Goal: Task Accomplishment & Management: Manage account settings

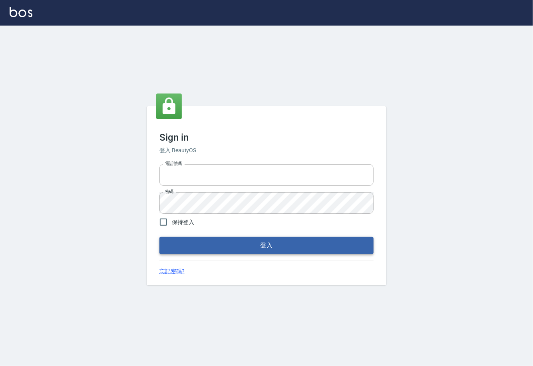
type input "0225929166"
click at [269, 252] on button "登入" at bounding box center [266, 245] width 214 height 17
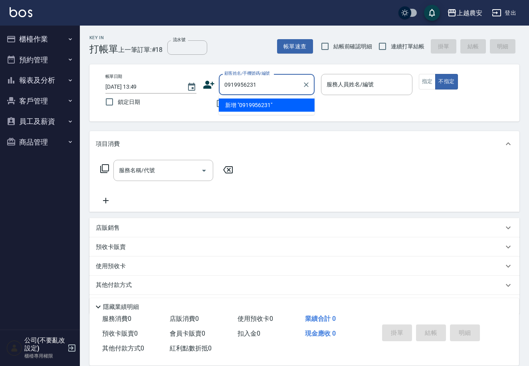
click at [238, 107] on li "新增 "0919956231"" at bounding box center [267, 105] width 96 height 13
type input "0919956231"
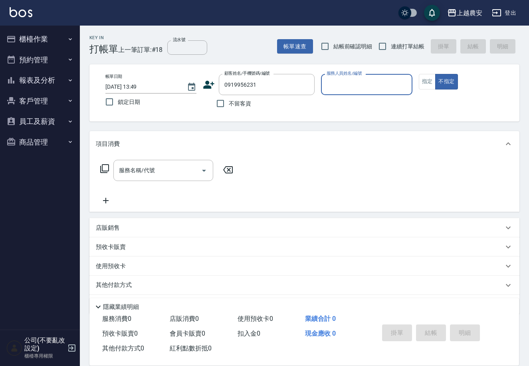
click at [206, 86] on icon at bounding box center [209, 85] width 11 height 8
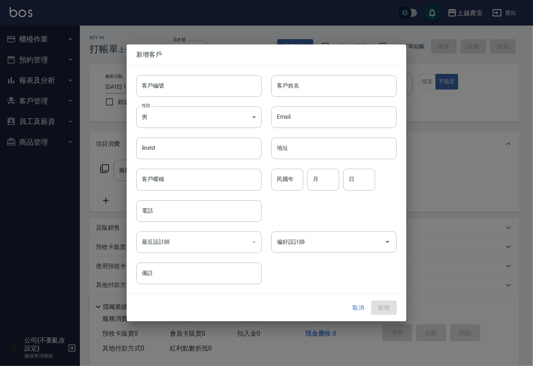
click at [206, 89] on input "客戶編號" at bounding box center [198, 86] width 125 height 22
type input "0919956231"
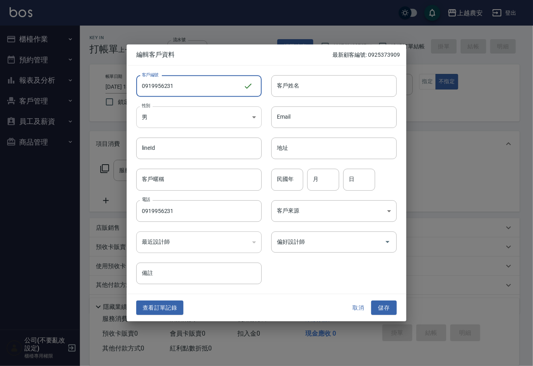
type input "0919956231"
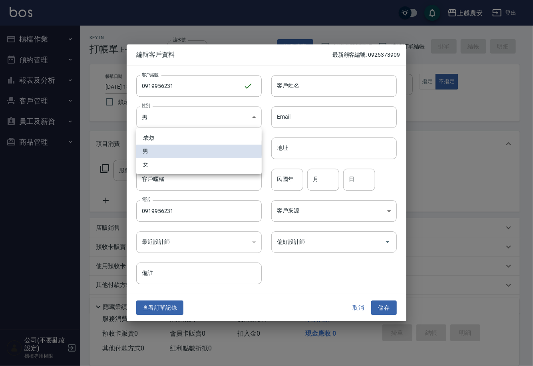
click at [193, 117] on body "上越農安 登出 櫃檯作業 打帳單 帳單列表 掛單列表 現金收支登錄 高階收支登錄 材料自購登錄 每日結帳 排班表 掃碼打卡 預約管理 預約管理 單日預約紀錄 …" at bounding box center [266, 194] width 533 height 389
click at [181, 166] on li "女" at bounding box center [198, 164] width 125 height 13
type input "[DEMOGRAPHIC_DATA]"
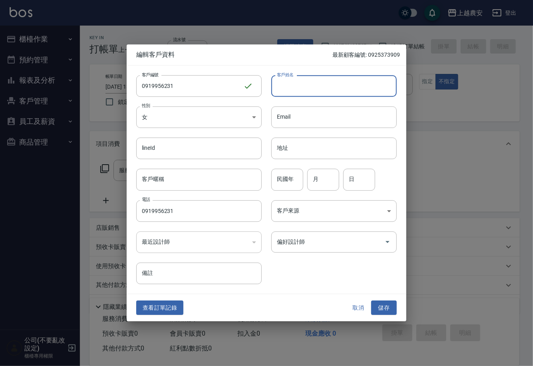
click at [343, 87] on input "客戶姓名" at bounding box center [333, 86] width 125 height 22
type input "[PERSON_NAME]"
click at [384, 307] on button "儲存" at bounding box center [384, 307] width 26 height 15
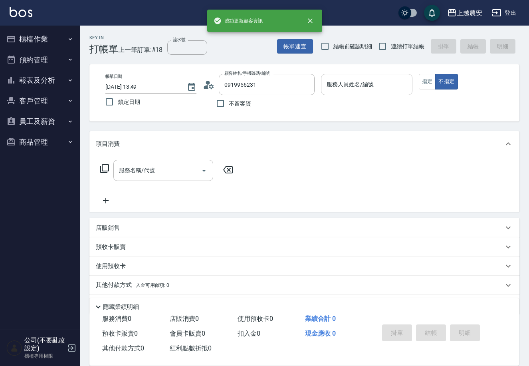
click at [355, 91] on input "服務人員姓名/編號" at bounding box center [367, 84] width 84 height 14
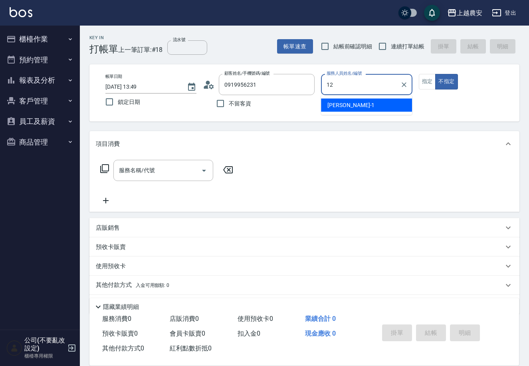
type input "12"
type button "false"
type input "Yoko-12"
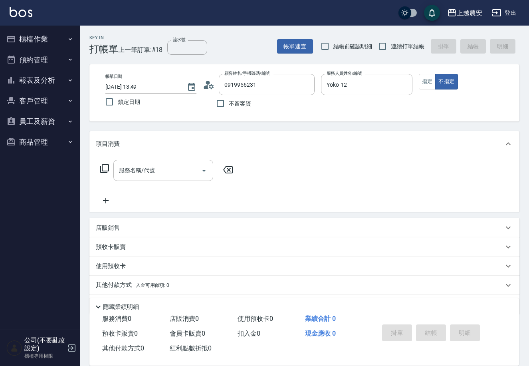
click at [105, 170] on icon at bounding box center [104, 168] width 9 height 9
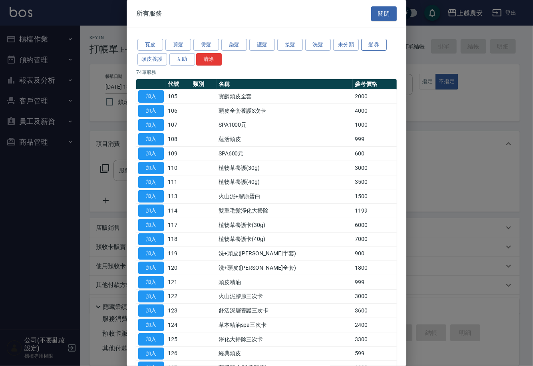
click at [376, 44] on button "髮券" at bounding box center [374, 45] width 26 height 12
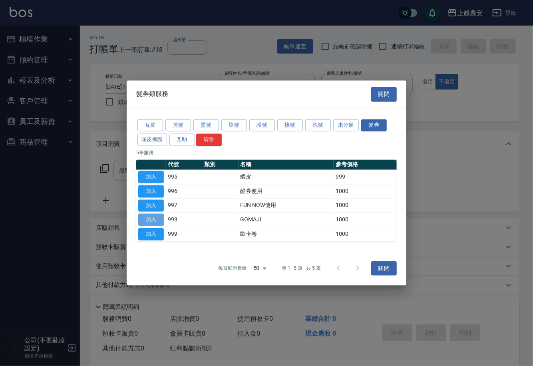
click at [154, 218] on button "加入" at bounding box center [151, 220] width 26 height 12
type input "GOMAJI(998)"
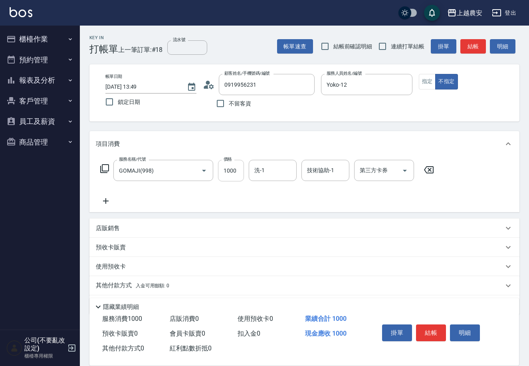
click at [235, 177] on input "1000" at bounding box center [231, 171] width 26 height 22
type input "499"
click at [368, 164] on div "第三方卡券 第三方卡券" at bounding box center [384, 170] width 60 height 21
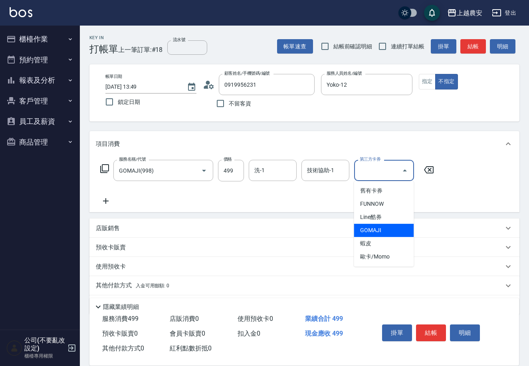
click at [372, 230] on span "GOMAJI" at bounding box center [384, 230] width 60 height 13
type input "GOMAJI"
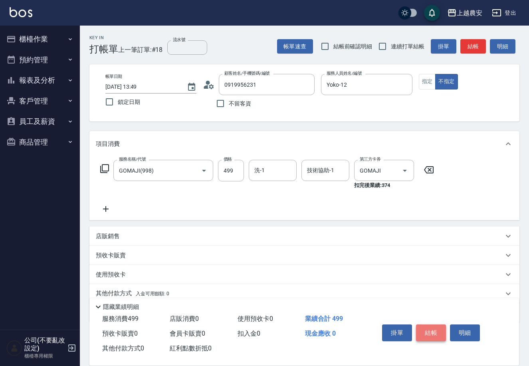
click at [421, 329] on button "結帳" at bounding box center [431, 332] width 30 height 17
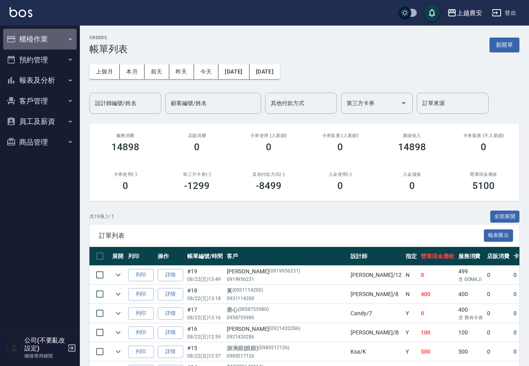
click at [26, 38] on button "櫃檯作業" at bounding box center [39, 39] width 73 height 21
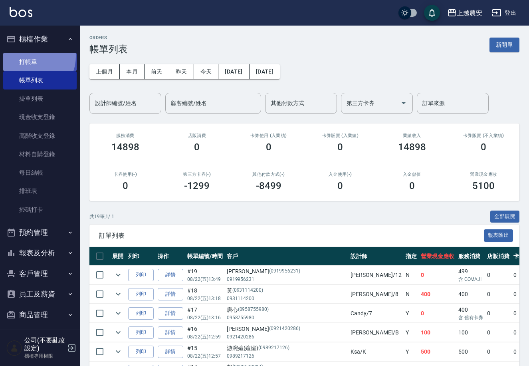
click at [30, 56] on link "打帳單" at bounding box center [39, 62] width 73 height 18
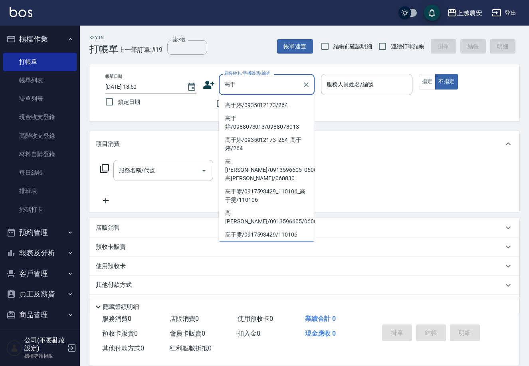
click at [250, 100] on li "高于婷/0935012173/264" at bounding box center [267, 105] width 96 height 13
type input "高于婷/0935012173/264"
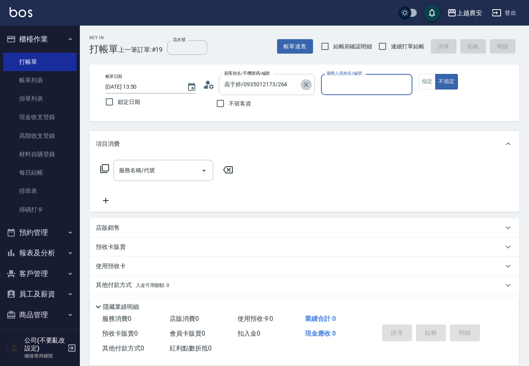
click at [306, 89] on button "Clear" at bounding box center [306, 84] width 11 height 11
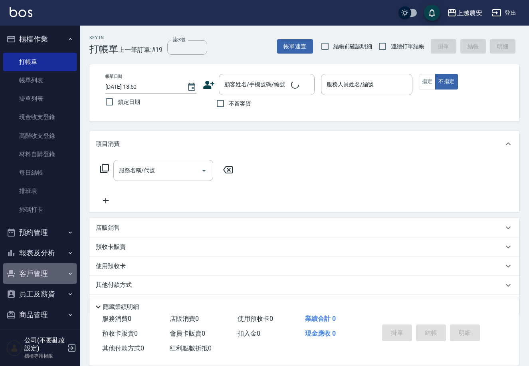
click at [43, 268] on button "客戶管理" at bounding box center [39, 273] width 73 height 21
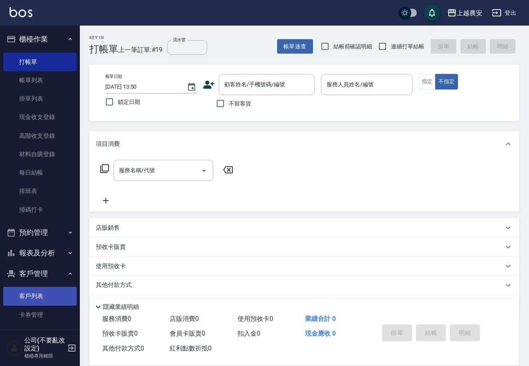
click at [44, 289] on link "客戶列表" at bounding box center [39, 296] width 73 height 18
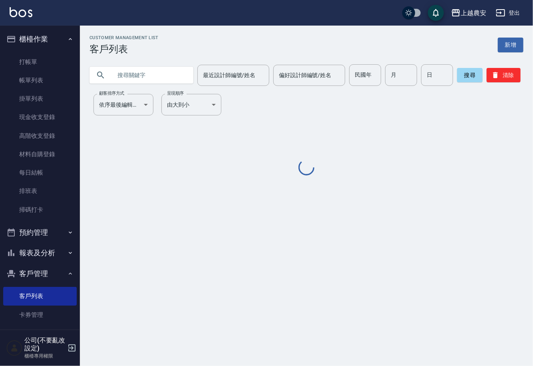
drag, startPoint x: 154, startPoint y: 70, endPoint x: 247, endPoint y: 365, distance: 309.3
click at [154, 71] on input "text" at bounding box center [149, 75] width 75 height 22
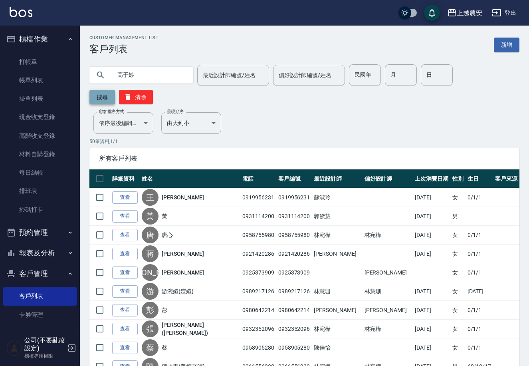
type input "高于婷"
click at [115, 90] on button "搜尋" at bounding box center [102, 97] width 26 height 14
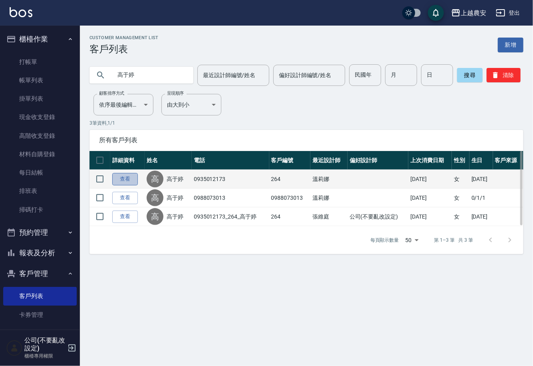
click at [133, 181] on link "查看" at bounding box center [125, 179] width 26 height 12
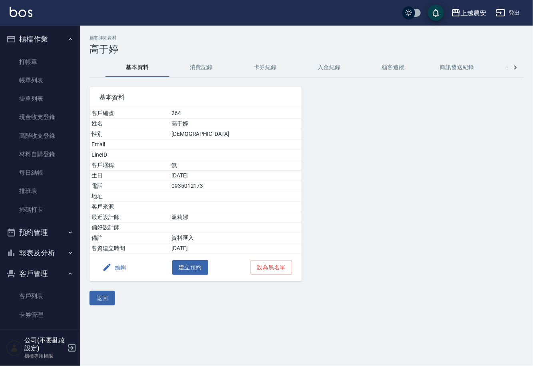
click at [206, 64] on button "消費記錄" at bounding box center [201, 67] width 64 height 19
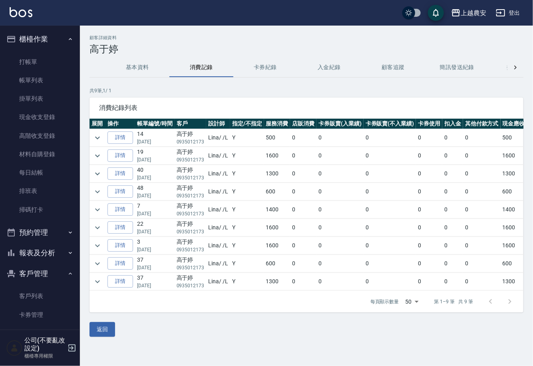
click at [101, 344] on div "顧客詳細資料 高于婷 基本資料 消費記錄 卡券紀錄 入金紀錄 顧客追蹤 簡訊發送紀錄 抽獎券紀錄 共 9 筆, 1 / 1 消費紀錄列表 展開 操作 帳單編號…" at bounding box center [306, 186] width 453 height 321
click at [101, 334] on button "返回" at bounding box center [102, 329] width 26 height 15
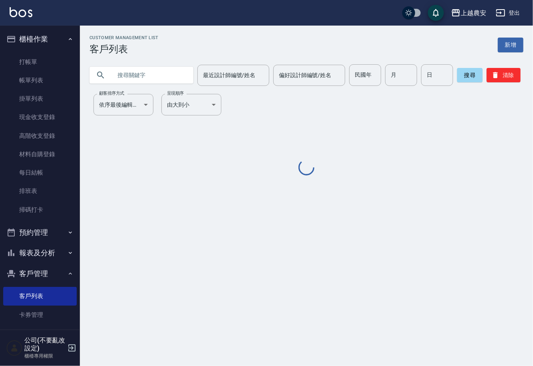
click at [143, 76] on input "text" at bounding box center [149, 75] width 75 height 22
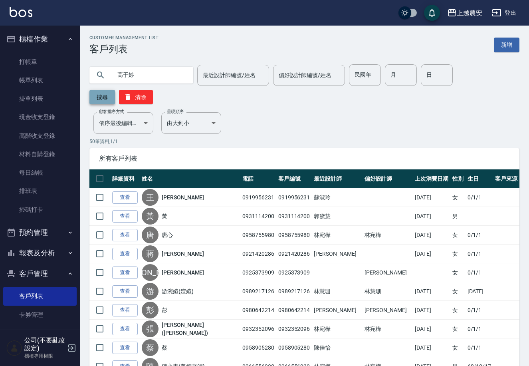
type input "高于婷"
click at [115, 90] on button "搜尋" at bounding box center [102, 97] width 26 height 14
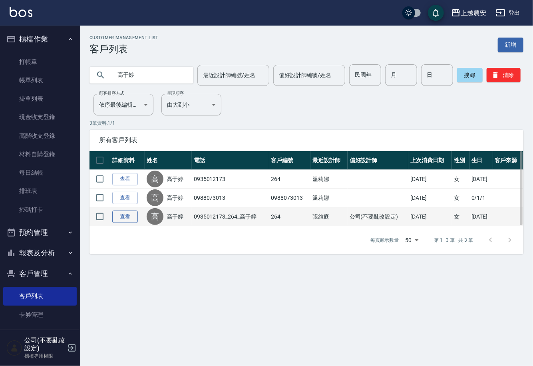
click at [133, 217] on link "查看" at bounding box center [125, 216] width 26 height 12
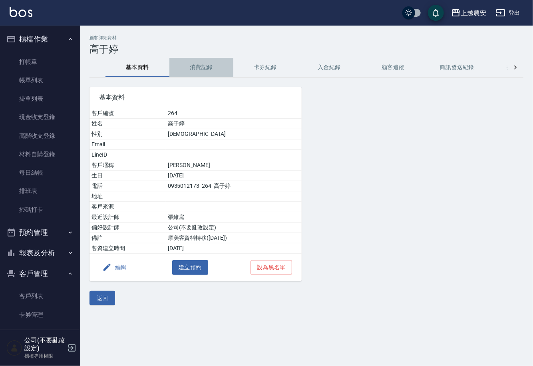
click at [202, 67] on button "消費記錄" at bounding box center [201, 67] width 64 height 19
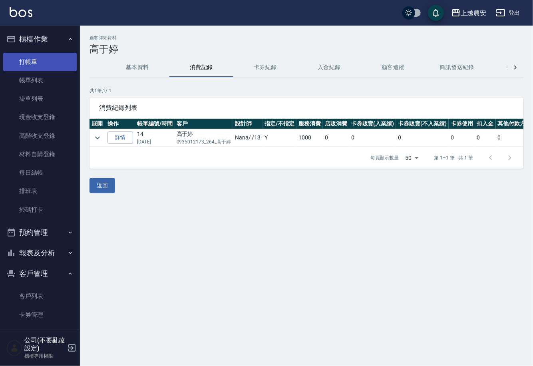
click at [46, 59] on link "打帳單" at bounding box center [39, 62] width 73 height 18
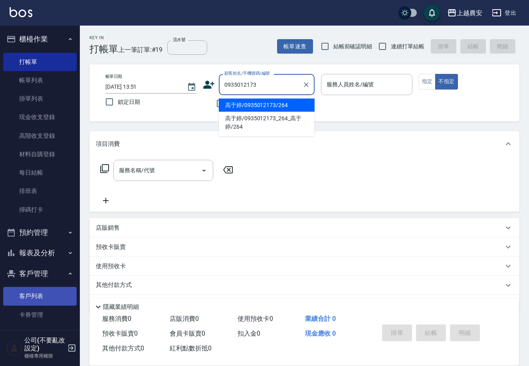
type input "0935012173"
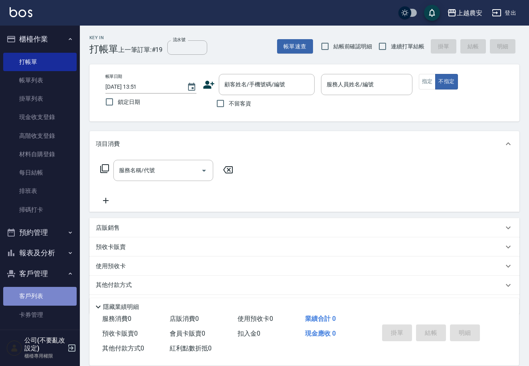
click at [42, 294] on link "客戶列表" at bounding box center [39, 296] width 73 height 18
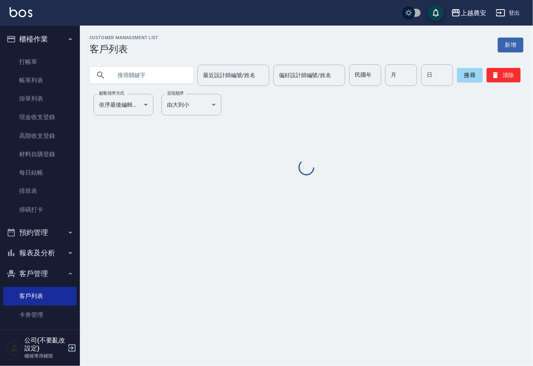
click at [133, 74] on input "text" at bounding box center [149, 75] width 75 height 22
type input "0935012173"
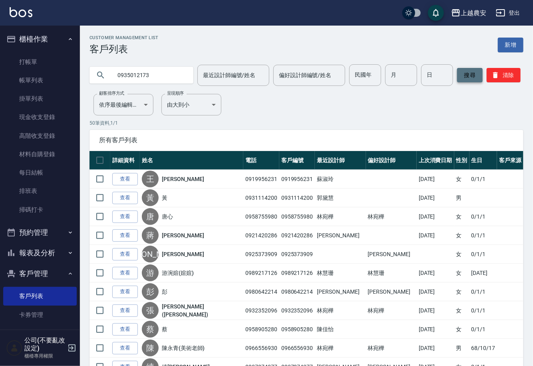
click at [462, 77] on button "搜尋" at bounding box center [470, 75] width 26 height 14
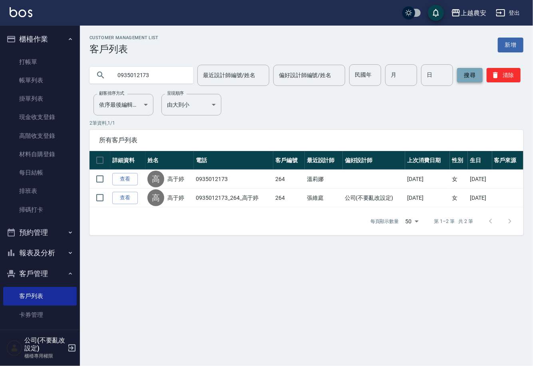
click at [462, 77] on button "搜尋" at bounding box center [470, 75] width 26 height 14
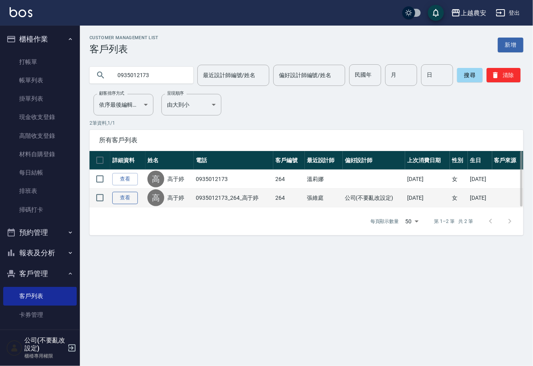
click at [131, 198] on link "查看" at bounding box center [125, 198] width 26 height 12
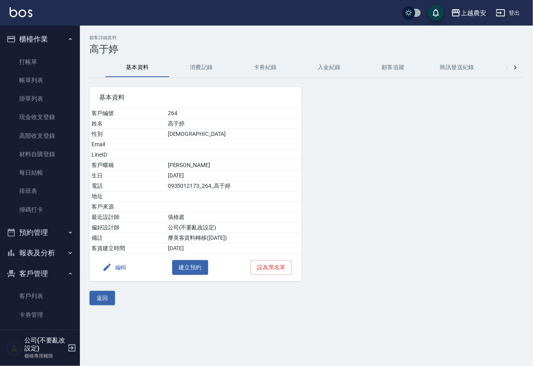
click at [197, 65] on button "消費記錄" at bounding box center [201, 67] width 64 height 19
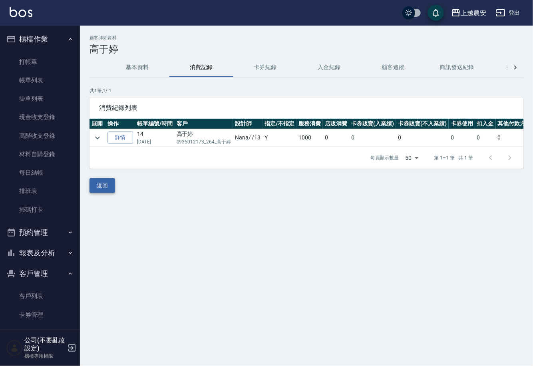
click at [96, 193] on button "返回" at bounding box center [102, 185] width 26 height 15
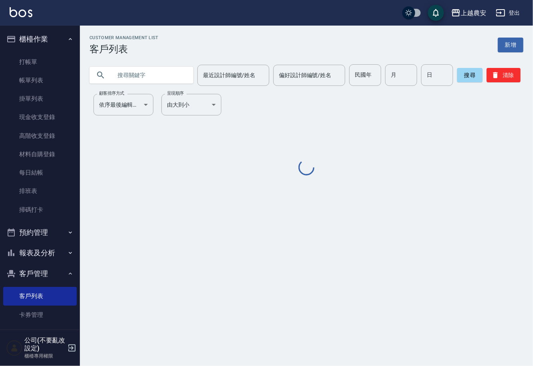
click at [138, 71] on input "text" at bounding box center [149, 75] width 75 height 22
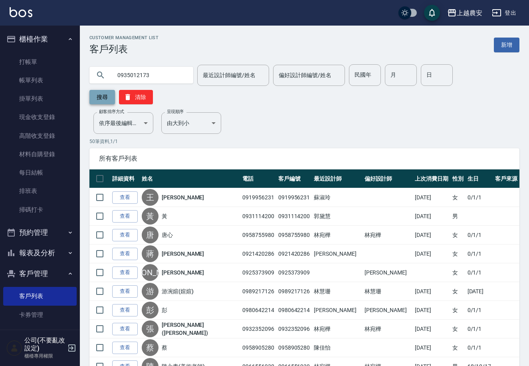
type input "0935012173"
click at [115, 90] on button "搜尋" at bounding box center [102, 97] width 26 height 14
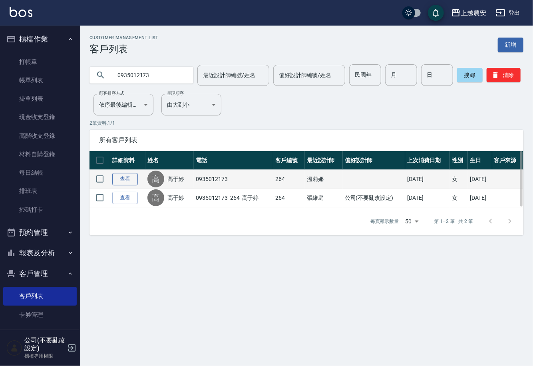
click at [123, 177] on link "查看" at bounding box center [125, 179] width 26 height 12
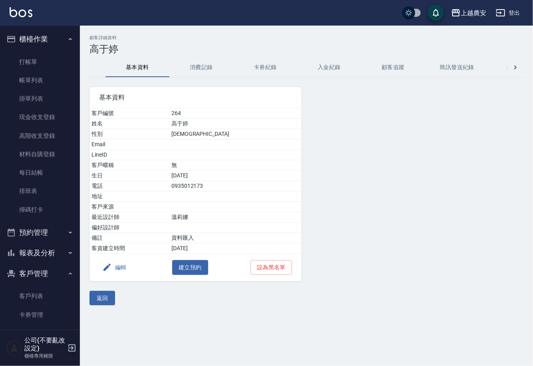
click at [191, 68] on button "消費記錄" at bounding box center [201, 67] width 64 height 19
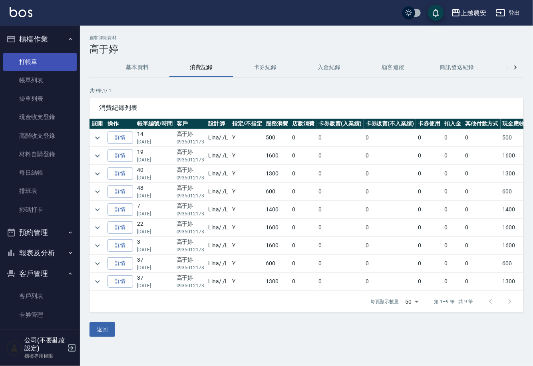
click at [35, 59] on link "打帳單" at bounding box center [39, 62] width 73 height 18
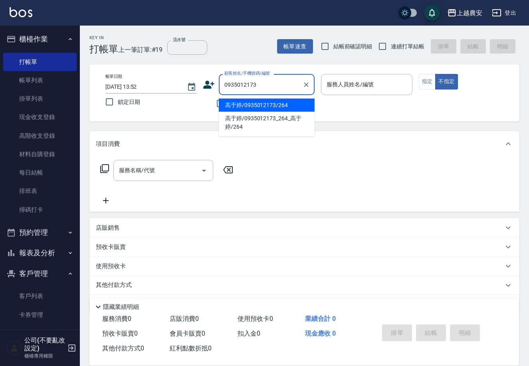
click at [240, 105] on li "高于婷/0935012173/264" at bounding box center [267, 105] width 96 height 13
type input "高于婷/0935012173/264"
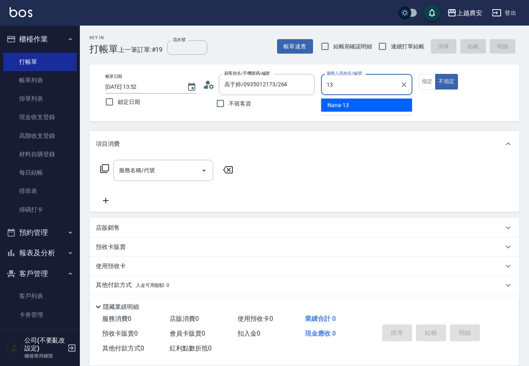
type input "Nana-13"
type button "false"
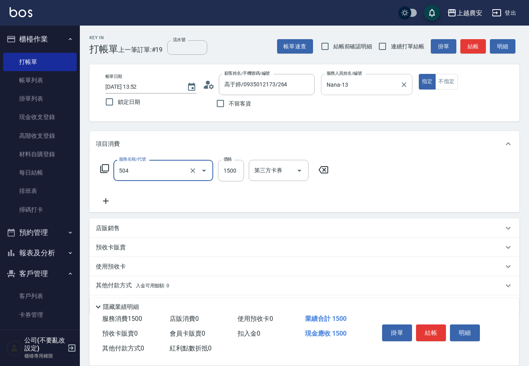
type input "染髮1500↓(504)"
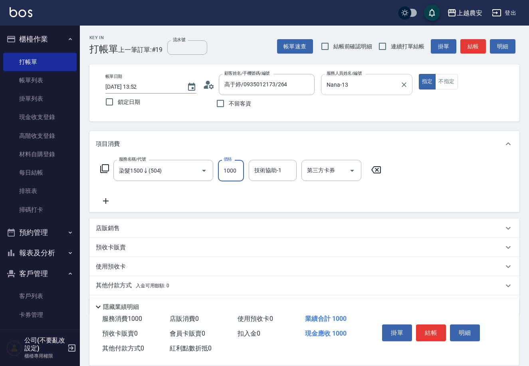
type input "1000"
type input "晴晴-37"
click at [430, 332] on button "結帳" at bounding box center [431, 332] width 30 height 17
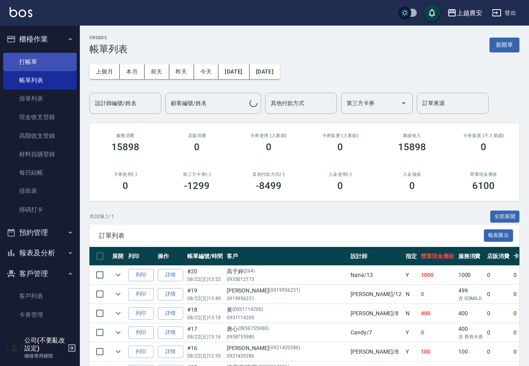
click at [37, 59] on link "打帳單" at bounding box center [39, 62] width 73 height 18
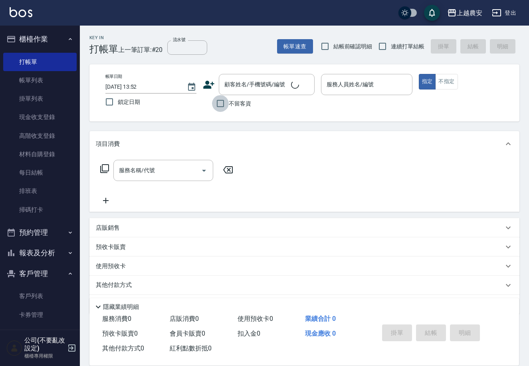
click at [226, 102] on input "不留客資" at bounding box center [220, 103] width 17 height 17
checkbox input "true"
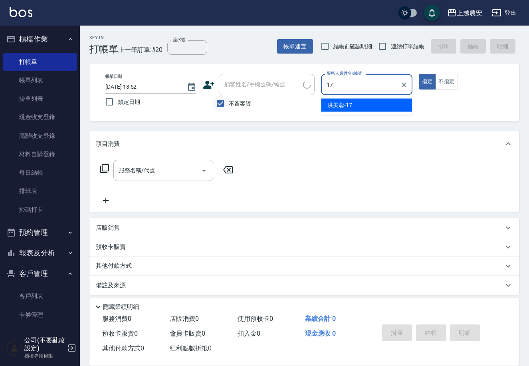
type input "[PERSON_NAME]-17"
type button "true"
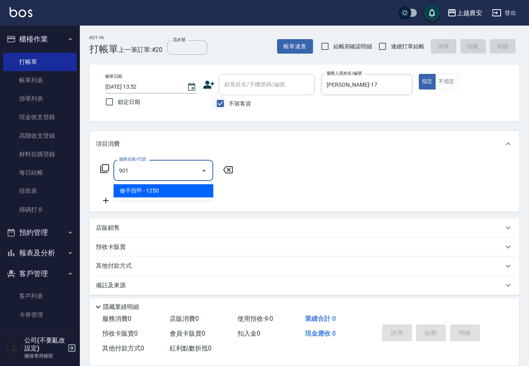
type input "修手指甲(901)"
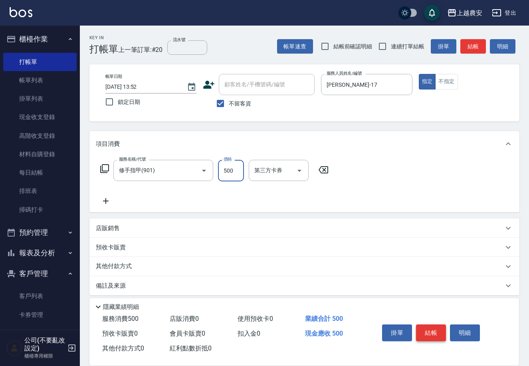
type input "500"
click at [437, 327] on button "結帳" at bounding box center [431, 332] width 30 height 17
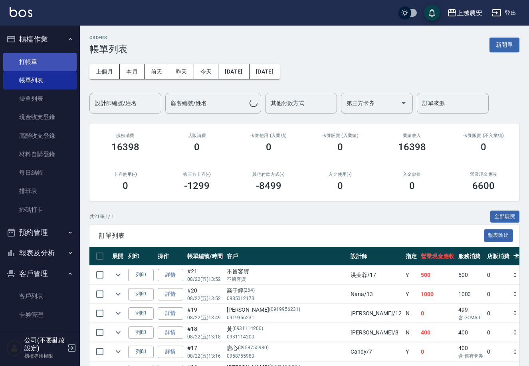
click at [38, 62] on link "打帳單" at bounding box center [39, 62] width 73 height 18
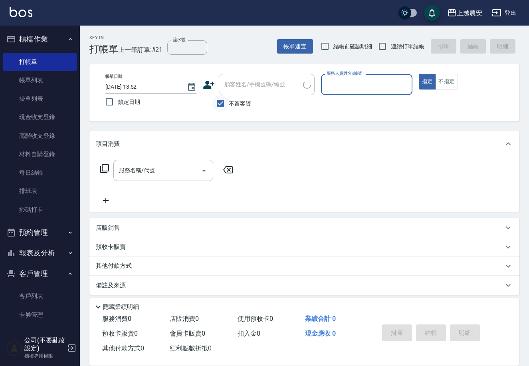
drag, startPoint x: 219, startPoint y: 102, endPoint x: 223, endPoint y: 103, distance: 4.4
click at [219, 103] on input "不留客資" at bounding box center [220, 103] width 17 height 17
checkbox input "false"
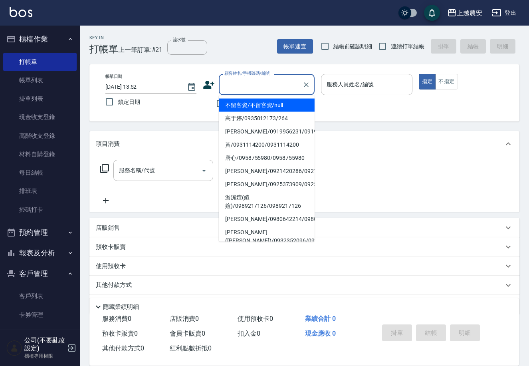
click at [240, 86] on input "顧客姓名/手機號碼/編號" at bounding box center [260, 84] width 77 height 14
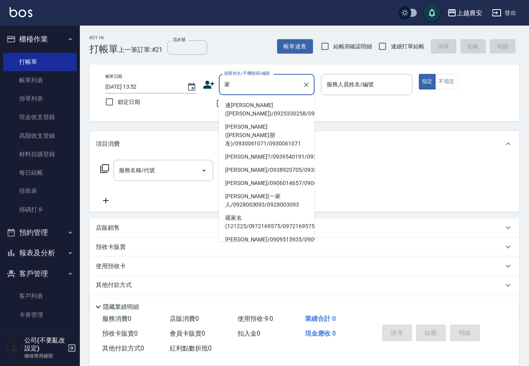
type input "珈"
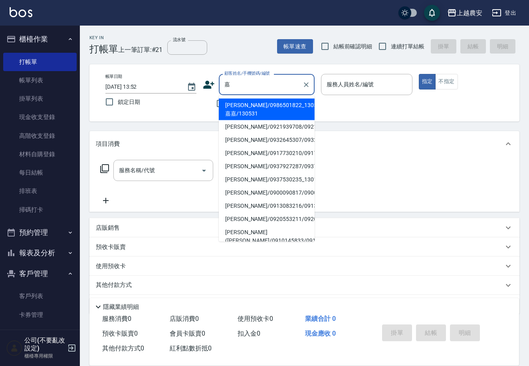
click at [247, 111] on li "嘉嘉/0986501822_130531_嘉嘉/130531" at bounding box center [267, 110] width 96 height 22
type input "嘉嘉/0986501822_130531_嘉嘉/130531"
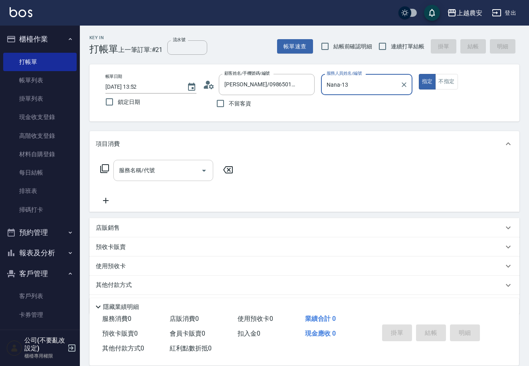
type input "Nana-13"
click at [165, 172] on input "服務名稱/代號" at bounding box center [157, 170] width 81 height 14
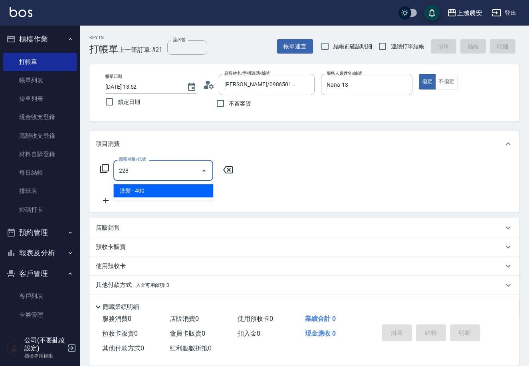
type input "洗髮(228)"
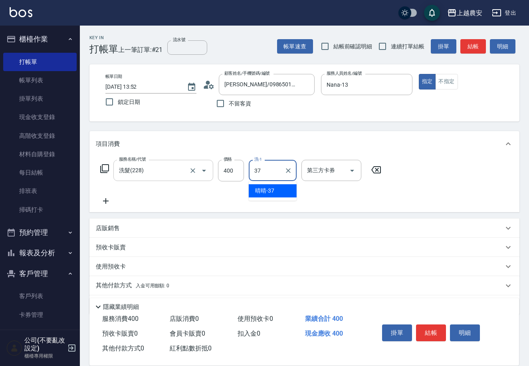
type input "晴晴-37"
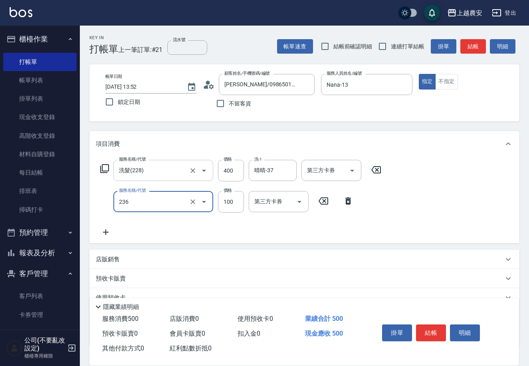
type input "手棒(236)"
click at [423, 338] on button "結帳" at bounding box center [431, 332] width 30 height 17
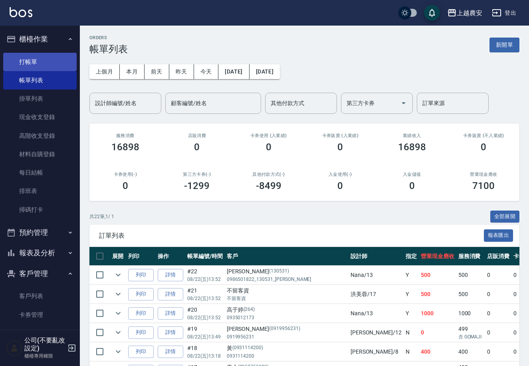
click at [38, 57] on link "打帳單" at bounding box center [39, 62] width 73 height 18
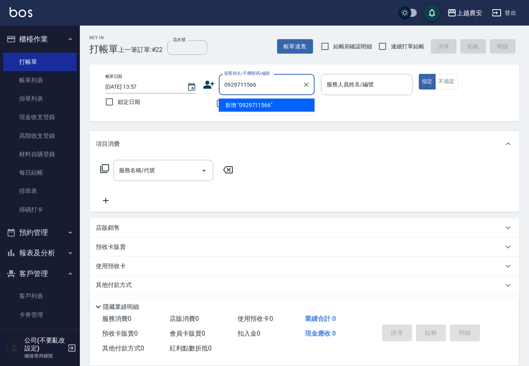
click at [247, 109] on li "新增 "0929711566"" at bounding box center [267, 105] width 96 height 13
type input "0929711566"
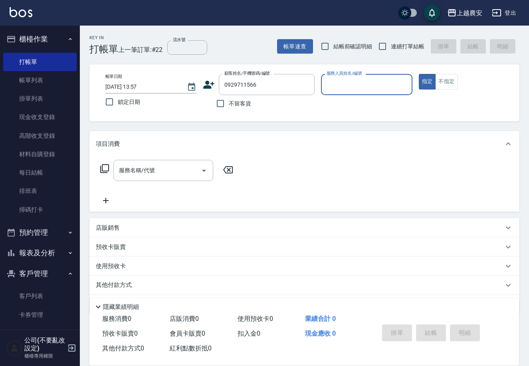
click at [206, 87] on icon at bounding box center [209, 85] width 11 height 8
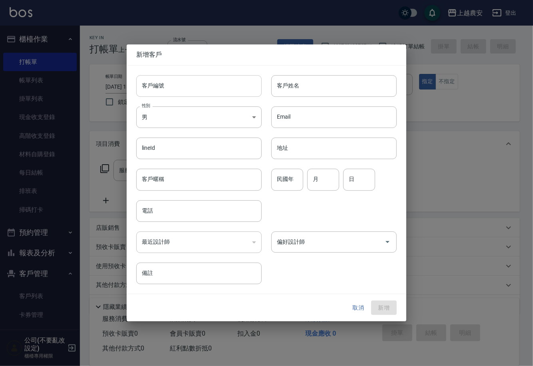
click at [205, 89] on input "客戶編號" at bounding box center [198, 86] width 125 height 22
type input "0929711566"
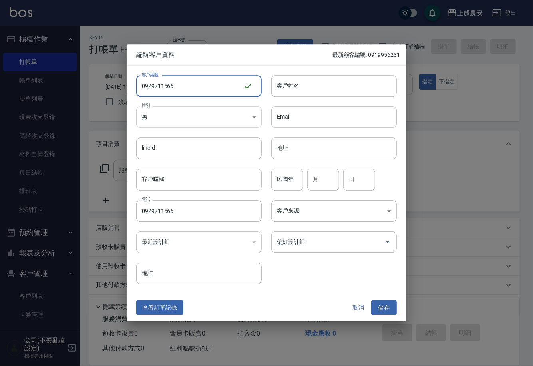
type input "0929711566"
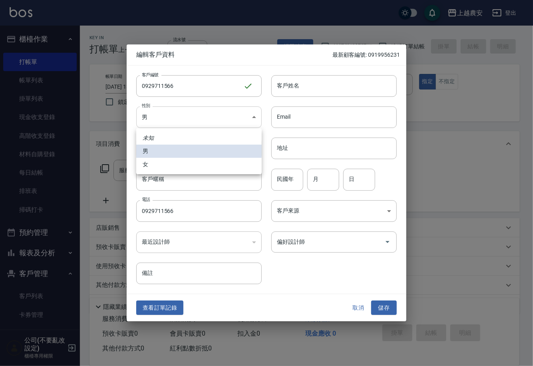
click at [192, 115] on body "上越農安 登出 櫃檯作業 打帳單 帳單列表 掛單列表 現金收支登錄 高階收支登錄 材料自購登錄 每日結帳 排班表 掃碼打卡 預約管理 預約管理 單日預約紀錄 …" at bounding box center [266, 194] width 533 height 389
click at [182, 164] on li "女" at bounding box center [198, 164] width 125 height 13
type input "[DEMOGRAPHIC_DATA]"
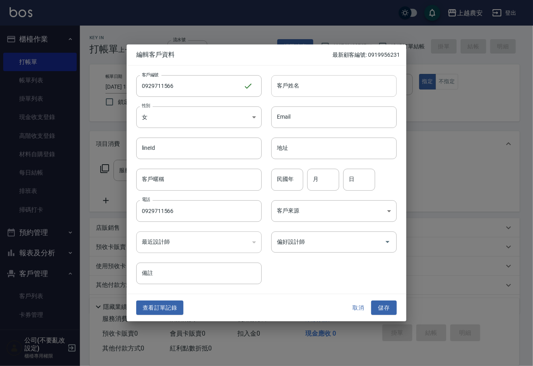
click at [353, 90] on input "客戶姓名" at bounding box center [333, 86] width 125 height 22
type input "陳怡婷"
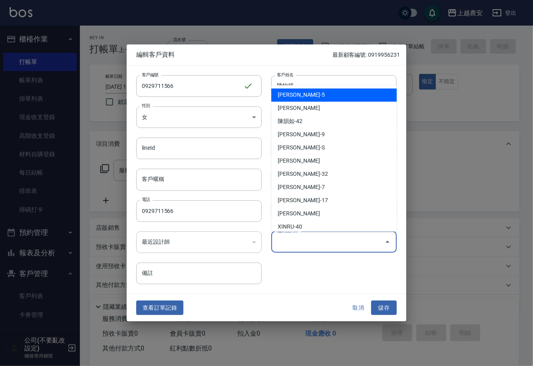
click at [334, 240] on input "偏好設計師" at bounding box center [328, 242] width 106 height 14
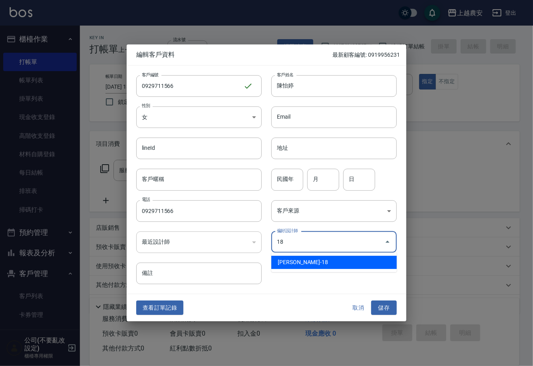
type input "[PERSON_NAME]"
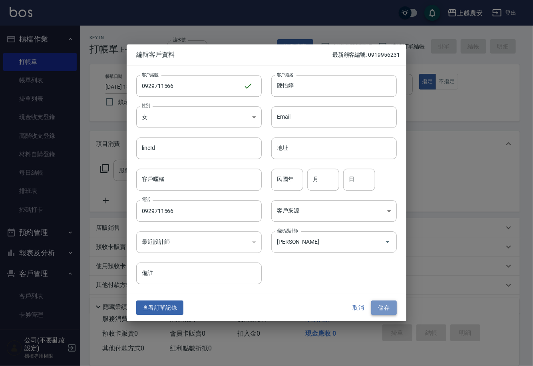
click at [383, 312] on button "儲存" at bounding box center [384, 307] width 26 height 15
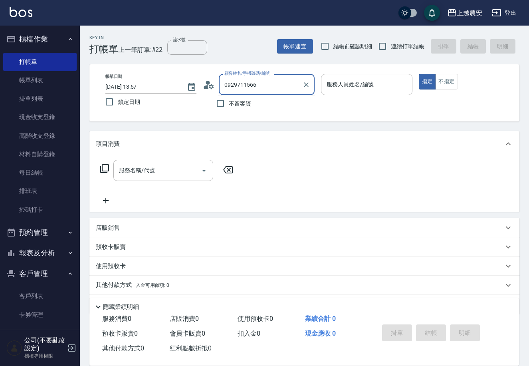
drag, startPoint x: 261, startPoint y: 81, endPoint x: 150, endPoint y: 106, distance: 113.9
click at [150, 106] on div "帳單日期 2025/08/22 13:57 鎖定日期 顧客姓名/手機號碼/編號 0929711566 顧客姓名/手機號碼/編號 不留客資 服務人員姓名/編號 …" at bounding box center [304, 93] width 411 height 38
click at [221, 99] on input "不留客資" at bounding box center [220, 103] width 17 height 17
checkbox input "true"
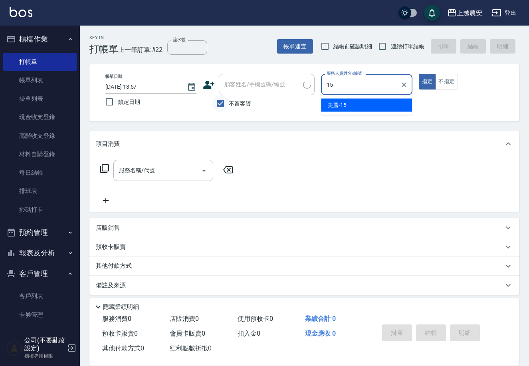
type input "美麗-15"
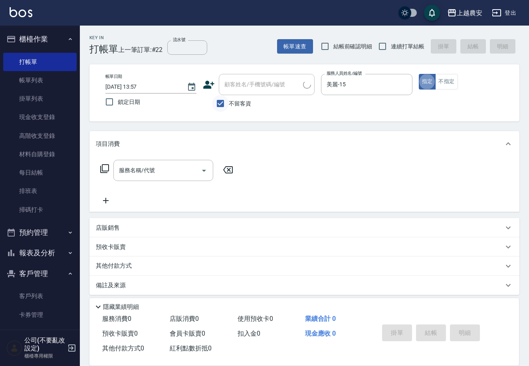
type button "true"
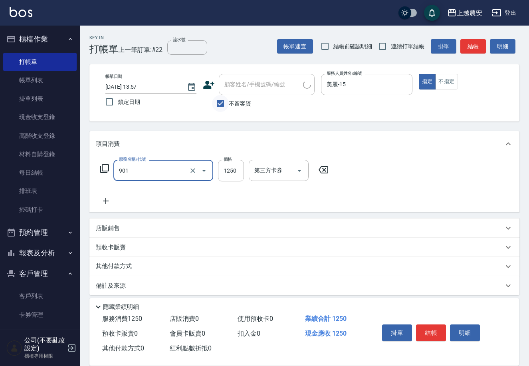
type input "修手指甲(901)"
type input "1300"
click at [422, 333] on button "結帳" at bounding box center [431, 332] width 30 height 17
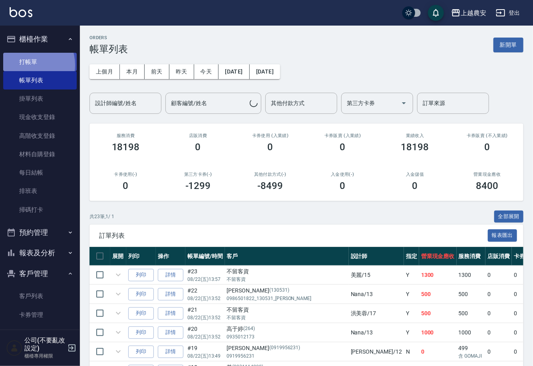
click at [28, 65] on link "打帳單" at bounding box center [39, 62] width 73 height 18
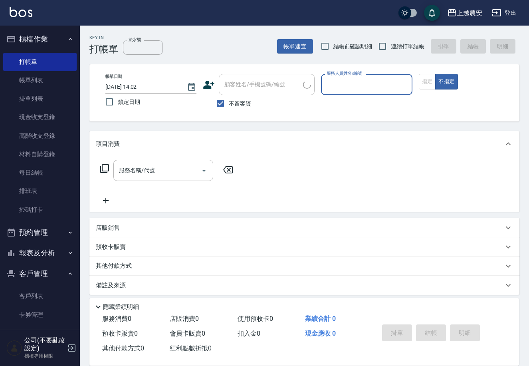
click at [243, 108] on label "不留客資" at bounding box center [231, 103] width 39 height 17
click at [229, 108] on input "不留客資" at bounding box center [220, 103] width 17 height 17
checkbox input "false"
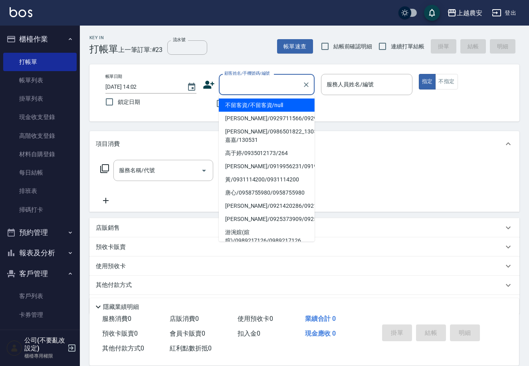
click at [238, 85] on input "顧客姓名/手機號碼/編號" at bounding box center [260, 84] width 77 height 14
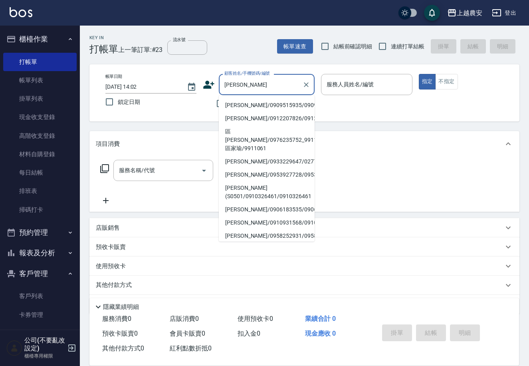
click at [237, 105] on li "楊家瑜/0909515935/0909515935" at bounding box center [267, 105] width 96 height 13
type input "楊家瑜/0909515935/0909515935"
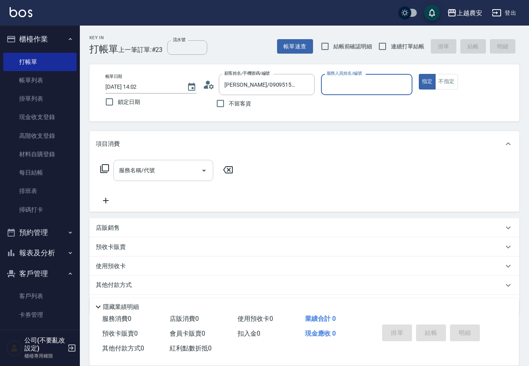
type input "美雅-B"
click at [182, 160] on div "服務名稱/代號" at bounding box center [163, 170] width 100 height 21
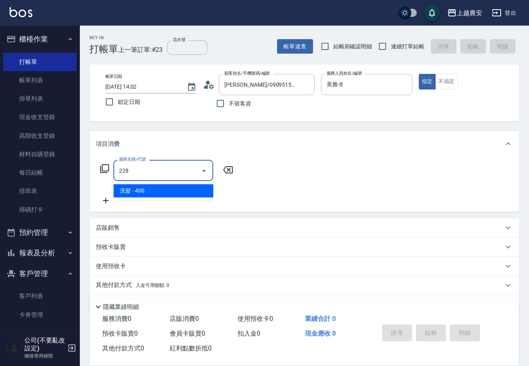
type input "洗髮(228)"
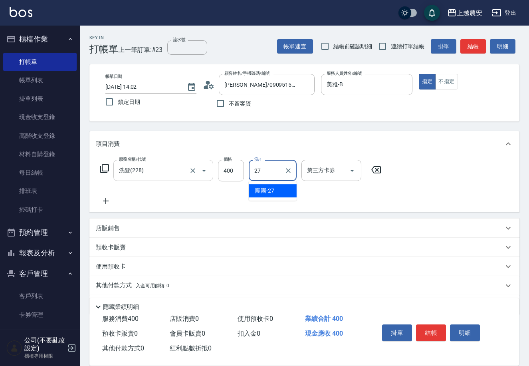
type input "團團-27"
click at [423, 327] on button "結帳" at bounding box center [431, 332] width 30 height 17
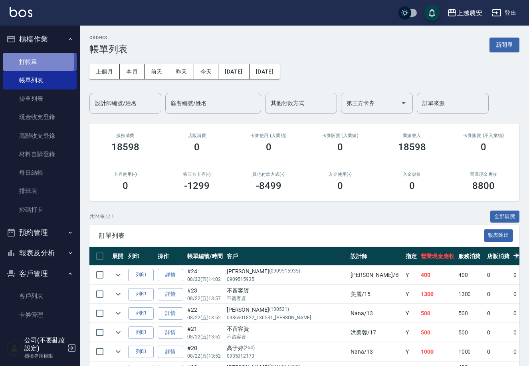
click at [25, 61] on link "打帳單" at bounding box center [39, 62] width 73 height 18
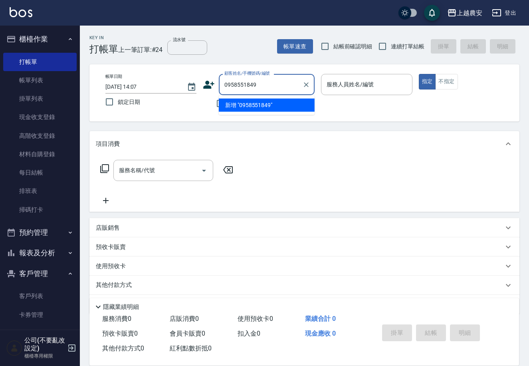
click at [264, 108] on li "新增 "0958551849"" at bounding box center [267, 105] width 96 height 13
type input "0958551849"
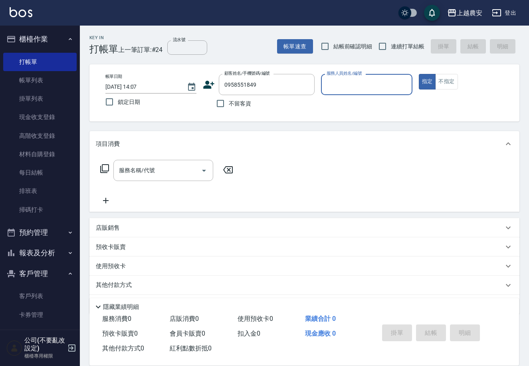
click at [208, 84] on icon at bounding box center [209, 85] width 11 height 8
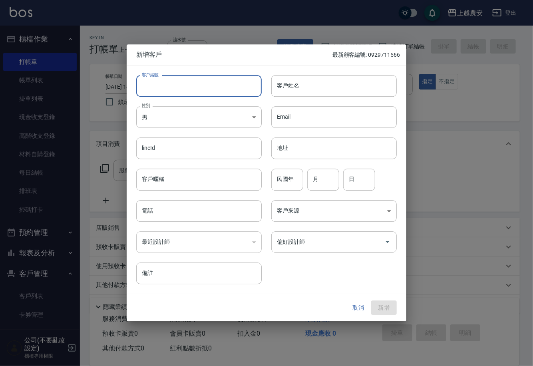
drag, startPoint x: 208, startPoint y: 84, endPoint x: 206, endPoint y: 88, distance: 4.6
click at [206, 88] on input "客戶編號" at bounding box center [198, 86] width 125 height 22
type input "0958551849"
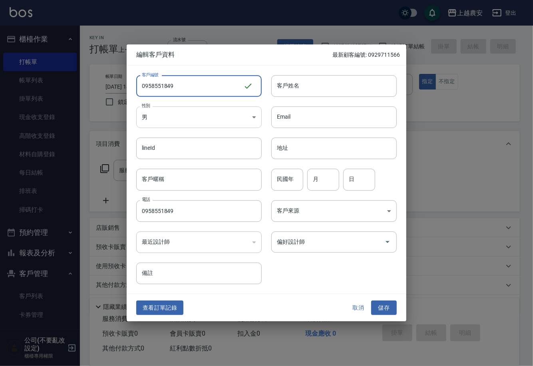
type input "0958551849"
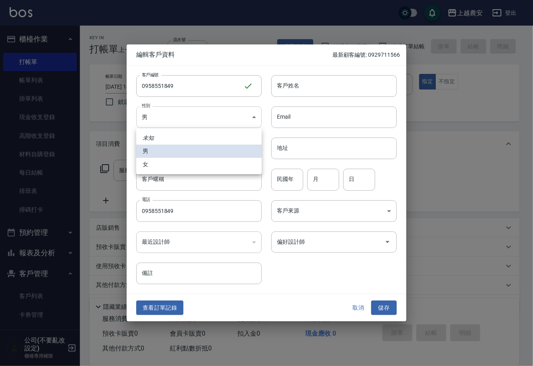
click at [158, 122] on body "上越農安 登出 櫃檯作業 打帳單 帳單列表 掛單列表 現金收支登錄 高階收支登錄 材料自購登錄 每日結帳 排班表 掃碼打卡 預約管理 預約管理 單日預約紀錄 …" at bounding box center [266, 194] width 533 height 389
click at [182, 166] on li "女" at bounding box center [198, 164] width 125 height 13
type input "[DEMOGRAPHIC_DATA]"
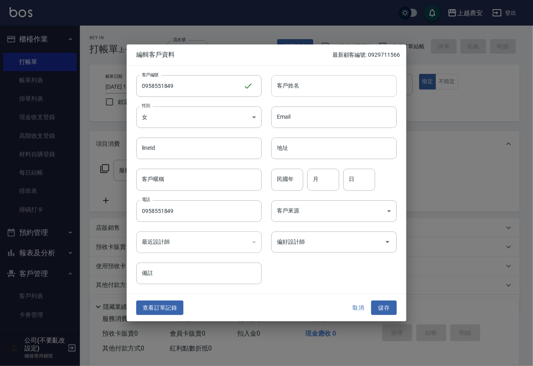
click at [307, 86] on input "客戶姓名" at bounding box center [333, 86] width 125 height 22
type input "[PERSON_NAME]"
click at [387, 305] on button "儲存" at bounding box center [384, 307] width 26 height 15
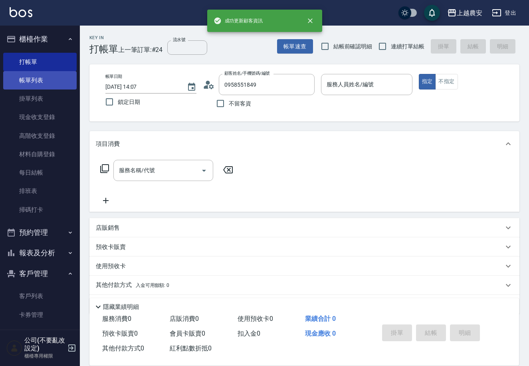
click at [27, 74] on link "帳單列表" at bounding box center [39, 80] width 73 height 18
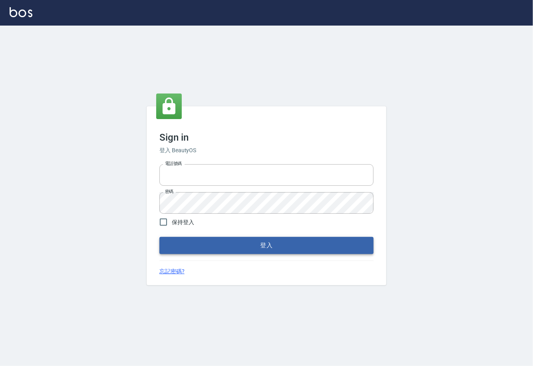
type input "0225929166"
click at [267, 244] on button "登入" at bounding box center [266, 245] width 214 height 17
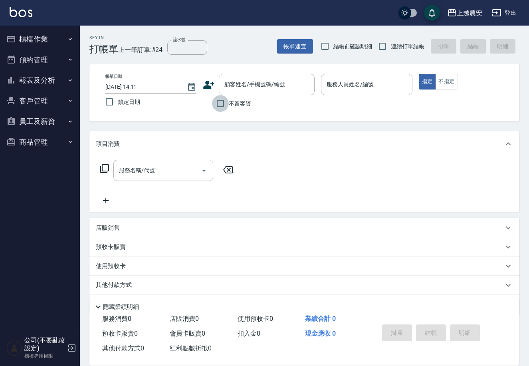
click at [218, 101] on input "不留客資" at bounding box center [220, 103] width 17 height 17
checkbox input "true"
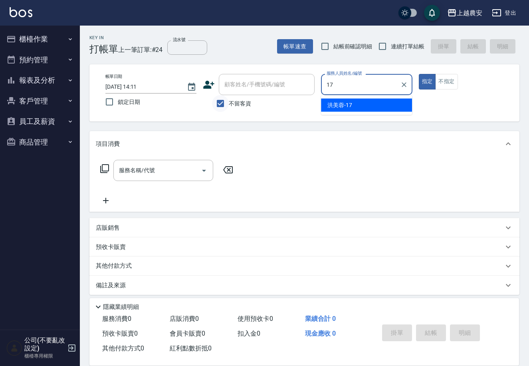
type input "[PERSON_NAME]-17"
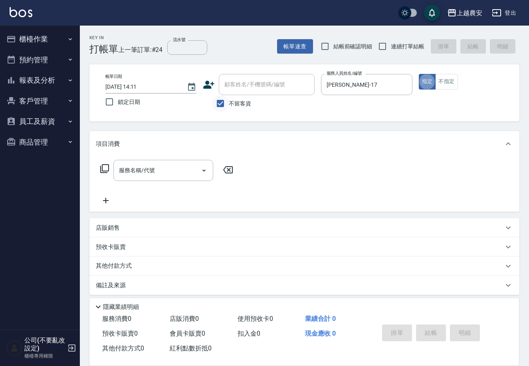
type button "true"
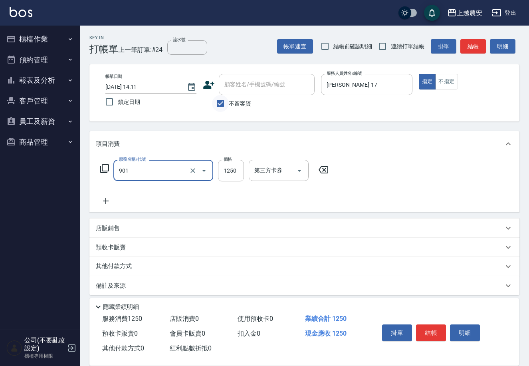
type input "修手指甲(901)"
type input "500"
click at [442, 331] on button "結帳" at bounding box center [431, 332] width 30 height 17
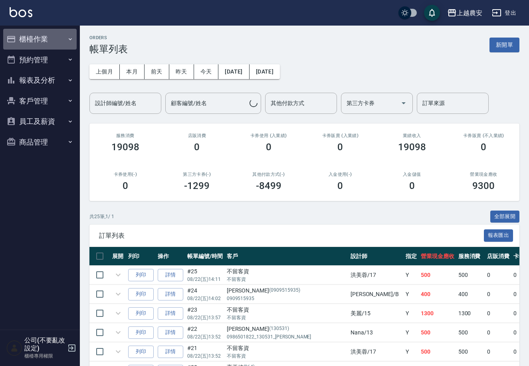
click at [39, 40] on button "櫃檯作業" at bounding box center [39, 39] width 73 height 21
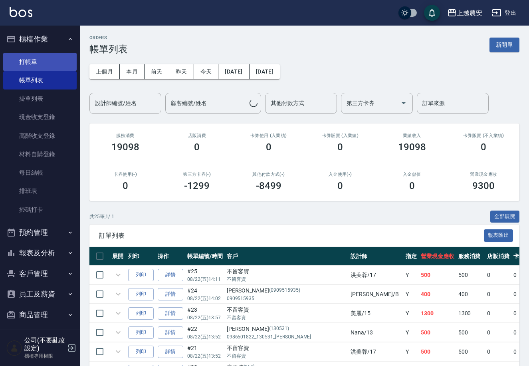
click at [39, 58] on link "打帳單" at bounding box center [39, 62] width 73 height 18
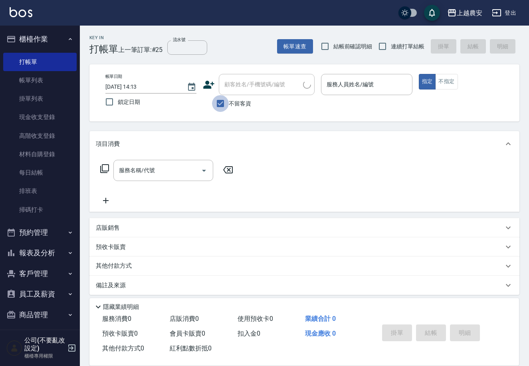
click at [220, 101] on input "不留客資" at bounding box center [220, 103] width 17 height 17
checkbox input "false"
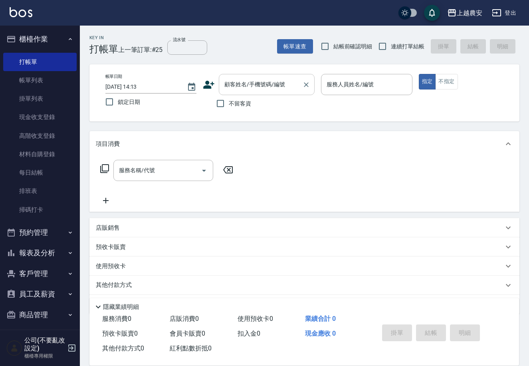
click at [240, 81] on input "顧客姓名/手機號碼/編號" at bounding box center [260, 84] width 77 height 14
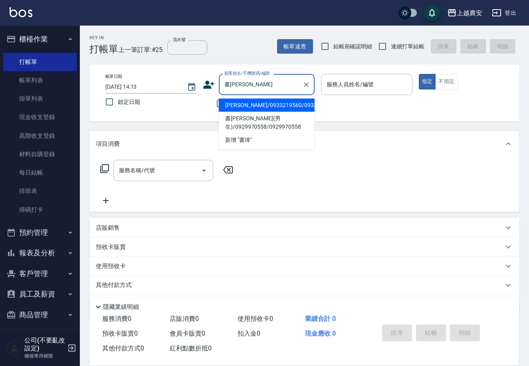
click at [248, 102] on li "[PERSON_NAME]/0933219560/0933219560" at bounding box center [267, 105] width 96 height 13
type input "[PERSON_NAME]/0933219560/0933219560"
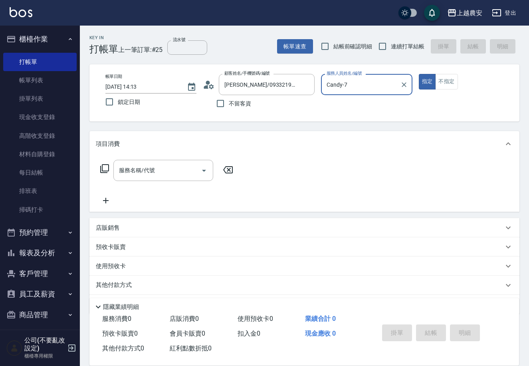
type input "Candy-7"
click at [151, 176] on input "服務名稱/代號" at bounding box center [157, 170] width 81 height 14
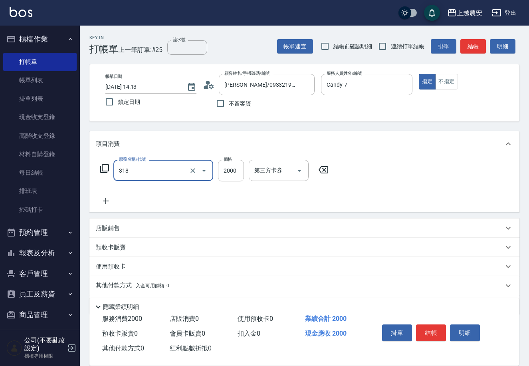
type input "燙髮1500↑(自購)(318)"
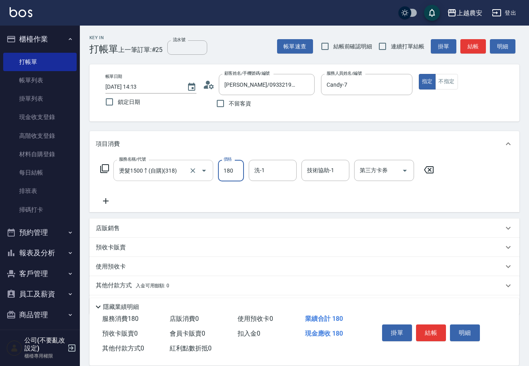
type input "1800"
type input "[PERSON_NAME]-33"
click at [426, 329] on button "結帳" at bounding box center [431, 332] width 30 height 17
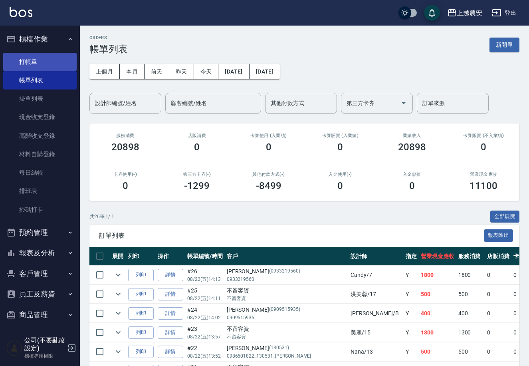
click at [36, 59] on link "打帳單" at bounding box center [39, 62] width 73 height 18
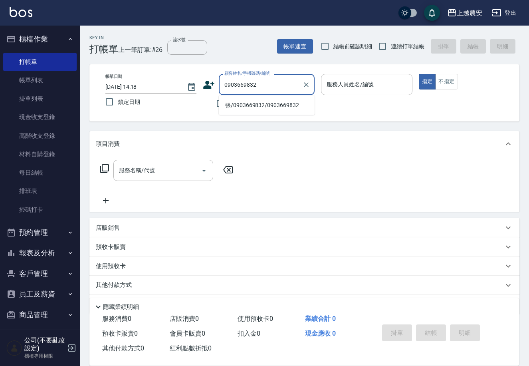
click at [245, 106] on li "張/0903669832/0903669832" at bounding box center [267, 105] width 96 height 13
type input "張/0903669832/0903669832"
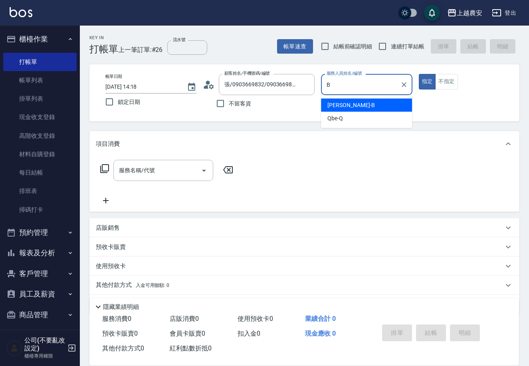
type input "美雅-B"
type button "true"
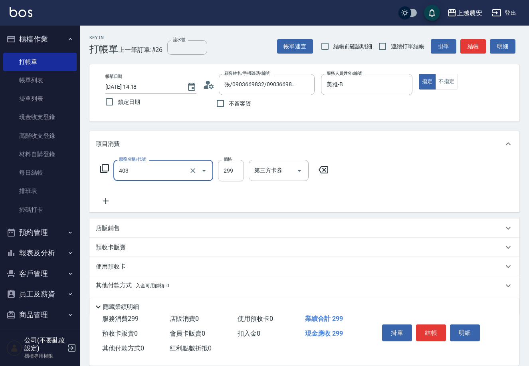
type input "剪髮(403)"
type input "700"
click at [435, 330] on button "結帳" at bounding box center [431, 332] width 30 height 17
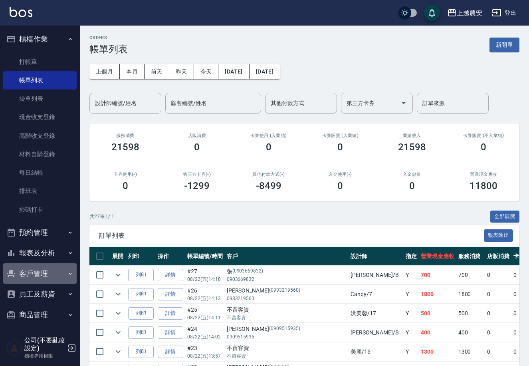
click at [46, 277] on button "客戶管理" at bounding box center [39, 273] width 73 height 21
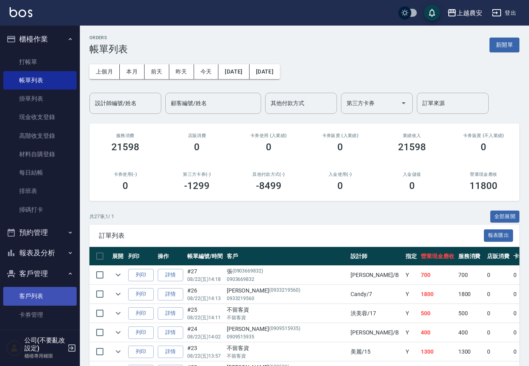
click at [50, 291] on link "客戶列表" at bounding box center [39, 296] width 73 height 18
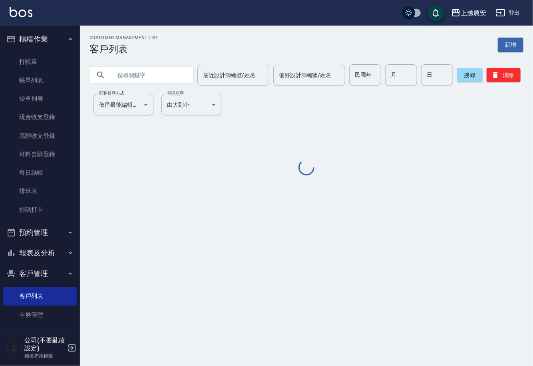
click at [131, 79] on input "text" at bounding box center [149, 75] width 75 height 22
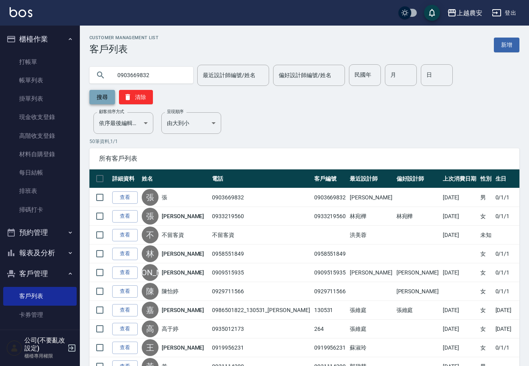
type input "0903669832"
click at [115, 90] on button "搜尋" at bounding box center [102, 97] width 26 height 14
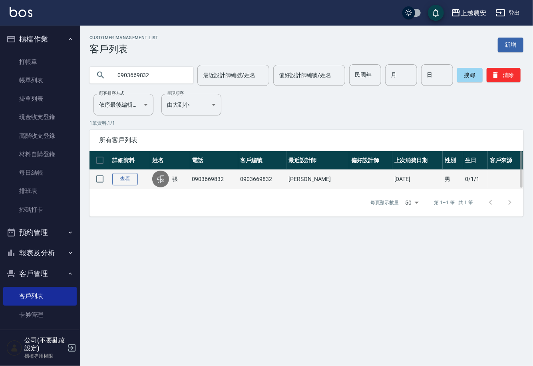
click at [130, 179] on link "查看" at bounding box center [125, 179] width 26 height 12
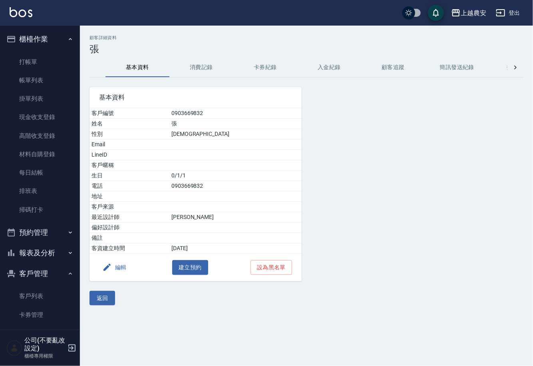
click at [119, 266] on button "編輯" at bounding box center [114, 267] width 31 height 15
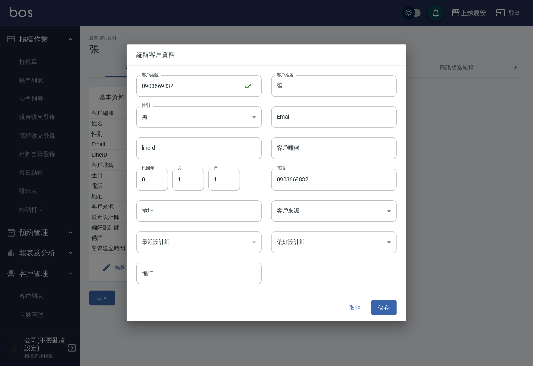
click at [311, 240] on body "上越農安 登出 櫃檯作業 打帳單 帳單列表 掛單列表 現金收支登錄 高階收支登錄 材料自購登錄 每日結帳 排班表 掃碼打卡 預約管理 預約管理 單日預約紀錄 …" at bounding box center [266, 183] width 533 height 366
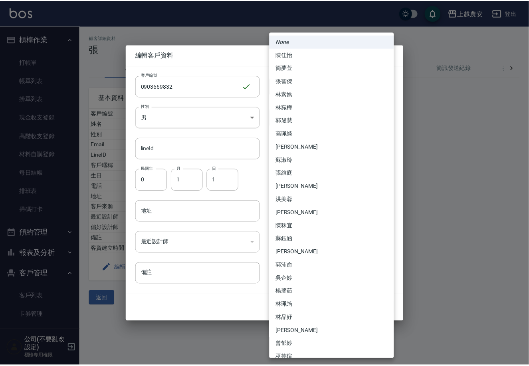
scroll to position [178, 0]
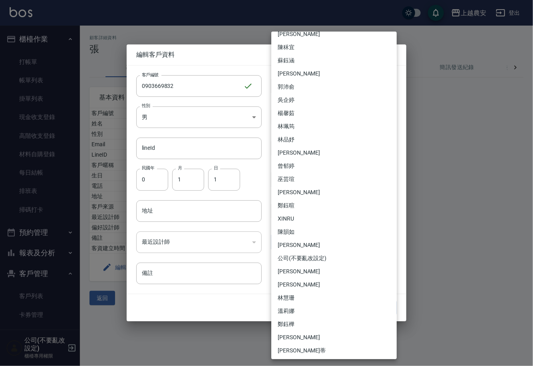
click at [295, 285] on li "[PERSON_NAME]" at bounding box center [333, 284] width 125 height 13
type input "af17655d-b67f-41da-ba1f-e4c307af0d9d"
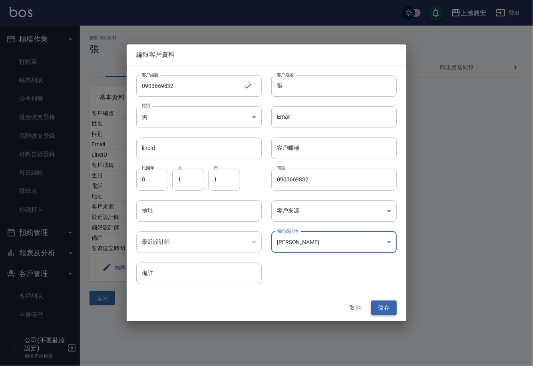
click at [386, 302] on button "儲存" at bounding box center [384, 307] width 26 height 15
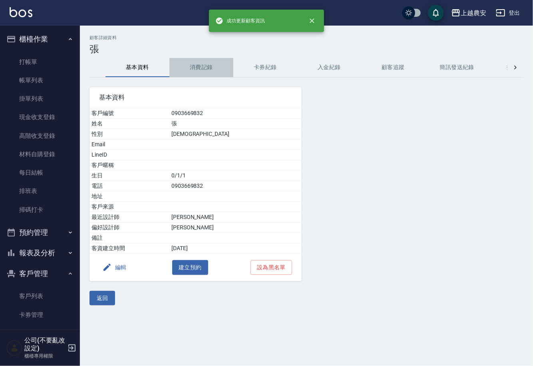
click at [213, 64] on button "消費記錄" at bounding box center [201, 67] width 64 height 19
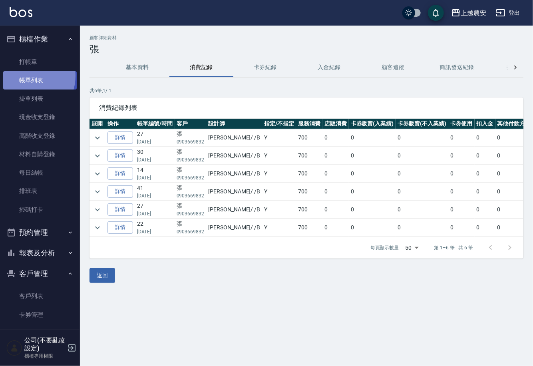
click at [26, 76] on link "帳單列表" at bounding box center [39, 80] width 73 height 18
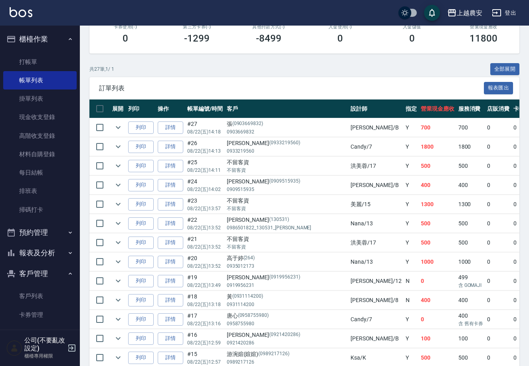
scroll to position [169, 0]
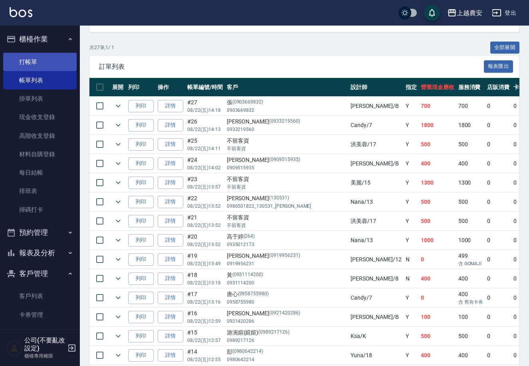
click at [32, 57] on link "打帳單" at bounding box center [39, 62] width 73 height 18
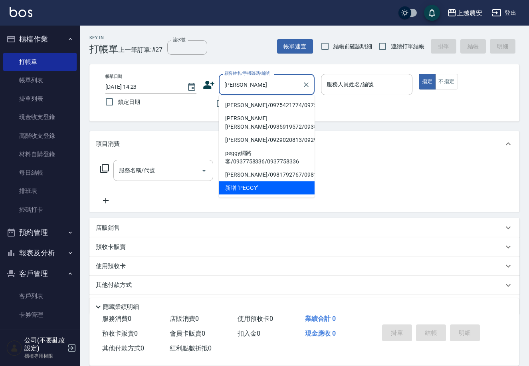
click at [258, 105] on li "peggy/0975421774/0975421774" at bounding box center [267, 105] width 96 height 13
type input "peggy/0975421774/0975421774"
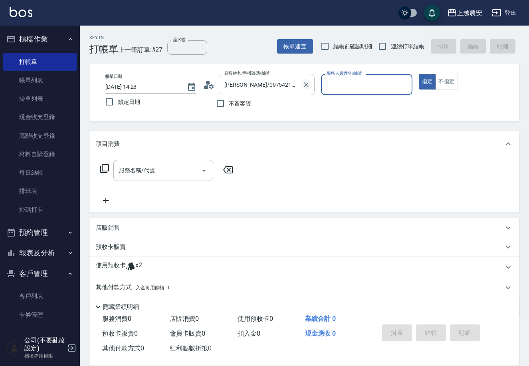
click at [305, 86] on icon "Clear" at bounding box center [306, 84] width 5 height 5
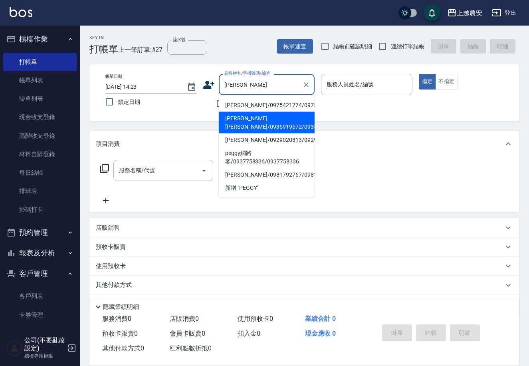
click at [248, 127] on li "[PERSON_NAME]([PERSON_NAME]/0935919572/0935919572" at bounding box center [267, 123] width 96 height 22
type input "[PERSON_NAME]([PERSON_NAME]/0935919572/0935919572"
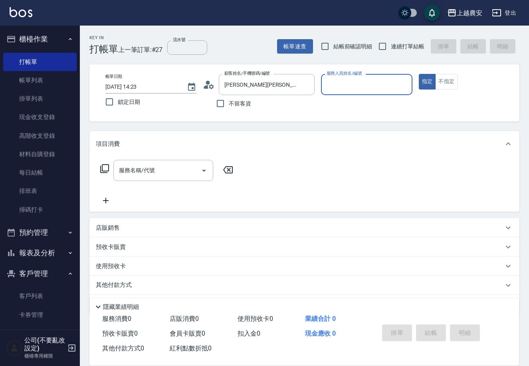
type input "Nana-13"
click at [171, 170] on input "服務名稱/代號" at bounding box center [157, 170] width 81 height 14
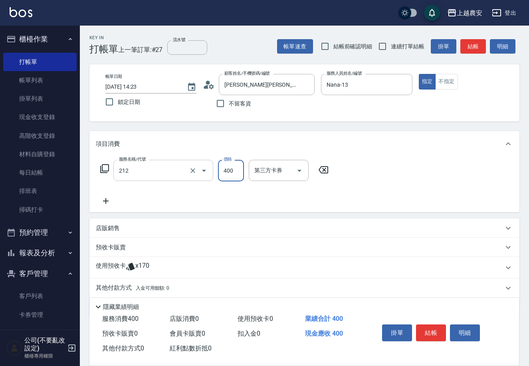
type input "洗髮券消費(212)"
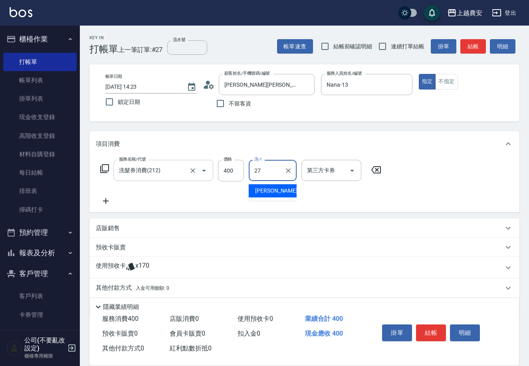
type input "團團-27"
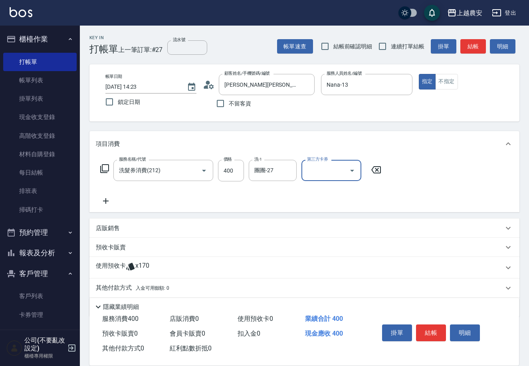
click at [317, 166] on input "第三方卡券" at bounding box center [325, 170] width 41 height 14
click at [327, 195] on span "舊有卡券" at bounding box center [331, 190] width 60 height 13
type input "舊有卡券"
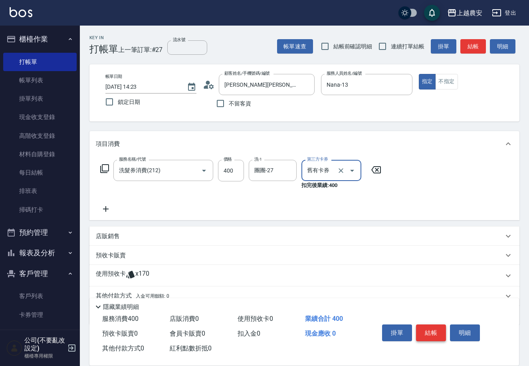
click at [430, 330] on button "結帳" at bounding box center [431, 332] width 30 height 17
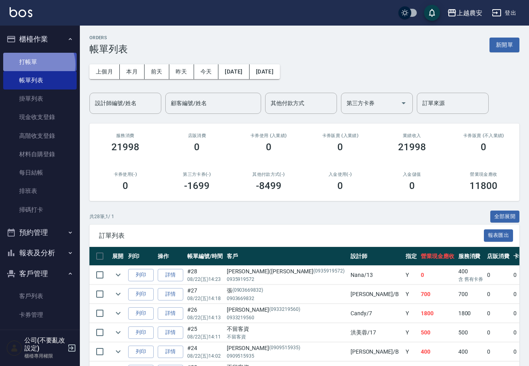
click at [36, 64] on link "打帳單" at bounding box center [39, 62] width 73 height 18
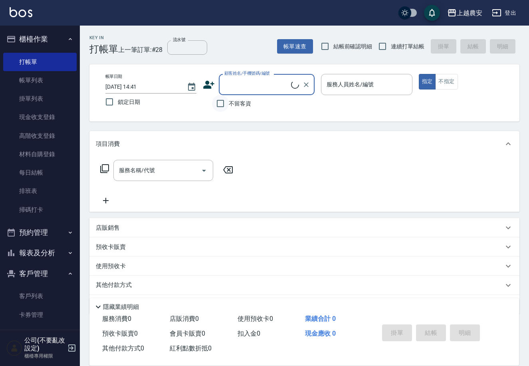
click at [222, 101] on input "不留客資" at bounding box center [220, 103] width 17 height 17
checkbox input "true"
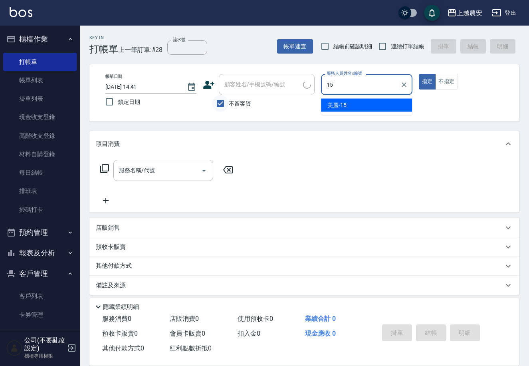
type input "美麗-15"
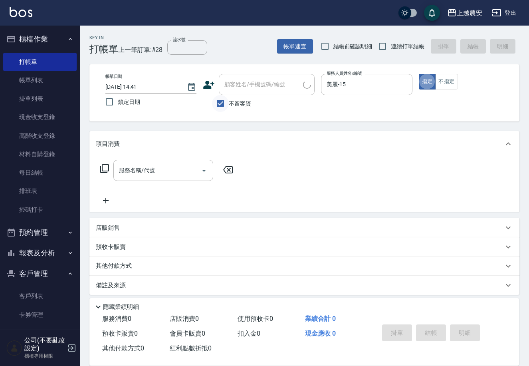
type button "true"
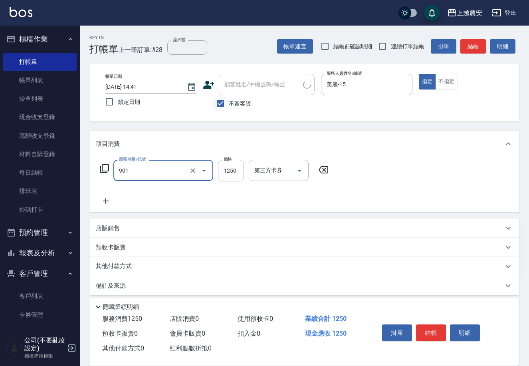
type input "修手指甲(901)"
type input "300"
click at [437, 335] on button "結帳" at bounding box center [431, 332] width 30 height 17
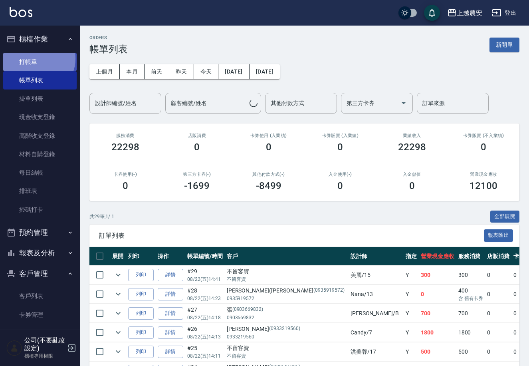
click at [36, 58] on link "打帳單" at bounding box center [39, 62] width 73 height 18
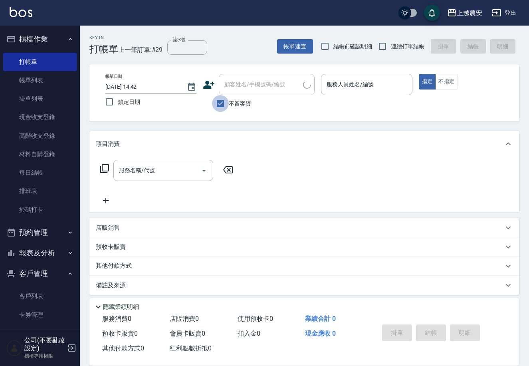
click at [220, 104] on input "不留客資" at bounding box center [220, 103] width 17 height 17
checkbox input "false"
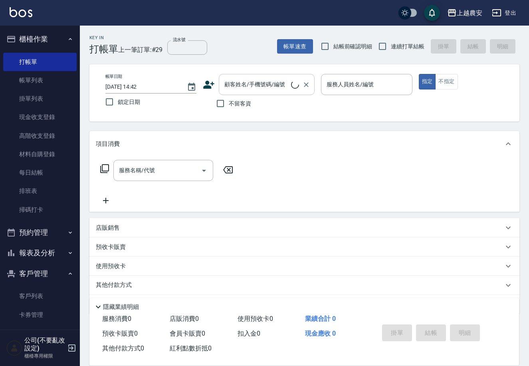
click at [226, 87] on div "顧客姓名/手機號碼/編號 顧客姓名/手機號碼/編號" at bounding box center [267, 84] width 96 height 21
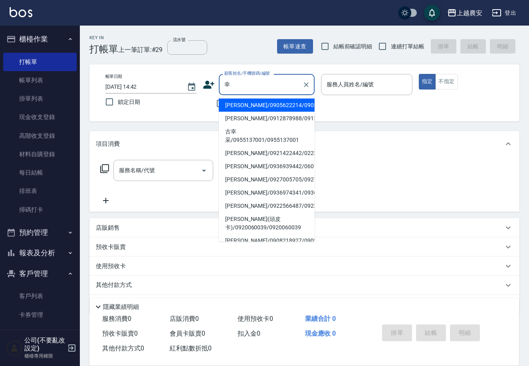
click at [242, 125] on li "[PERSON_NAME]/0912878988/0912878988" at bounding box center [267, 118] width 96 height 13
type input "[PERSON_NAME]/0912878988/0912878988"
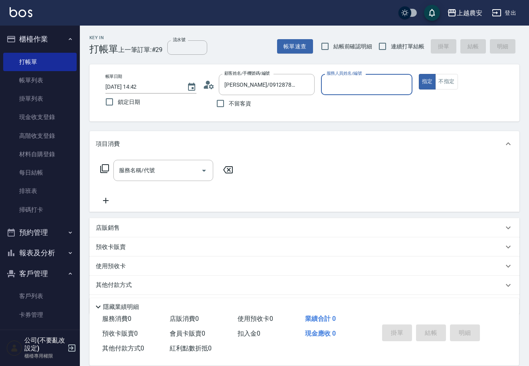
type input "美雅-B"
click at [173, 169] on input "服務名稱/代號" at bounding box center [157, 170] width 81 height 14
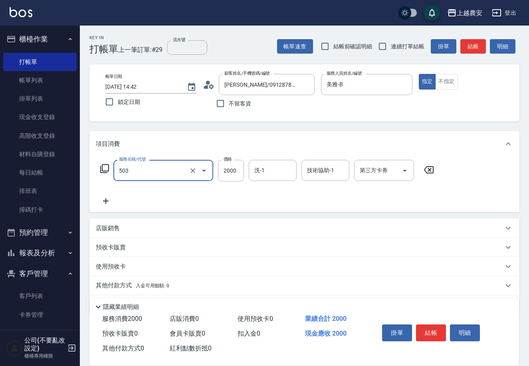
type input "染髮1500↑(503)"
type input "2800"
click at [426, 327] on button "結帳" at bounding box center [431, 332] width 30 height 17
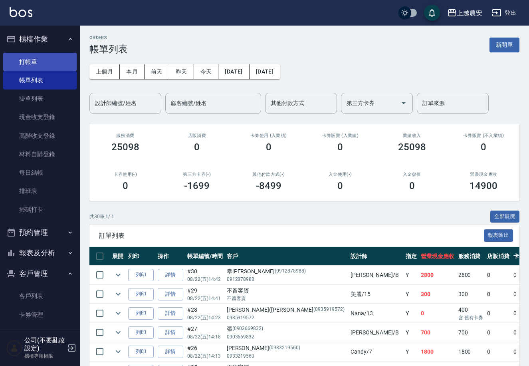
click at [13, 62] on link "打帳單" at bounding box center [39, 62] width 73 height 18
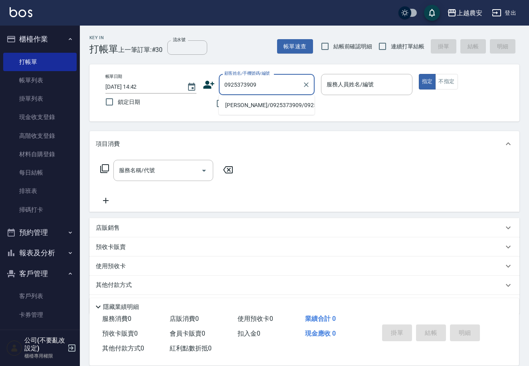
click at [266, 104] on li "[PERSON_NAME]/0925373909/0925373909" at bounding box center [267, 105] width 96 height 13
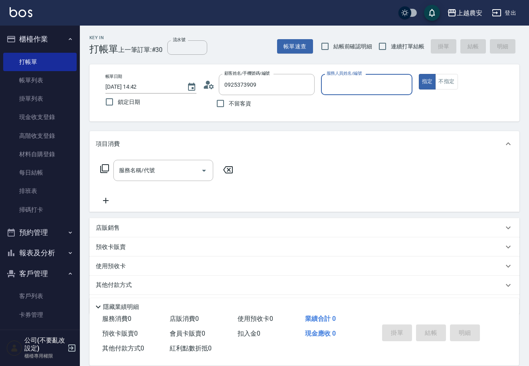
type input "[PERSON_NAME]/0925373909/0925373909"
type input "Yuna-18"
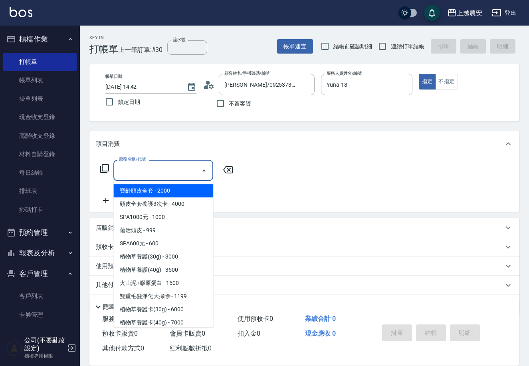
click at [182, 171] on input "服務名稱/代號" at bounding box center [157, 170] width 81 height 14
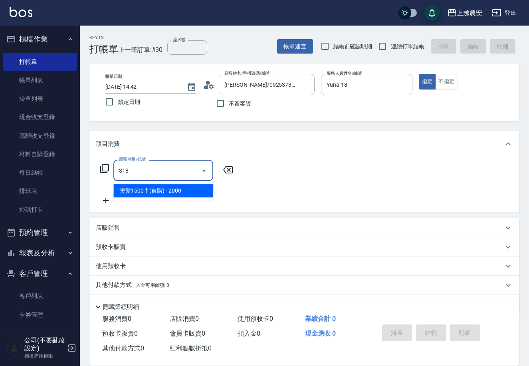
type input "燙髮1500↑(自購)(318)"
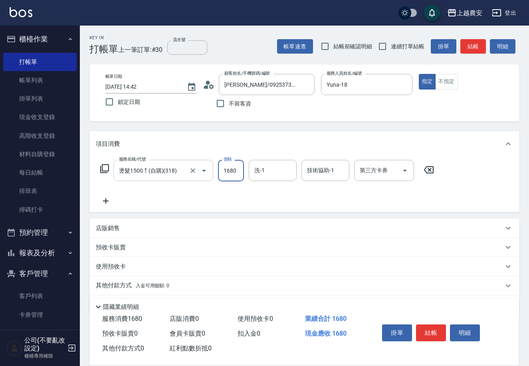
type input "1680"
type input "酪梨-34"
click at [431, 326] on button "結帳" at bounding box center [431, 332] width 30 height 17
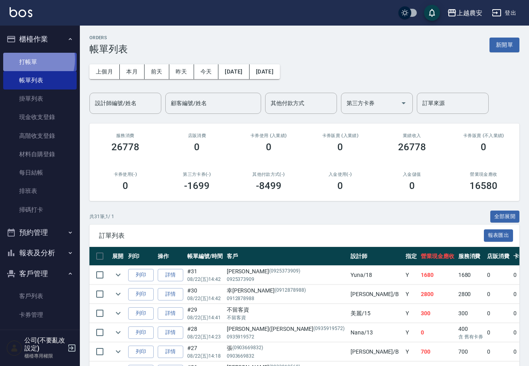
click at [28, 59] on link "打帳單" at bounding box center [39, 62] width 73 height 18
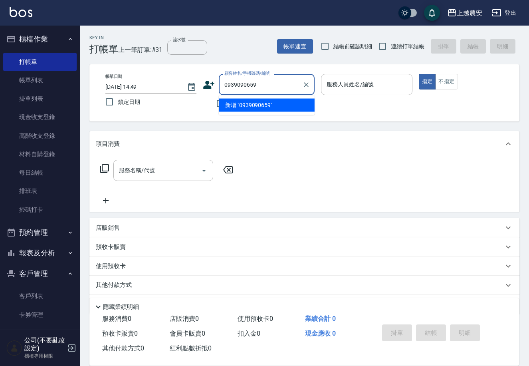
click at [251, 105] on li "新增 "0939090659"" at bounding box center [267, 105] width 96 height 13
type input "0939090659"
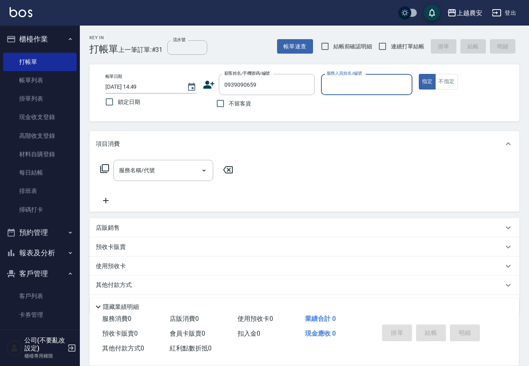
click at [210, 87] on icon at bounding box center [209, 85] width 11 height 8
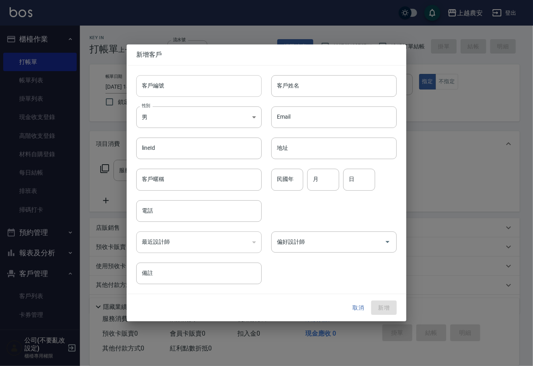
type input "0939090659"
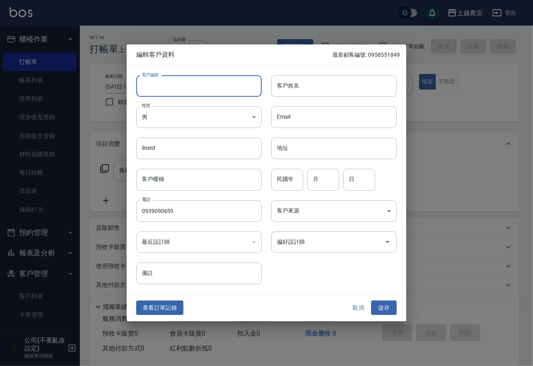
click at [210, 88] on input "客戶編號" at bounding box center [198, 86] width 125 height 22
type input "0939090659"
click at [288, 85] on input "客戶姓名" at bounding box center [333, 86] width 125 height 22
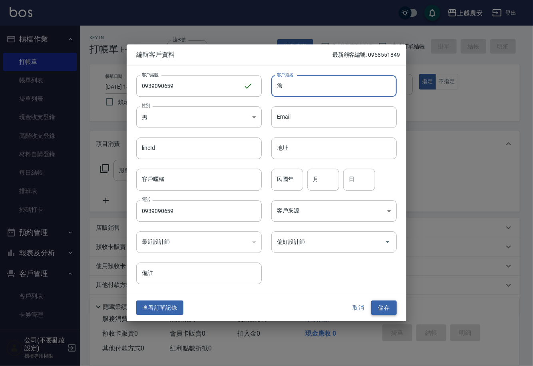
type input "詹"
drag, startPoint x: 381, startPoint y: 309, endPoint x: 376, endPoint y: 307, distance: 5.7
click at [381, 309] on button "儲存" at bounding box center [384, 307] width 26 height 15
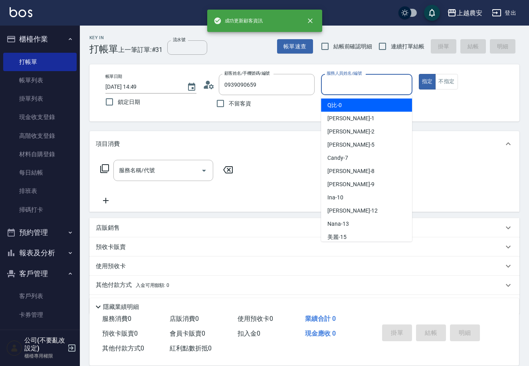
click at [353, 84] on input "服務人員姓名/編號" at bounding box center [367, 84] width 84 height 14
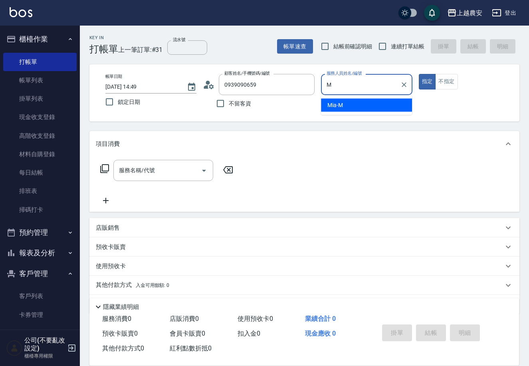
type input "Mia-M"
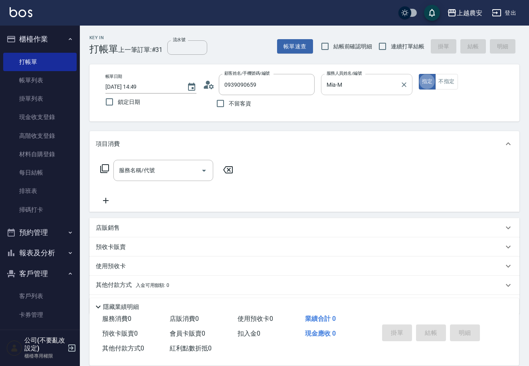
type button "true"
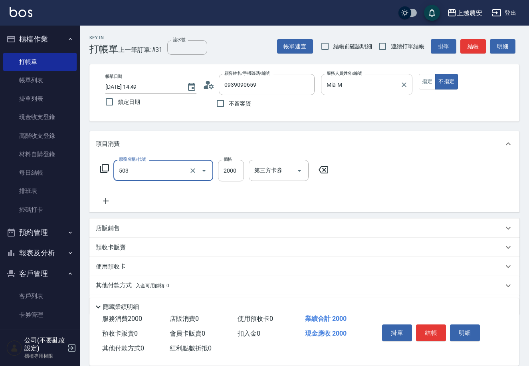
type input "染髮1500↑(503)"
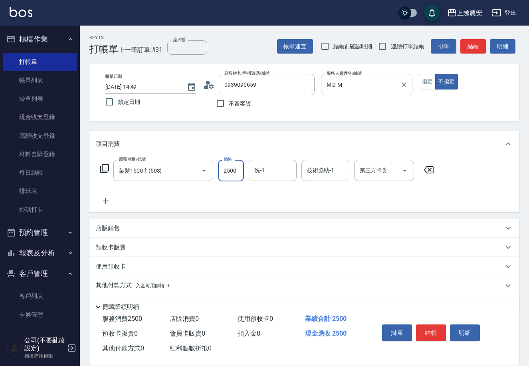
type input "2500"
type input "[PERSON_NAME]-30"
click at [444, 331] on button "結帳" at bounding box center [431, 332] width 30 height 17
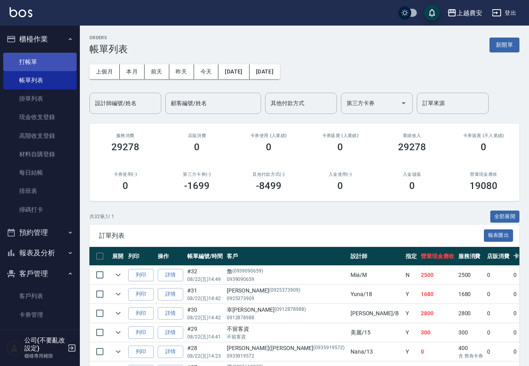
click at [24, 56] on link "打帳單" at bounding box center [39, 62] width 73 height 18
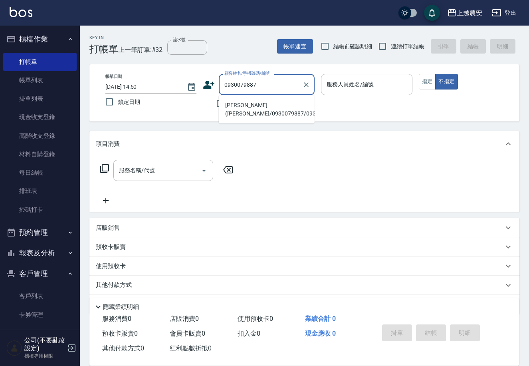
click at [250, 106] on li "[PERSON_NAME]([PERSON_NAME]/0930079887/0930079887" at bounding box center [267, 110] width 96 height 22
type input "[PERSON_NAME]([PERSON_NAME]/0930079887/0930079887"
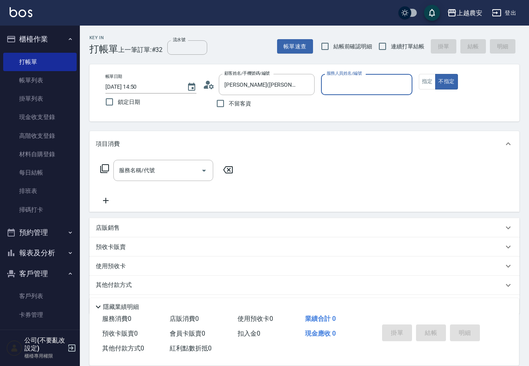
type input "Ksa-K"
click at [421, 81] on button "指定" at bounding box center [427, 82] width 17 height 16
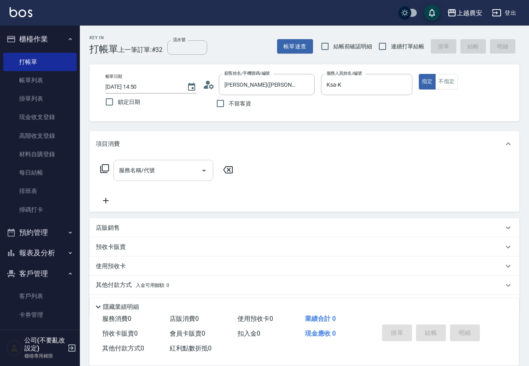
click at [176, 172] on input "服務名稱/代號" at bounding box center [157, 170] width 81 height 14
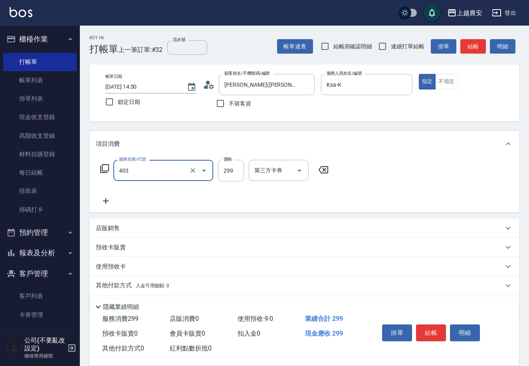
type input "剪髮(403)"
type input "400"
click at [428, 326] on button "結帳" at bounding box center [431, 332] width 30 height 17
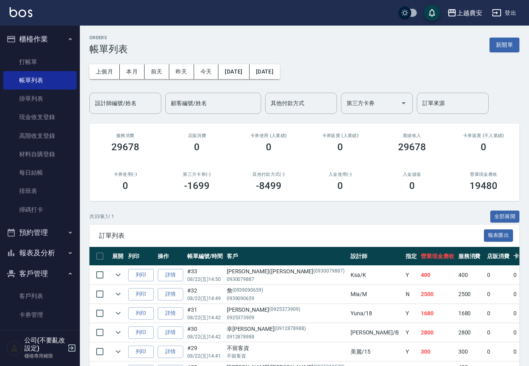
drag, startPoint x: 19, startPoint y: 57, endPoint x: 49, endPoint y: 48, distance: 31.4
click at [20, 57] on link "打帳單" at bounding box center [39, 62] width 73 height 18
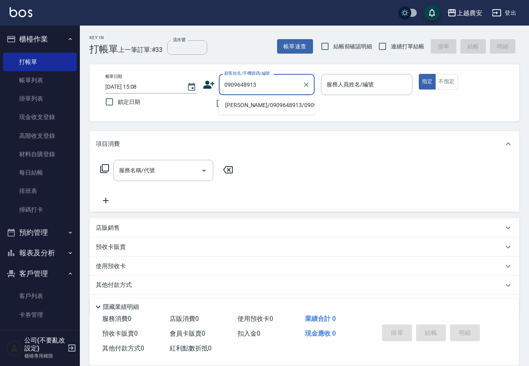
click at [257, 107] on li "[PERSON_NAME]/0909648913/0909648913" at bounding box center [267, 105] width 96 height 13
type input "[PERSON_NAME]/0909648913/0909648913"
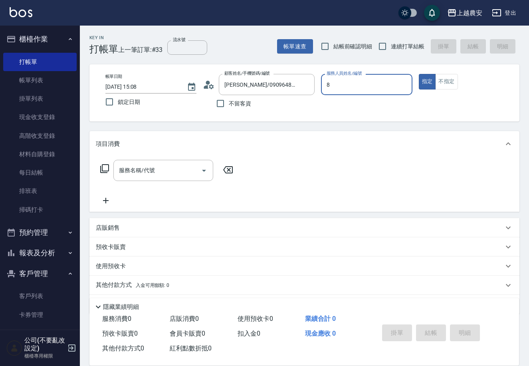
type input "[PERSON_NAME]-8"
type button "true"
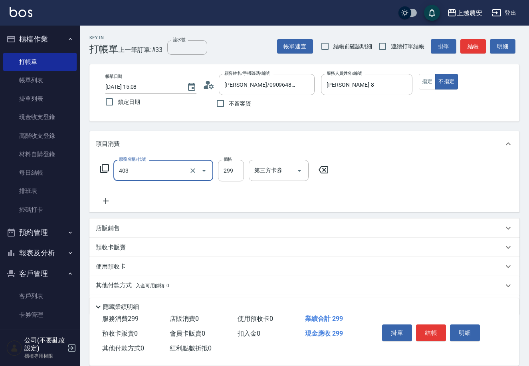
type input "剪髮(403)"
click at [428, 332] on button "結帳" at bounding box center [431, 332] width 30 height 17
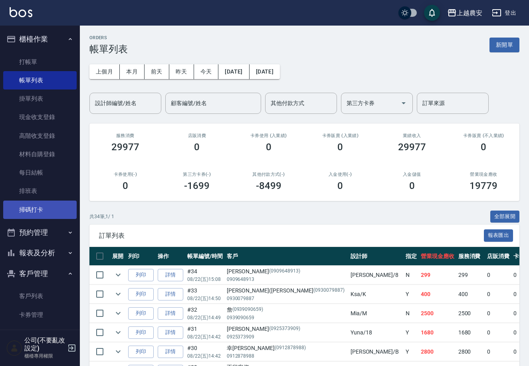
click at [55, 202] on link "掃碼打卡" at bounding box center [39, 209] width 73 height 18
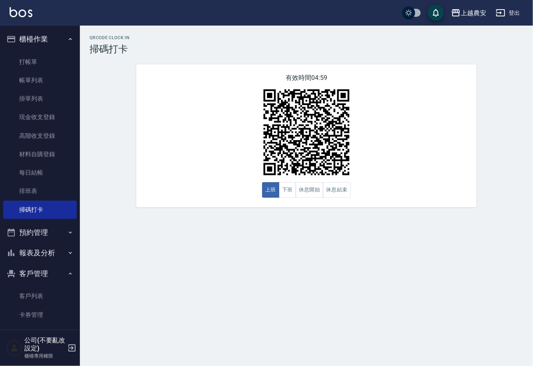
click at [316, 202] on div "有效時間 04:59 上班 下班 休息開始 休息結束" at bounding box center [306, 135] width 340 height 143
click at [311, 193] on button "休息開始" at bounding box center [309, 190] width 28 height 16
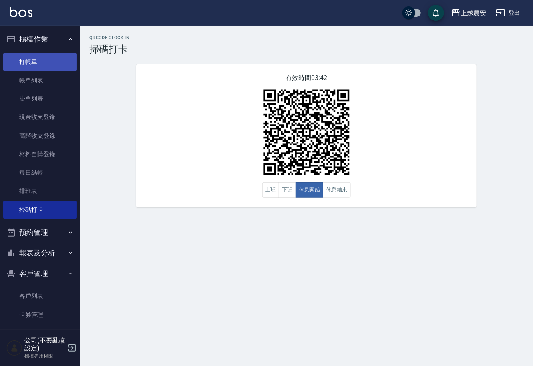
click at [36, 61] on link "打帳單" at bounding box center [39, 62] width 73 height 18
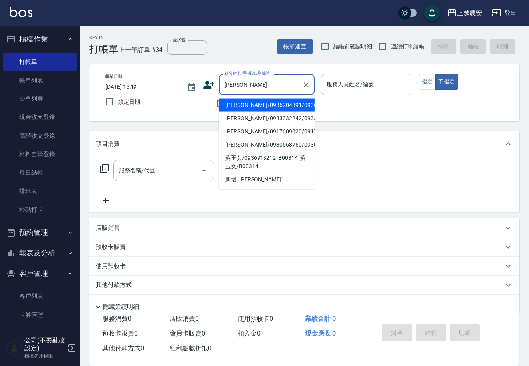
click at [235, 107] on li "[PERSON_NAME]/0936204391/0936204391" at bounding box center [267, 105] width 96 height 13
type input "[PERSON_NAME]/0936204391/0936204391"
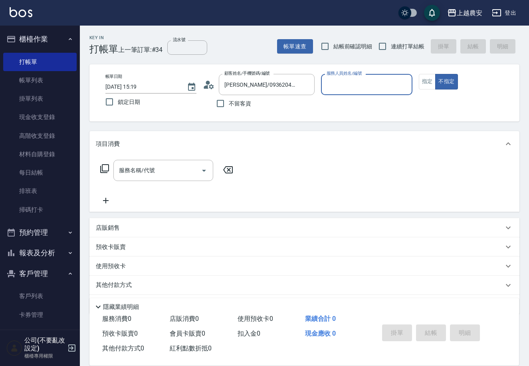
type input "美雅-B"
click at [428, 82] on button "指定" at bounding box center [427, 82] width 17 height 16
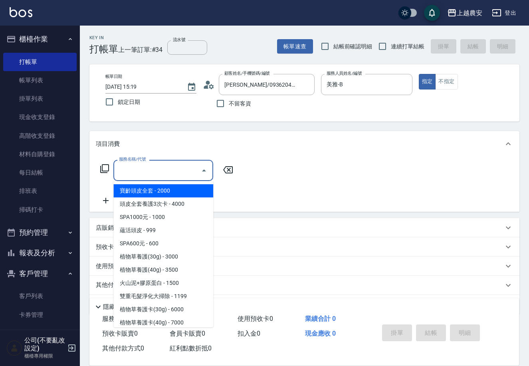
click at [180, 171] on input "服務名稱/代號" at bounding box center [157, 170] width 81 height 14
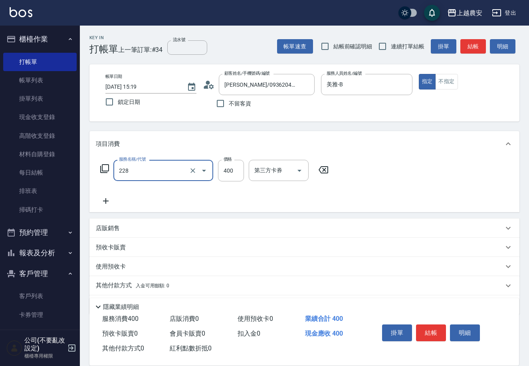
type input "洗髮(228)"
type input "[PERSON_NAME]-32"
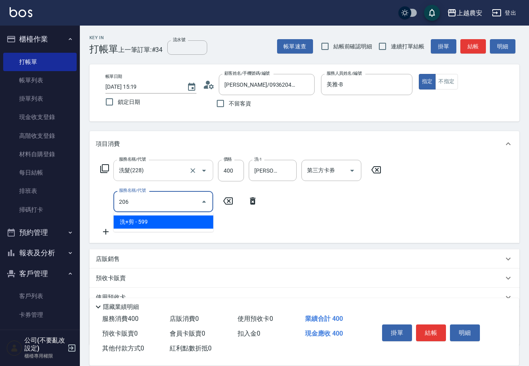
type input "洗+剪(206)"
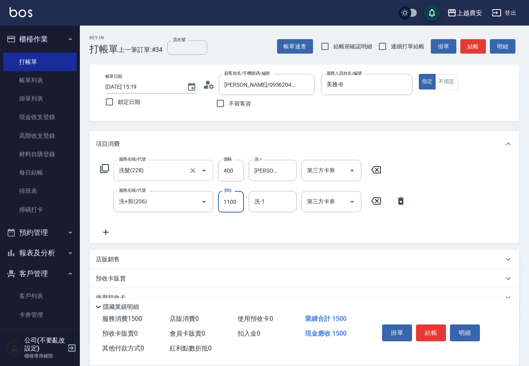
type input "1100"
type input "[PERSON_NAME]-33"
click at [427, 330] on button "結帳" at bounding box center [431, 332] width 30 height 17
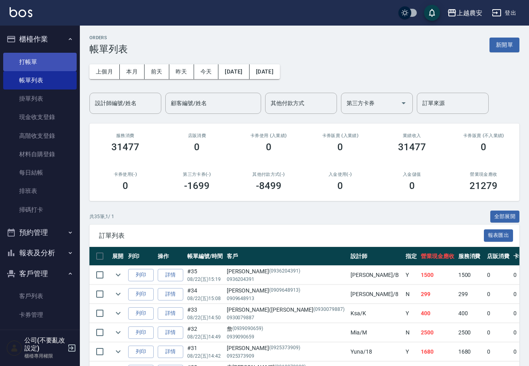
click at [29, 63] on link "打帳單" at bounding box center [39, 62] width 73 height 18
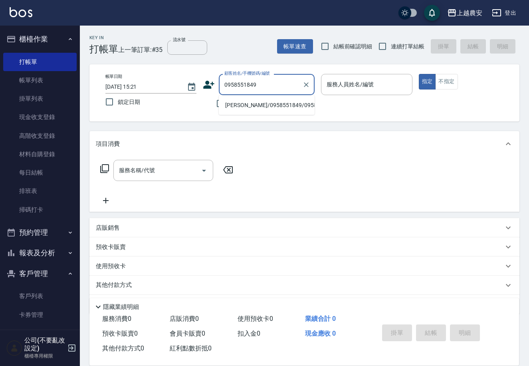
click at [261, 105] on li "[PERSON_NAME]/0958551849/0958551849" at bounding box center [267, 105] width 96 height 13
type input "[PERSON_NAME]/0958551849/0958551849"
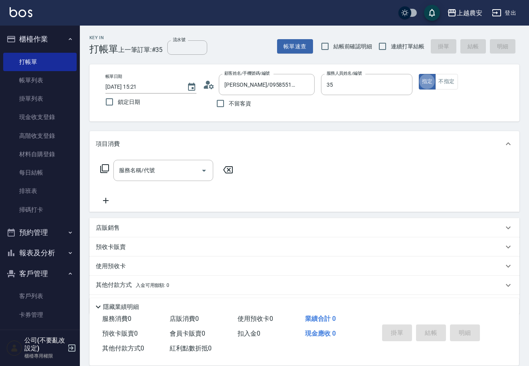
type input "大巫-35"
type button "true"
type input "2"
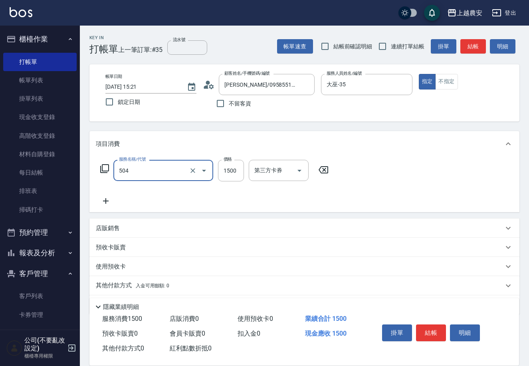
type input "染髮1500↓(504)"
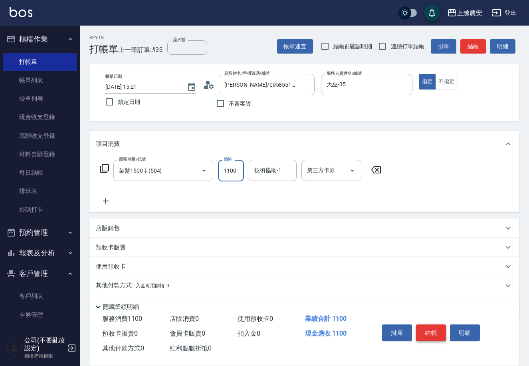
type input "1100"
click at [437, 326] on button "結帳" at bounding box center [431, 332] width 30 height 17
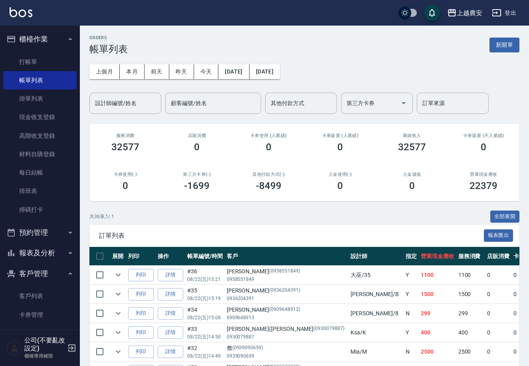
scroll to position [66, 0]
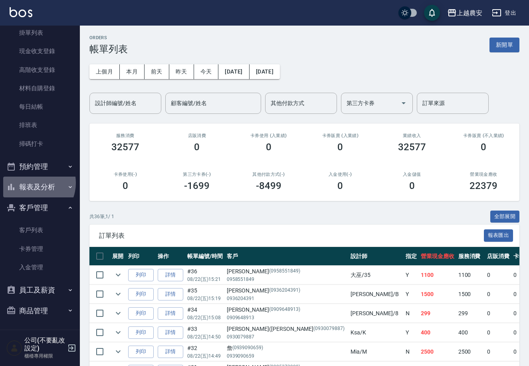
click at [32, 182] on button "報表及分析" at bounding box center [39, 186] width 73 height 21
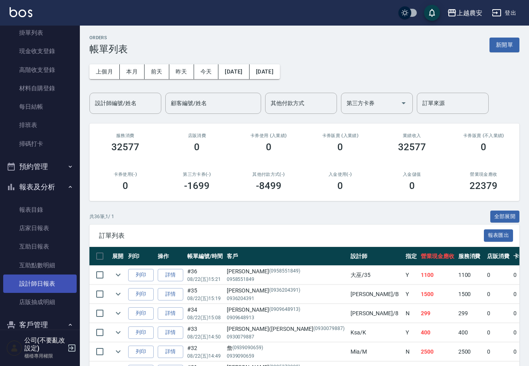
click at [34, 282] on link "設計師日報表" at bounding box center [39, 283] width 73 height 18
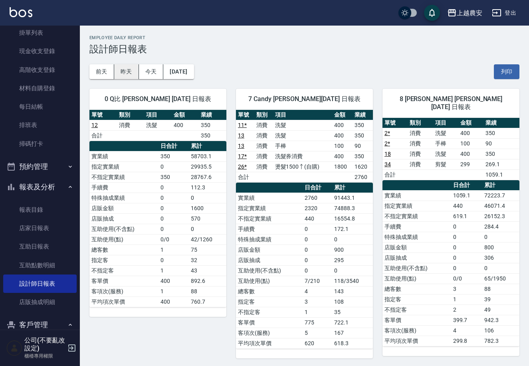
click at [118, 71] on button "昨天" at bounding box center [126, 71] width 25 height 15
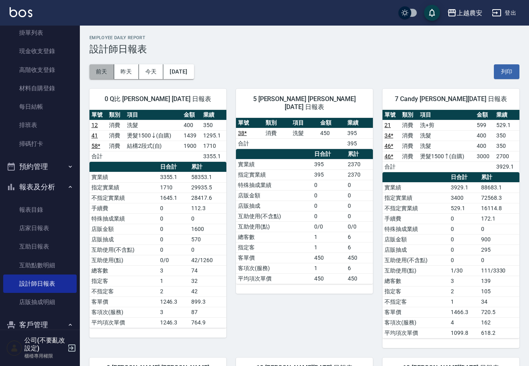
click at [102, 75] on button "前天" at bounding box center [101, 71] width 25 height 15
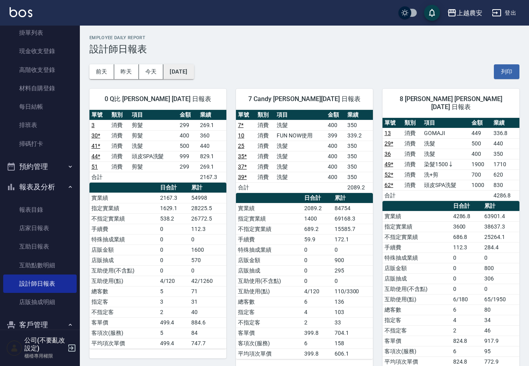
click at [194, 74] on button "2025/08/20" at bounding box center [178, 71] width 30 height 15
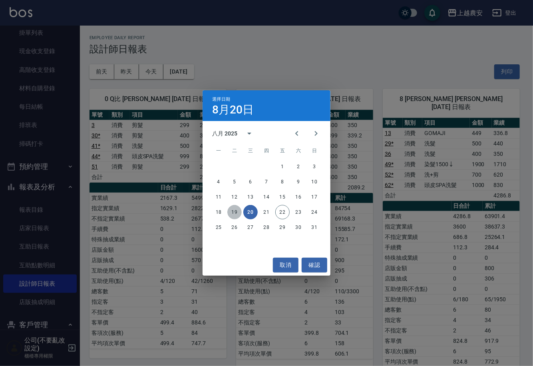
click at [237, 212] on button "19" at bounding box center [234, 212] width 14 height 14
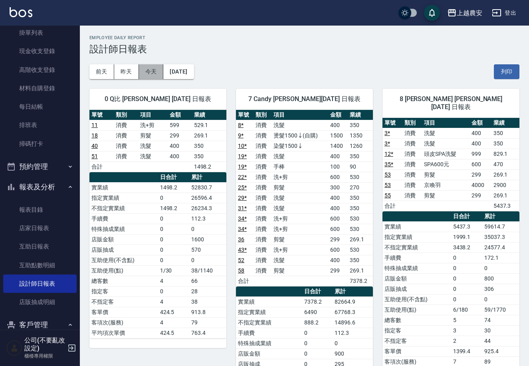
click at [140, 67] on button "今天" at bounding box center [151, 71] width 25 height 15
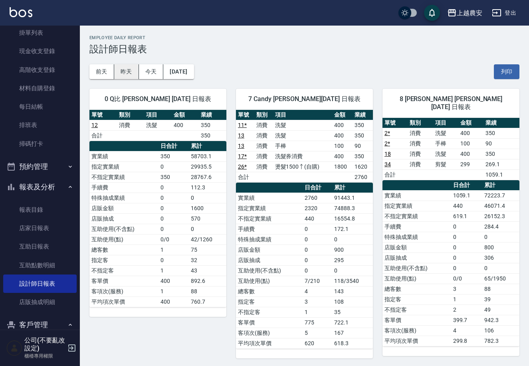
click at [128, 71] on button "昨天" at bounding box center [126, 71] width 25 height 15
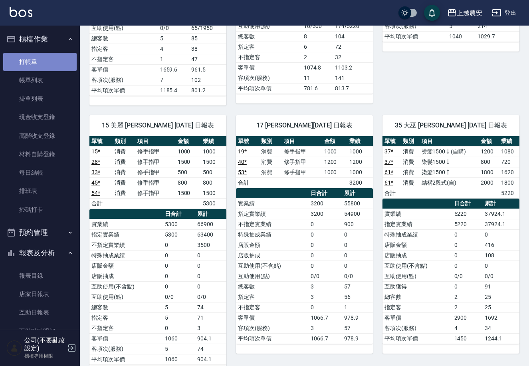
click at [47, 56] on link "打帳單" at bounding box center [39, 62] width 73 height 18
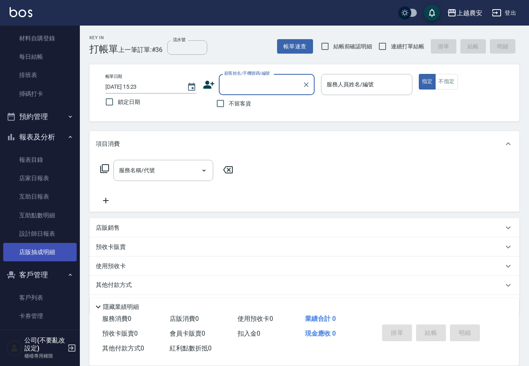
scroll to position [117, 0]
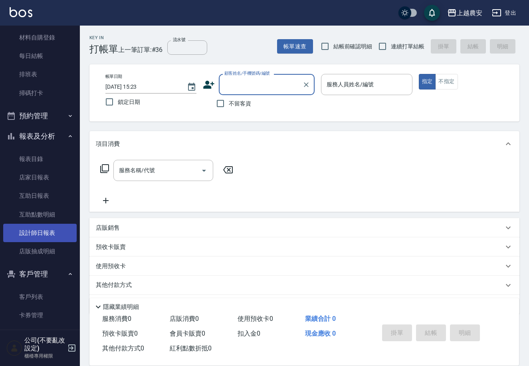
click at [64, 231] on link "設計師日報表" at bounding box center [39, 233] width 73 height 18
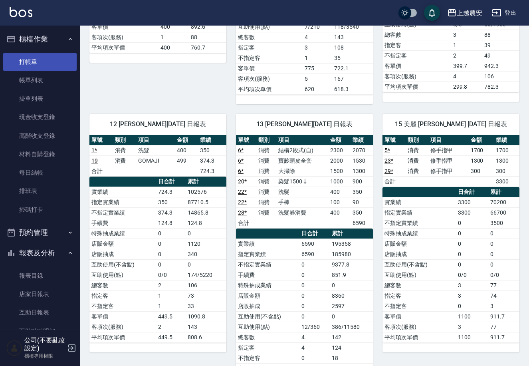
click at [39, 58] on link "打帳單" at bounding box center [39, 62] width 73 height 18
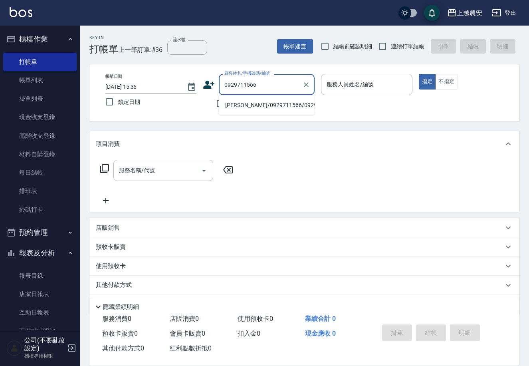
click at [265, 100] on li "[PERSON_NAME]/0929711566/0929711566" at bounding box center [267, 105] width 96 height 13
type input "[PERSON_NAME]/0929711566/0929711566"
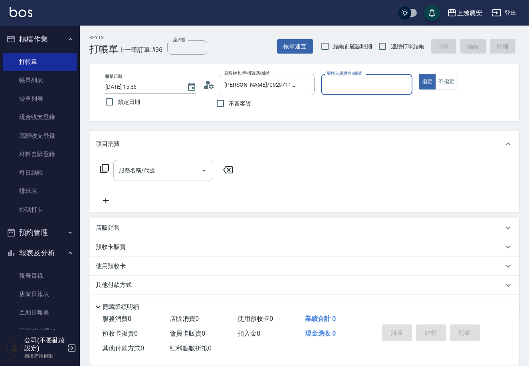
type input "Yuna-18"
click at [142, 172] on div "服務名稱/代號 服務名稱/代號" at bounding box center [163, 170] width 100 height 21
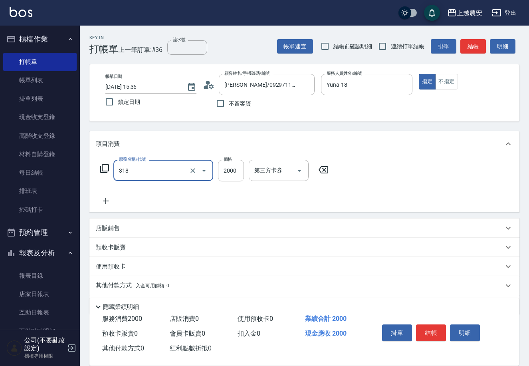
type input "燙髮1500↑(自購)(318)"
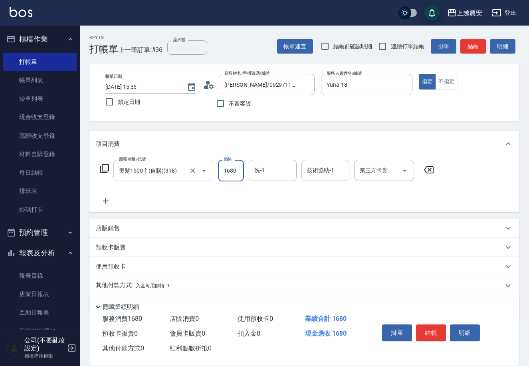
type input "1680"
type input "酪梨-34"
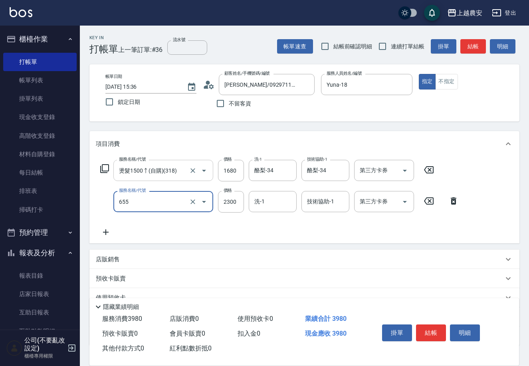
type input "結構2段式(自)(655)"
type input "1500"
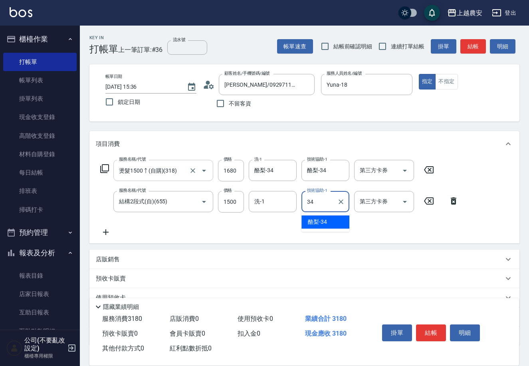
type input "酪梨-34"
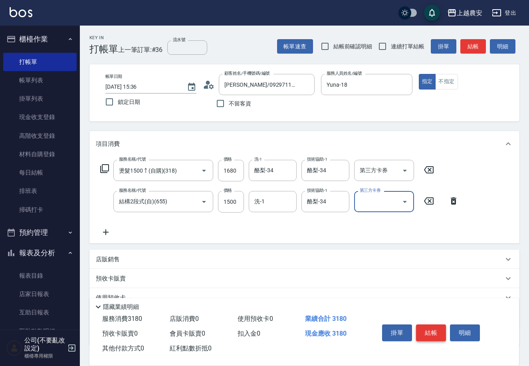
click at [424, 331] on button "結帳" at bounding box center [431, 332] width 30 height 17
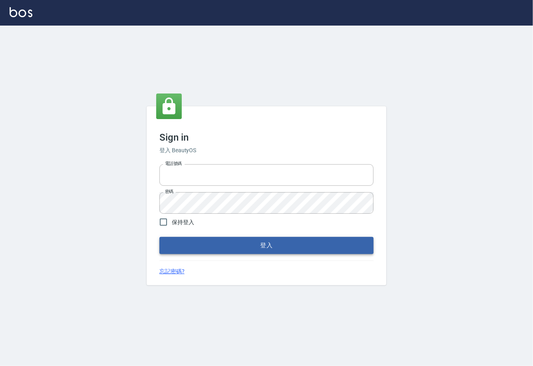
type input "0225929166"
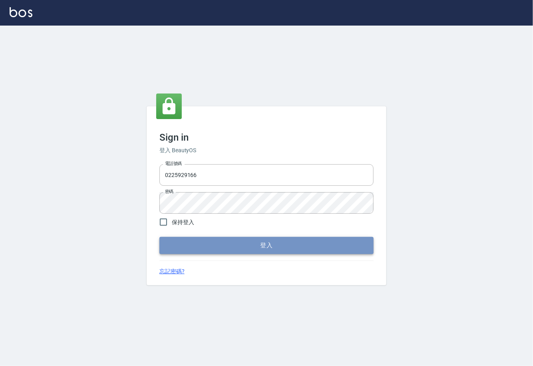
click at [285, 244] on button "登入" at bounding box center [266, 245] width 214 height 17
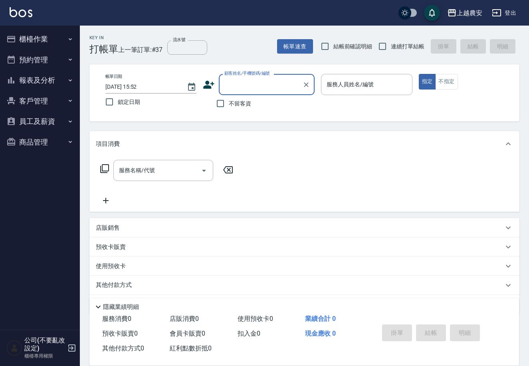
click at [36, 40] on button "櫃檯作業" at bounding box center [39, 39] width 73 height 21
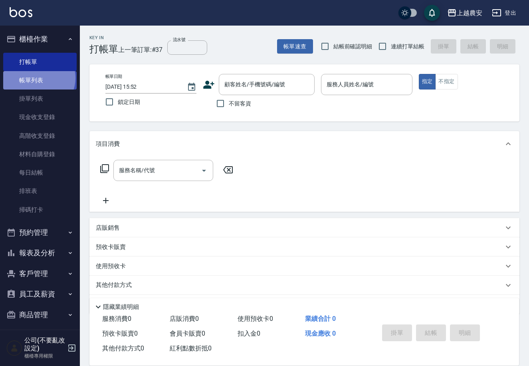
click at [38, 78] on link "帳單列表" at bounding box center [39, 80] width 73 height 18
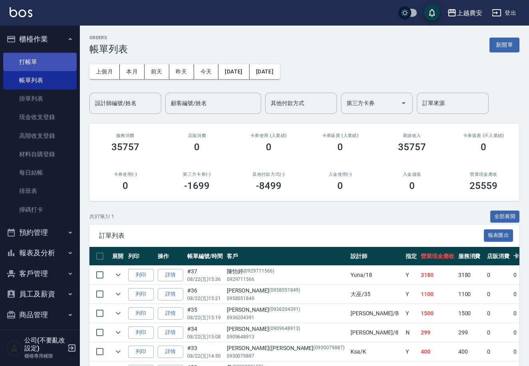
click at [38, 59] on link "打帳單" at bounding box center [39, 62] width 73 height 18
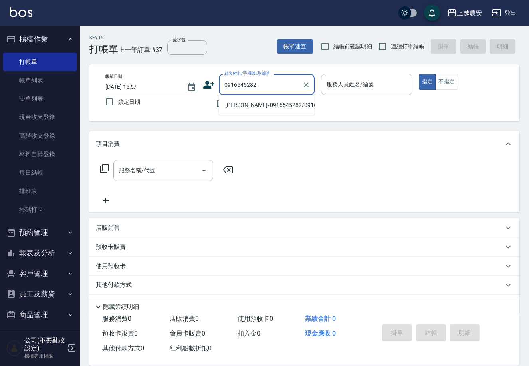
click at [246, 104] on li "[PERSON_NAME]/0916545282/0916545282" at bounding box center [267, 105] width 96 height 13
type input "[PERSON_NAME]/0916545282/0916545282"
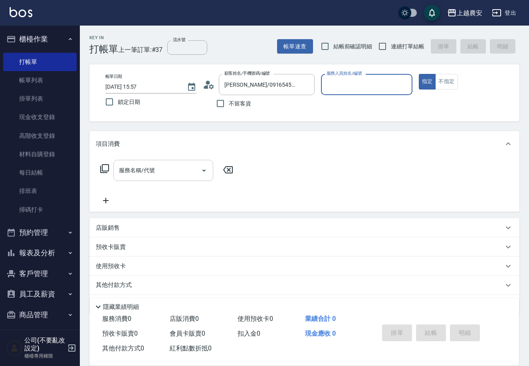
type input "Yuna-18"
click at [168, 160] on div "服務名稱/代號" at bounding box center [163, 170] width 100 height 21
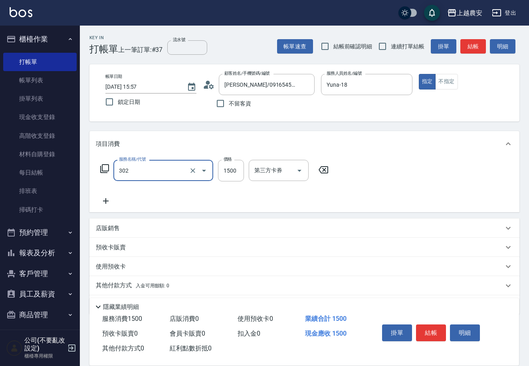
type input "燙髮1500↓(自購)(302)"
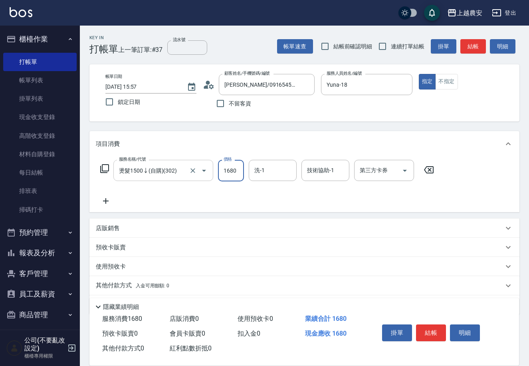
type input "1680"
type input "酪梨-34"
click at [431, 336] on button "結帳" at bounding box center [431, 332] width 30 height 17
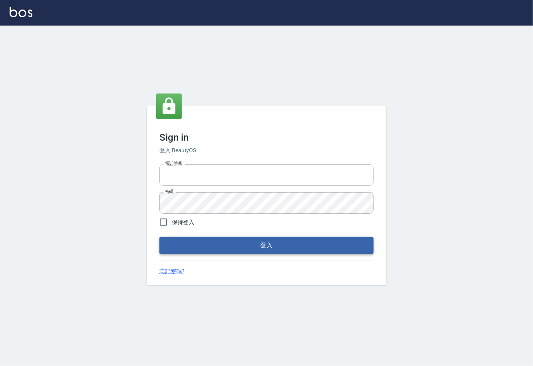
type input "0225929166"
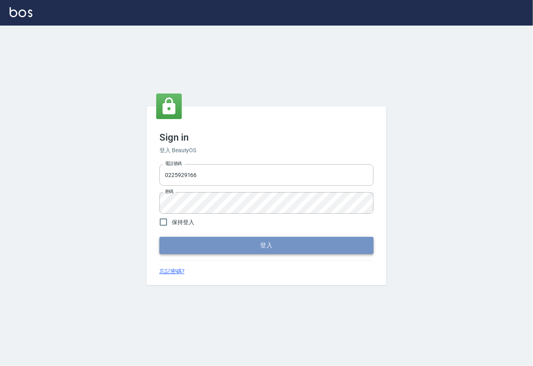
click at [259, 246] on button "登入" at bounding box center [266, 245] width 214 height 17
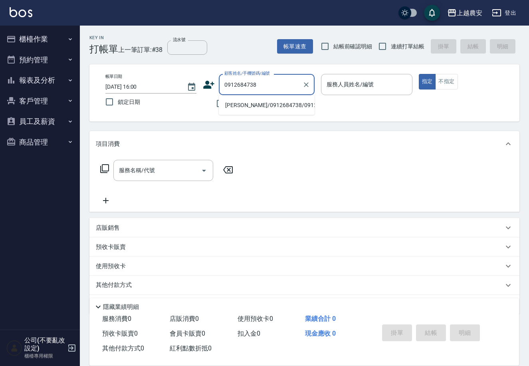
click at [257, 103] on li "[PERSON_NAME]/0912684738/0912684738" at bounding box center [267, 105] width 96 height 13
type input "[PERSON_NAME]/0912684738/0912684738"
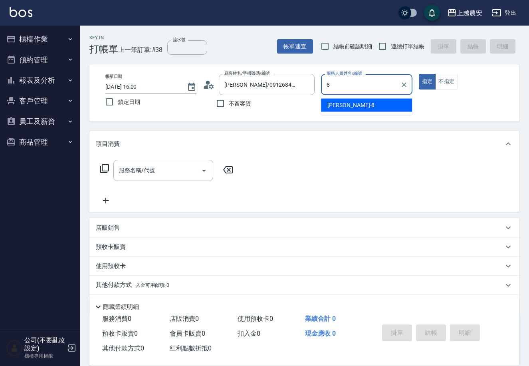
type input "[PERSON_NAME]-8"
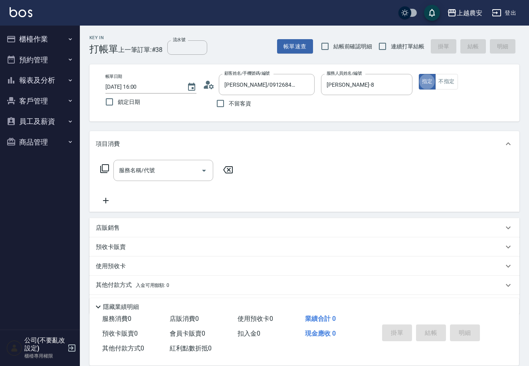
type button "true"
click at [102, 166] on icon at bounding box center [104, 168] width 9 height 9
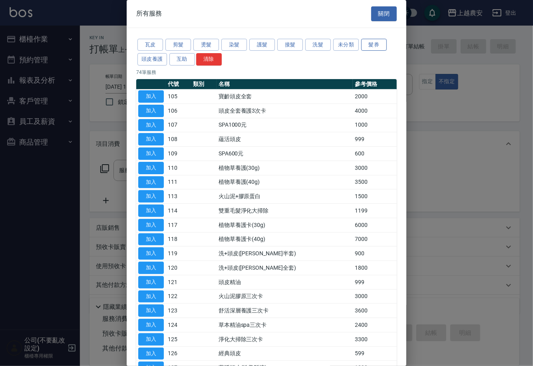
click at [370, 46] on button "髮券" at bounding box center [374, 45] width 26 height 12
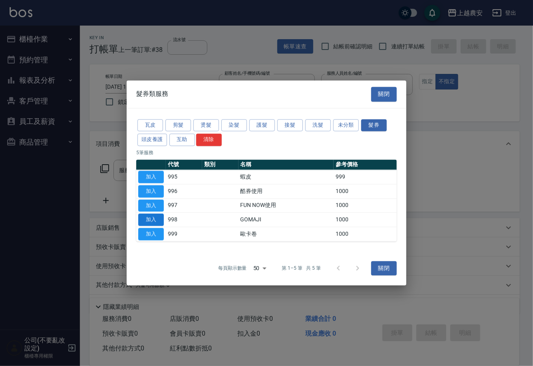
click at [158, 221] on button "加入" at bounding box center [151, 220] width 26 height 12
type input "GOMAJI(998)"
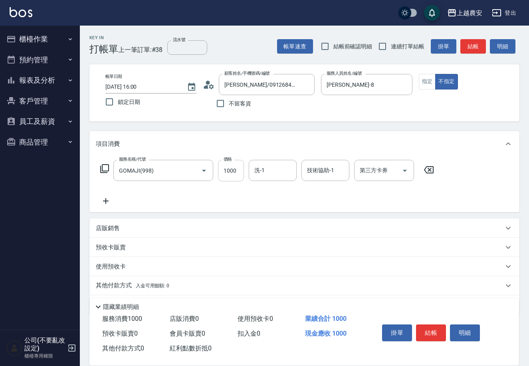
click at [227, 172] on input "1000" at bounding box center [231, 171] width 26 height 22
type input "499"
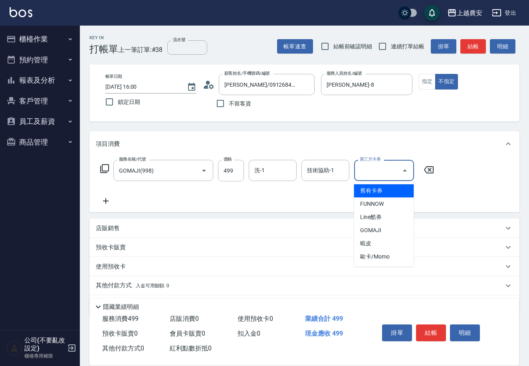
click at [377, 170] on input "第三方卡券" at bounding box center [378, 170] width 41 height 14
click at [392, 228] on span "GOMAJI" at bounding box center [384, 230] width 60 height 13
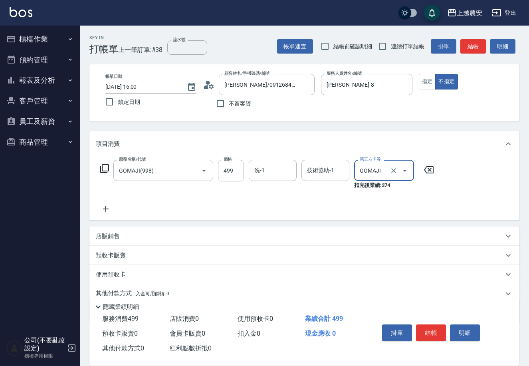
type input "GOMAJI"
click at [430, 329] on button "結帳" at bounding box center [431, 332] width 30 height 17
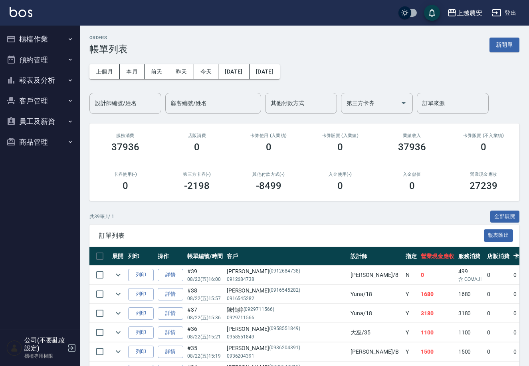
click at [31, 80] on button "報表及分析" at bounding box center [39, 80] width 73 height 21
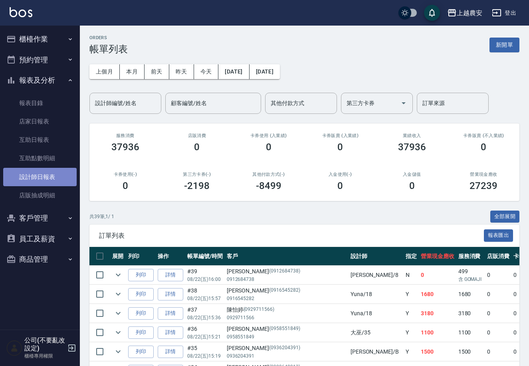
click at [46, 170] on link "設計師日報表" at bounding box center [39, 177] width 73 height 18
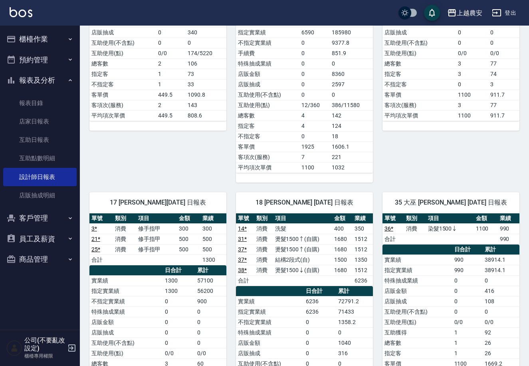
scroll to position [491, 0]
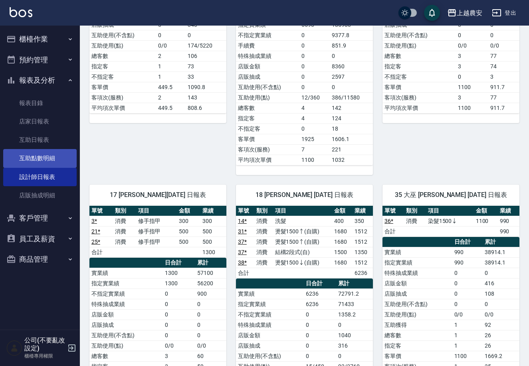
click at [17, 159] on link "互助點數明細" at bounding box center [39, 158] width 73 height 18
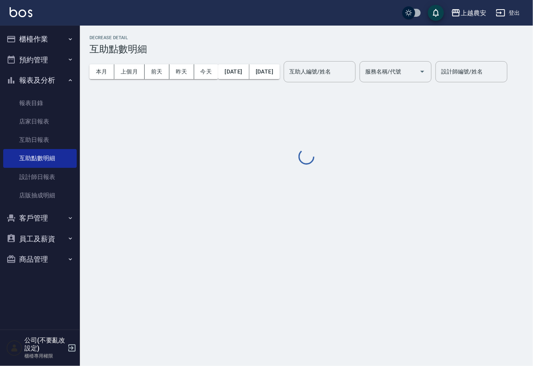
click at [65, 134] on link "互助日報表" at bounding box center [39, 140] width 73 height 18
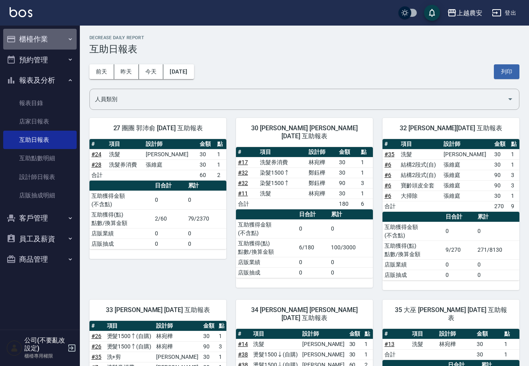
click at [46, 33] on button "櫃檯作業" at bounding box center [39, 39] width 73 height 21
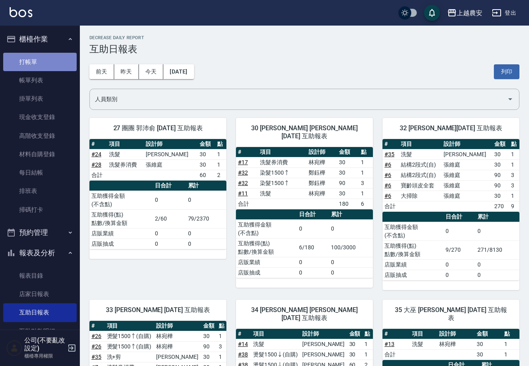
click at [51, 57] on link "打帳單" at bounding box center [39, 62] width 73 height 18
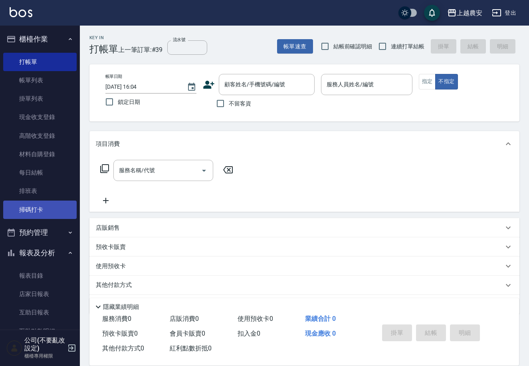
click at [57, 213] on link "掃碼打卡" at bounding box center [39, 209] width 73 height 18
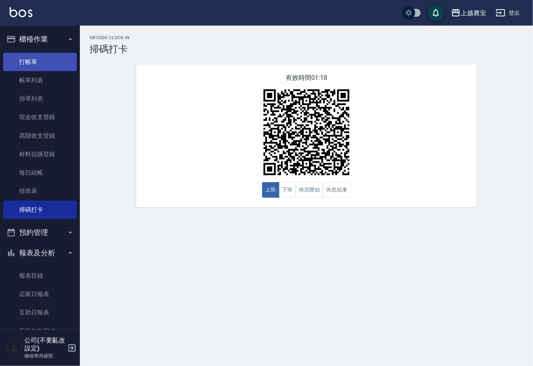
click at [29, 64] on link "打帳單" at bounding box center [39, 62] width 73 height 18
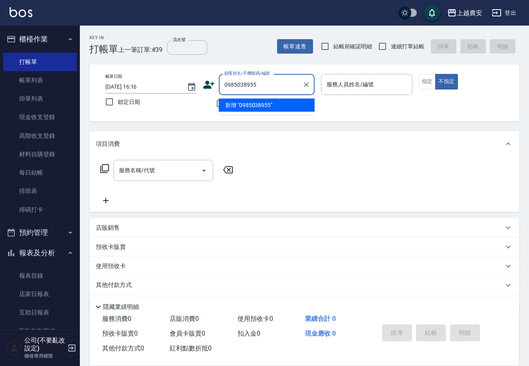
drag, startPoint x: 264, startPoint y: 105, endPoint x: 224, endPoint y: 92, distance: 42.3
click at [264, 105] on li "新增 "0985038955"" at bounding box center [267, 105] width 96 height 13
type input "0985038955"
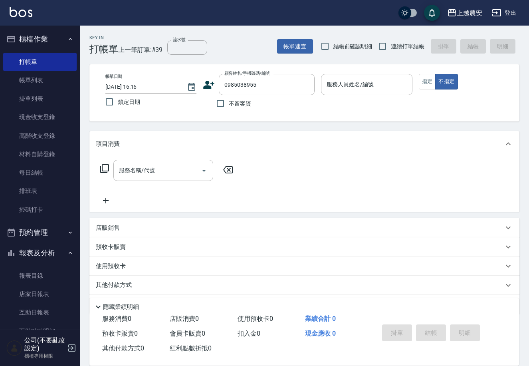
click at [207, 81] on icon at bounding box center [209, 85] width 11 height 8
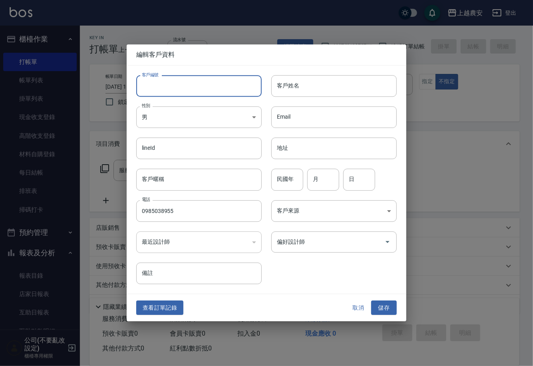
click at [205, 87] on input "客戶編號" at bounding box center [198, 86] width 125 height 22
type input "0985038955"
click at [186, 115] on body "上越農安 登出 櫃檯作業 打帳單 帳單列表 掛單列表 現金收支登錄 高階收支登錄 材料自購登錄 每日結帳 排班表 掃碼打卡 預約管理 預約管理 單日預約紀錄 …" at bounding box center [266, 194] width 533 height 389
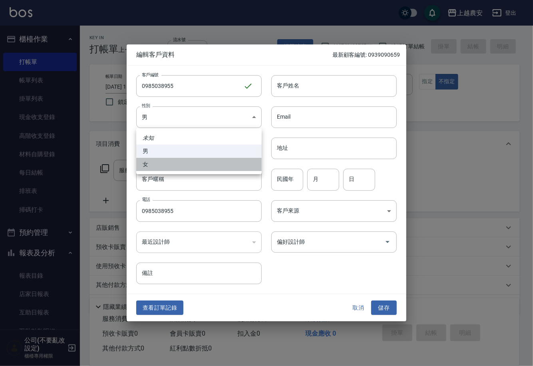
click at [170, 167] on li "女" at bounding box center [198, 164] width 125 height 13
type input "[DEMOGRAPHIC_DATA]"
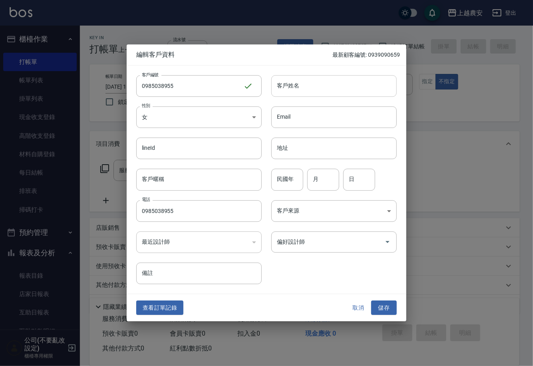
click at [309, 85] on input "客戶姓名" at bounding box center [333, 86] width 125 height 22
type input "[PERSON_NAME]"
drag, startPoint x: 337, startPoint y: 242, endPoint x: 345, endPoint y: 239, distance: 8.8
click at [339, 242] on input "偏好設計師" at bounding box center [328, 242] width 106 height 14
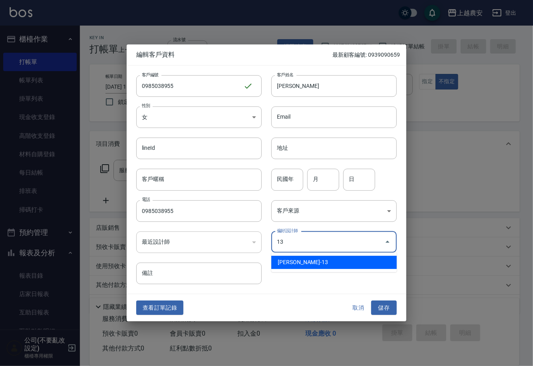
type input "張維庭"
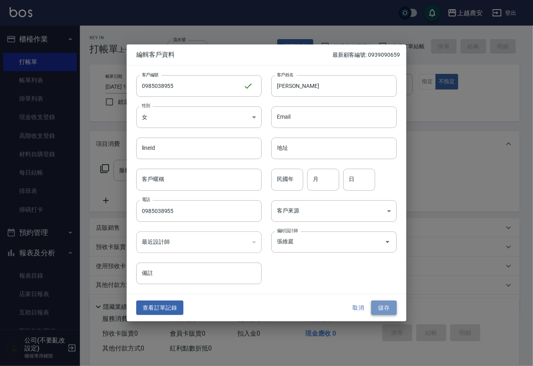
click at [386, 305] on button "儲存" at bounding box center [384, 307] width 26 height 15
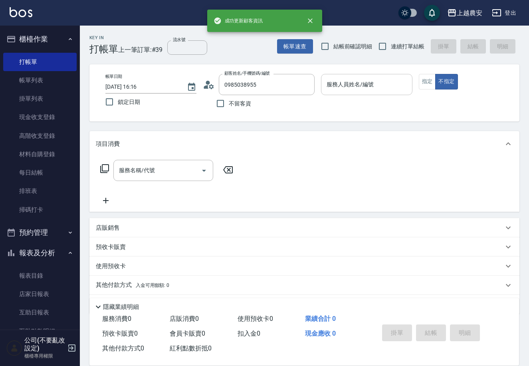
click at [371, 80] on input "服務人員姓名/編號" at bounding box center [367, 84] width 84 height 14
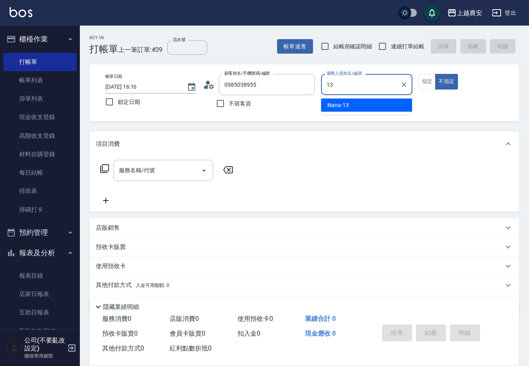
type input "Nana-13"
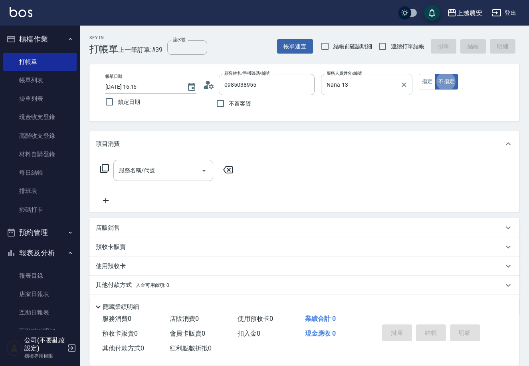
type button "false"
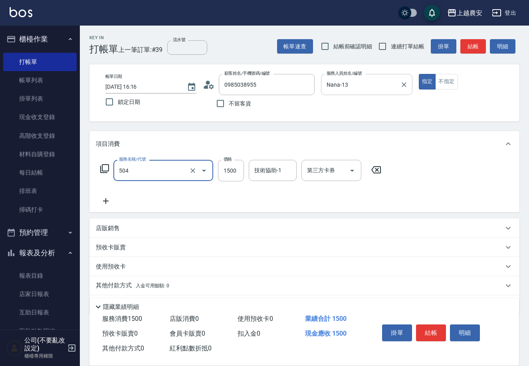
type input "染髮1500↓(504)"
type input "1300"
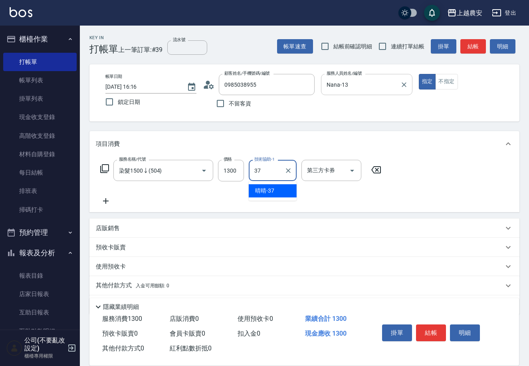
type input "晴晴-37"
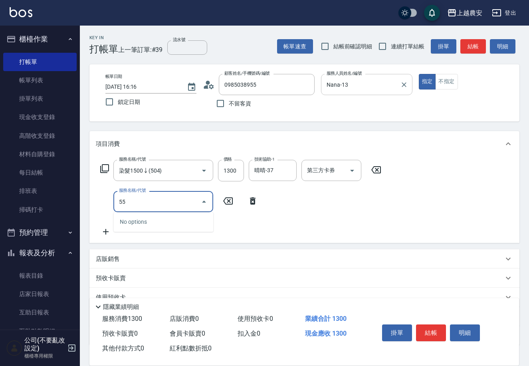
type input "5"
type input "結構2段式(自)(655)"
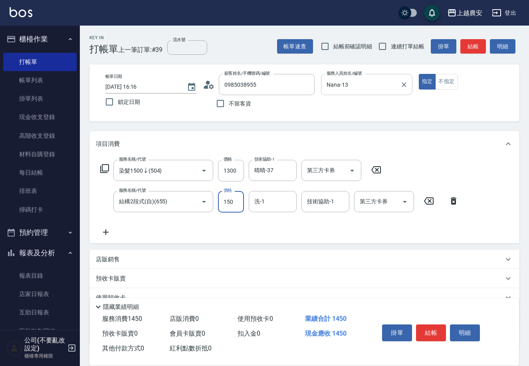
type input "1500"
type input "晴晴-37"
click at [430, 332] on button "結帳" at bounding box center [431, 332] width 30 height 17
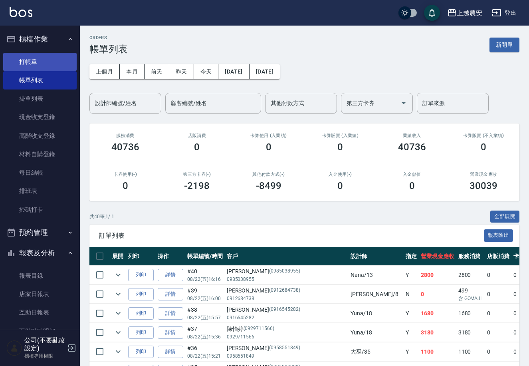
click at [18, 53] on link "打帳單" at bounding box center [39, 62] width 73 height 18
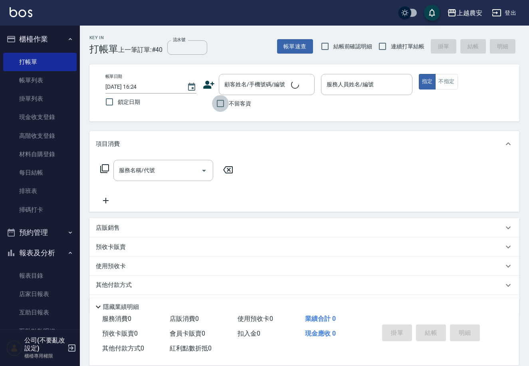
click at [222, 101] on input "不留客資" at bounding box center [220, 103] width 17 height 17
checkbox input "true"
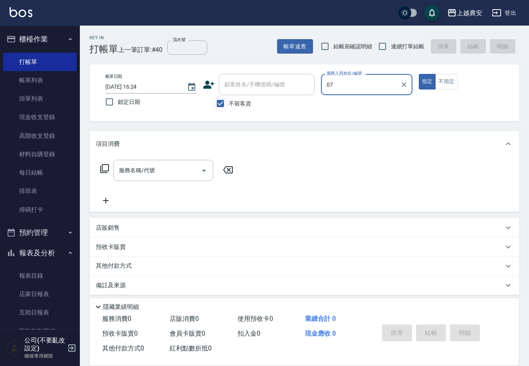
type input "0"
type input "17"
type button "true"
type input "[PERSON_NAME]-17"
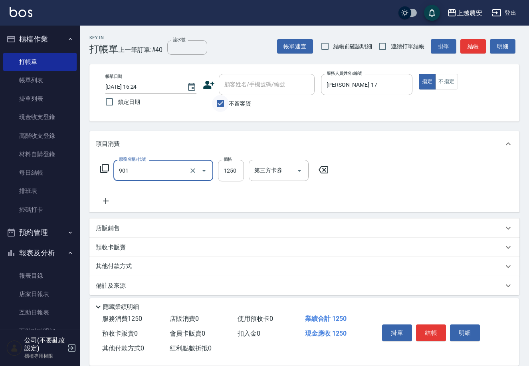
type input "修手指甲(901)"
type input "500"
click at [424, 335] on button "結帳" at bounding box center [431, 332] width 30 height 17
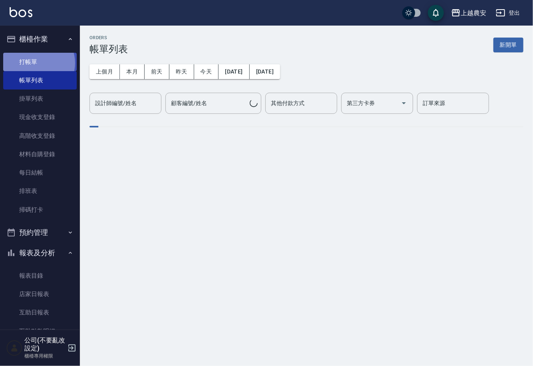
click at [37, 63] on link "打帳單" at bounding box center [39, 62] width 73 height 18
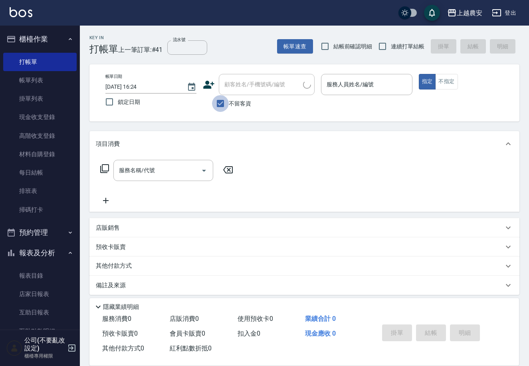
click at [221, 104] on input "不留客資" at bounding box center [220, 103] width 17 height 17
checkbox input "false"
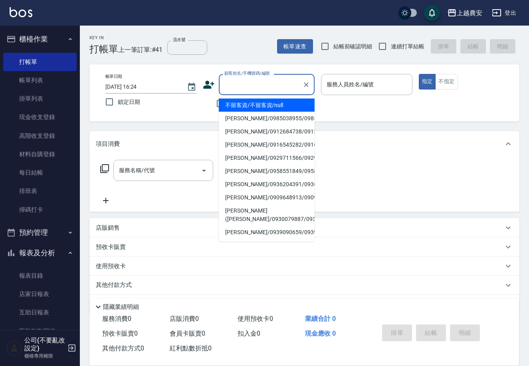
click at [261, 89] on input "顧客姓名/手機號碼/編號" at bounding box center [260, 84] width 77 height 14
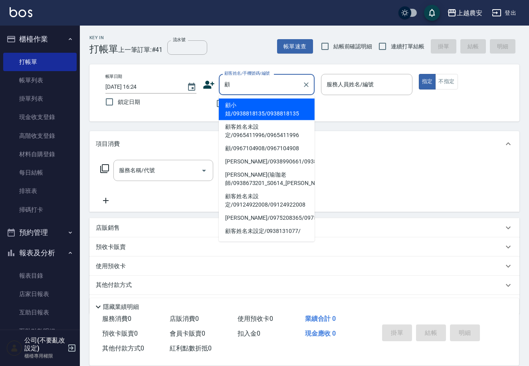
click at [266, 97] on ul "顧小姐/0938818135/0938818135 顧客姓名未設定/0965411996/0965411996 顧/0967104908/0967104908…" at bounding box center [267, 168] width 96 height 146
click at [273, 106] on li "顧小姐/0938818135/0938818135" at bounding box center [267, 110] width 96 height 22
type input "顧小姐/0938818135/0938818135"
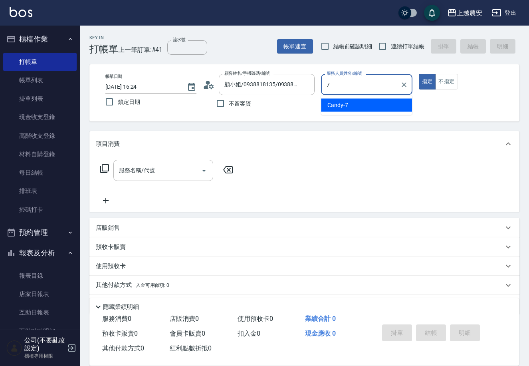
type input "Candy-7"
type button "true"
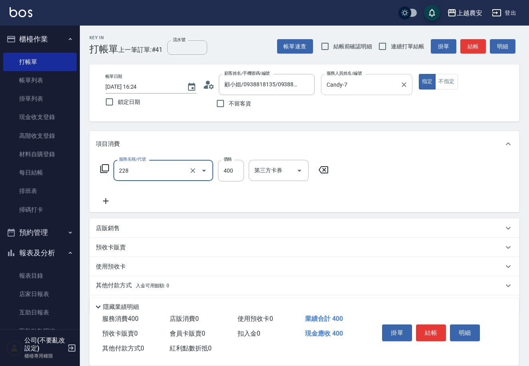
type input "洗髮(228)"
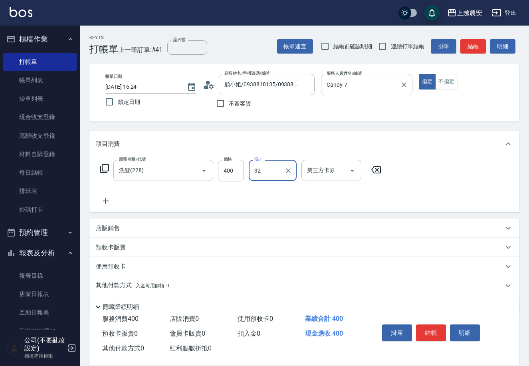
type input "[PERSON_NAME]-32"
click at [427, 324] on button "結帳" at bounding box center [431, 332] width 30 height 17
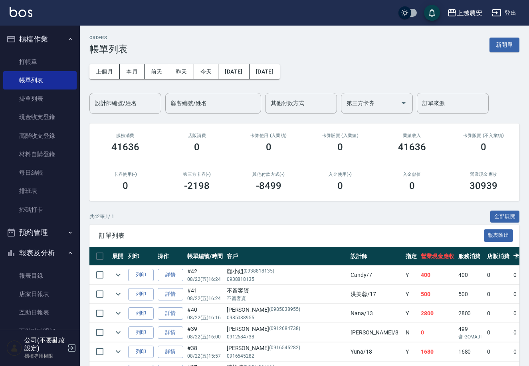
click at [324, 66] on div "上個月 本月 前天 昨天 今天 2025/08/22 2025/08/22 設計師編號/姓名 設計師編號/姓名 顧客編號/姓名 顧客編號/姓名 其他付款方式 …" at bounding box center [304, 84] width 430 height 59
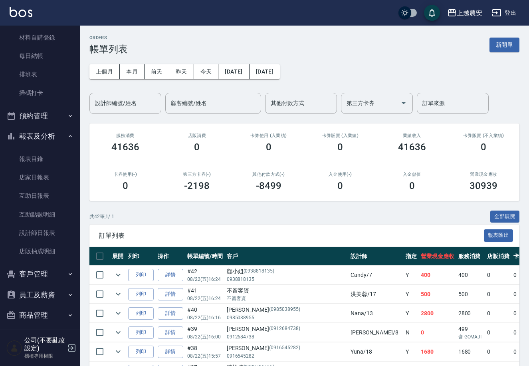
scroll to position [121, 0]
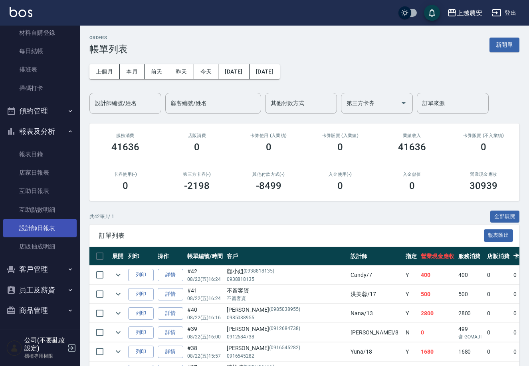
click at [41, 224] on link "設計師日報表" at bounding box center [39, 228] width 73 height 18
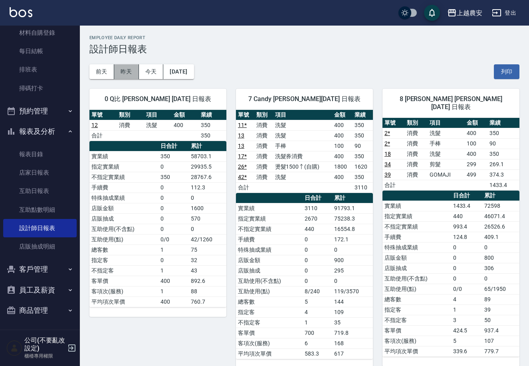
click at [125, 74] on button "昨天" at bounding box center [126, 71] width 25 height 15
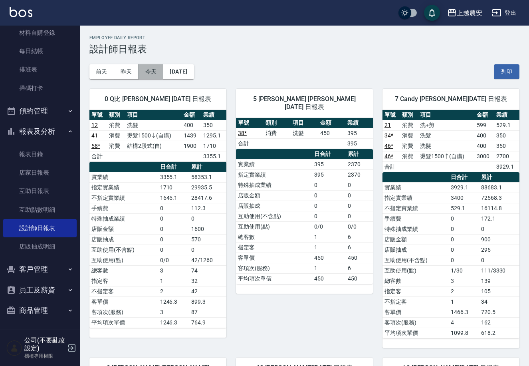
click at [139, 71] on button "今天" at bounding box center [151, 71] width 25 height 15
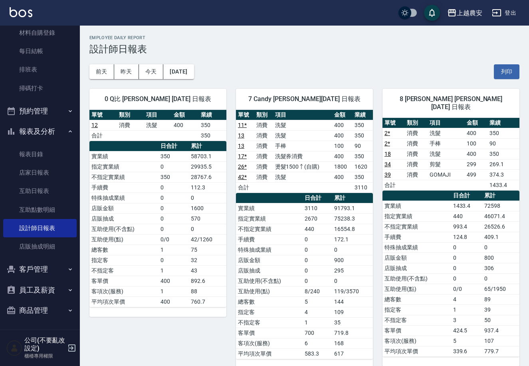
scroll to position [57, 0]
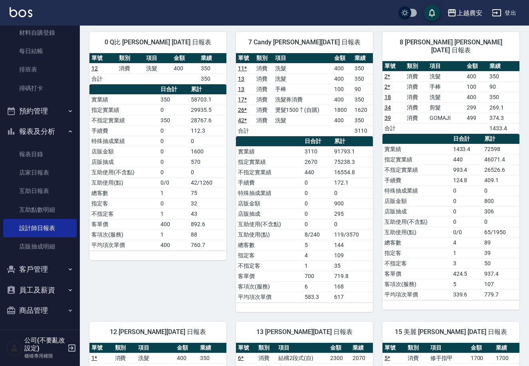
drag, startPoint x: 80, startPoint y: 118, endPoint x: 75, endPoint y: 78, distance: 39.9
click at [75, 78] on div "櫃檯作業 打帳單 帳單列表 掛單列表 現金收支登錄 高階收支登錄 材料自購登錄 每日結帳 排班表 掃碼打卡 預約管理 預約管理 單日預約紀錄 單週預約紀錄 報…" at bounding box center [40, 196] width 80 height 340
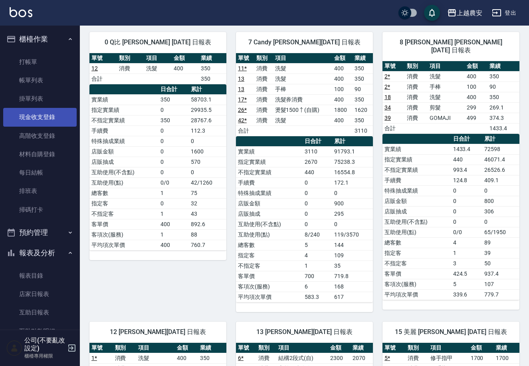
click at [35, 122] on link "現金收支登錄" at bounding box center [39, 117] width 73 height 18
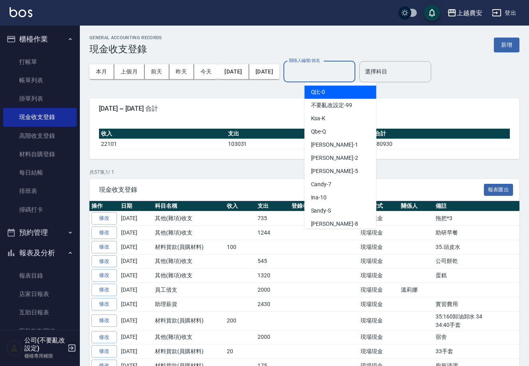
click at [318, 71] on input "關係人編號/姓名" at bounding box center [319, 72] width 65 height 14
drag, startPoint x: 372, startPoint y: 105, endPoint x: 379, endPoint y: 147, distance: 42.9
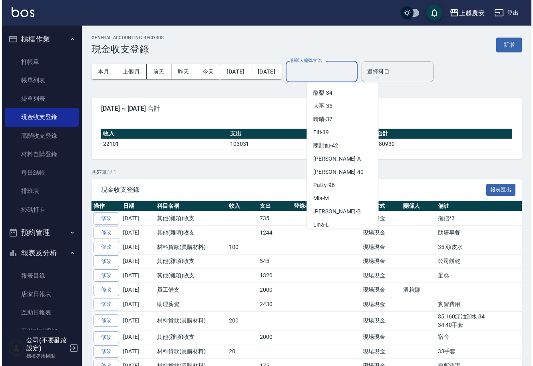
scroll to position [347, 0]
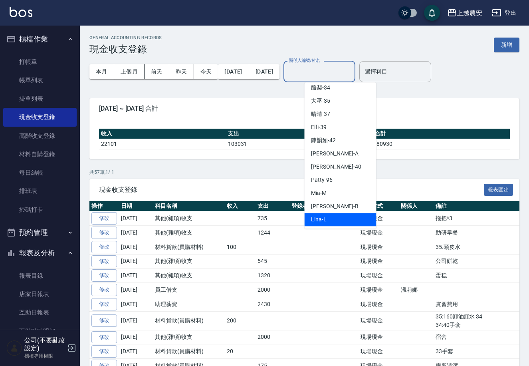
click at [338, 221] on div "Lina -L" at bounding box center [341, 219] width 72 height 13
type input "Lina-L"
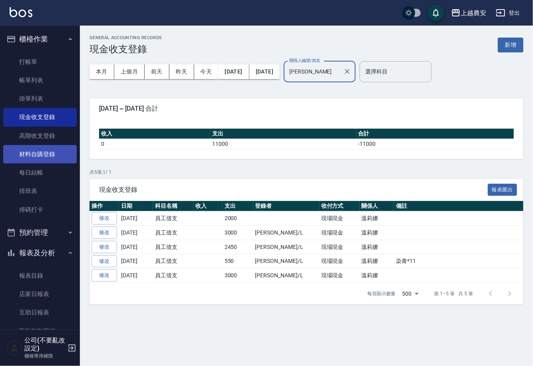
click at [53, 159] on link "材料自購登錄" at bounding box center [39, 154] width 73 height 18
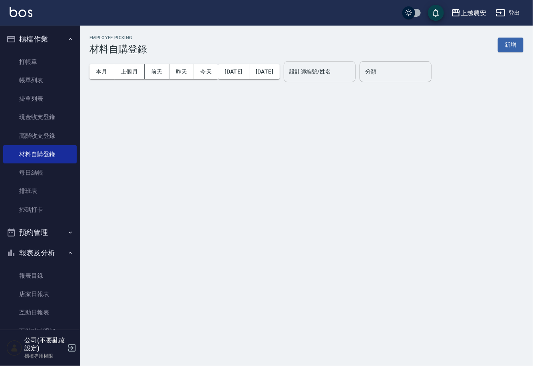
click at [332, 77] on input "設計師編號/姓名" at bounding box center [319, 72] width 65 height 14
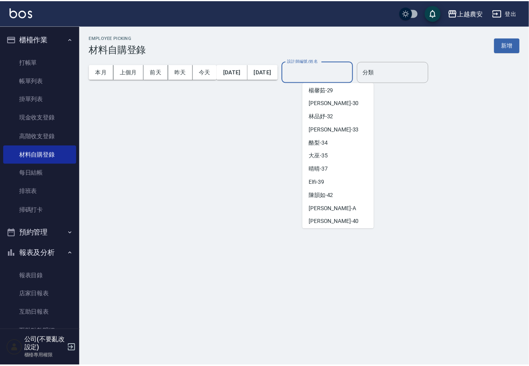
scroll to position [347, 0]
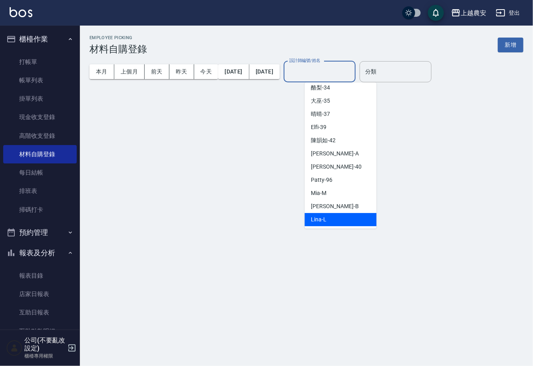
click at [346, 219] on div "Lina -L" at bounding box center [341, 219] width 72 height 13
type input "Lina-L"
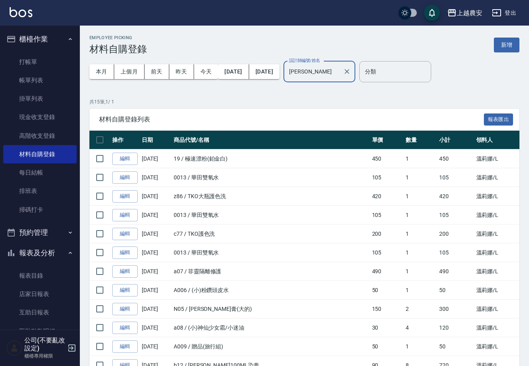
scroll to position [106, 0]
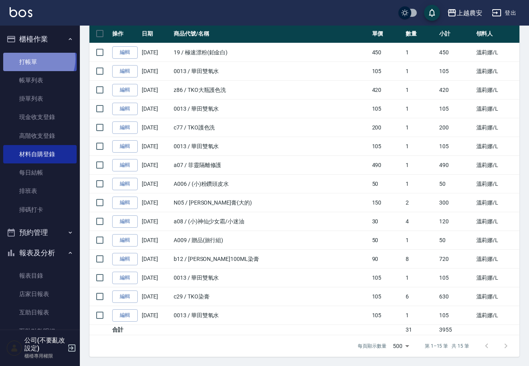
click at [33, 59] on link "打帳單" at bounding box center [39, 62] width 73 height 18
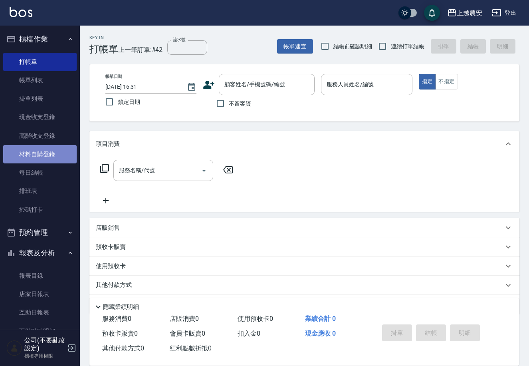
click at [50, 153] on link "材料自購登錄" at bounding box center [39, 154] width 73 height 18
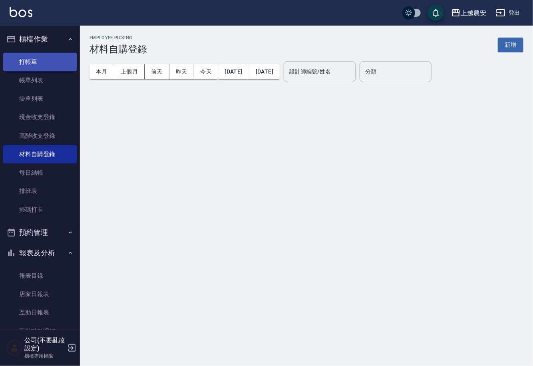
click at [46, 62] on link "打帳單" at bounding box center [39, 62] width 73 height 18
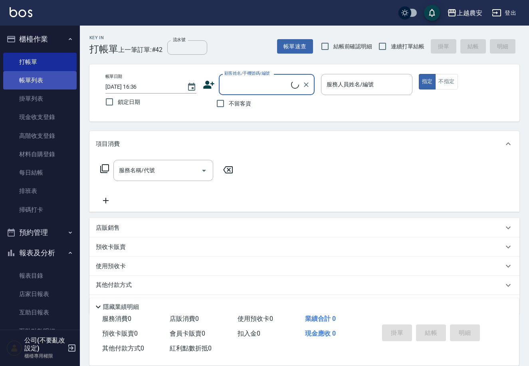
click at [51, 74] on link "帳單列表" at bounding box center [39, 80] width 73 height 18
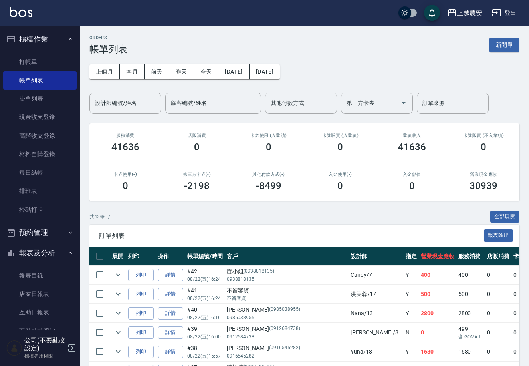
scroll to position [86, 0]
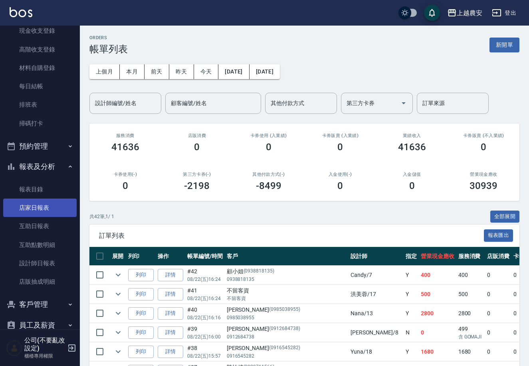
click at [46, 210] on link "店家日報表" at bounding box center [39, 207] width 73 height 18
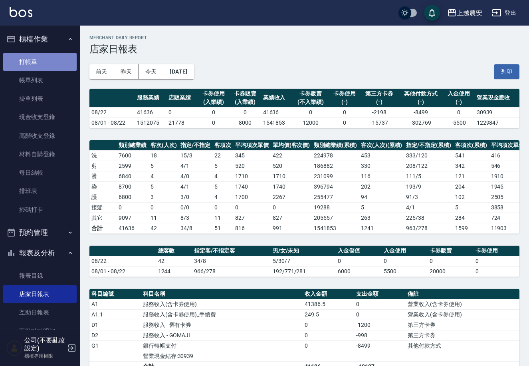
click at [48, 58] on link "打帳單" at bounding box center [39, 62] width 73 height 18
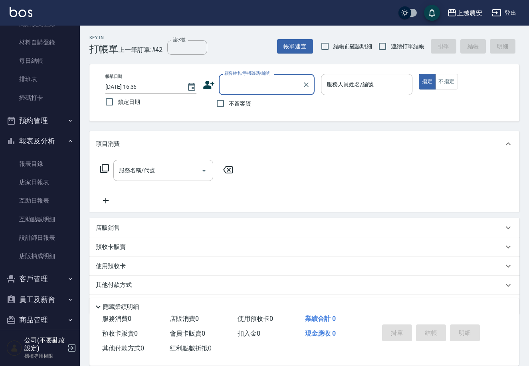
scroll to position [121, 0]
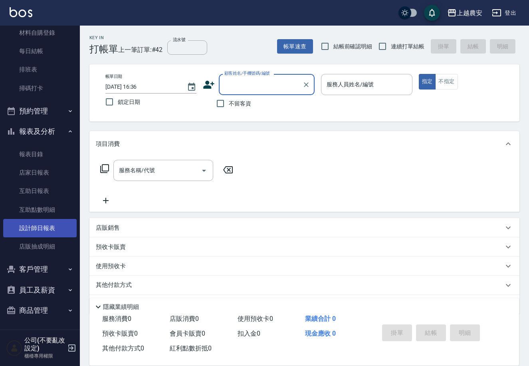
click at [55, 225] on link "設計師日報表" at bounding box center [39, 228] width 73 height 18
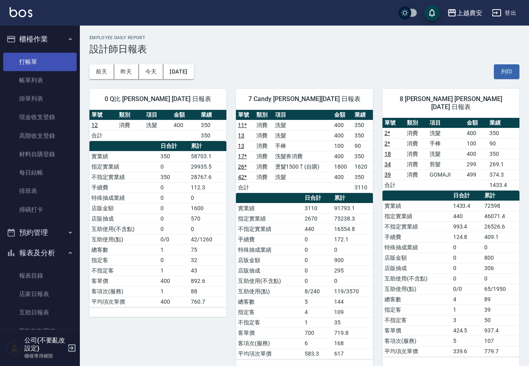
click at [52, 65] on link "打帳單" at bounding box center [39, 62] width 73 height 18
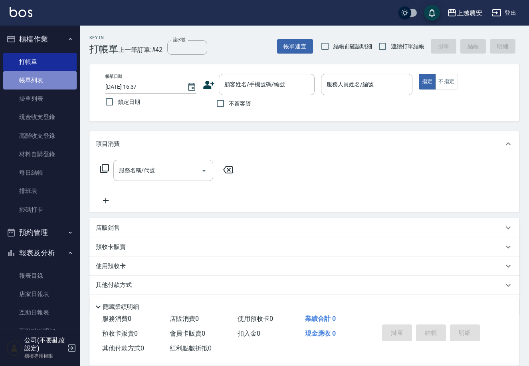
click at [58, 78] on link "帳單列表" at bounding box center [39, 80] width 73 height 18
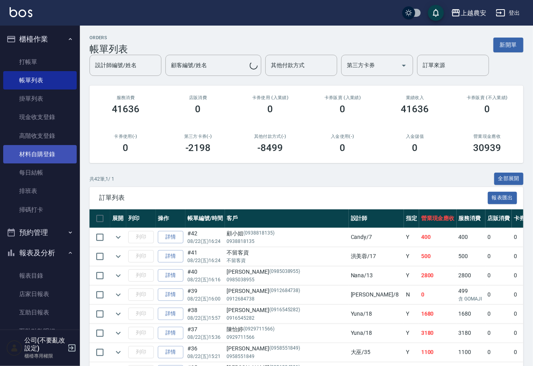
click at [44, 151] on link "材料自購登錄" at bounding box center [39, 154] width 73 height 18
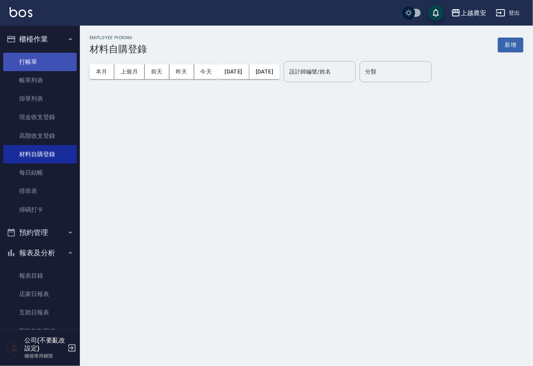
click at [44, 64] on link "打帳單" at bounding box center [39, 62] width 73 height 18
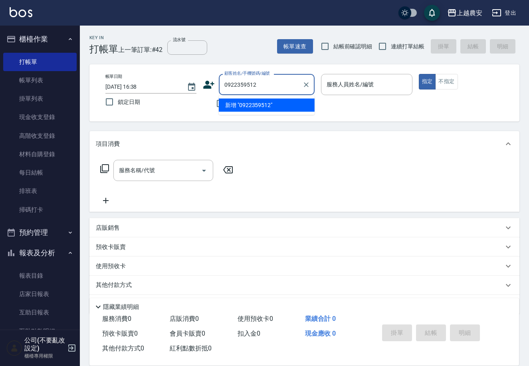
click at [265, 107] on li "新增 "0922359512"" at bounding box center [267, 105] width 96 height 13
type input "0922359512"
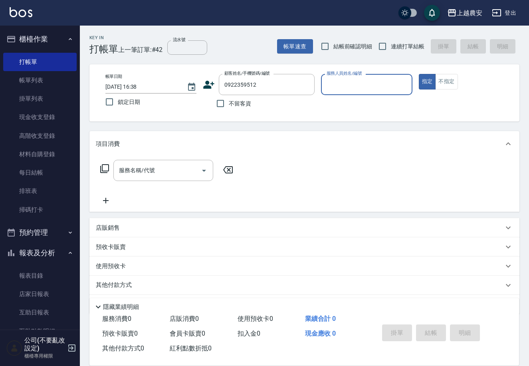
click at [206, 84] on icon at bounding box center [209, 85] width 12 height 12
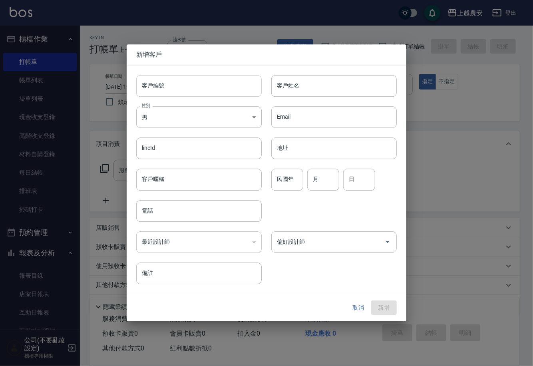
type input "0922359512"
click at [207, 88] on input "客戶編號" at bounding box center [198, 86] width 125 height 22
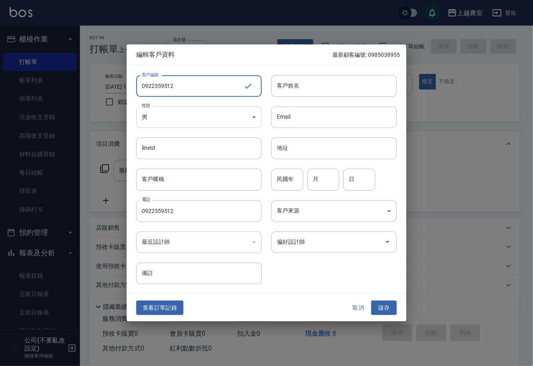
type input "0922359512"
click at [215, 117] on body "上越農安 登出 櫃檯作業 打帳單 帳單列表 掛單列表 現金收支登錄 高階收支登錄 材料自購登錄 每日結帳 排班表 掃碼打卡 預約管理 預約管理 單日預約紀錄 …" at bounding box center [266, 194] width 533 height 389
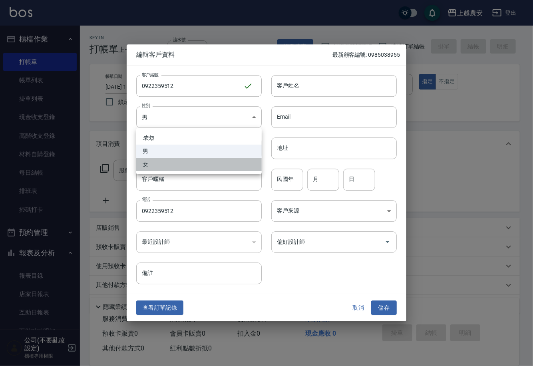
click at [200, 168] on li "女" at bounding box center [198, 164] width 125 height 13
type input "[DEMOGRAPHIC_DATA]"
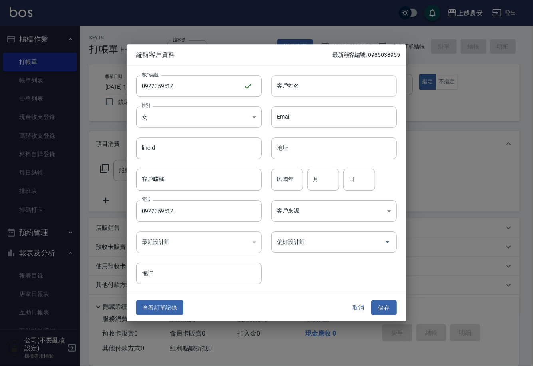
click at [323, 85] on input "客戶姓名" at bounding box center [333, 86] width 125 height 22
type input "[PERSON_NAME]"
click at [315, 237] on input "偏好設計師" at bounding box center [328, 242] width 106 height 14
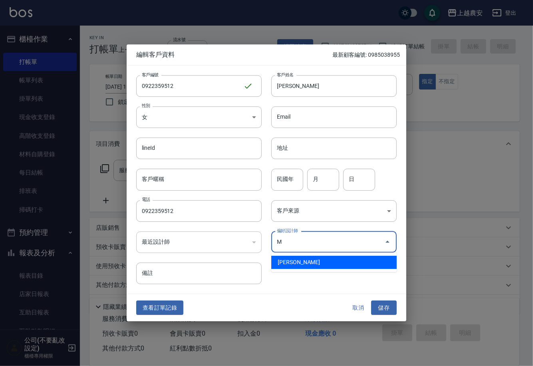
click at [307, 262] on li "鄭鈺樺-M" at bounding box center [333, 261] width 125 height 13
type input "鄭鈺樺"
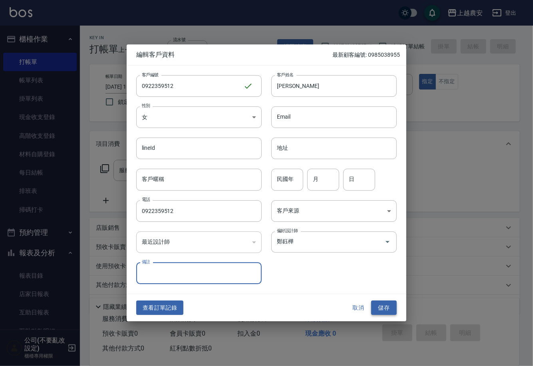
click at [380, 305] on button "儲存" at bounding box center [384, 307] width 26 height 15
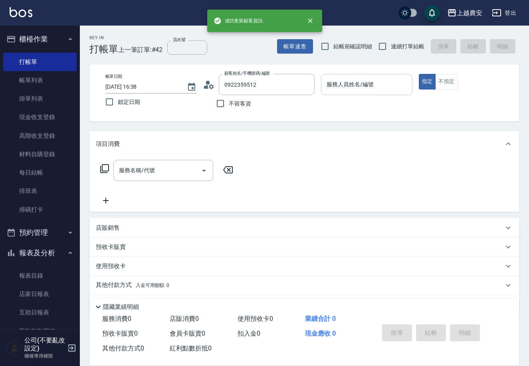
click at [356, 89] on input "服務人員姓名/編號" at bounding box center [367, 84] width 84 height 14
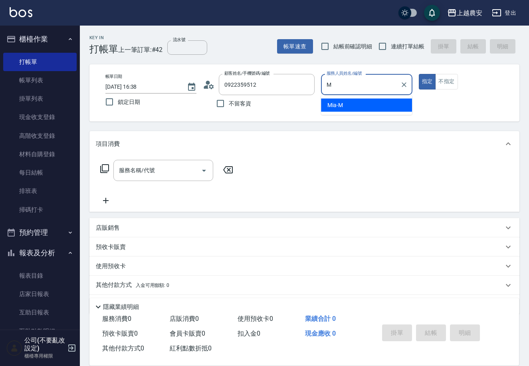
type input "Mia-M"
type button "true"
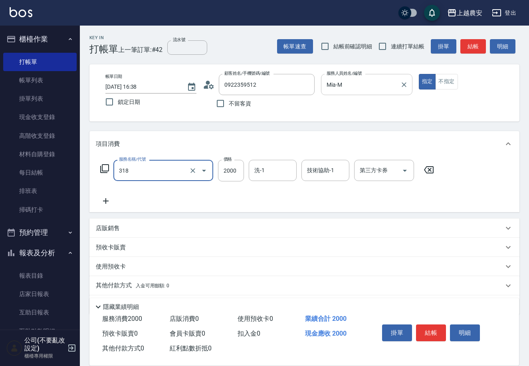
type input "燙髮1500↑(自購)(318)"
type input "2299"
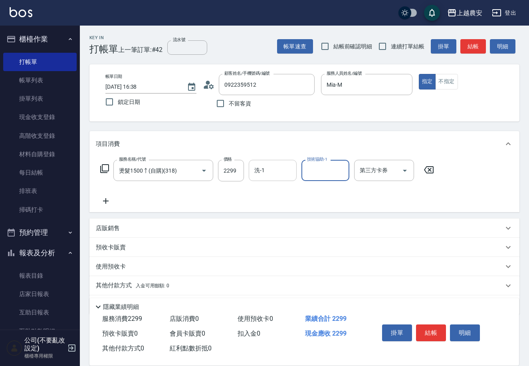
click at [278, 178] on div "洗-1" at bounding box center [273, 170] width 48 height 21
type input "團團-27"
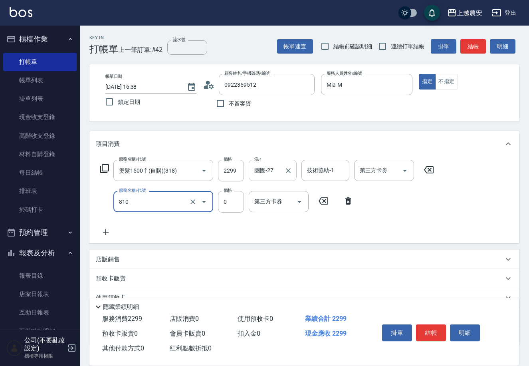
type input "頭皮護髮卡券使用(810)"
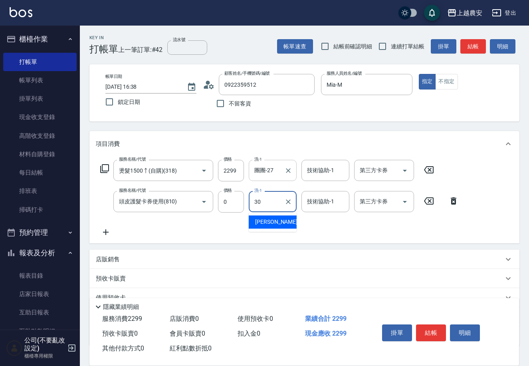
type input "珮珮-30"
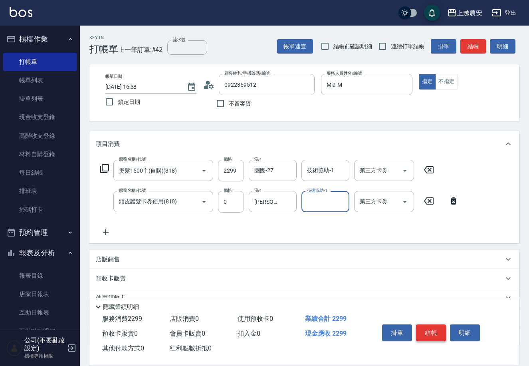
click at [420, 332] on button "結帳" at bounding box center [431, 332] width 30 height 17
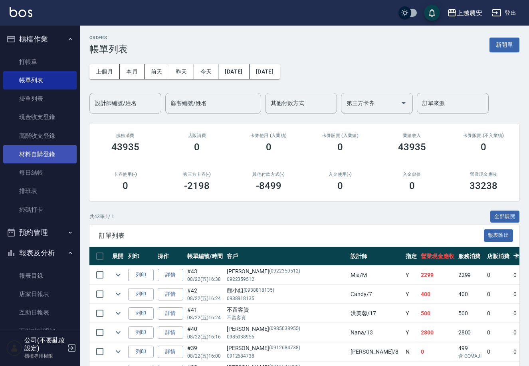
click at [36, 149] on link "材料自購登錄" at bounding box center [39, 154] width 73 height 18
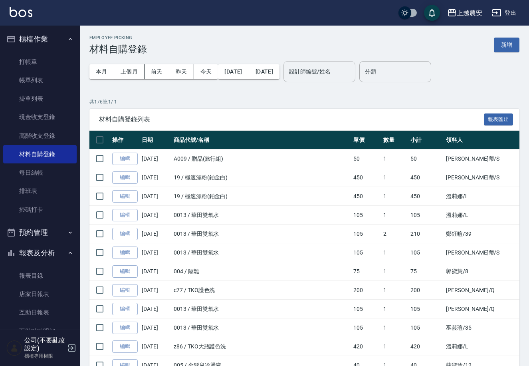
click at [346, 62] on div "設計師編號/姓名" at bounding box center [319, 71] width 72 height 21
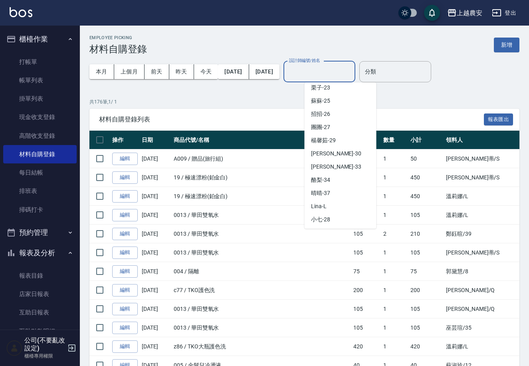
scroll to position [236, 0]
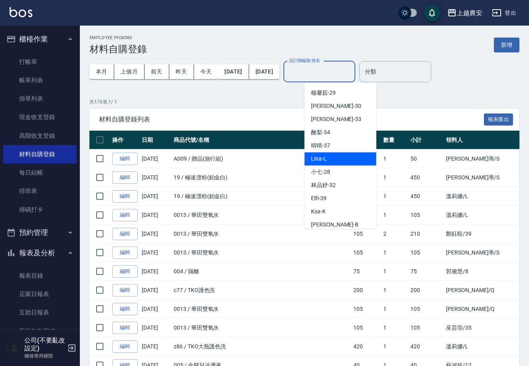
click at [349, 163] on div "Lina -L" at bounding box center [341, 158] width 72 height 13
type input "Lina-L"
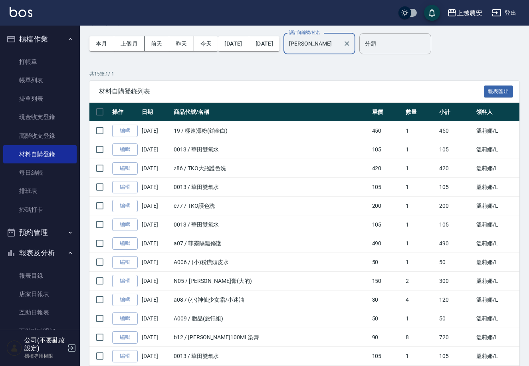
scroll to position [106, 0]
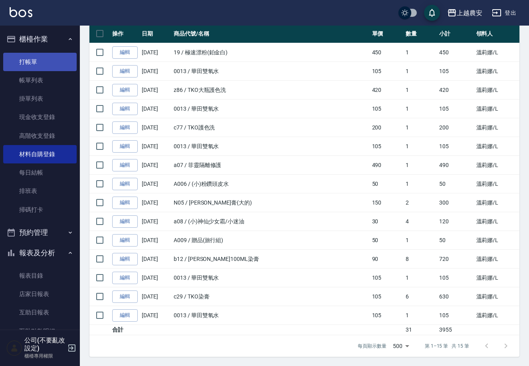
click at [31, 59] on link "打帳單" at bounding box center [39, 62] width 73 height 18
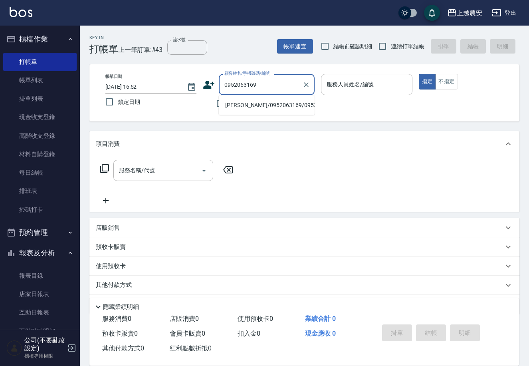
click at [270, 106] on li "[PERSON_NAME]/0952063169/0952063169" at bounding box center [267, 105] width 96 height 13
type input "[PERSON_NAME]/0952063169/0952063169"
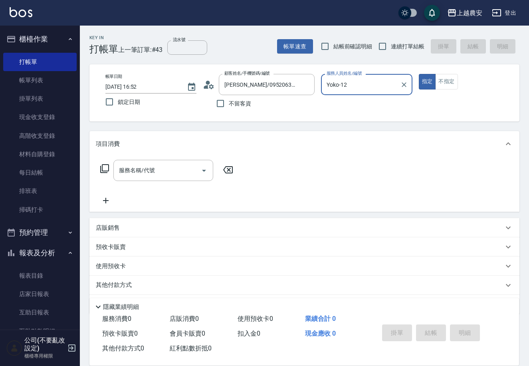
type input "Yoko-12"
click at [160, 171] on input "服務名稱/代號" at bounding box center [157, 170] width 81 height 14
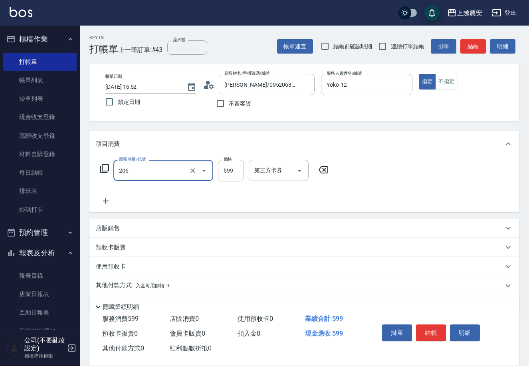
type input "洗+剪(206)"
type input "700"
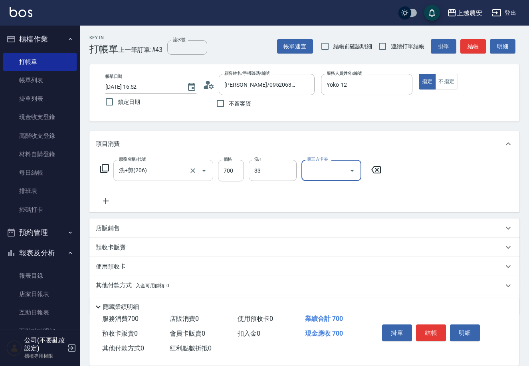
type input "小欣-33"
click at [424, 327] on button "結帳" at bounding box center [431, 332] width 30 height 17
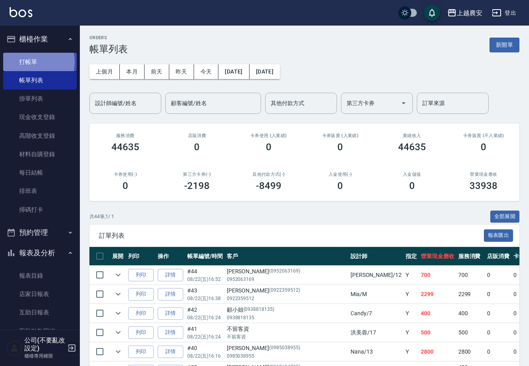
click at [33, 62] on link "打帳單" at bounding box center [39, 62] width 73 height 18
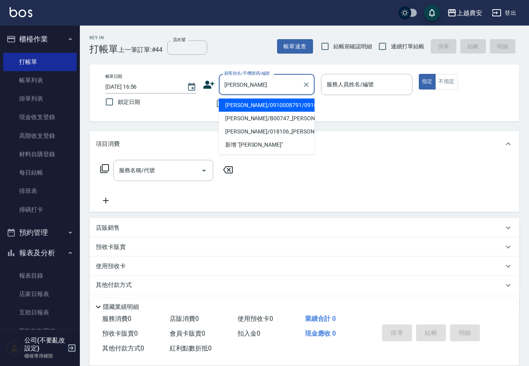
click at [248, 104] on li "[PERSON_NAME]/0910008791/0910008791" at bounding box center [267, 105] width 96 height 13
type input "[PERSON_NAME]/0910008791/0910008791"
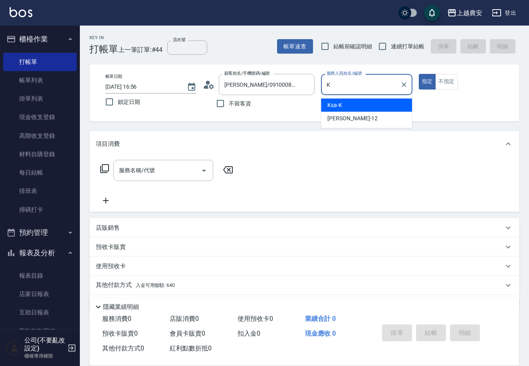
type input "Ksa-K"
type button "true"
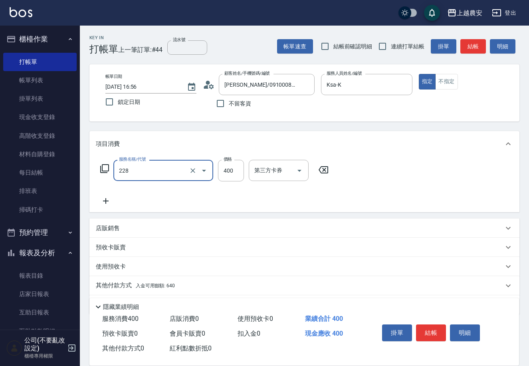
type input "洗髮(228)"
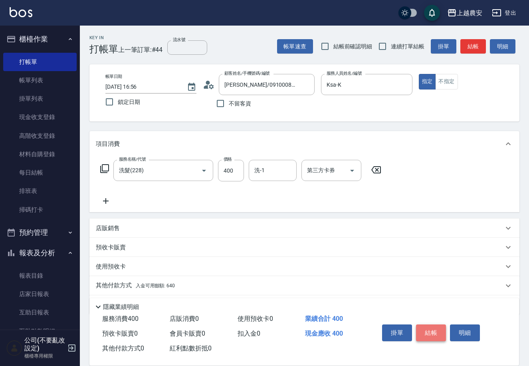
click at [424, 337] on button "結帳" at bounding box center [431, 332] width 30 height 17
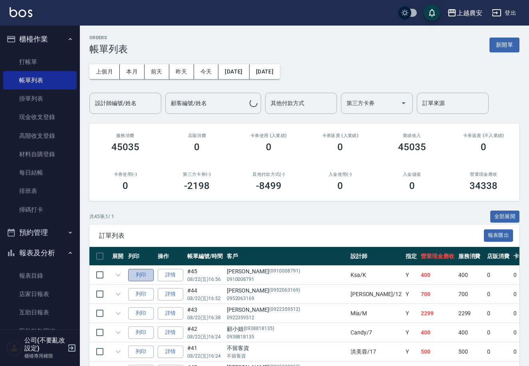
click at [141, 275] on button "列印" at bounding box center [141, 275] width 26 height 12
click at [35, 62] on link "打帳單" at bounding box center [39, 62] width 73 height 18
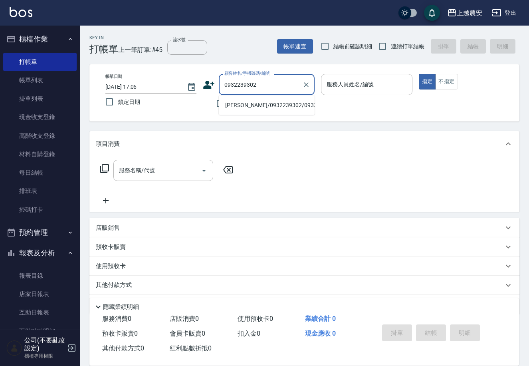
click at [257, 106] on li "[PERSON_NAME]/0932239302/0932239302" at bounding box center [267, 105] width 96 height 13
type input "[PERSON_NAME]/0932239302/0932239302"
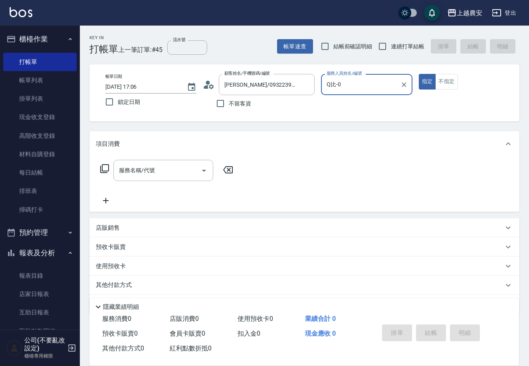
type input "Q比-0"
click at [173, 171] on input "服務名稱/代號" at bounding box center [157, 170] width 81 height 14
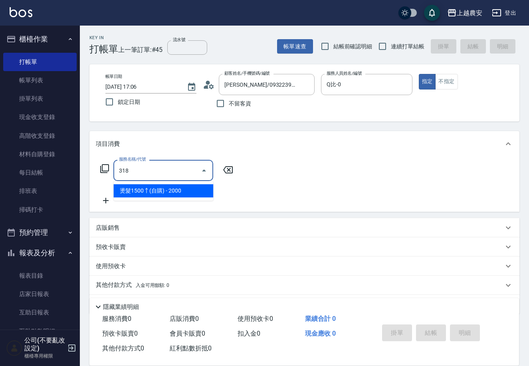
type input "燙髮1500↑(自購)(318)"
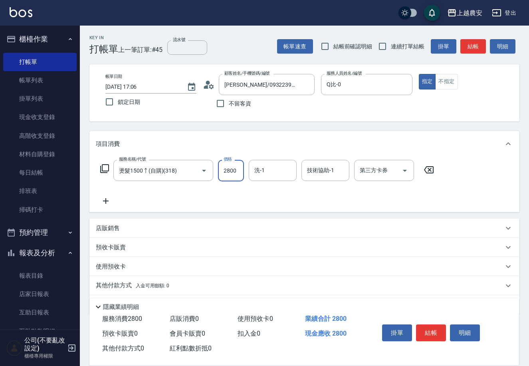
type input "2800"
click at [107, 229] on p "店販銷售" at bounding box center [108, 228] width 24 height 8
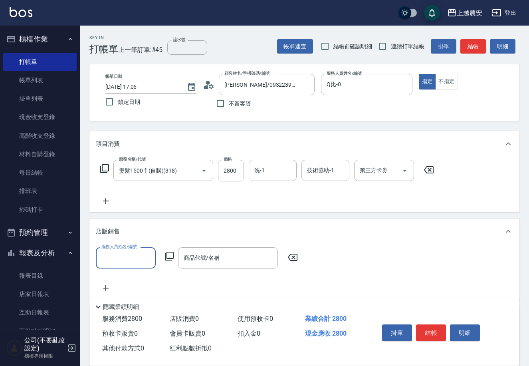
scroll to position [0, 0]
type input "Q比-0"
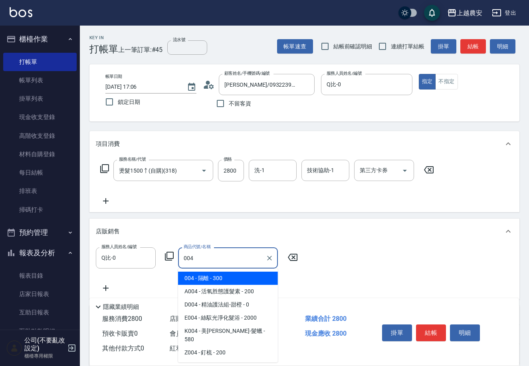
type input "隔離"
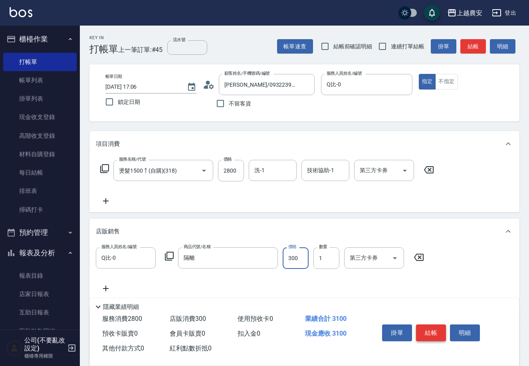
click at [432, 335] on button "結帳" at bounding box center [431, 332] width 30 height 17
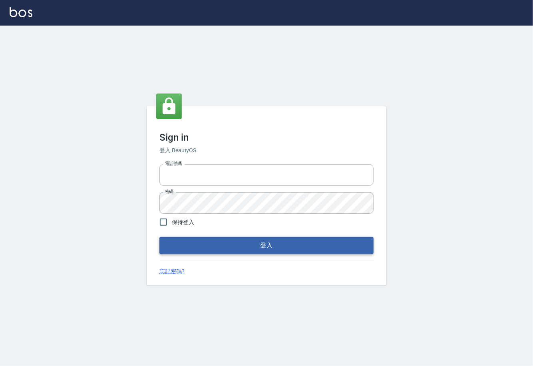
type input "0225929166"
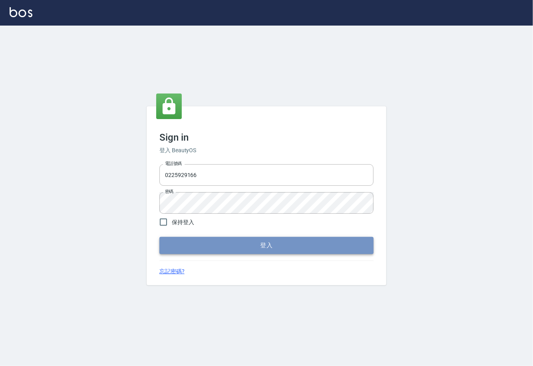
click at [259, 243] on button "登入" at bounding box center [266, 245] width 214 height 17
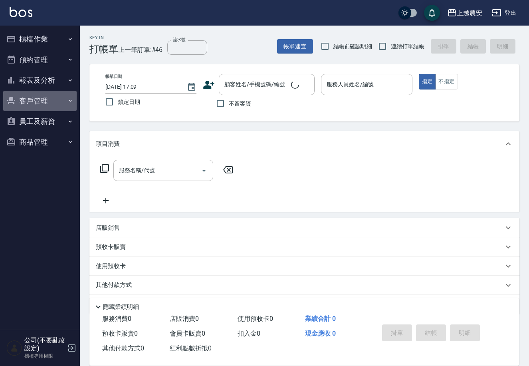
click at [34, 95] on button "客戶管理" at bounding box center [39, 101] width 73 height 21
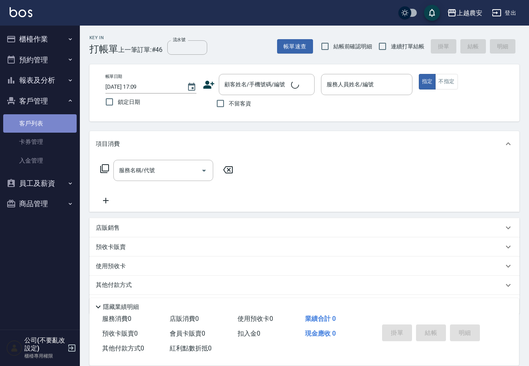
click at [39, 119] on link "客戶列表" at bounding box center [39, 123] width 73 height 18
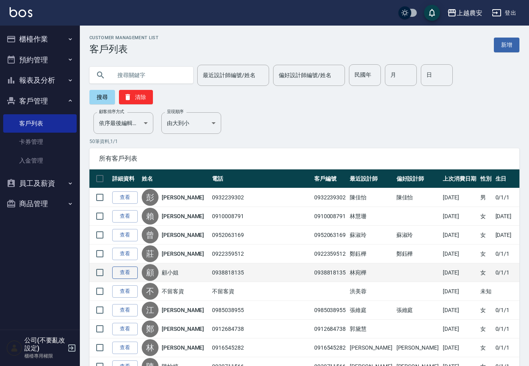
click at [131, 266] on link "查看" at bounding box center [125, 272] width 26 height 12
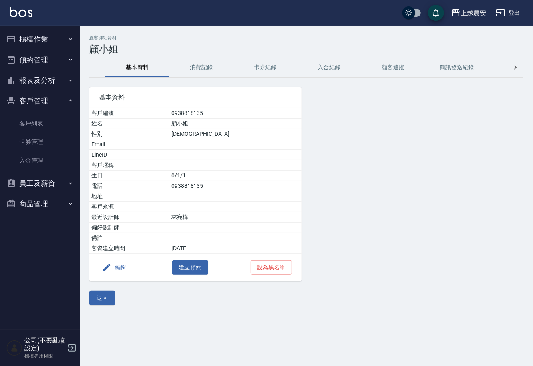
click at [208, 60] on button "消費記錄" at bounding box center [201, 67] width 64 height 19
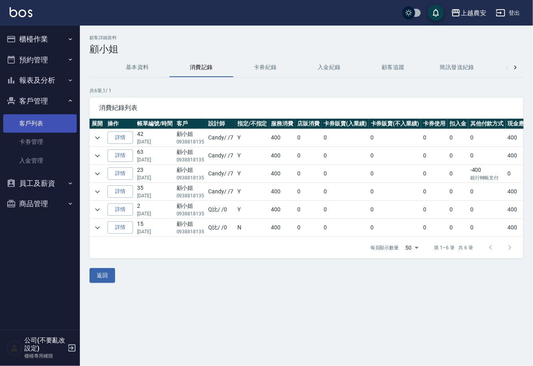
click at [46, 127] on link "客戶列表" at bounding box center [39, 123] width 73 height 18
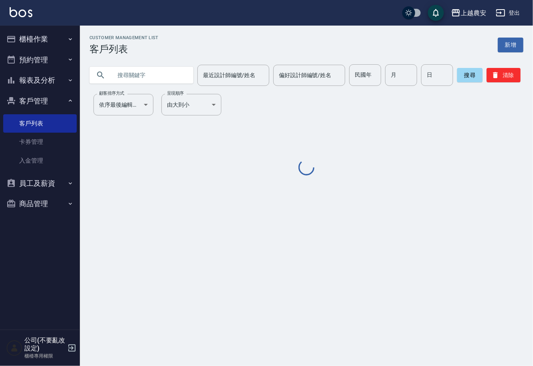
click at [153, 79] on input "text" at bounding box center [149, 75] width 75 height 22
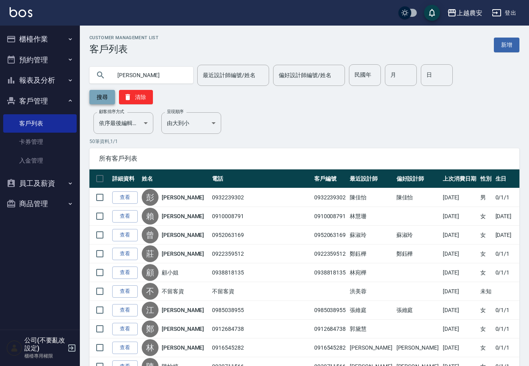
click at [115, 90] on button "搜尋" at bounding box center [102, 97] width 26 height 14
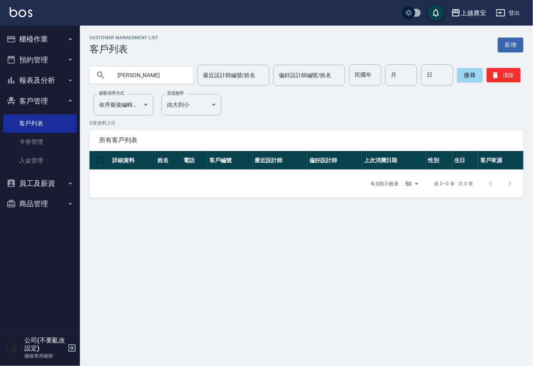
click at [129, 69] on input "[PERSON_NAME]" at bounding box center [149, 75] width 75 height 22
type input "顧小姐"
click at [457, 69] on button "搜尋" at bounding box center [470, 75] width 26 height 14
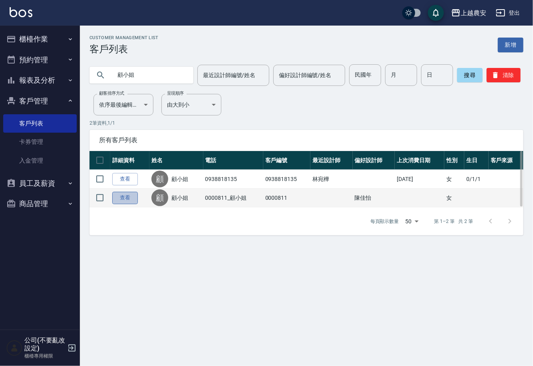
click at [126, 197] on link "查看" at bounding box center [125, 198] width 26 height 12
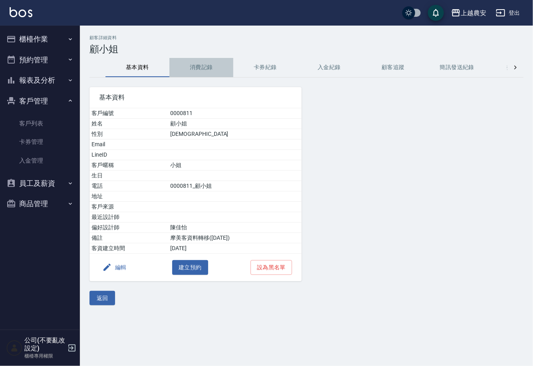
click at [201, 65] on button "消費記錄" at bounding box center [201, 67] width 64 height 19
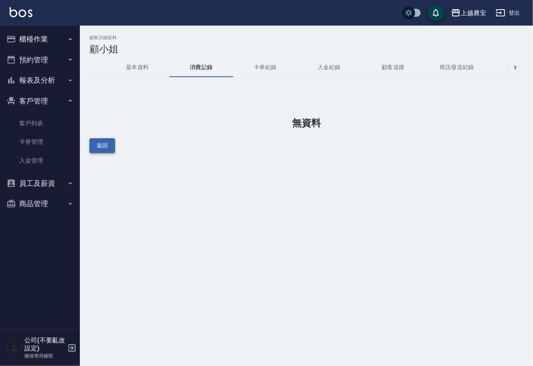
click at [99, 142] on button "返回" at bounding box center [102, 145] width 26 height 15
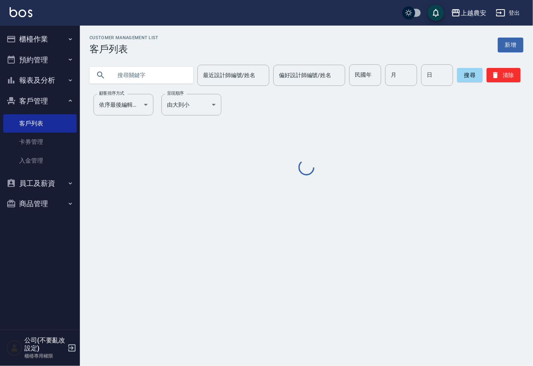
click at [129, 79] on input "text" at bounding box center [149, 75] width 75 height 22
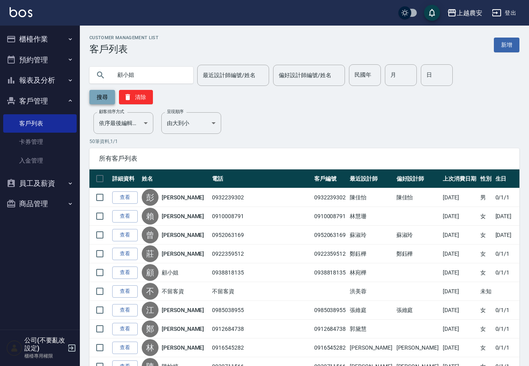
type input "顧小姐"
click at [115, 90] on button "搜尋" at bounding box center [102, 97] width 26 height 14
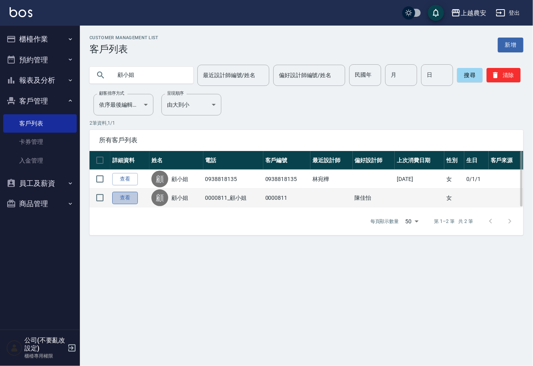
click at [124, 196] on link "查看" at bounding box center [125, 198] width 26 height 12
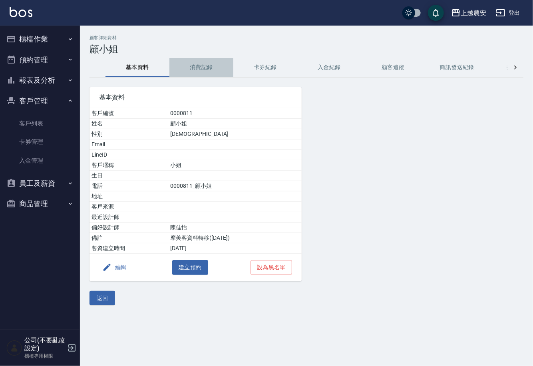
click at [196, 64] on button "消費記錄" at bounding box center [201, 67] width 64 height 19
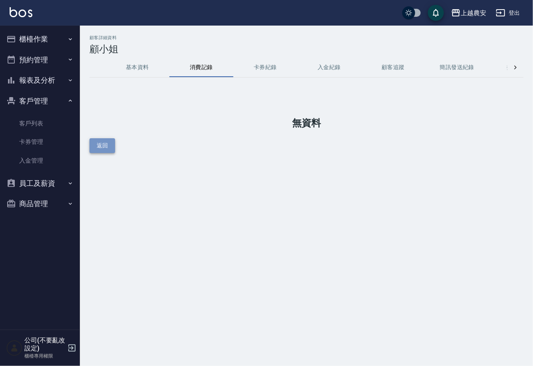
click at [108, 145] on button "返回" at bounding box center [102, 145] width 26 height 15
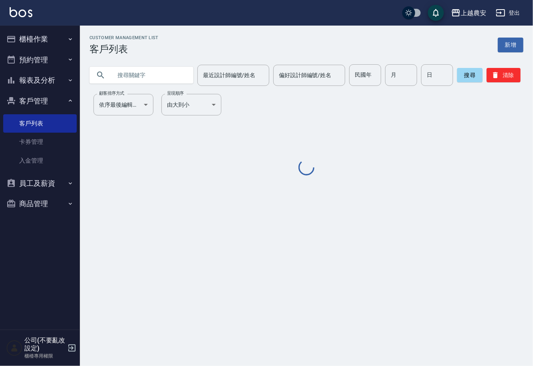
click at [136, 74] on input "text" at bounding box center [149, 75] width 75 height 22
type input "股"
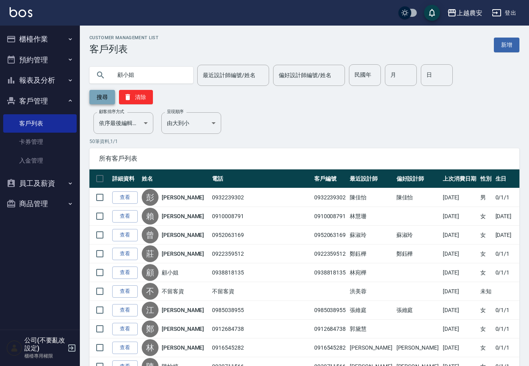
type input "顧小姐"
click at [115, 90] on button "搜尋" at bounding box center [102, 97] width 26 height 14
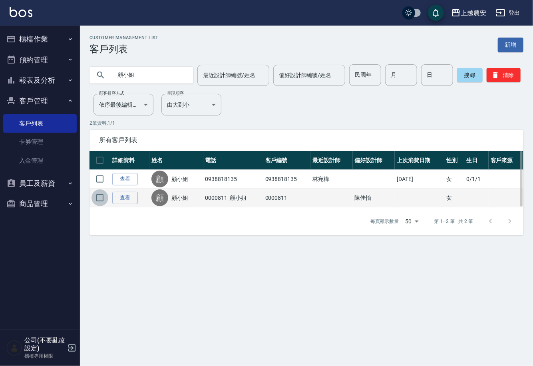
click at [101, 198] on input "checkbox" at bounding box center [99, 197] width 17 height 17
checkbox input "true"
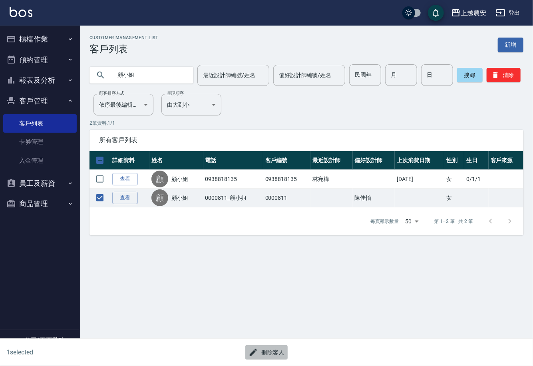
click at [264, 355] on button "刪除客人" at bounding box center [266, 352] width 42 height 15
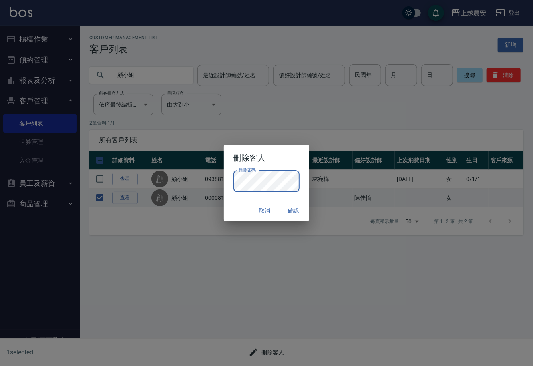
click at [294, 211] on button "確認" at bounding box center [293, 210] width 26 height 15
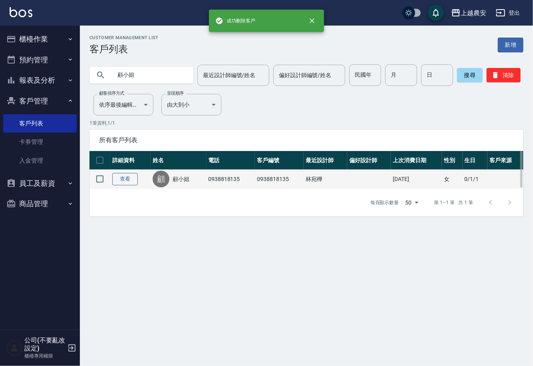
click at [127, 175] on link "查看" at bounding box center [125, 179] width 26 height 12
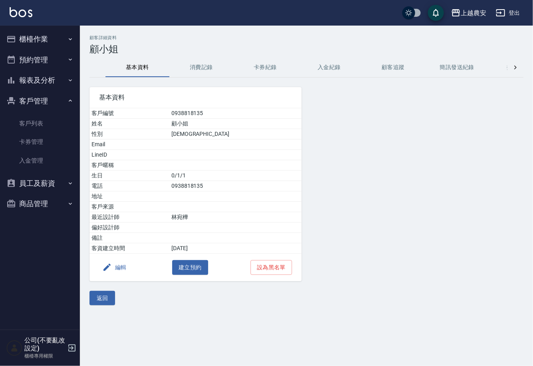
click at [127, 266] on button "編輯" at bounding box center [114, 267] width 31 height 15
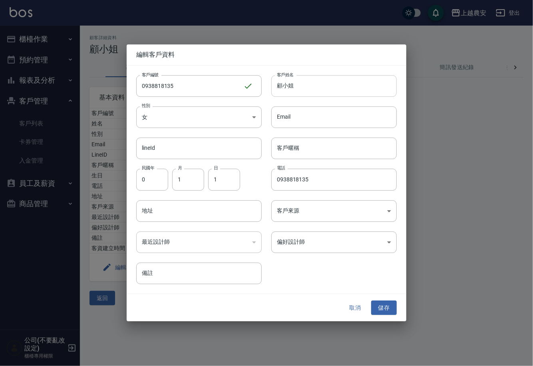
click at [281, 85] on input "顧小姐" at bounding box center [333, 86] width 125 height 22
type input "[PERSON_NAME](顧小姐"
click at [303, 240] on body "上越農安 登出 櫃檯作業 打帳單 帳單列表 掛單列表 現金收支登錄 高階收支登錄 材料自購登錄 每日結帳 排班表 掃碼打卡 預約管理 預約管理 單日預約紀錄 …" at bounding box center [266, 183] width 533 height 366
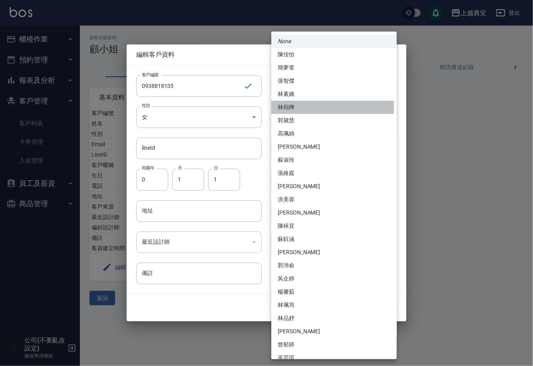
click at [285, 107] on li "林宛樺" at bounding box center [333, 107] width 125 height 13
type input "3c7de66b-ac28-4d1a-9811-7c65561d39c4"
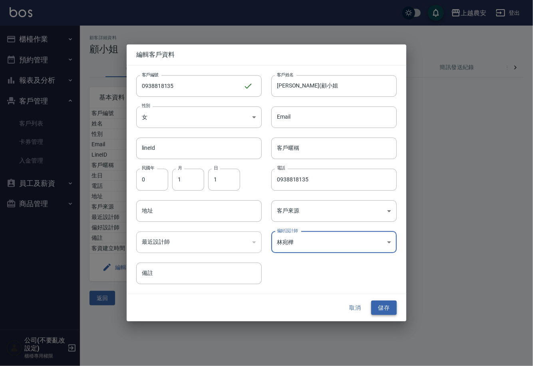
click at [379, 305] on button "儲存" at bounding box center [384, 307] width 26 height 15
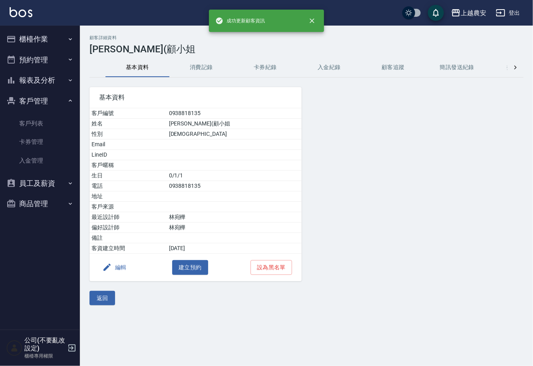
click at [31, 42] on button "櫃檯作業" at bounding box center [39, 39] width 73 height 21
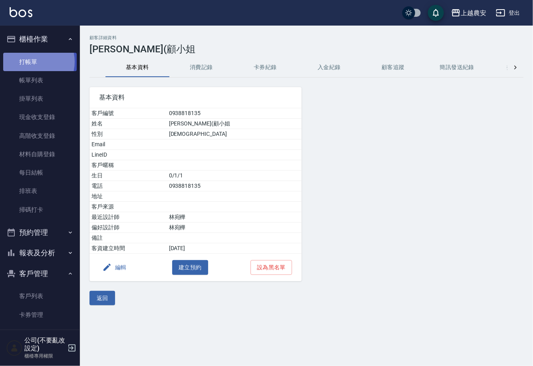
click at [31, 61] on link "打帳單" at bounding box center [39, 62] width 73 height 18
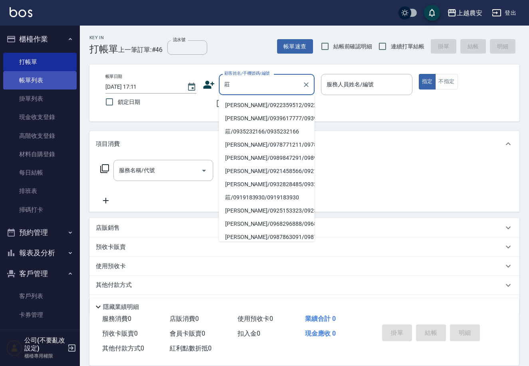
type input "莊"
click at [39, 75] on link "帳單列表" at bounding box center [39, 80] width 73 height 18
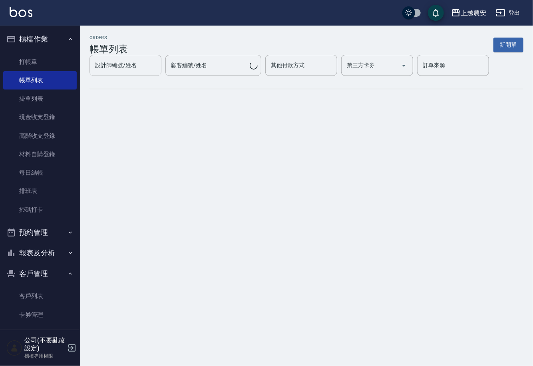
click at [136, 72] on input "設計師編號/姓名" at bounding box center [125, 65] width 65 height 14
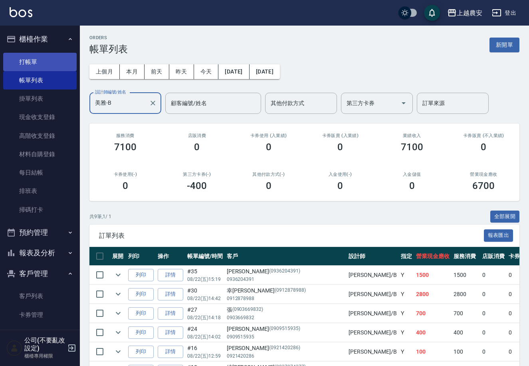
type input "美雅-B"
click at [37, 63] on link "打帳單" at bounding box center [39, 62] width 73 height 18
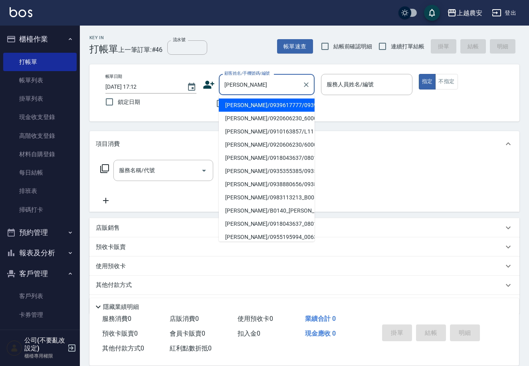
click at [231, 105] on li "[PERSON_NAME]/0939617777/0939617777" at bounding box center [267, 105] width 96 height 13
type input "[PERSON_NAME]/0939617777/0939617777"
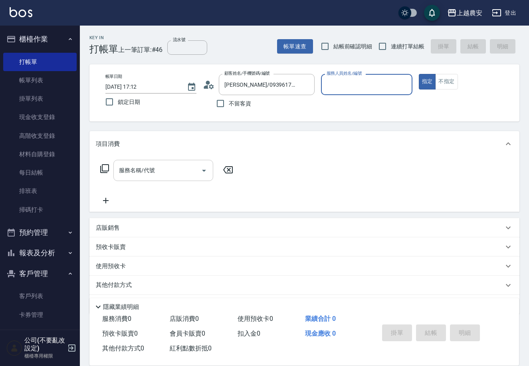
type input "美雅-B"
click at [167, 171] on input "服務名稱/代號" at bounding box center [157, 170] width 81 height 14
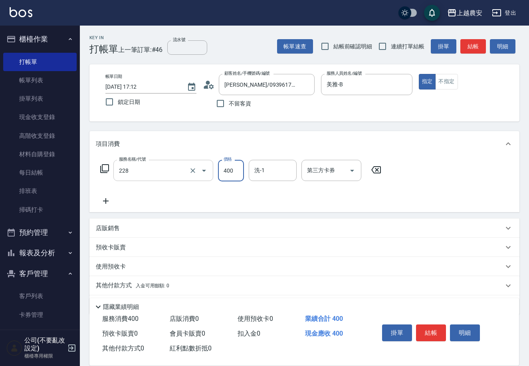
type input "洗髮(228)"
type input "酪梨-34"
click at [432, 335] on button "結帳" at bounding box center [431, 332] width 30 height 17
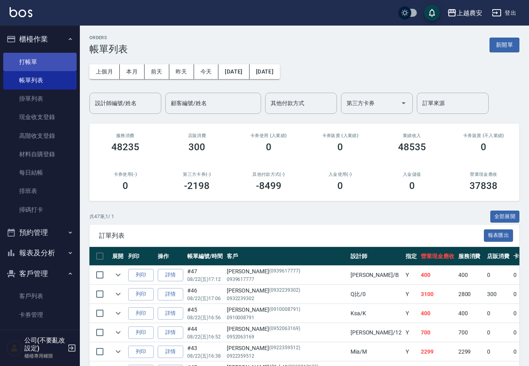
click at [36, 63] on link "打帳單" at bounding box center [39, 62] width 73 height 18
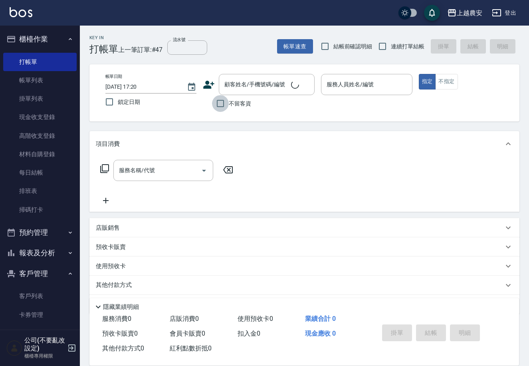
click at [222, 104] on input "不留客資" at bounding box center [220, 103] width 17 height 17
checkbox input "true"
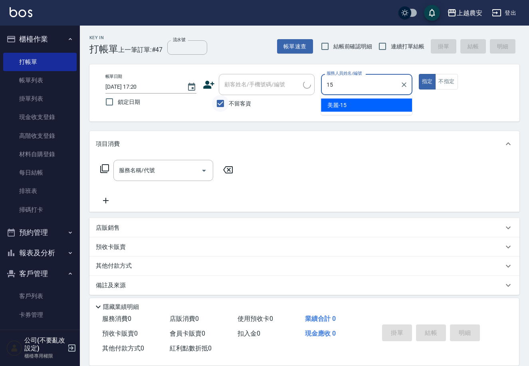
type input "美麗-15"
type button "true"
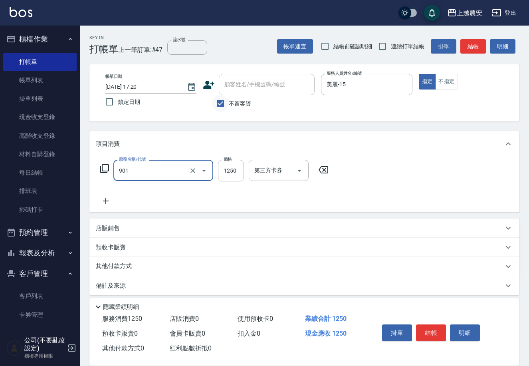
type input "修手指甲(901)"
type input "500"
click at [435, 331] on button "結帳" at bounding box center [431, 332] width 30 height 17
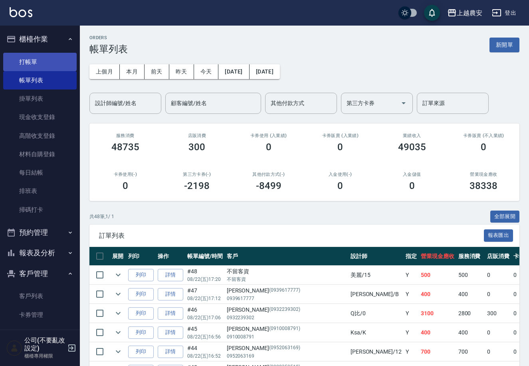
click at [34, 59] on link "打帳單" at bounding box center [39, 62] width 73 height 18
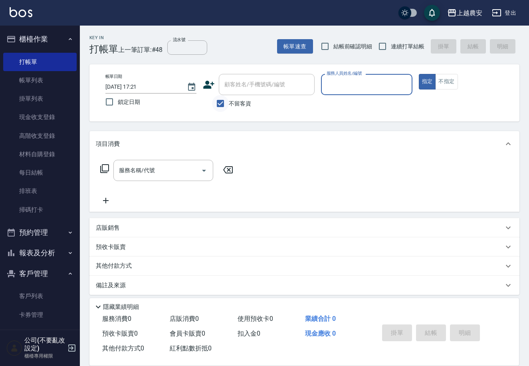
click at [222, 107] on input "不留客資" at bounding box center [220, 103] width 17 height 17
checkbox input "false"
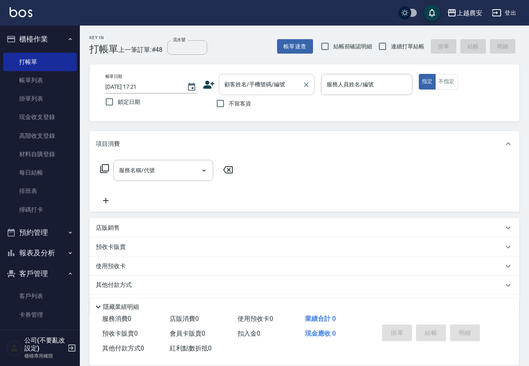
click at [224, 93] on div "顧客姓名/手機號碼/編號" at bounding box center [267, 84] width 96 height 21
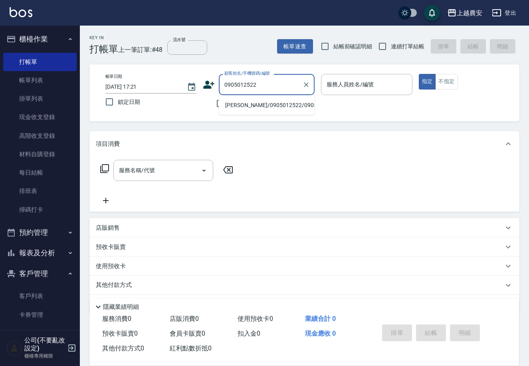
click at [253, 108] on li "[PERSON_NAME]/0905012522/0905012522" at bounding box center [267, 105] width 96 height 13
type input "[PERSON_NAME]/0905012522/0905012522"
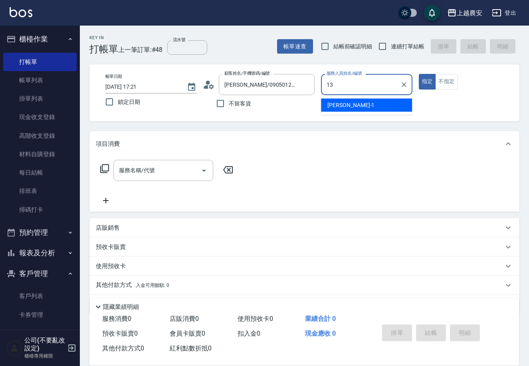
type input "Nana-13"
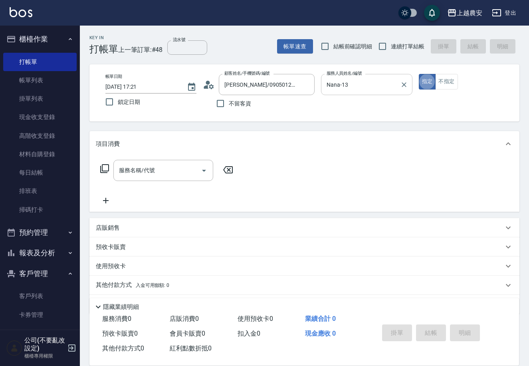
type button "true"
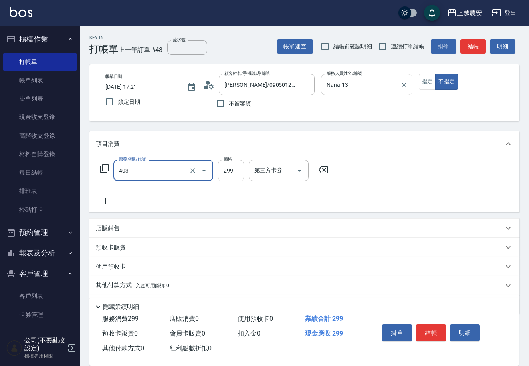
type input "剪髮(403)"
click at [105, 199] on icon at bounding box center [106, 201] width 6 height 6
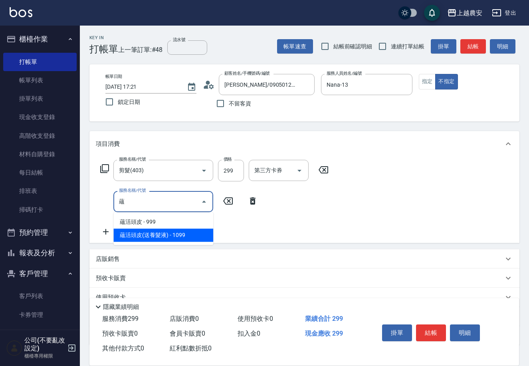
click at [181, 236] on span "蘊活頭皮(送養髮液) - 1099" at bounding box center [163, 234] width 100 height 13
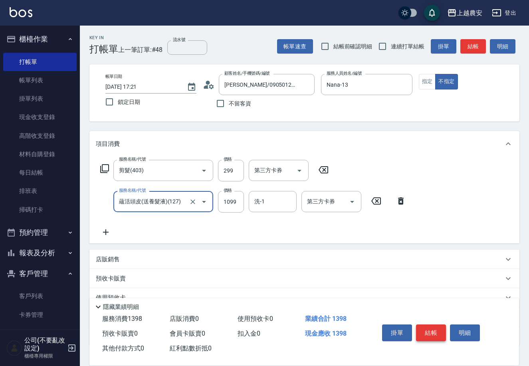
type input "蘊活頭皮(送養髮液)(127)"
click at [427, 334] on button "結帳" at bounding box center [431, 332] width 30 height 17
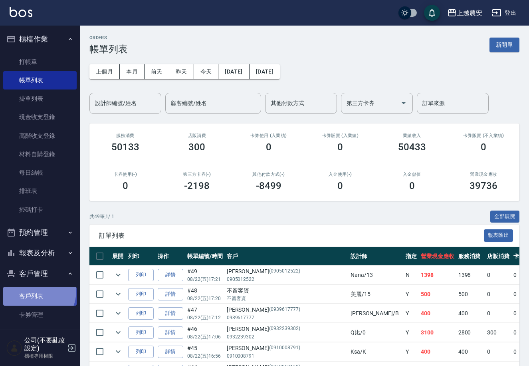
click at [31, 290] on link "客戶列表" at bounding box center [39, 296] width 73 height 18
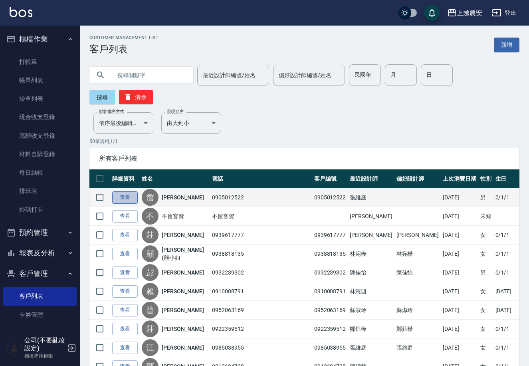
click at [126, 191] on link "查看" at bounding box center [125, 197] width 26 height 12
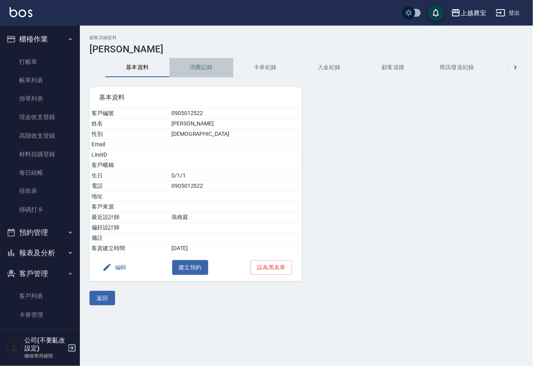
click at [208, 67] on button "消費記錄" at bounding box center [201, 67] width 64 height 19
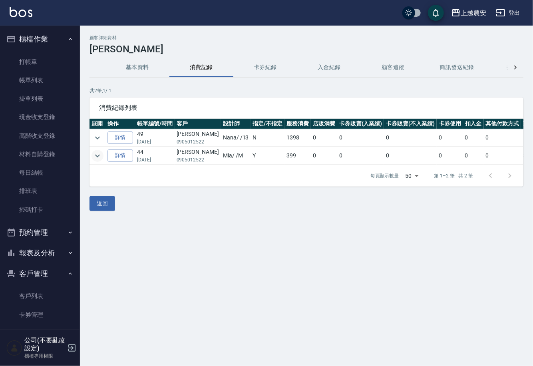
click at [95, 154] on icon "expand row" at bounding box center [98, 156] width 10 height 10
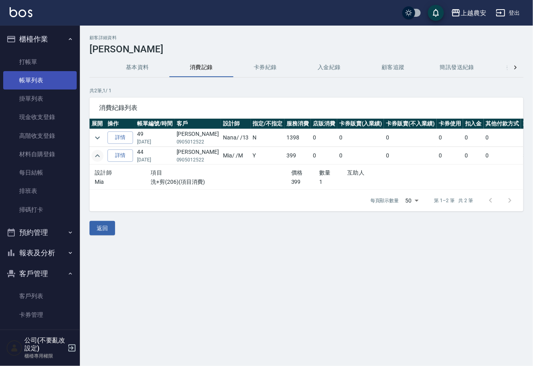
click at [28, 85] on link "帳單列表" at bounding box center [39, 80] width 73 height 18
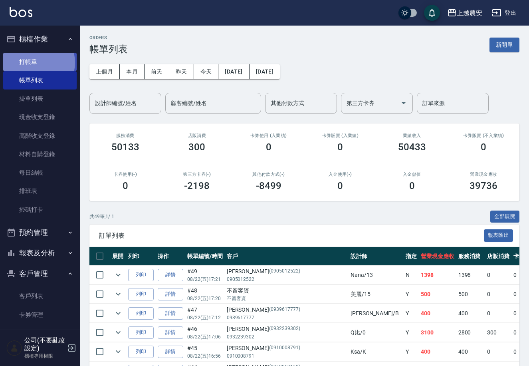
click at [36, 62] on link "打帳單" at bounding box center [39, 62] width 73 height 18
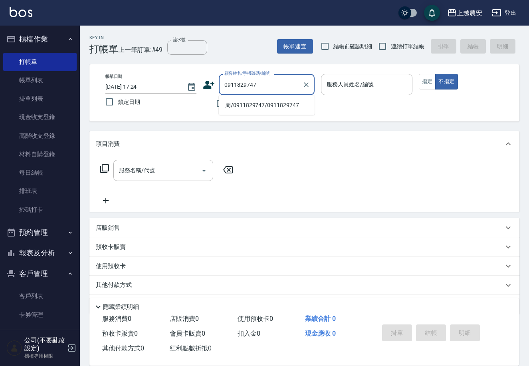
click at [267, 107] on li "周/0911829747/0911829747" at bounding box center [267, 105] width 96 height 13
type input "周/0911829747/0911829747"
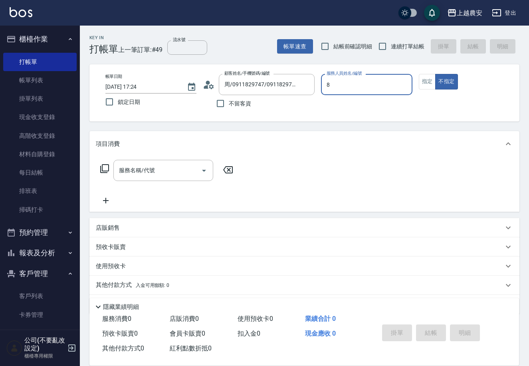
type input "[PERSON_NAME]-8"
type button "false"
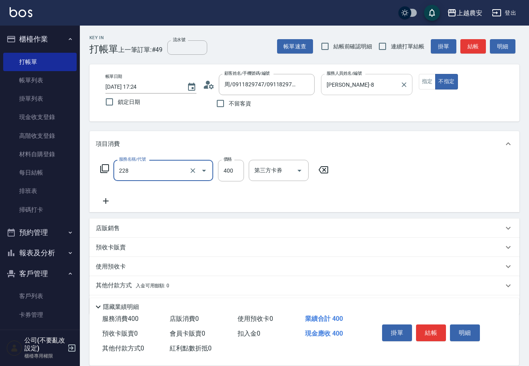
type input "洗髮(228)"
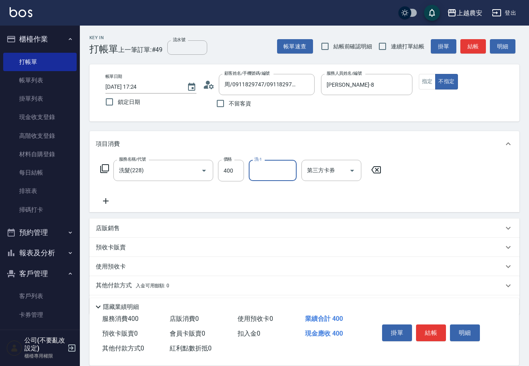
click at [438, 328] on button "結帳" at bounding box center [431, 332] width 30 height 17
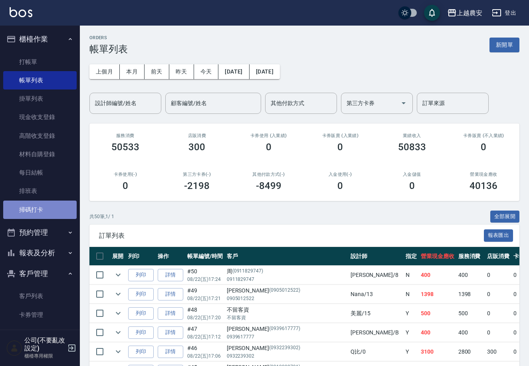
click at [41, 211] on link "掃碼打卡" at bounding box center [39, 209] width 73 height 18
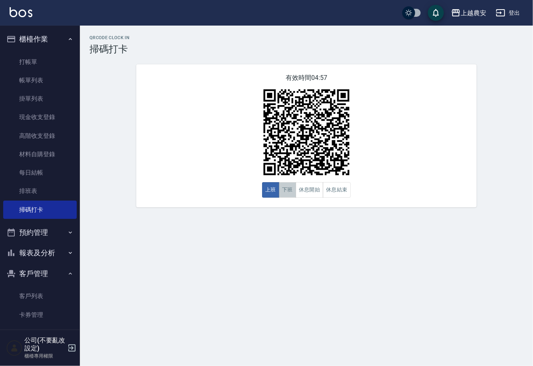
click at [290, 189] on button "下班" at bounding box center [287, 190] width 17 height 16
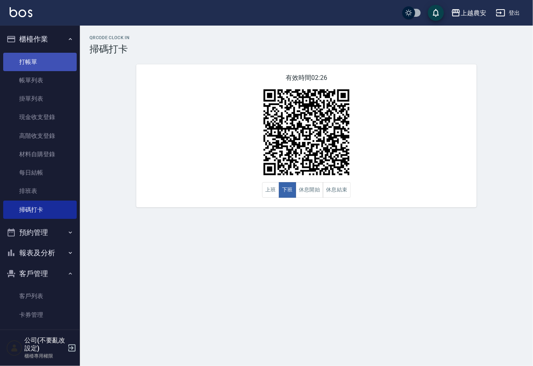
click at [35, 61] on link "打帳單" at bounding box center [39, 62] width 73 height 18
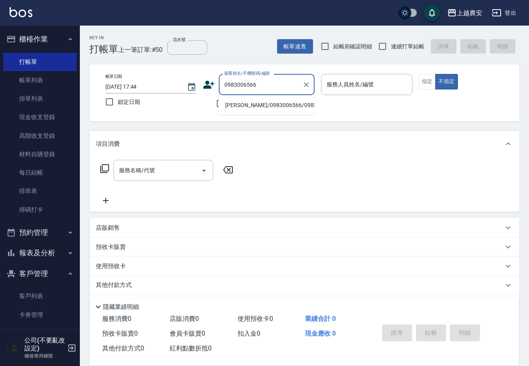
click at [266, 108] on li "[PERSON_NAME]/0983006566/0983006566" at bounding box center [267, 105] width 96 height 13
type input "[PERSON_NAME]/0983006566/0983006566"
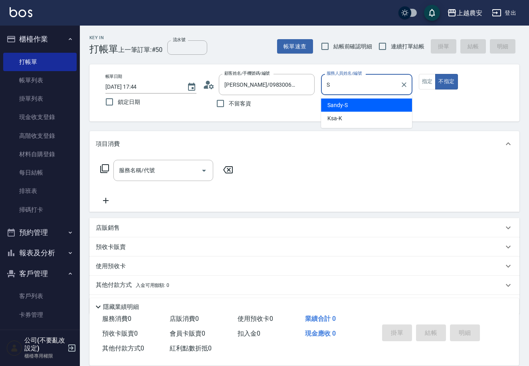
type input "Sandy-S"
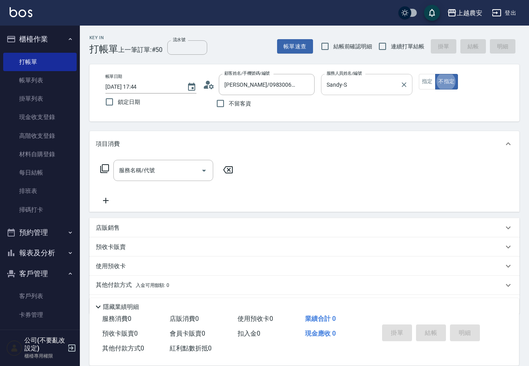
type button "false"
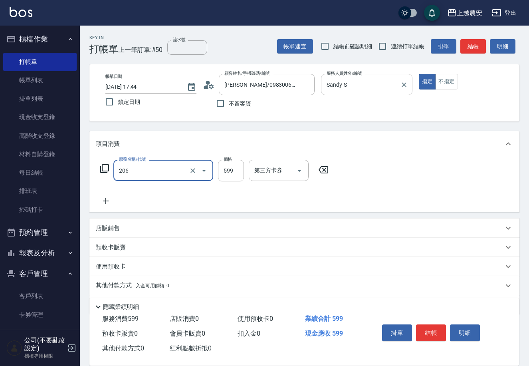
type input "洗+剪(206)"
type input "800"
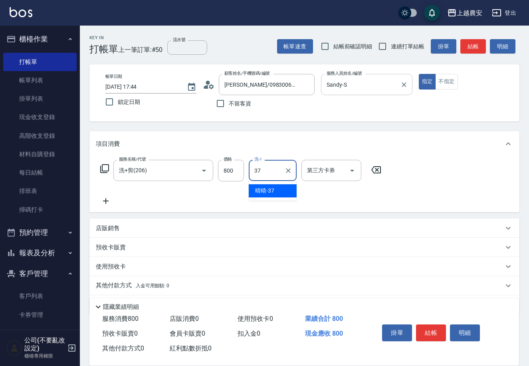
type input "晴晴-37"
click at [437, 328] on button "結帳" at bounding box center [431, 332] width 30 height 17
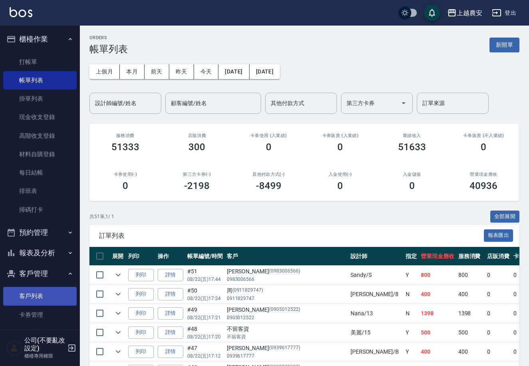
click at [36, 295] on link "客戶列表" at bounding box center [39, 296] width 73 height 18
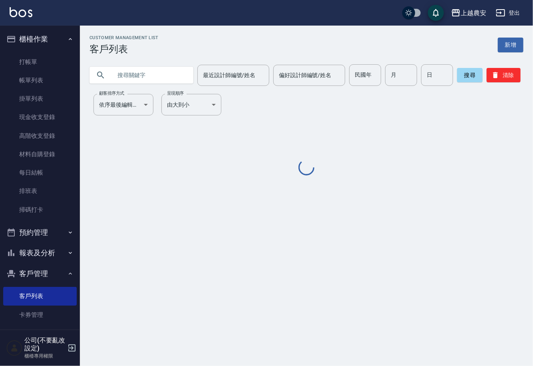
click at [170, 71] on input "text" at bounding box center [149, 75] width 75 height 22
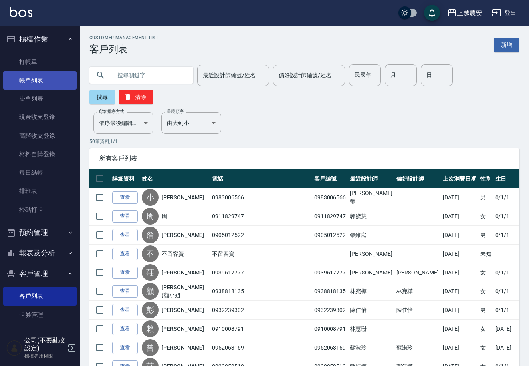
drag, startPoint x: 48, startPoint y: 88, endPoint x: 37, endPoint y: 78, distance: 14.4
click at [47, 88] on link "帳單列表" at bounding box center [39, 80] width 73 height 18
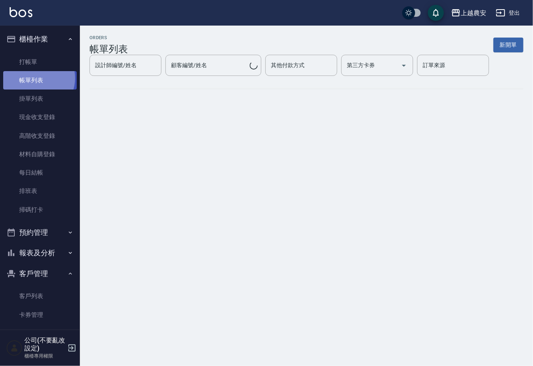
click at [37, 78] on link "帳單列表" at bounding box center [39, 80] width 73 height 18
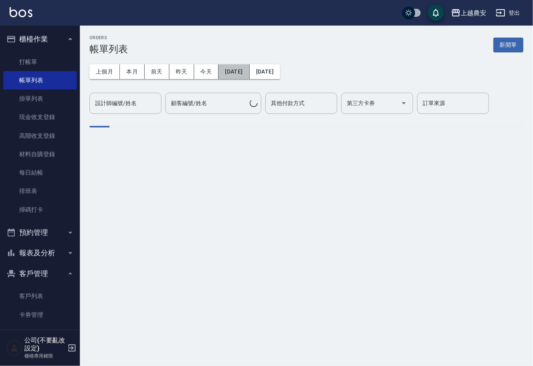
click at [237, 74] on button "[DATE]" at bounding box center [233, 71] width 31 height 15
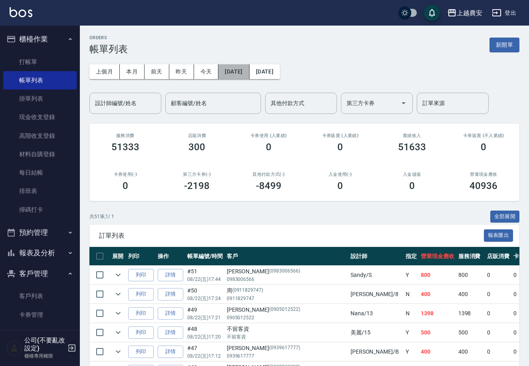
click at [245, 74] on button "[DATE]" at bounding box center [233, 71] width 31 height 15
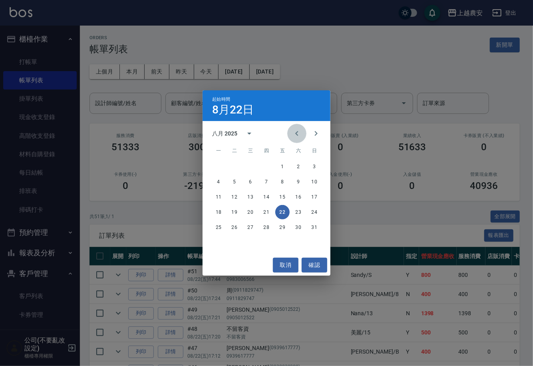
click at [297, 134] on icon "Previous month" at bounding box center [297, 134] width 10 height 10
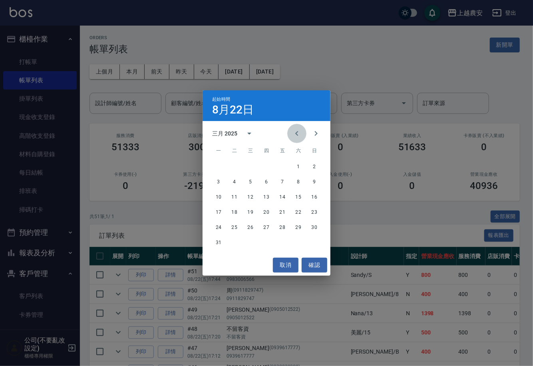
click at [297, 134] on icon "Previous month" at bounding box center [297, 134] width 10 height 10
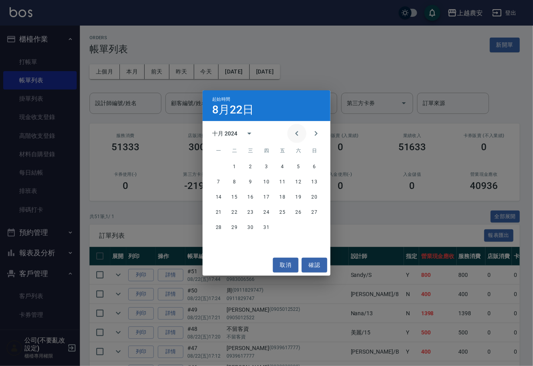
click at [297, 134] on icon "Previous month" at bounding box center [297, 134] width 10 height 10
click at [215, 213] on button "22" at bounding box center [218, 212] width 14 height 14
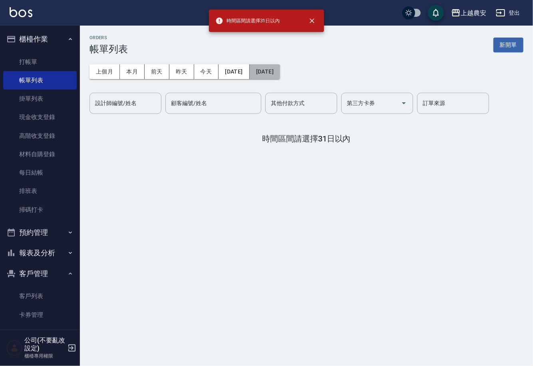
click at [273, 75] on button "[DATE]" at bounding box center [265, 71] width 30 height 15
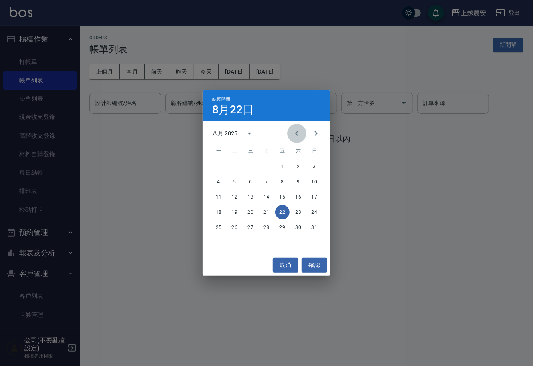
click at [294, 132] on icon "Previous month" at bounding box center [297, 134] width 10 height 10
click at [295, 133] on icon "Previous month" at bounding box center [297, 134] width 10 height 10
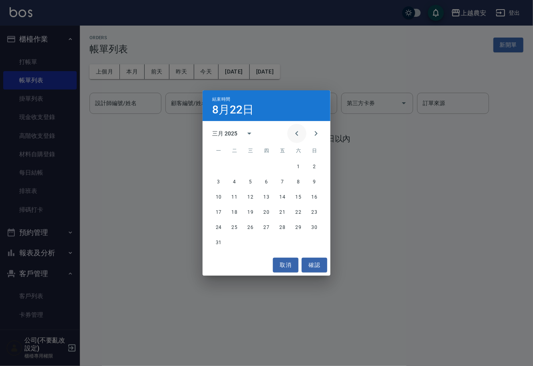
click at [295, 133] on icon "Previous month" at bounding box center [297, 134] width 10 height 10
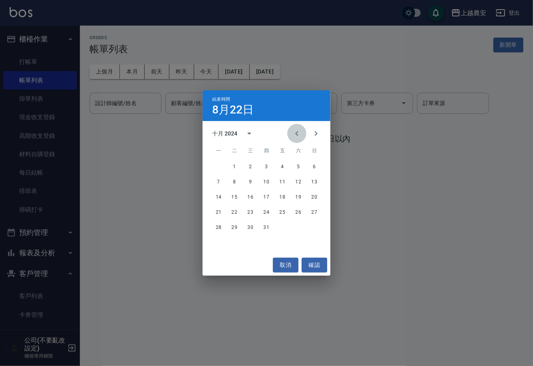
click at [295, 133] on icon "Previous month" at bounding box center [297, 134] width 10 height 10
click at [216, 213] on button "22" at bounding box center [218, 212] width 14 height 14
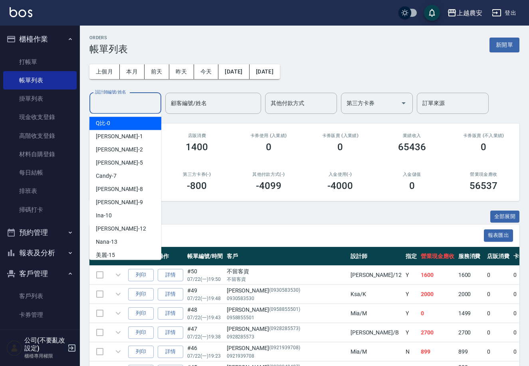
click at [123, 103] on input "設計師編號/姓名" at bounding box center [125, 103] width 65 height 14
type input "ㄜ"
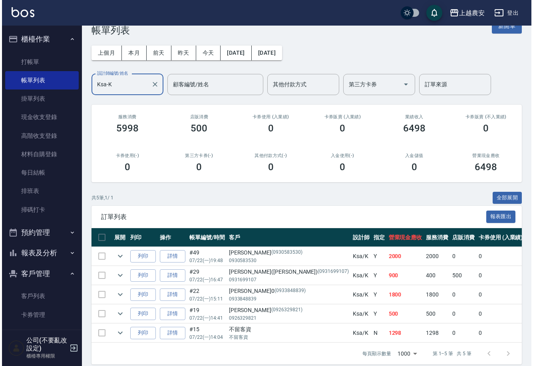
scroll to position [19, 0]
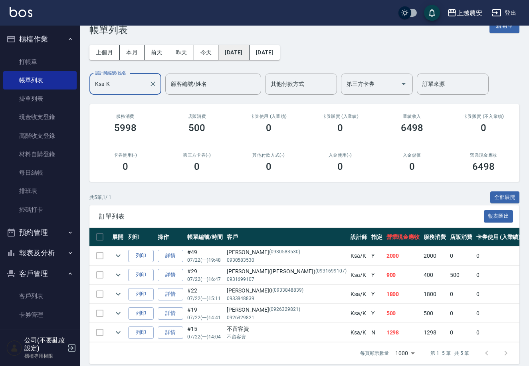
type input "Ksa-K"
click at [249, 51] on button "2024/07/22" at bounding box center [233, 52] width 31 height 15
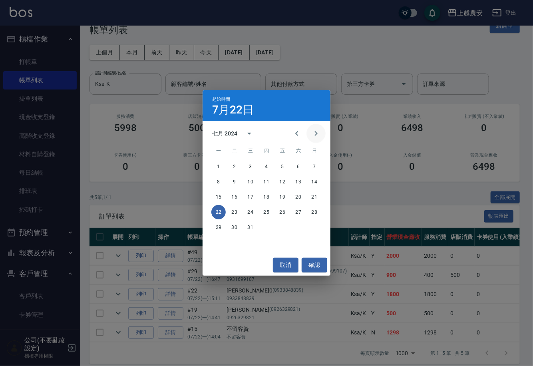
click at [318, 131] on icon "Next month" at bounding box center [316, 134] width 10 height 10
click at [267, 210] on button "22" at bounding box center [266, 212] width 14 height 14
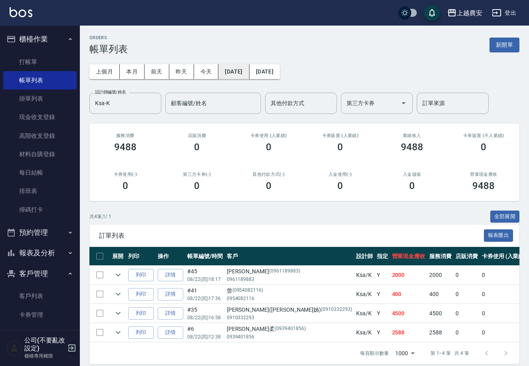
click at [229, 68] on button "2024/08/22" at bounding box center [233, 71] width 31 height 15
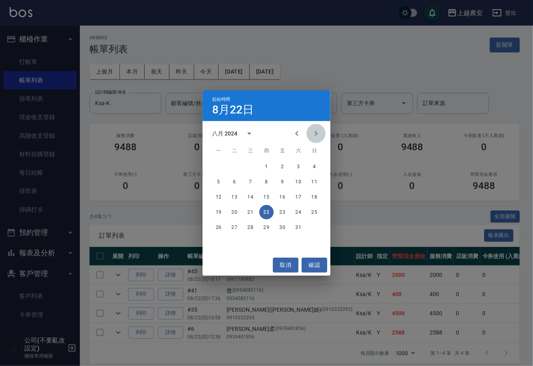
click at [315, 132] on icon "Next month" at bounding box center [316, 134] width 10 height 10
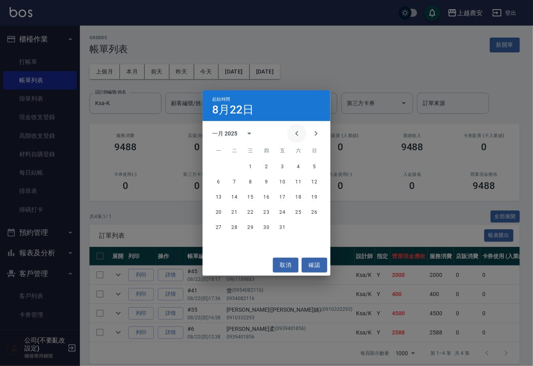
click at [293, 136] on icon "Previous month" at bounding box center [297, 134] width 10 height 10
click at [285, 212] on button "20" at bounding box center [282, 212] width 14 height 14
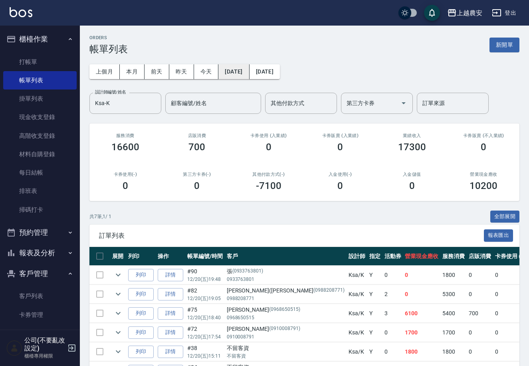
click at [232, 70] on button "2024/12/20" at bounding box center [233, 71] width 31 height 15
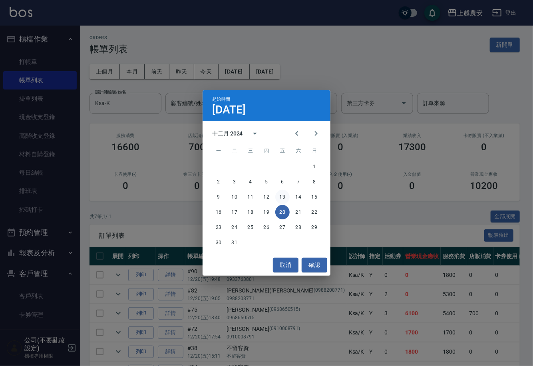
click at [281, 196] on button "13" at bounding box center [282, 197] width 14 height 14
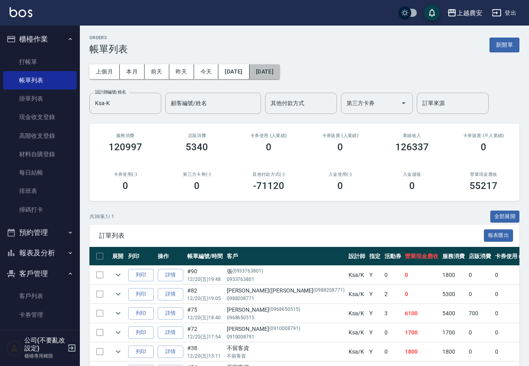
click at [280, 72] on button "2024/12/20" at bounding box center [265, 71] width 30 height 15
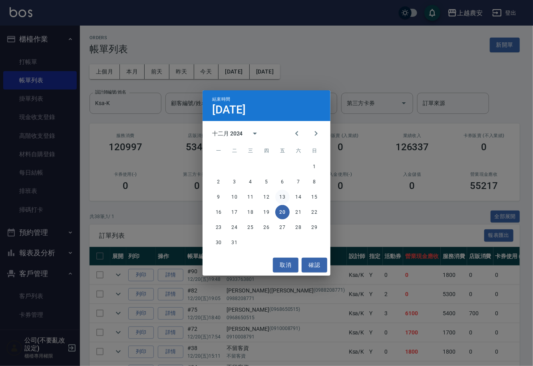
click at [280, 198] on button "13" at bounding box center [282, 197] width 14 height 14
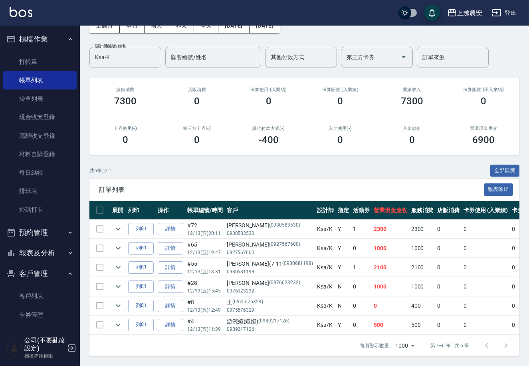
scroll to position [53, 0]
click at [121, 224] on icon "expand row" at bounding box center [118, 229] width 10 height 10
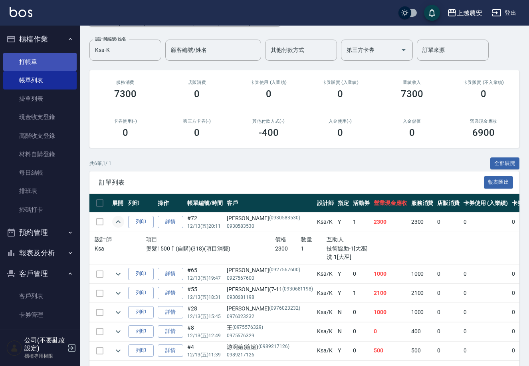
click at [22, 64] on link "打帳單" at bounding box center [39, 62] width 73 height 18
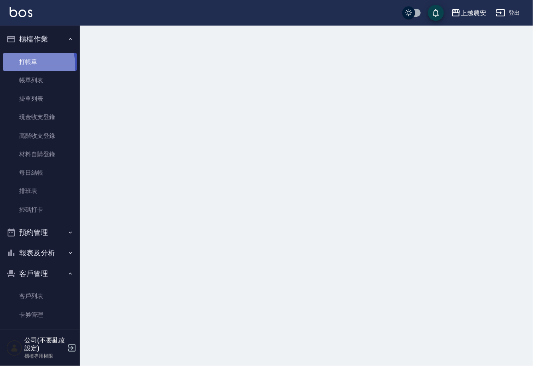
click at [22, 64] on link "打帳單" at bounding box center [39, 62] width 73 height 18
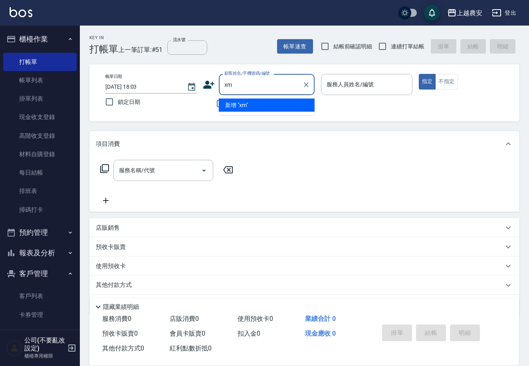
type input "x"
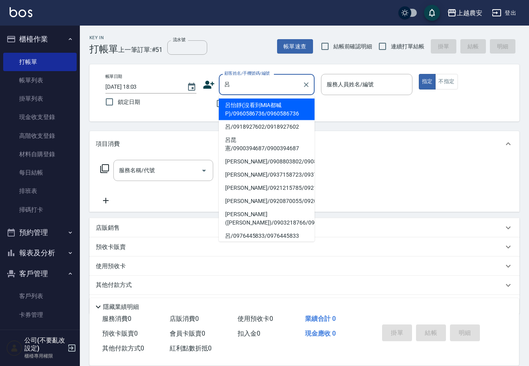
click at [233, 109] on li "呂怡靜(沒看到MIA都喊P)/0960586736/0960586736" at bounding box center [267, 110] width 96 height 22
type input "呂怡靜(沒看到MIA都喊P)/0960586736/0960586736"
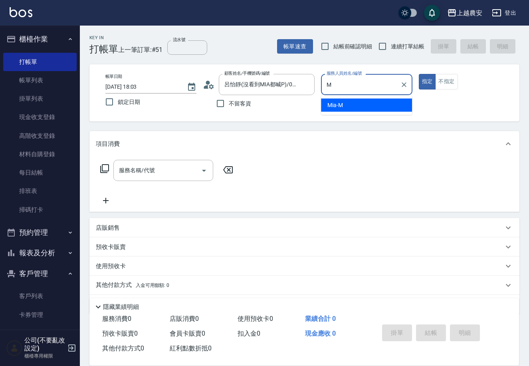
type input "Mia-M"
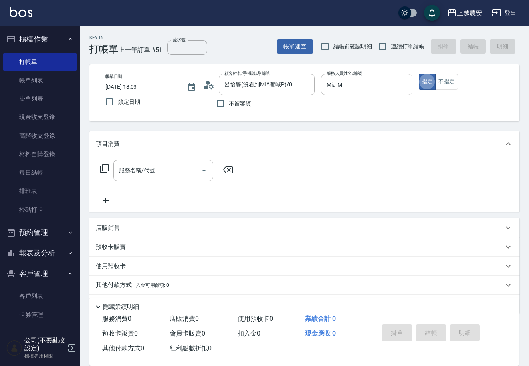
type button "true"
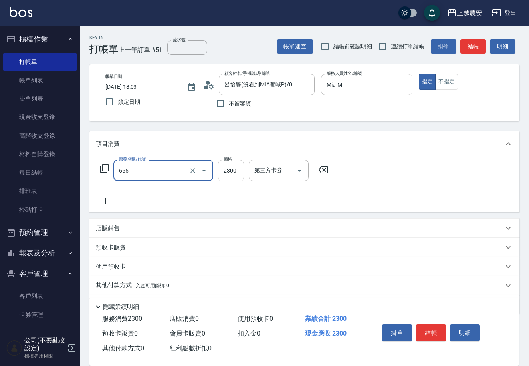
type input "結構2段式(自)(655)"
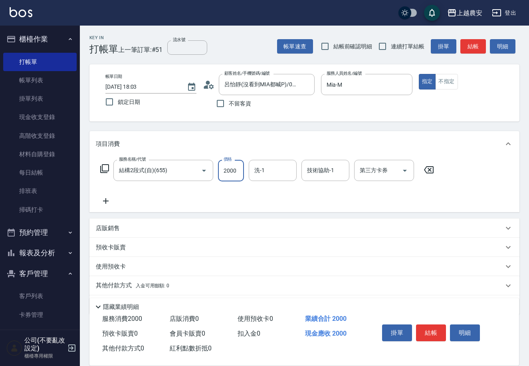
type input "2000"
type input "小欣-33"
click at [436, 331] on button "結帳" at bounding box center [431, 332] width 30 height 17
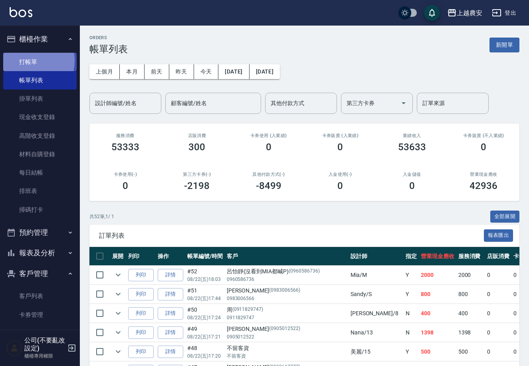
click at [25, 60] on link "打帳單" at bounding box center [39, 62] width 73 height 18
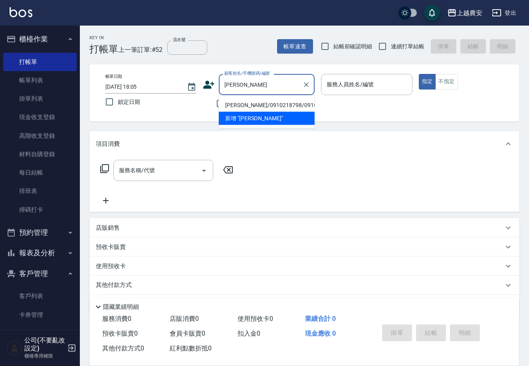
click at [244, 105] on li "林淨枝/0910218798/0910218798" at bounding box center [267, 105] width 96 height 13
type input "林淨枝/0910218798/0910218798"
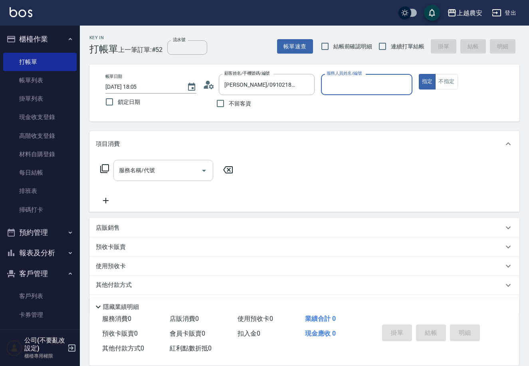
type input "美雅-B"
click at [154, 172] on input "服務名稱/代號" at bounding box center [157, 170] width 81 height 14
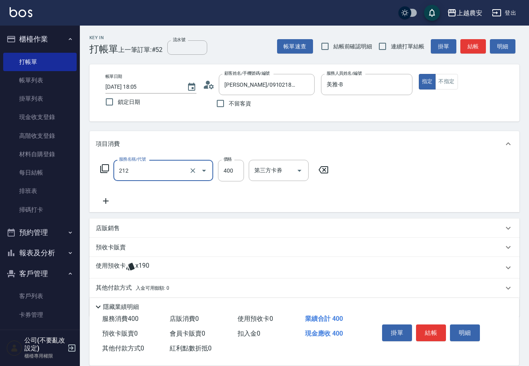
type input "洗髮券消費(212)"
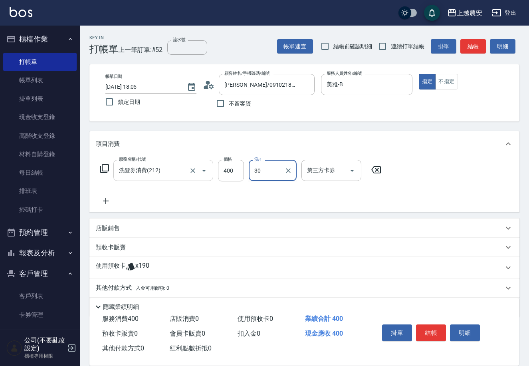
type input "珮珮-30"
click at [317, 172] on input "第三方卡券" at bounding box center [325, 170] width 41 height 14
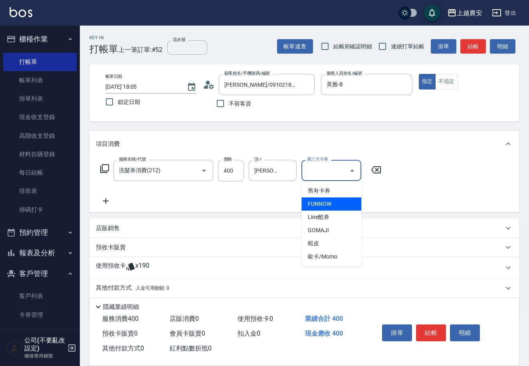
click at [316, 190] on span "舊有卡券" at bounding box center [331, 190] width 60 height 13
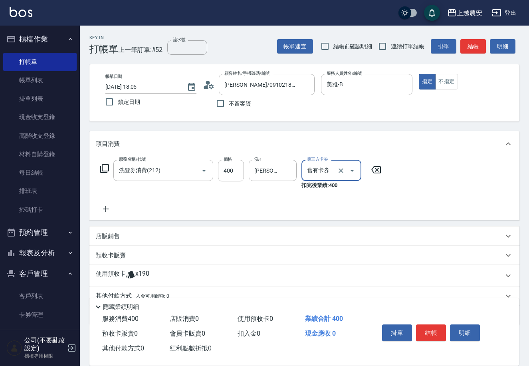
type input "舊有卡券"
click at [440, 329] on button "結帳" at bounding box center [431, 332] width 30 height 17
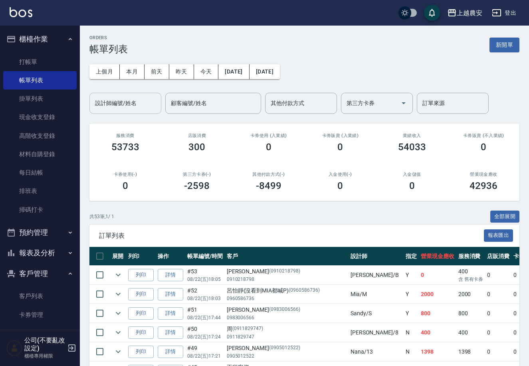
click at [144, 105] on input "設計師編號/姓名" at bounding box center [125, 103] width 65 height 14
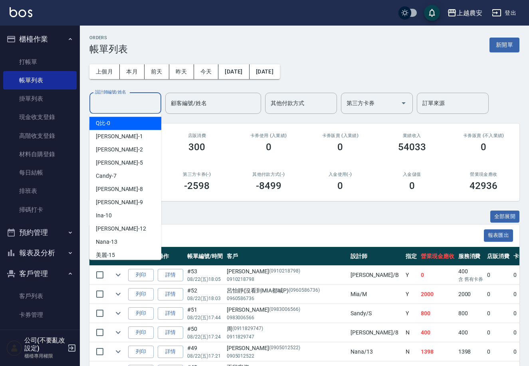
type input "V"
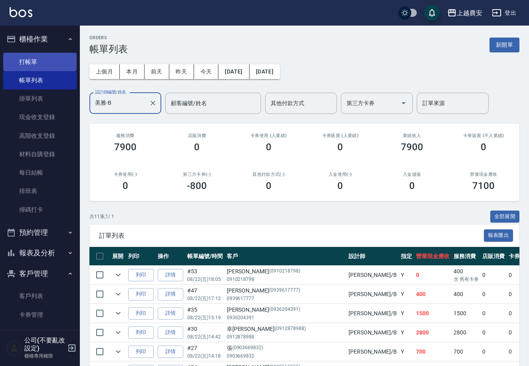
type input "美雅-B"
click at [22, 63] on link "打帳單" at bounding box center [39, 62] width 73 height 18
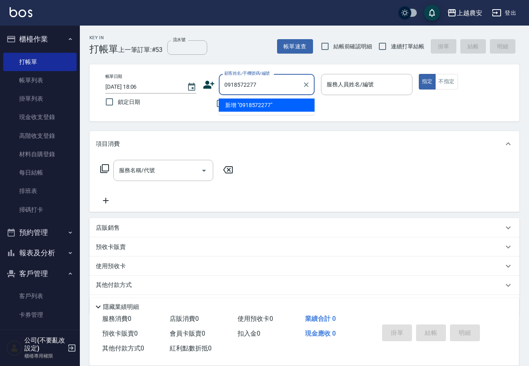
drag, startPoint x: 262, startPoint y: 101, endPoint x: 251, endPoint y: 98, distance: 11.2
click at [261, 101] on li "新增 "0918572277"" at bounding box center [267, 105] width 96 height 13
type input "0918572277"
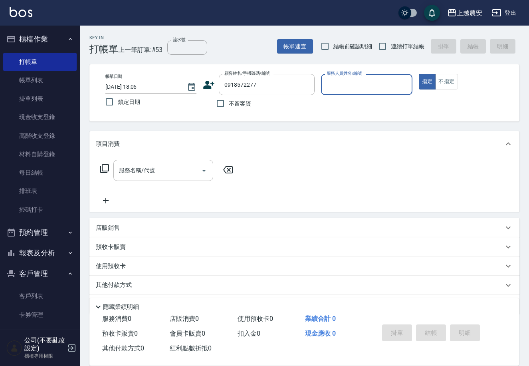
click at [205, 85] on icon at bounding box center [209, 85] width 11 height 8
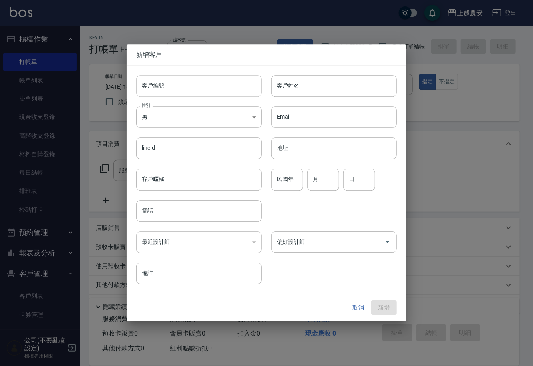
type input "0918572277"
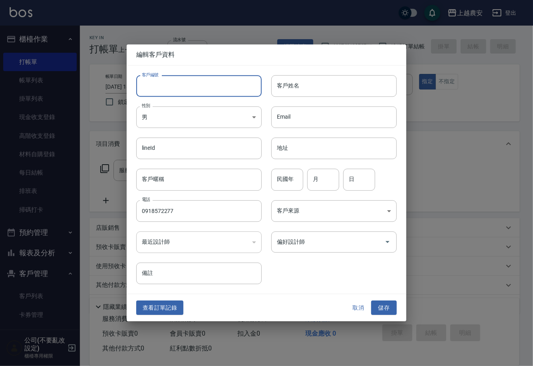
click at [204, 87] on input "客戶編號" at bounding box center [198, 86] width 125 height 22
type input "0918572277"
click at [194, 118] on body "上越農安 登出 櫃檯作業 打帳單 帳單列表 掛單列表 現金收支登錄 高階收支登錄 材料自購登錄 每日結帳 排班表 掃碼打卡 預約管理 預約管理 單日預約紀錄 …" at bounding box center [266, 194] width 533 height 389
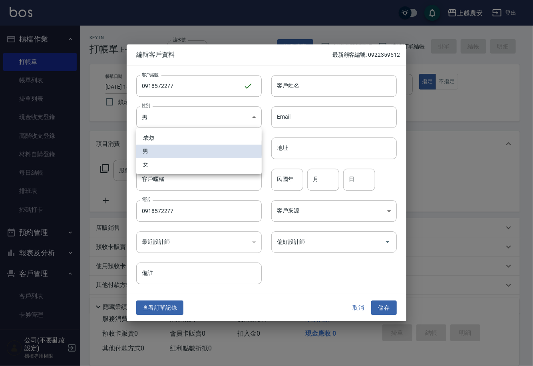
click at [171, 167] on li "女" at bounding box center [198, 164] width 125 height 13
type input "FEMALE"
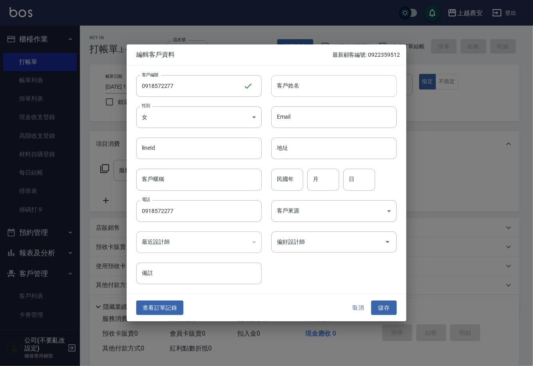
click at [309, 77] on input "客戶姓名" at bounding box center [333, 86] width 125 height 22
type input "[PERSON_NAME]"
click at [387, 305] on button "儲存" at bounding box center [384, 307] width 26 height 15
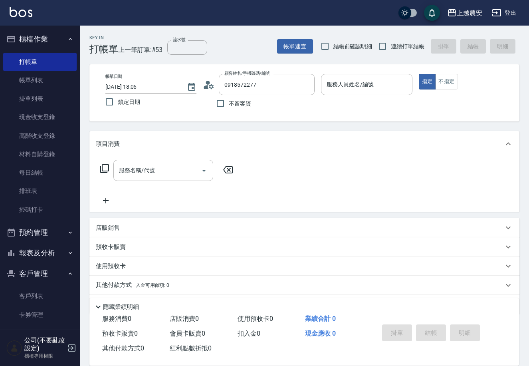
drag, startPoint x: 255, startPoint y: 82, endPoint x: 103, endPoint y: 87, distance: 152.2
click at [103, 87] on div "帳單日期 2025/08/22 18:06 鎖定日期 顧客姓名/手機號碼/編號 0918572277 顧客姓名/手機號碼/編號 不留客資 服務人員姓名/編號 …" at bounding box center [304, 93] width 411 height 38
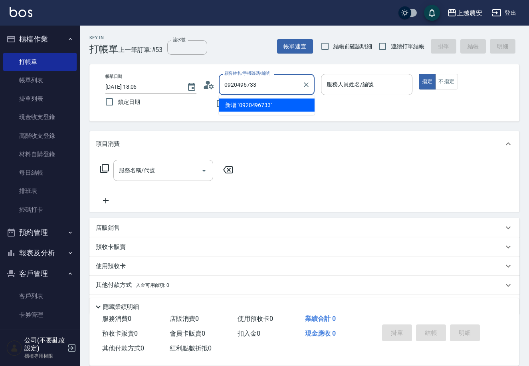
drag, startPoint x: 248, startPoint y: 104, endPoint x: 228, endPoint y: 91, distance: 24.3
click at [242, 104] on li "新增 "0920496733"" at bounding box center [267, 105] width 96 height 13
type input "0920496733"
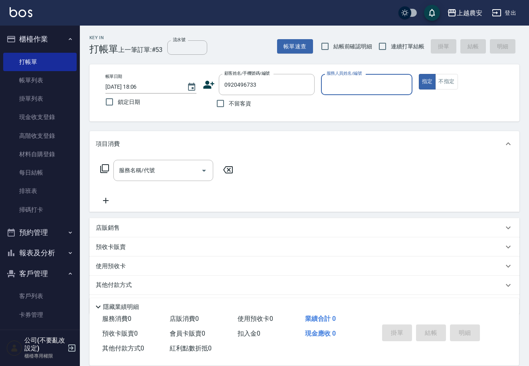
click at [208, 85] on icon at bounding box center [209, 85] width 11 height 8
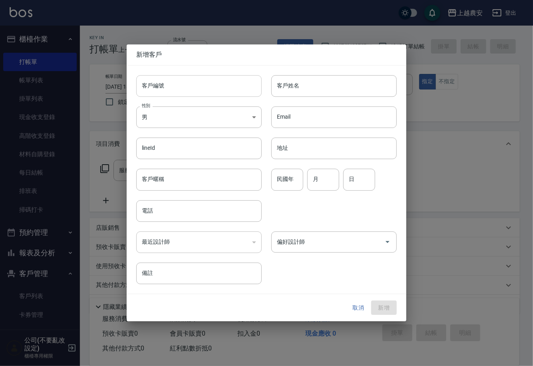
click at [206, 86] on input "客戶編號" at bounding box center [198, 86] width 125 height 22
type input "0920496733"
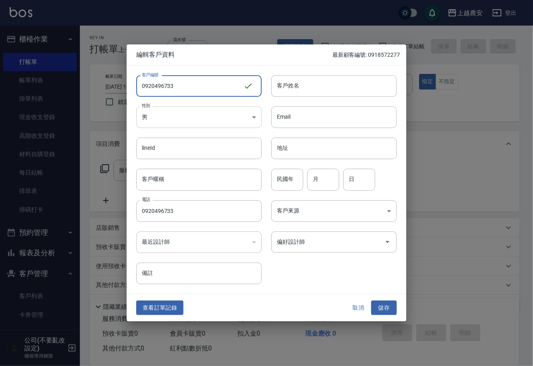
type input "0920496733"
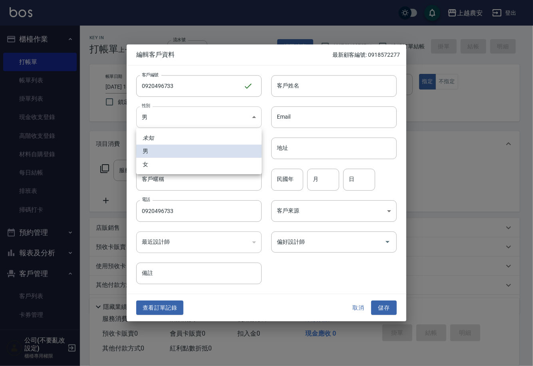
click at [171, 117] on body "上越農安 登出 櫃檯作業 打帳單 帳單列表 掛單列表 現金收支登錄 高階收支登錄 材料自購登錄 每日結帳 排班表 掃碼打卡 預約管理 預約管理 單日預約紀錄 …" at bounding box center [266, 194] width 533 height 389
click at [175, 162] on li "女" at bounding box center [198, 164] width 125 height 13
type input "FEMALE"
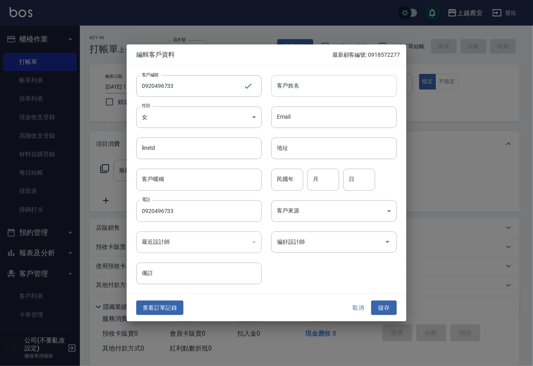
click at [317, 93] on input "客戶姓名" at bounding box center [333, 86] width 125 height 22
type input "[PERSON_NAME]"
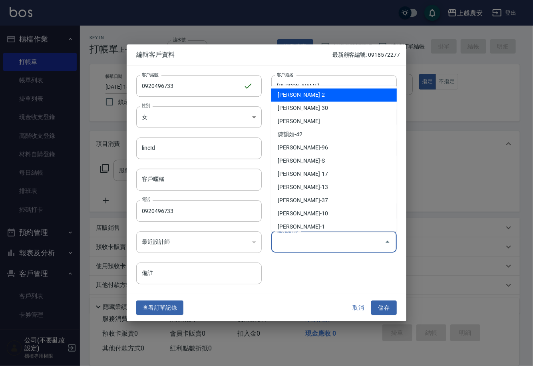
click at [305, 246] on input "偏好設計師" at bounding box center [328, 242] width 106 height 14
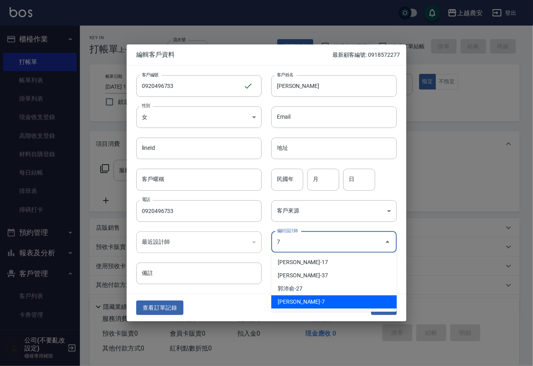
click at [313, 299] on li "林宛樺-7" at bounding box center [333, 301] width 125 height 13
type input "林宛樺"
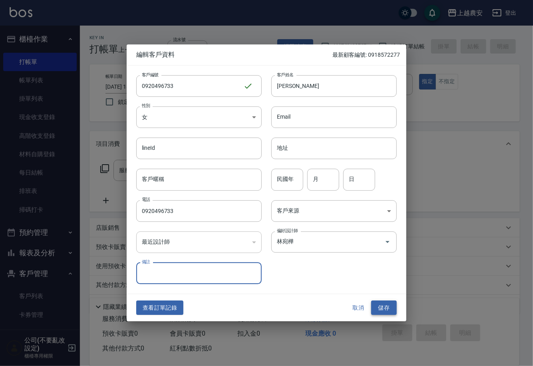
click at [387, 308] on button "儲存" at bounding box center [384, 307] width 26 height 15
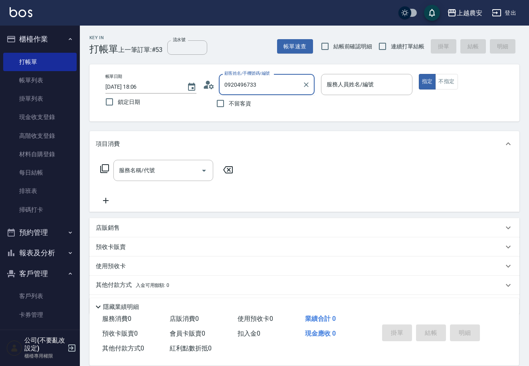
drag, startPoint x: 269, startPoint y: 89, endPoint x: 228, endPoint y: 89, distance: 40.3
click at [228, 89] on input "0920496733" at bounding box center [260, 84] width 77 height 14
click at [248, 105] on li "江侑榛/0920496733/0920496733" at bounding box center [267, 105] width 96 height 13
type input "江侑榛/0920496733/0920496733"
type input "Candy-7"
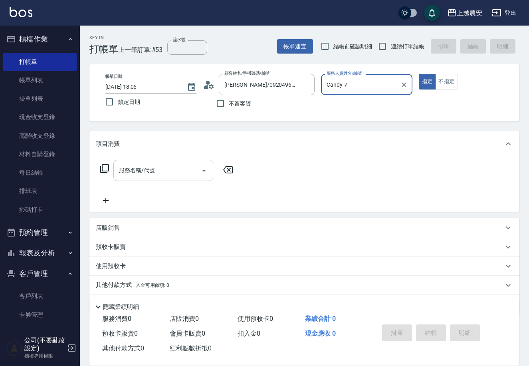
click at [184, 174] on input "服務名稱/代號" at bounding box center [157, 170] width 81 height 14
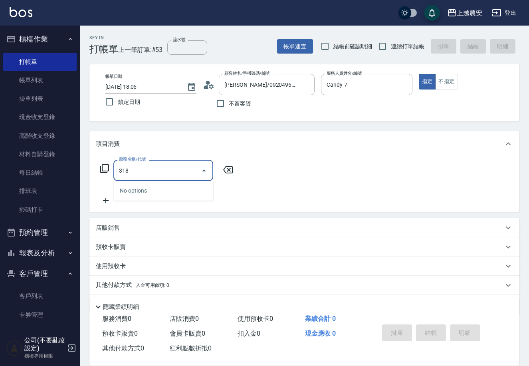
type input "燙髮1500↑(自購)(318)"
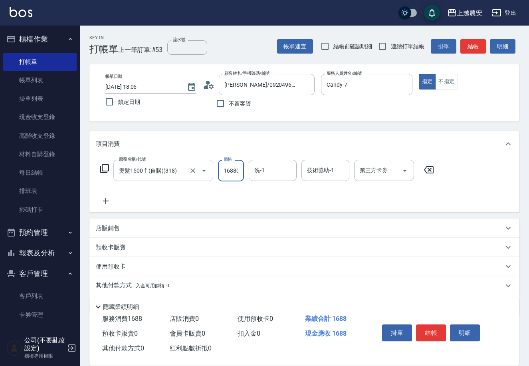
type input "16880"
type input "林品妤-32"
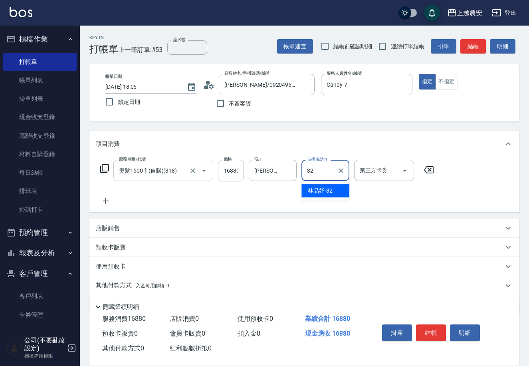
type input "林品妤-32"
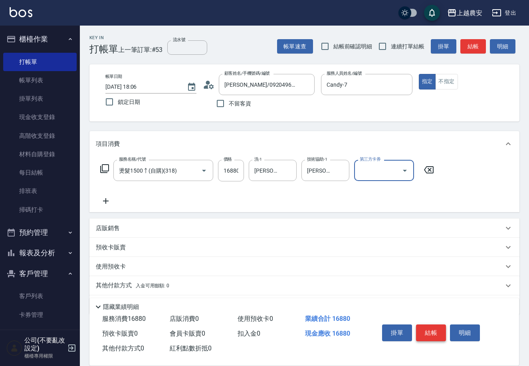
click at [422, 329] on button "結帳" at bounding box center [431, 332] width 30 height 17
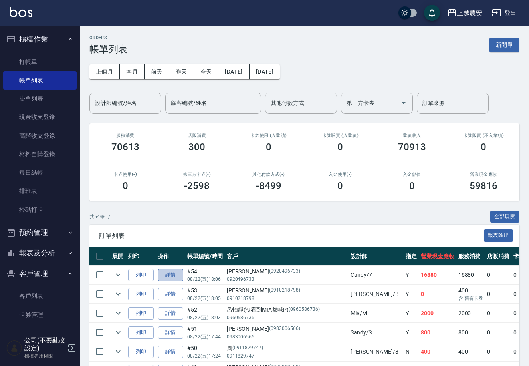
click at [175, 274] on link "詳情" at bounding box center [171, 275] width 26 height 12
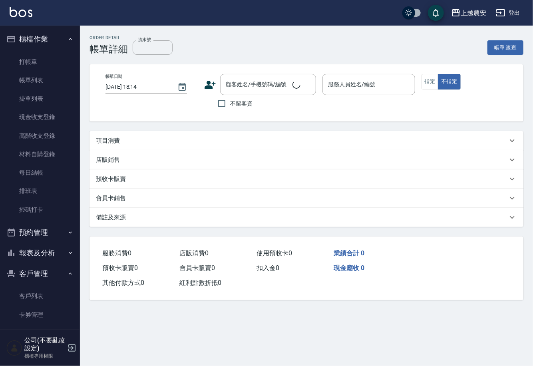
type input "2025/08/22 18:06"
type input "Candy-7"
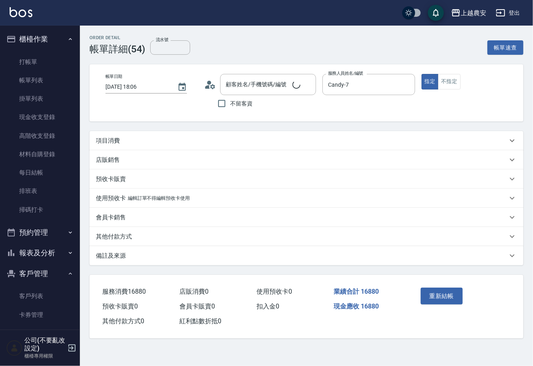
type input "江侑榛/0920496733/0920496733"
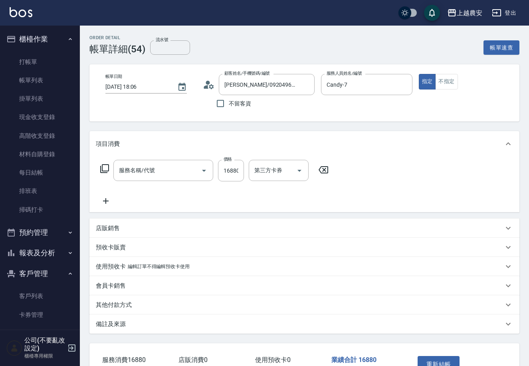
type input "燙髮1500↑(自購)(318)"
click at [242, 174] on input "16880" at bounding box center [231, 171] width 26 height 22
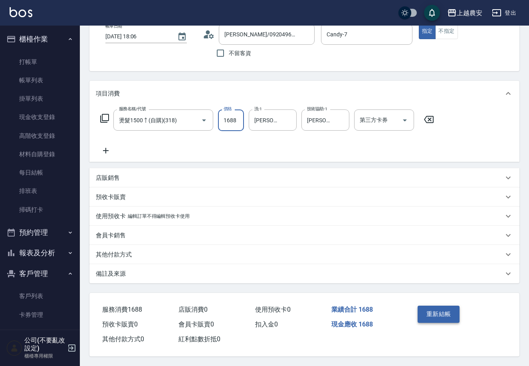
type input "1688"
click at [433, 314] on button "重新結帳" at bounding box center [439, 313] width 42 height 17
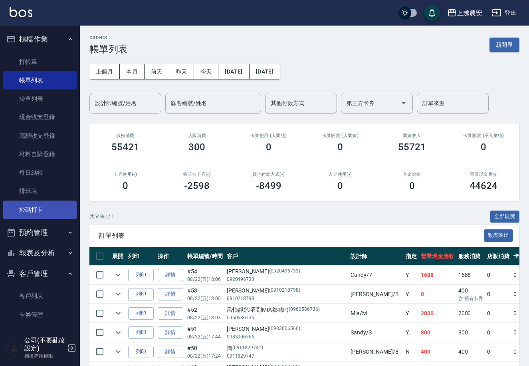
click at [32, 213] on link "掃碼打卡" at bounding box center [39, 209] width 73 height 18
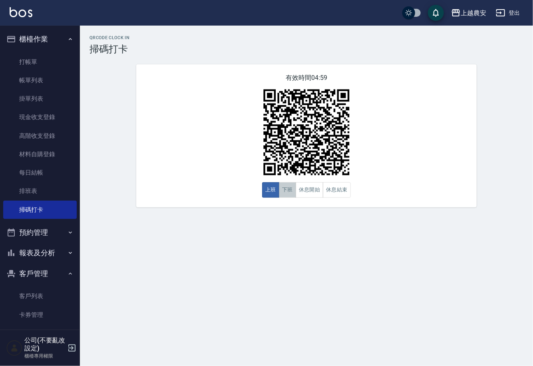
click at [283, 188] on button "下班" at bounding box center [287, 190] width 17 height 16
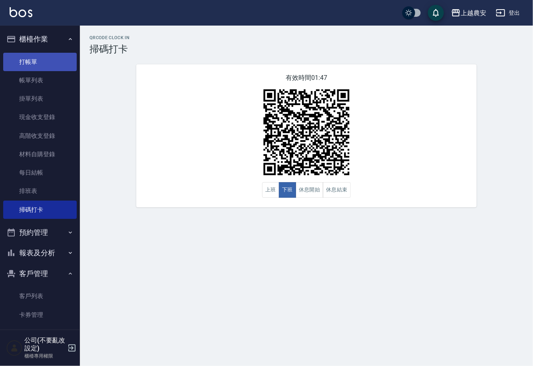
click at [32, 61] on link "打帳單" at bounding box center [39, 62] width 73 height 18
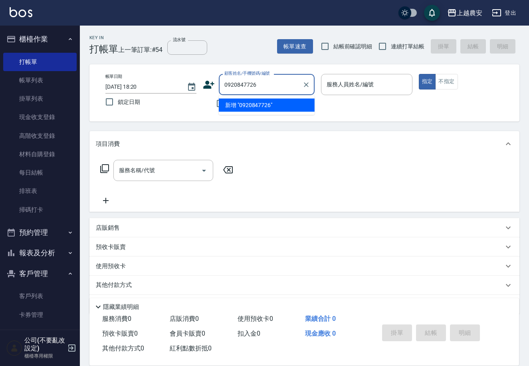
click at [258, 105] on li "新增 "0920847726"" at bounding box center [267, 105] width 96 height 13
type input "0920847726"
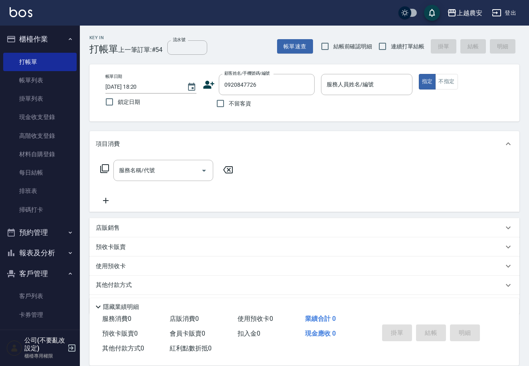
click at [208, 89] on icon at bounding box center [209, 85] width 12 height 12
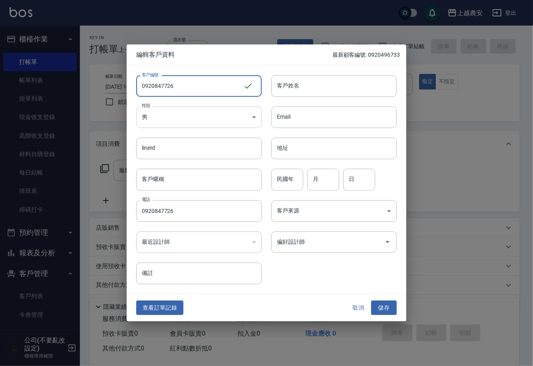
type input "0920847726"
click at [197, 121] on body "上越農安 登出 櫃檯作業 打帳單 帳單列表 掛單列表 現金收支登錄 高階收支登錄 材料自購登錄 每日結帳 排班表 掃碼打卡 預約管理 預約管理 單日預約紀錄 …" at bounding box center [266, 194] width 533 height 389
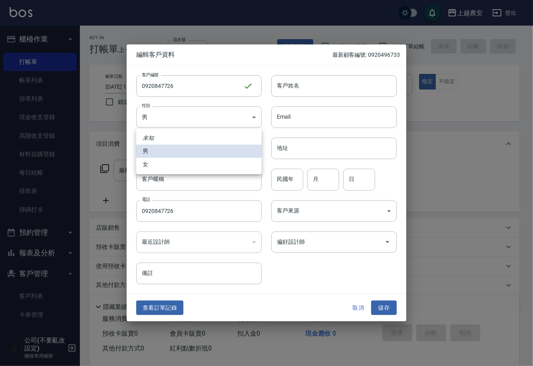
drag, startPoint x: 196, startPoint y: 164, endPoint x: 267, endPoint y: 136, distance: 76.4
click at [196, 164] on li "女" at bounding box center [198, 164] width 125 height 13
type input "FEMALE"
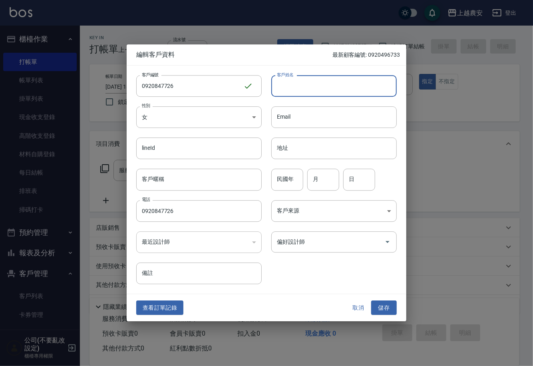
drag, startPoint x: 297, startPoint y: 87, endPoint x: 297, endPoint y: 96, distance: 8.8
click at [297, 87] on input "客戶姓名" at bounding box center [333, 86] width 125 height 22
type input "ㄓ"
type input "何"
drag, startPoint x: 390, startPoint y: 309, endPoint x: 398, endPoint y: 281, distance: 29.7
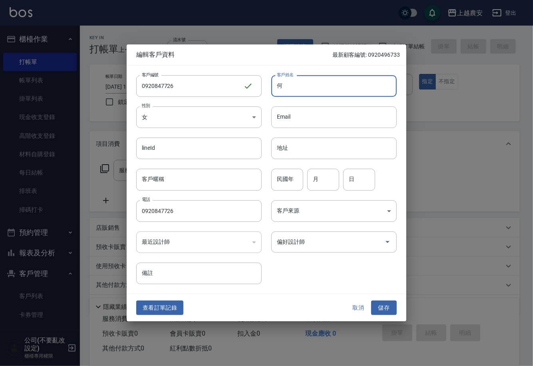
click at [390, 309] on button "儲存" at bounding box center [384, 307] width 26 height 15
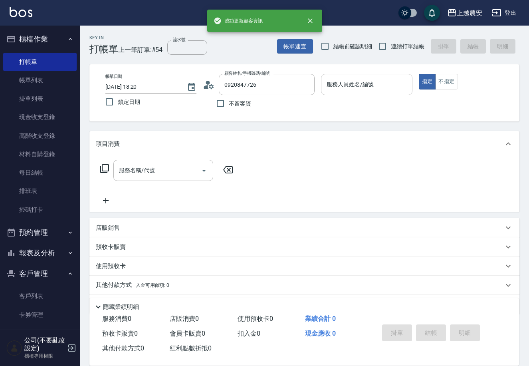
click at [356, 91] on input "服務人員姓名/編號" at bounding box center [367, 84] width 84 height 14
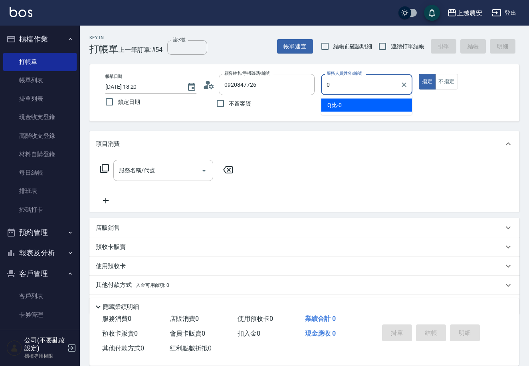
type input "0"
type button "true"
type input "Q比-0"
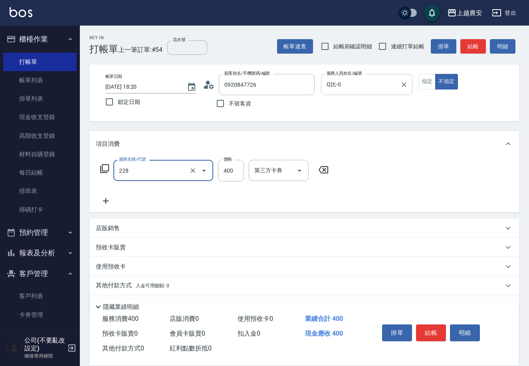
type input "洗髮(228)"
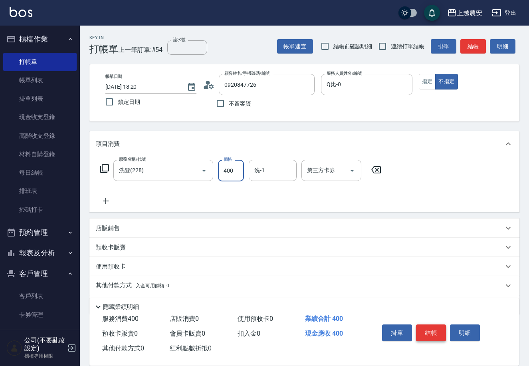
click at [435, 328] on button "結帳" at bounding box center [431, 332] width 30 height 17
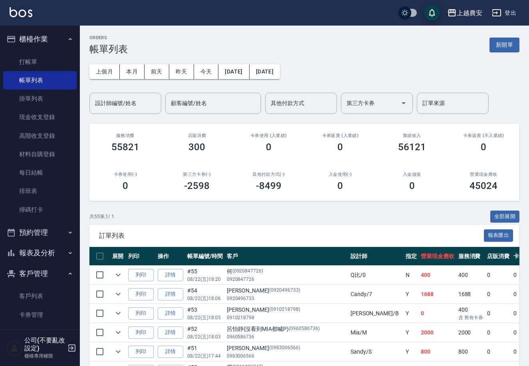
scroll to position [66, 0]
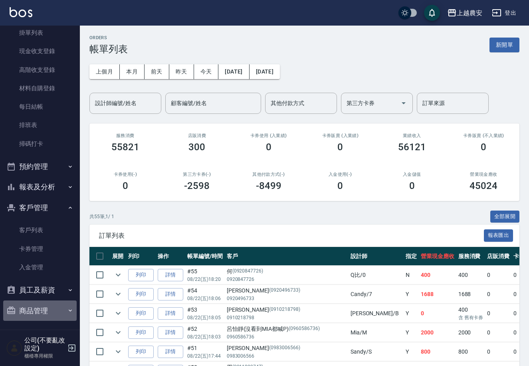
click at [52, 309] on button "商品管理" at bounding box center [39, 310] width 73 height 21
click at [75, 321] on nav "櫃檯作業 打帳單 帳單列表 掛單列表 現金收支登錄 高階收支登錄 材料自購登錄 每日結帳 排班表 掃碼打卡 預約管理 預約管理 單日預約紀錄 單週預約紀錄 報…" at bounding box center [40, 178] width 80 height 304
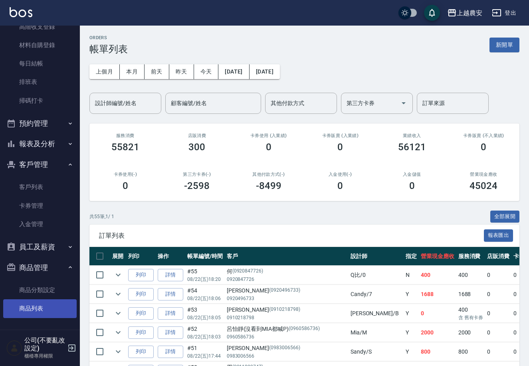
click at [43, 306] on link "商品列表" at bounding box center [39, 308] width 73 height 18
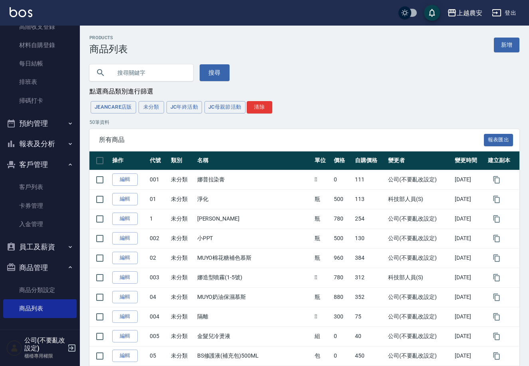
click at [145, 76] on input "text" at bounding box center [149, 73] width 75 height 22
type input "066"
click at [207, 70] on button "搜尋" at bounding box center [215, 72] width 30 height 17
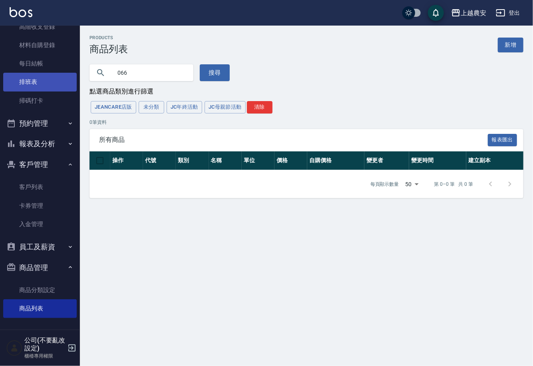
drag, startPoint x: 141, startPoint y: 76, endPoint x: 62, endPoint y: 79, distance: 79.1
click at [74, 78] on div "上越農安 登出 櫃檯作業 打帳單 帳單列表 掛單列表 現金收支登錄 高階收支登錄 材料自購登錄 每日結帳 排班表 掃碼打卡 預約管理 預約管理 單日預約紀錄 …" at bounding box center [266, 183] width 533 height 366
type input "華"
click at [200, 67] on button "搜尋" at bounding box center [215, 72] width 30 height 17
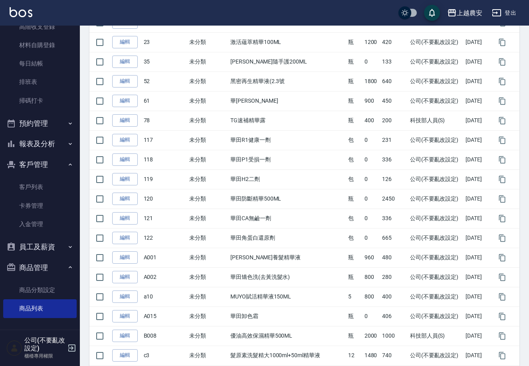
scroll to position [232, 0]
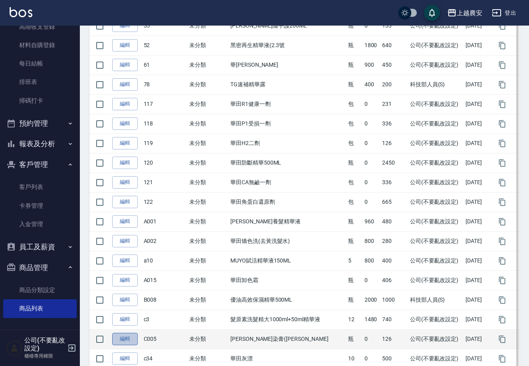
click at [127, 339] on link "編輯" at bounding box center [125, 339] width 26 height 12
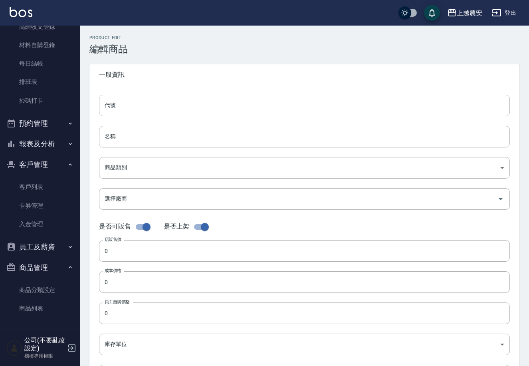
type input "C005"
type input "羅凡迪絲染膏(華旭"
type input "409ecfd6-093d-4307-9fd7-dfd0fdd6e13c"
checkbox input "false"
type input "126"
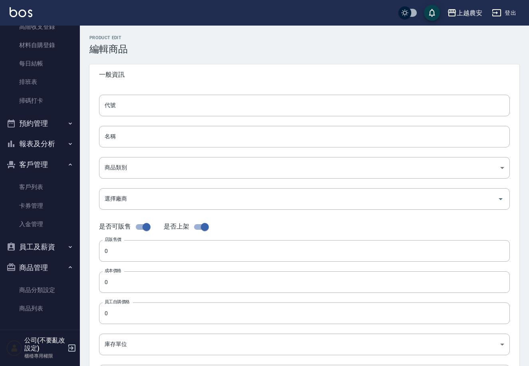
type input "126"
type input "瓶"
type input "UNSET"
click at [173, 140] on input "羅凡迪絲染膏(華旭" at bounding box center [304, 137] width 411 height 22
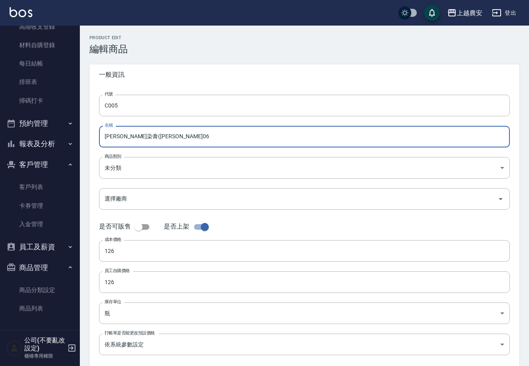
type input "羅凡迪絲染膏(華旭066"
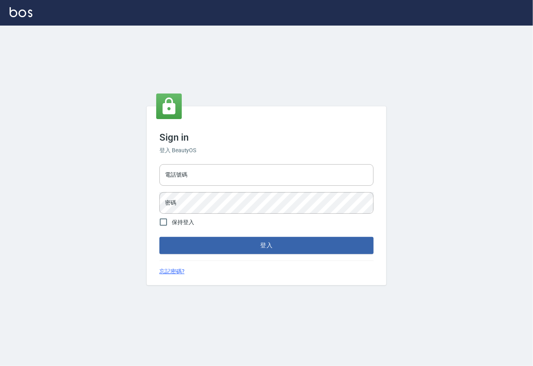
type input "0225929166"
click at [259, 245] on button "登入" at bounding box center [266, 245] width 214 height 17
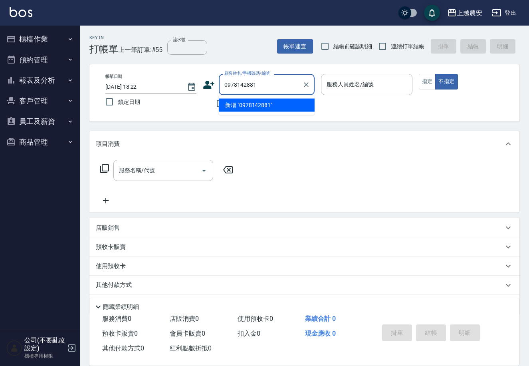
click at [260, 107] on li "新增 "0978142881"" at bounding box center [267, 105] width 96 height 13
type input "0978142881"
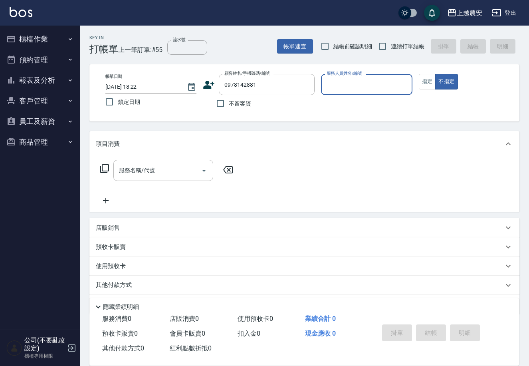
click at [207, 84] on icon at bounding box center [209, 85] width 11 height 8
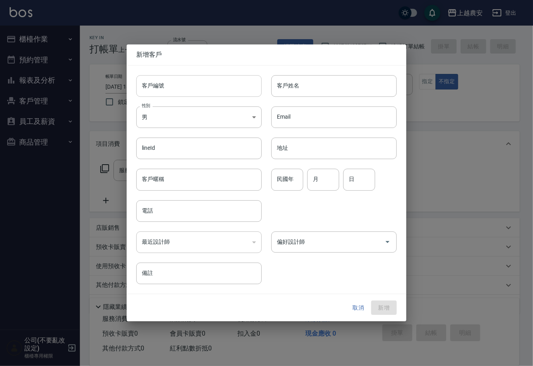
click at [207, 87] on input "客戶編號" at bounding box center [198, 86] width 125 height 22
type input "0978142881"
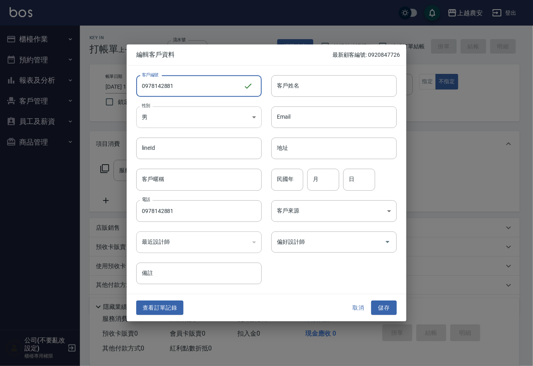
type input "0978142881"
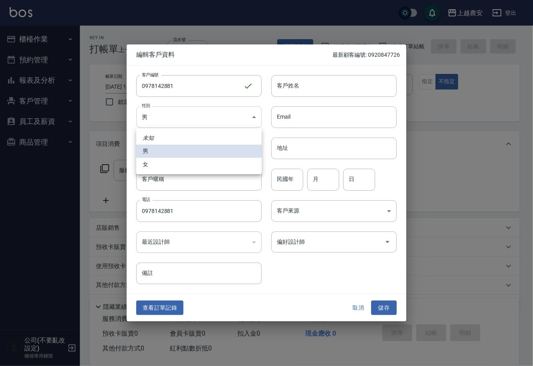
click at [182, 118] on body "上越農安 登出 櫃檯作業 打帳單 帳單列表 掛單列表 現金收支登錄 高階收支登錄 材料自購登錄 每日結帳 排班表 掃碼打卡 預約管理 預約管理 單日預約紀錄 …" at bounding box center [266, 194] width 533 height 389
click at [182, 165] on li "女" at bounding box center [198, 164] width 125 height 13
type input "[DEMOGRAPHIC_DATA]"
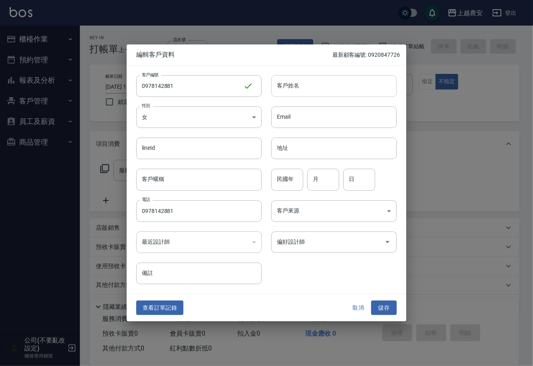
click at [295, 90] on input "客戶姓名" at bounding box center [333, 86] width 125 height 22
type input "[PERSON_NAME]"
drag, startPoint x: 386, startPoint y: 311, endPoint x: 387, endPoint y: 307, distance: 4.6
click at [386, 311] on button "儲存" at bounding box center [384, 307] width 26 height 15
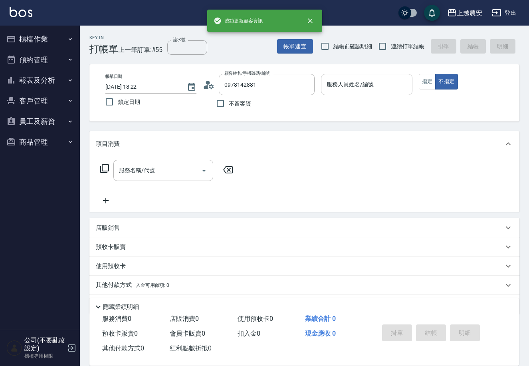
click at [359, 78] on div "服務人員姓名/編號 服務人員姓名/編號" at bounding box center [366, 84] width 91 height 21
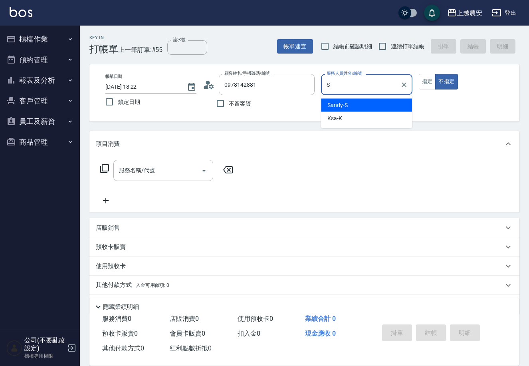
type input "Sandy-S"
type button "false"
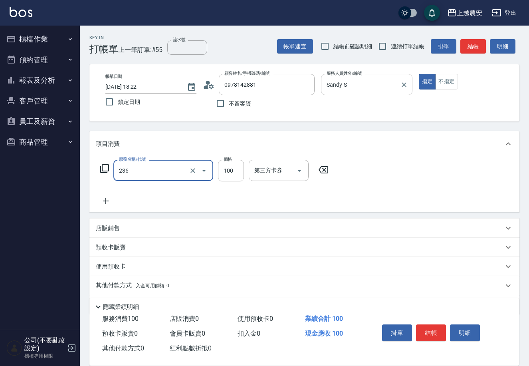
type input "手棒(236)"
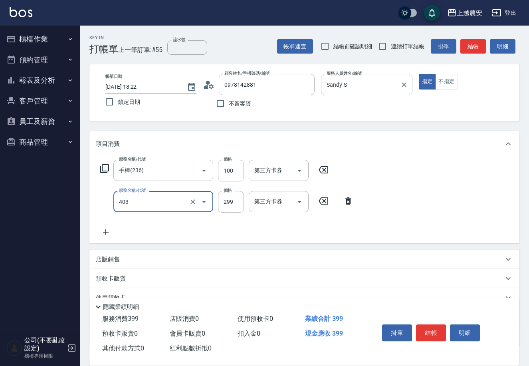
type input "剪髮(403)"
type input "400"
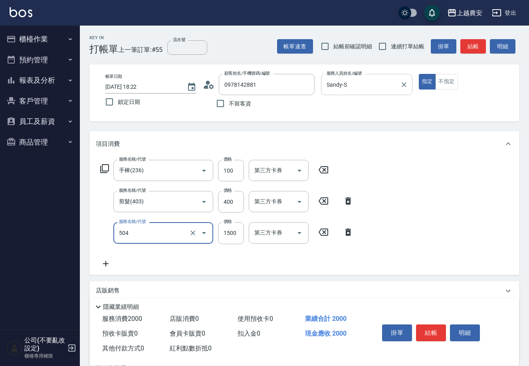
type input "染髮1500↓(504)"
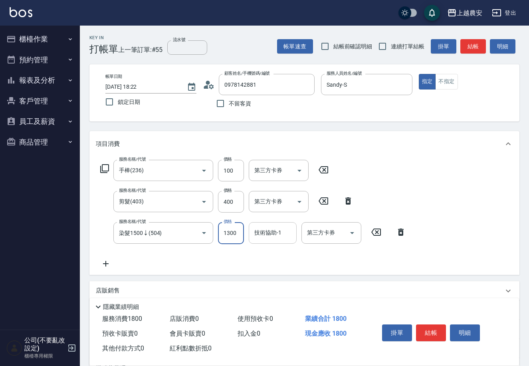
type input "1300"
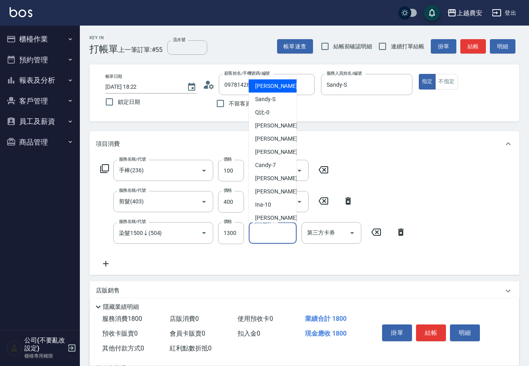
click at [268, 236] on input "技術協助-1" at bounding box center [272, 233] width 41 height 14
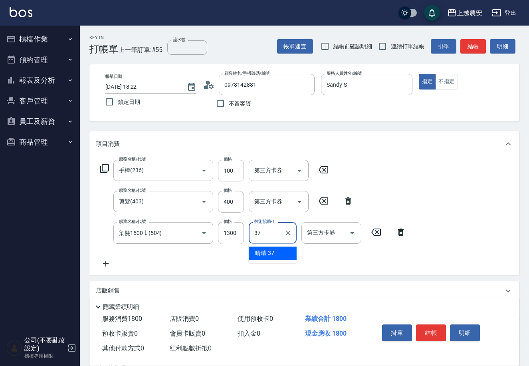
type input "晴晴-37"
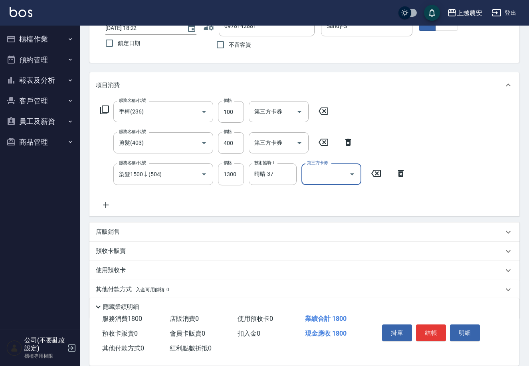
scroll to position [86, 0]
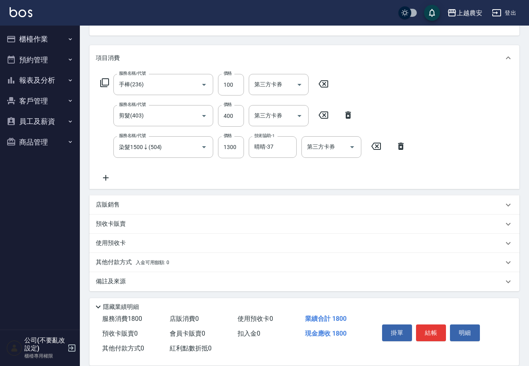
click at [124, 262] on p "其他付款方式 入金可用餘額: 0" at bounding box center [132, 262] width 73 height 9
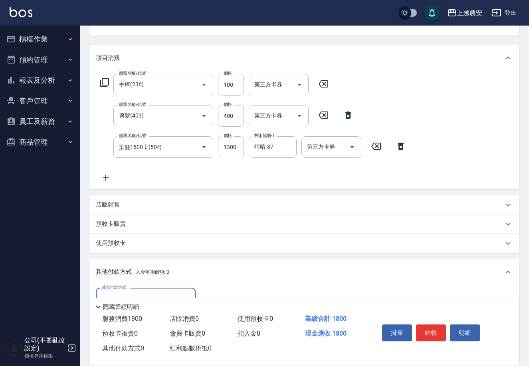
scroll to position [180, 0]
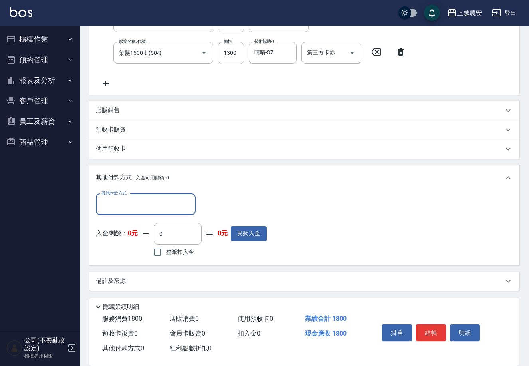
click at [145, 210] on input "其他付款方式" at bounding box center [145, 204] width 93 height 14
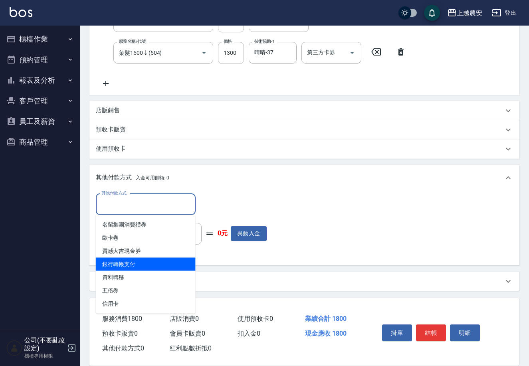
click at [144, 266] on span "銀行轉帳支付" at bounding box center [146, 263] width 100 height 13
type input "銀行轉帳支付"
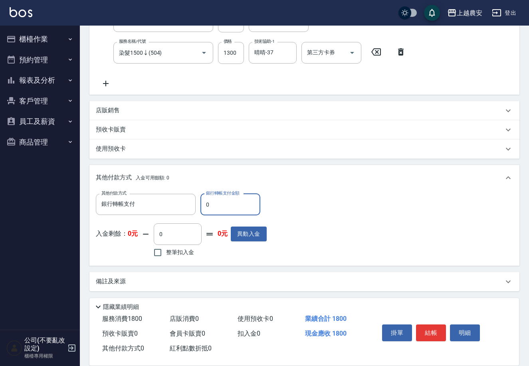
click at [204, 206] on input "0" at bounding box center [230, 205] width 60 height 22
type input "1800"
click at [435, 331] on button "結帳" at bounding box center [431, 332] width 30 height 17
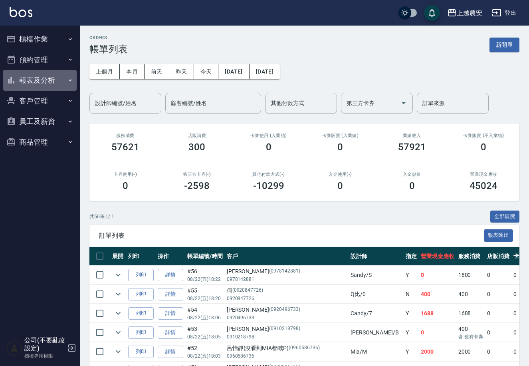
click at [39, 73] on button "報表及分析" at bounding box center [39, 80] width 73 height 21
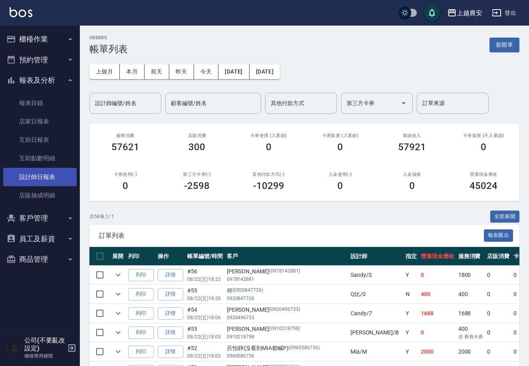
click at [15, 176] on link "設計師日報表" at bounding box center [39, 177] width 73 height 18
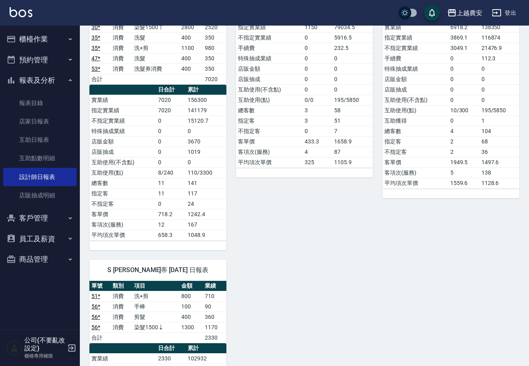
scroll to position [1243, 0]
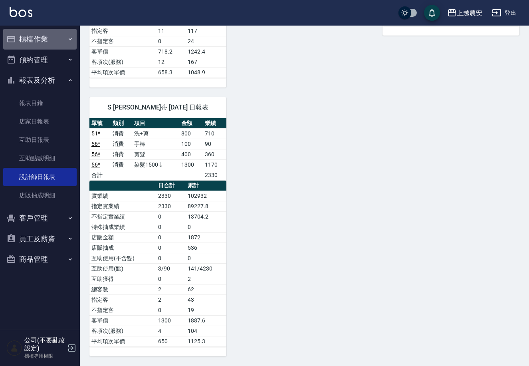
click at [52, 46] on button "櫃檯作業" at bounding box center [39, 39] width 73 height 21
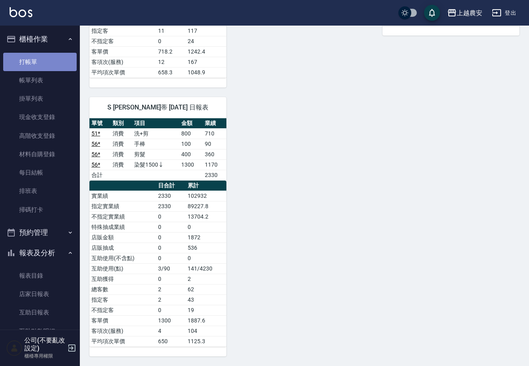
click at [51, 60] on link "打帳單" at bounding box center [39, 62] width 73 height 18
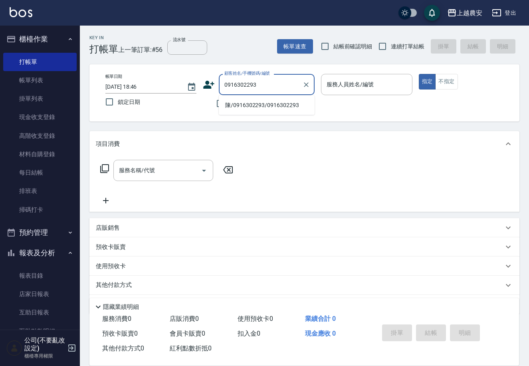
click at [263, 102] on li "陳/0916302293/0916302293" at bounding box center [267, 105] width 96 height 13
type input "陳/0916302293/0916302293"
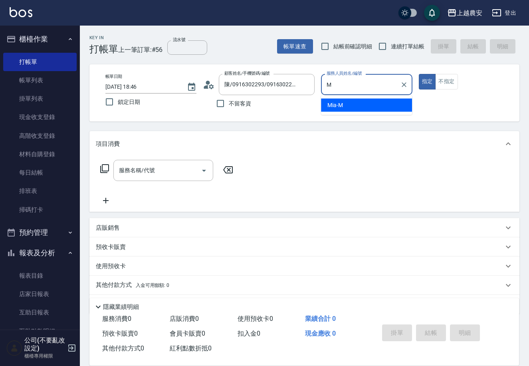
type input "Mia-M"
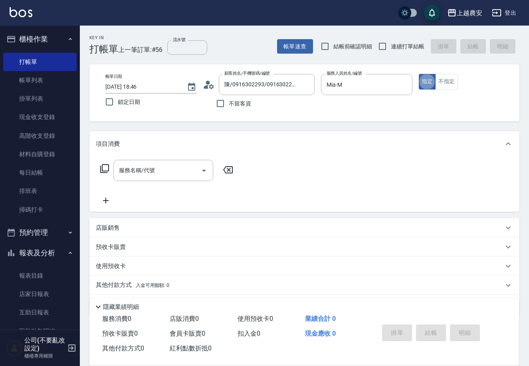
type button "true"
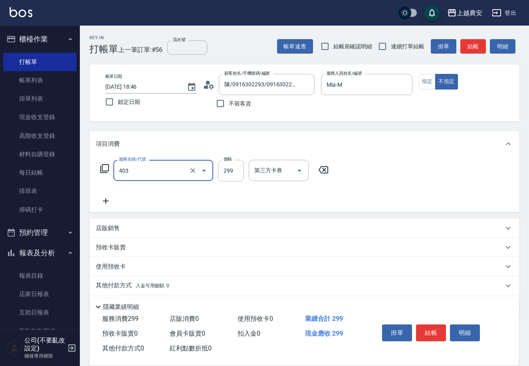
type input "剪髮(403)"
click at [432, 328] on button "結帳" at bounding box center [431, 332] width 30 height 17
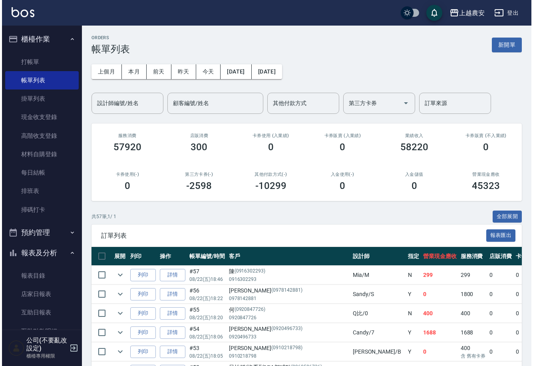
scroll to position [121, 0]
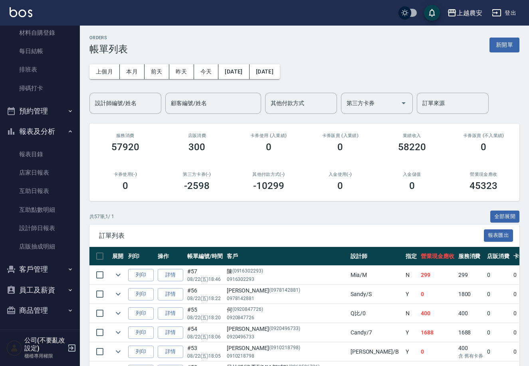
click at [38, 270] on button "客戶管理" at bounding box center [39, 269] width 73 height 21
click at [44, 286] on link "客戶列表" at bounding box center [39, 292] width 73 height 18
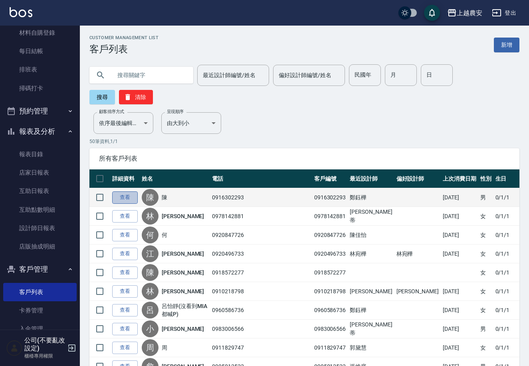
click at [127, 191] on link "查看" at bounding box center [125, 197] width 26 height 12
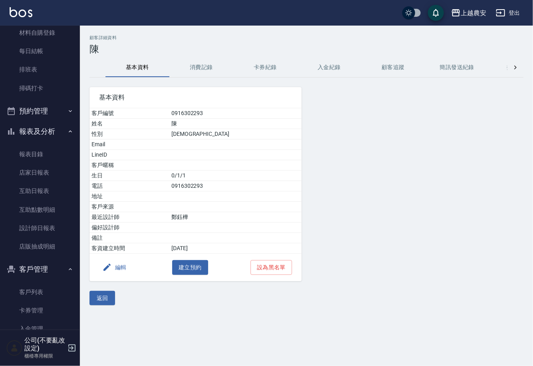
click at [196, 63] on button "消費記錄" at bounding box center [201, 67] width 64 height 19
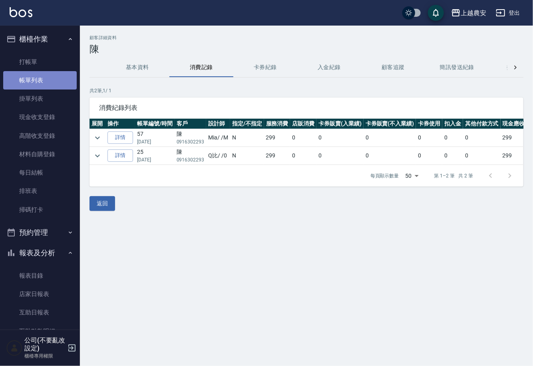
click at [41, 78] on link "帳單列表" at bounding box center [39, 80] width 73 height 18
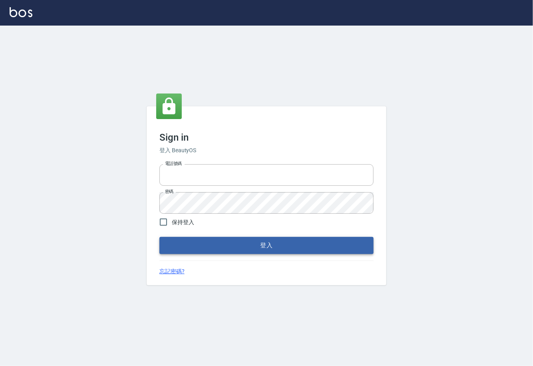
type input "0225929166"
click at [265, 248] on button "登入" at bounding box center [266, 245] width 214 height 17
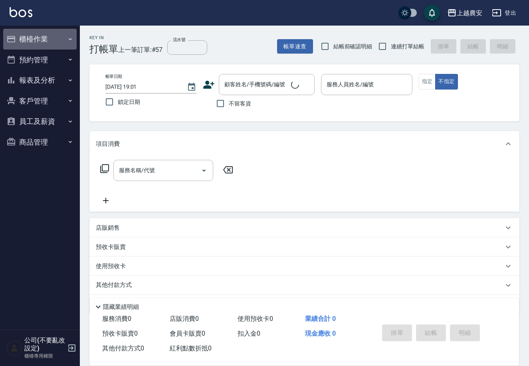
click at [42, 37] on button "櫃檯作業" at bounding box center [39, 39] width 73 height 21
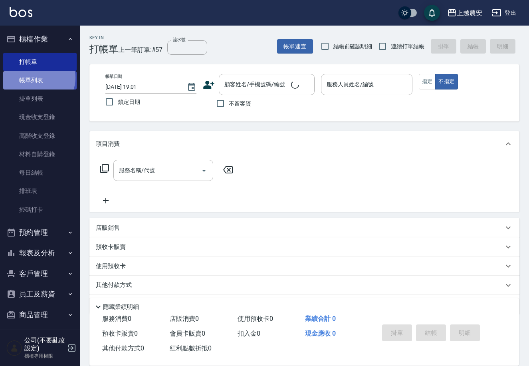
click at [36, 78] on link "帳單列表" at bounding box center [39, 80] width 73 height 18
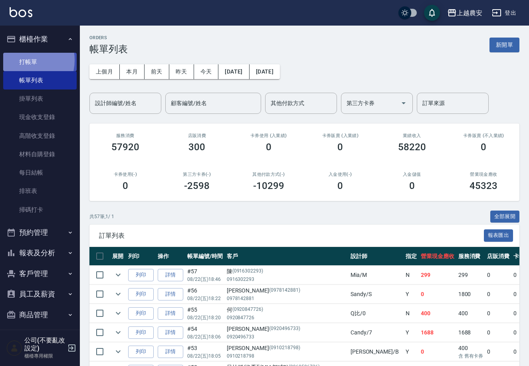
click at [24, 60] on link "打帳單" at bounding box center [39, 62] width 73 height 18
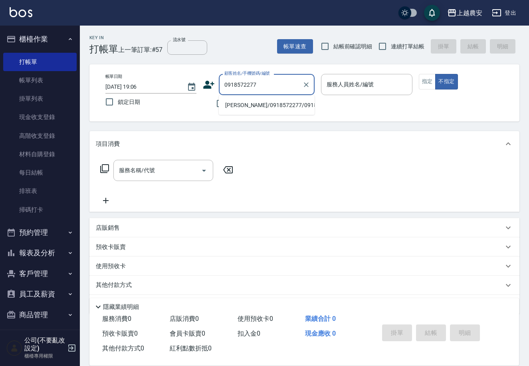
click at [233, 107] on li "[PERSON_NAME]/0918572277/0918572277" at bounding box center [267, 105] width 96 height 13
type input "陳佳穎/0918572277/0918572277"
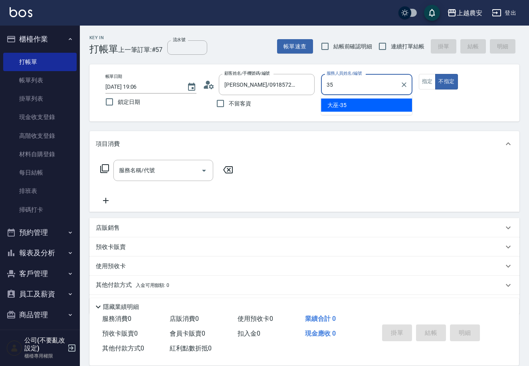
type input "大巫-35"
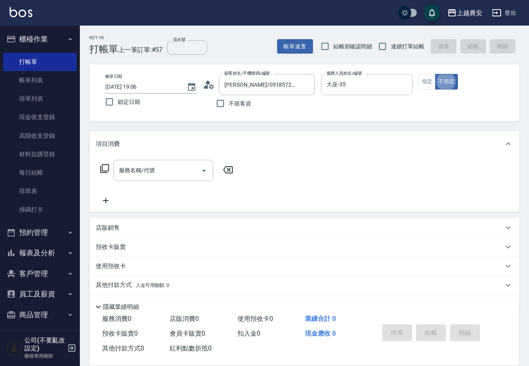
type button "false"
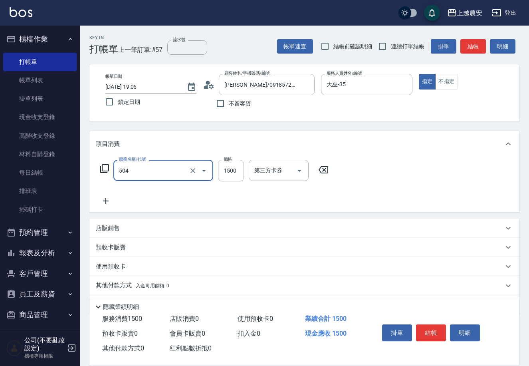
type input "染髮1500↓(504)"
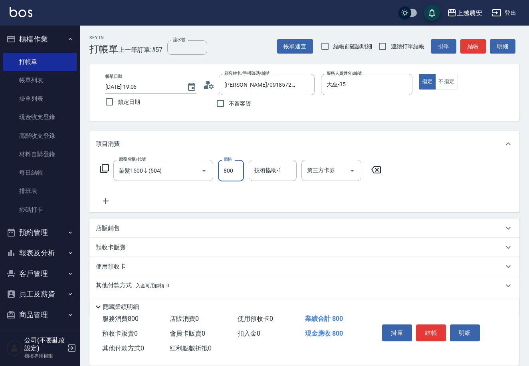
type input "800"
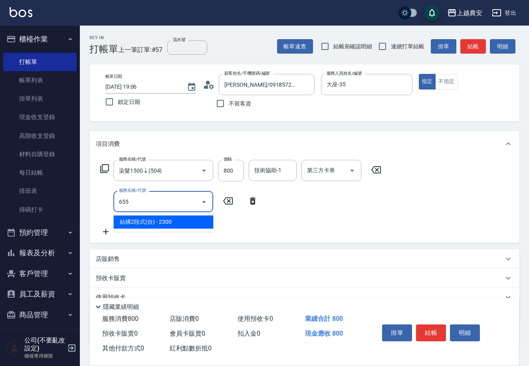
type input "結構2段式(自)(655)"
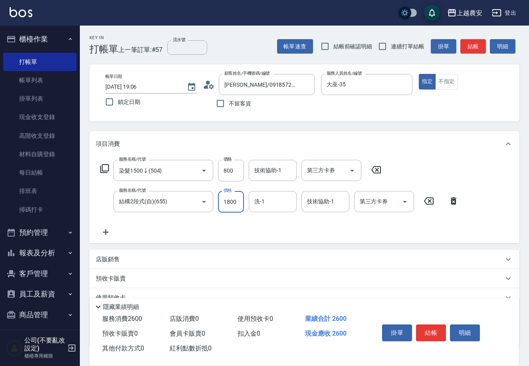
scroll to position [55, 0]
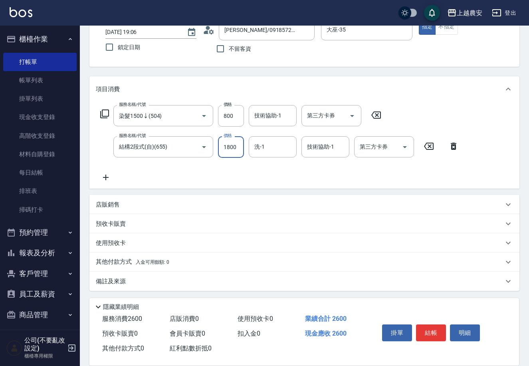
type input "1800"
click at [134, 261] on p "其他付款方式 入金可用餘額: 0" at bounding box center [132, 261] width 73 height 9
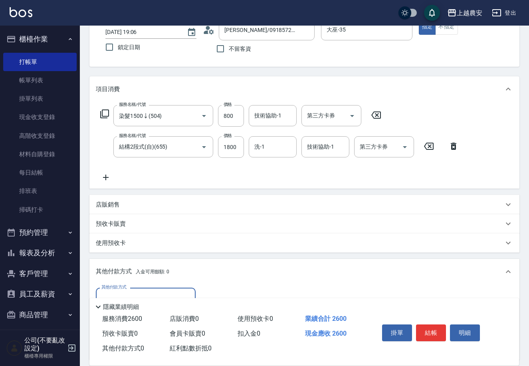
scroll to position [149, 0]
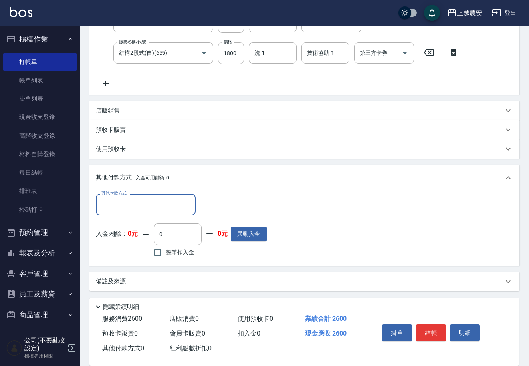
click at [125, 202] on input "其他付款方式" at bounding box center [145, 204] width 93 height 14
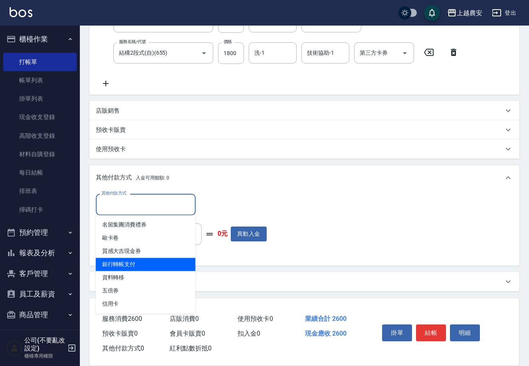
drag, startPoint x: 133, startPoint y: 259, endPoint x: 153, endPoint y: 250, distance: 22.0
click at [133, 259] on span "銀行轉帳支付" at bounding box center [146, 263] width 100 height 13
type input "銀行轉帳支付"
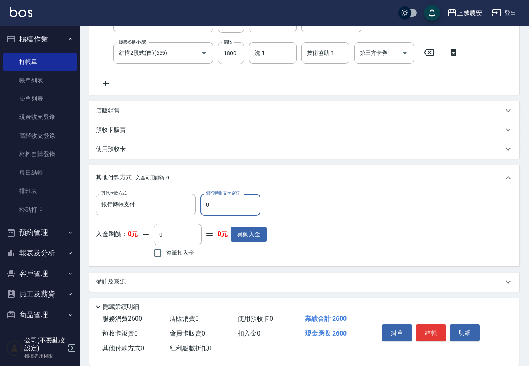
drag, startPoint x: 206, startPoint y: 202, endPoint x: 216, endPoint y: 202, distance: 10.8
click at [216, 202] on input "0" at bounding box center [230, 205] width 60 height 22
type input "2600"
click at [432, 331] on button "結帳" at bounding box center [431, 332] width 30 height 17
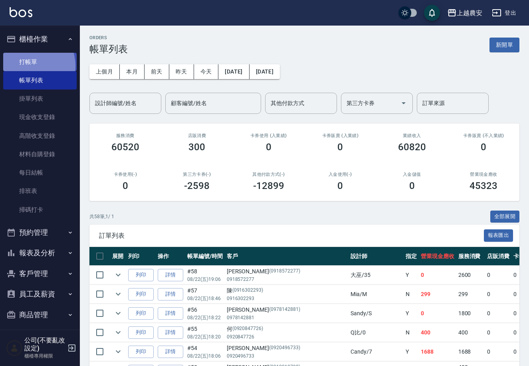
click at [28, 65] on link "打帳單" at bounding box center [39, 62] width 73 height 18
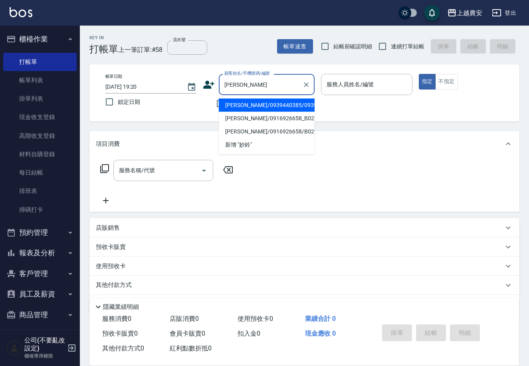
click at [240, 104] on li "陳妙鈴/0939440385/0939440385" at bounding box center [267, 105] width 96 height 13
type input "陳妙鈴/0939440385/0939440385"
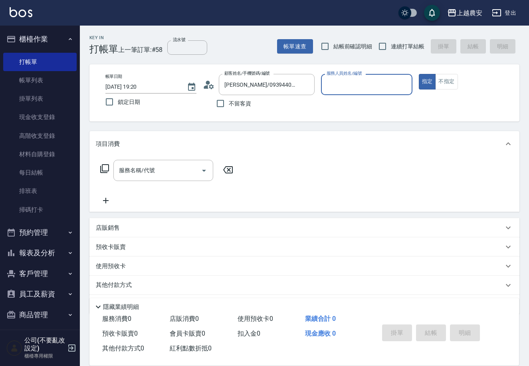
type input "美雅-B"
click at [190, 166] on input "服務名稱/代號" at bounding box center [157, 170] width 81 height 14
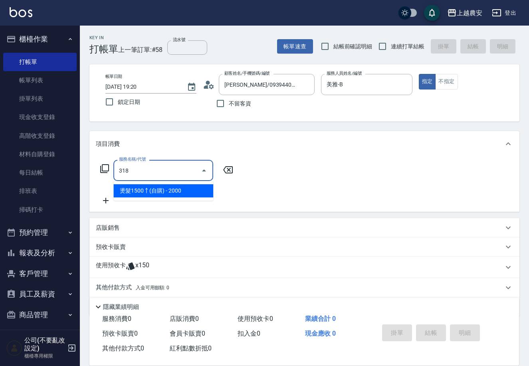
type input "燙髮1500↑(自購)(318)"
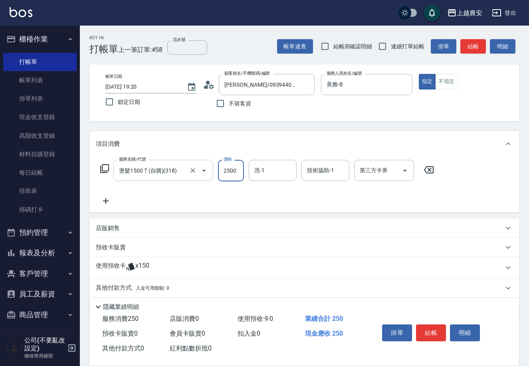
type input "2500"
type input "酪梨-34"
click at [427, 333] on button "結帳" at bounding box center [431, 332] width 30 height 17
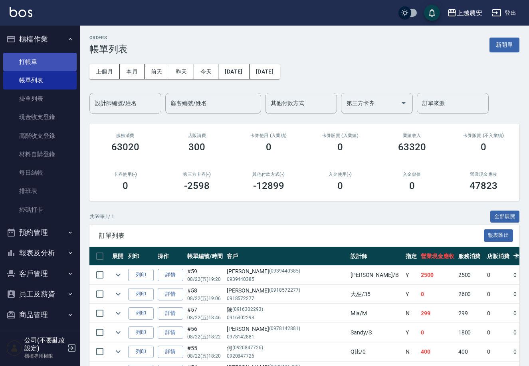
click at [35, 65] on link "打帳單" at bounding box center [39, 62] width 73 height 18
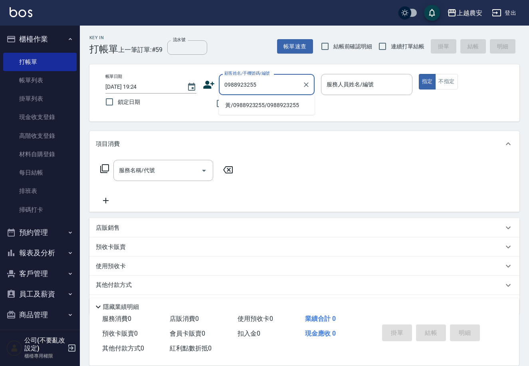
click at [246, 109] on li "黃/0988923255/0988923255" at bounding box center [267, 105] width 96 height 13
type input "黃/0988923255/0988923255"
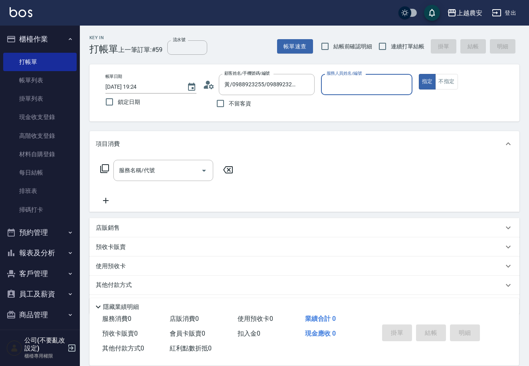
type input "Mia-M"
click at [167, 178] on div "服務名稱/代號" at bounding box center [163, 170] width 100 height 21
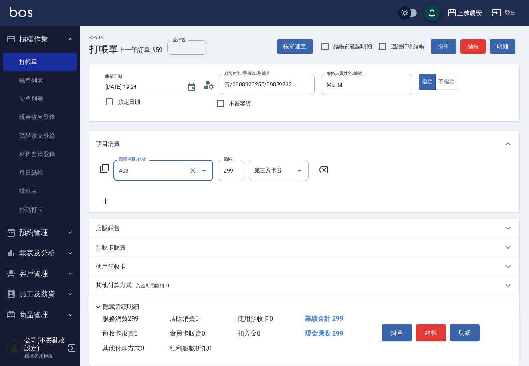
type input "剪髮(403)"
type input "400"
click at [429, 331] on button "結帳" at bounding box center [431, 332] width 30 height 17
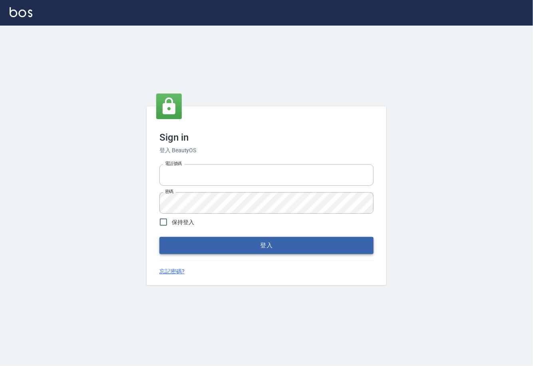
type input "0225929166"
click at [277, 241] on button "登入" at bounding box center [266, 245] width 214 height 17
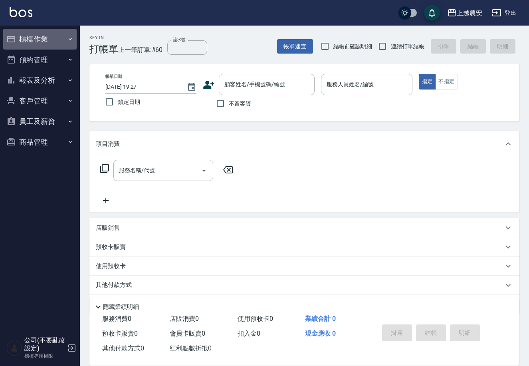
click at [55, 47] on button "櫃檯作業" at bounding box center [39, 39] width 73 height 21
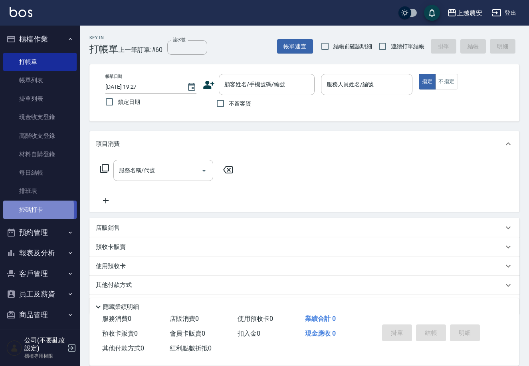
click at [15, 210] on link "掃碼打卡" at bounding box center [39, 209] width 73 height 18
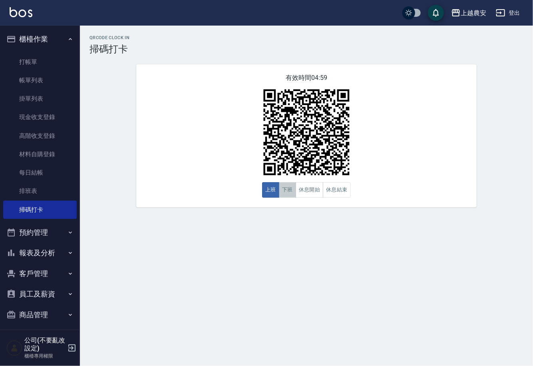
click at [283, 187] on button "下班" at bounding box center [287, 190] width 17 height 16
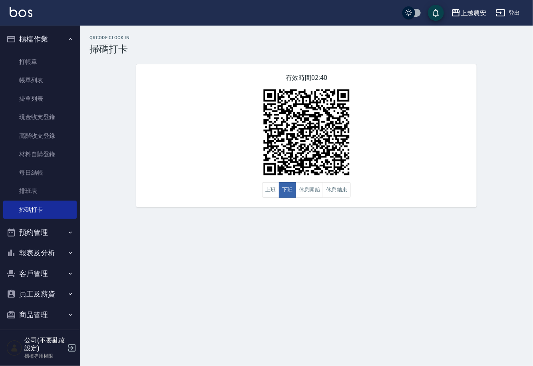
scroll to position [4, 0]
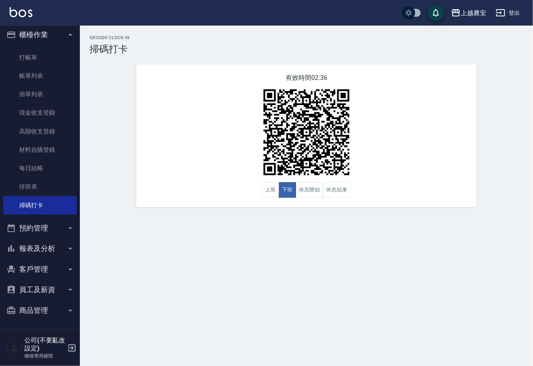
click at [46, 245] on button "報表及分析" at bounding box center [39, 248] width 73 height 21
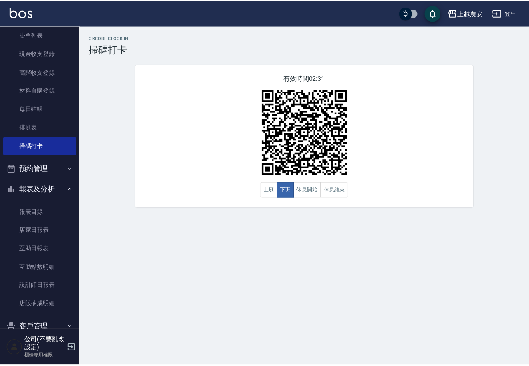
scroll to position [78, 0]
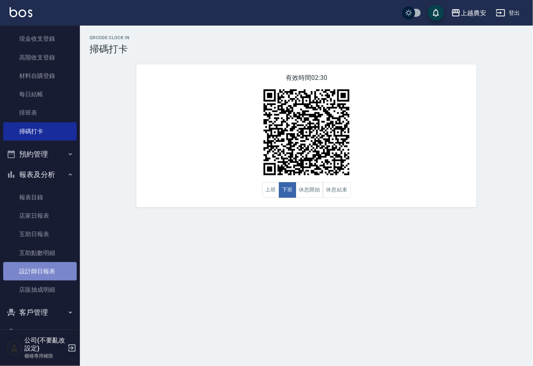
click at [45, 271] on link "設計師日報表" at bounding box center [39, 271] width 73 height 18
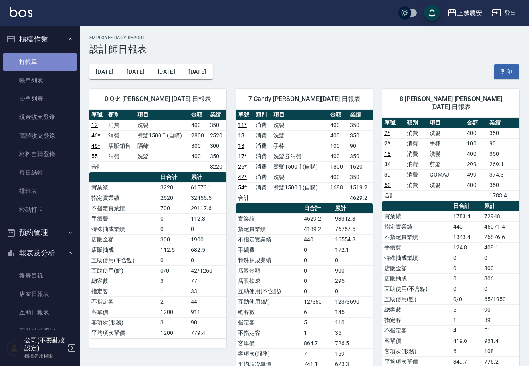
click at [43, 58] on link "打帳單" at bounding box center [39, 62] width 73 height 18
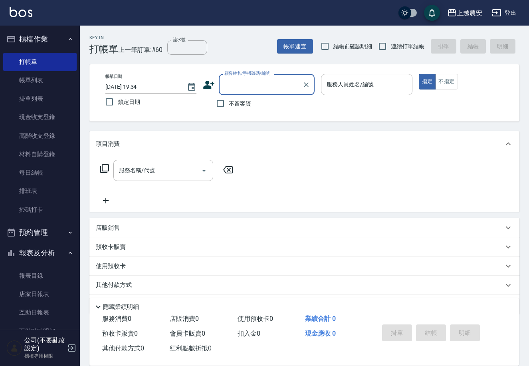
scroll to position [121, 0]
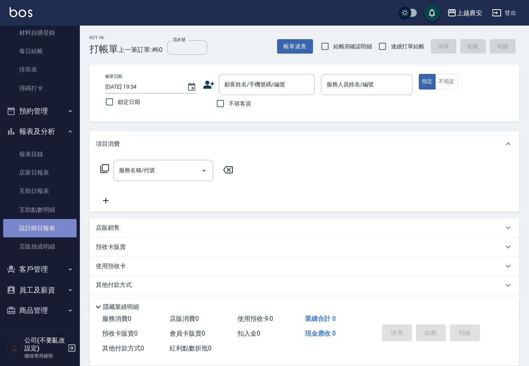
click at [46, 228] on link "設計師日報表" at bounding box center [39, 228] width 73 height 18
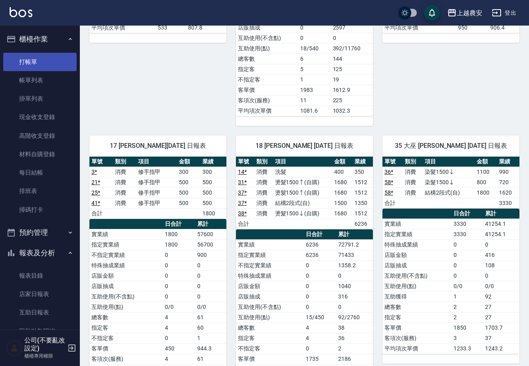
click at [40, 65] on link "打帳單" at bounding box center [39, 62] width 73 height 18
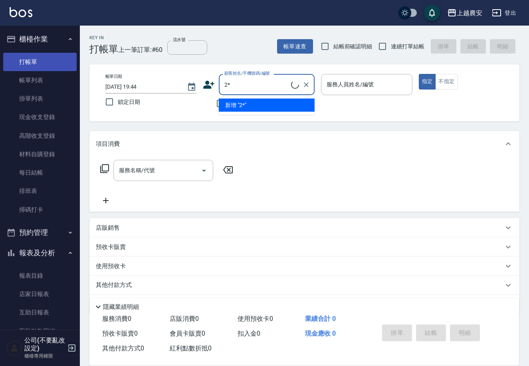
type input "2"
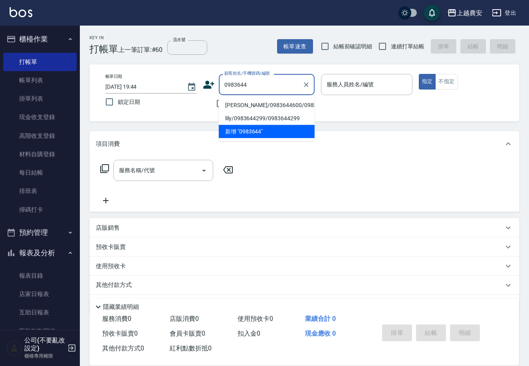
click at [229, 102] on li "張涵淪/0983644600/0983644600" at bounding box center [267, 105] width 96 height 13
type input "張涵淪/0983644600/0983644600"
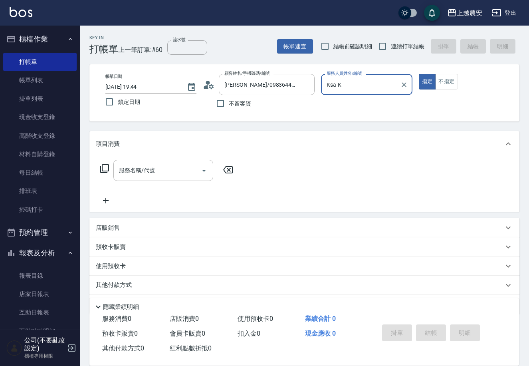
type input "Ksa-K"
click at [182, 172] on input "服務名稱/代號" at bounding box center [157, 170] width 81 height 14
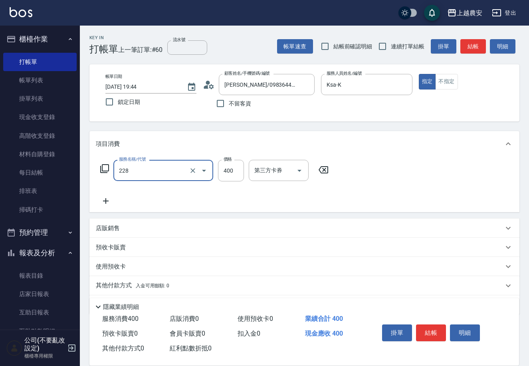
type input "洗髮(228)"
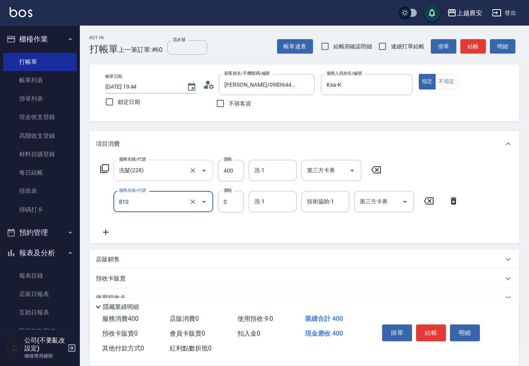
type input "頭皮護髮卡券使用(810)"
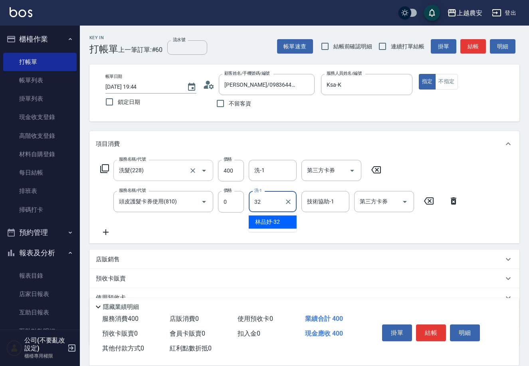
type input "[PERSON_NAME]-32"
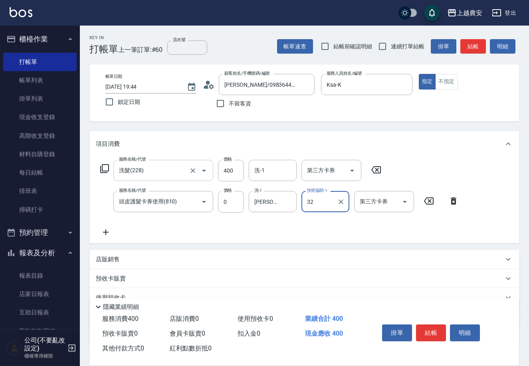
type input "[PERSON_NAME]-32"
click at [432, 333] on button "結帳" at bounding box center [431, 332] width 30 height 17
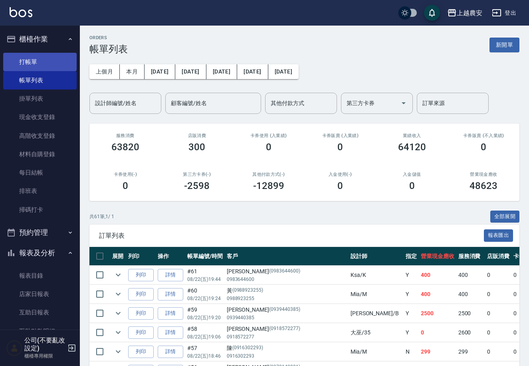
click at [34, 63] on link "打帳單" at bounding box center [39, 62] width 73 height 18
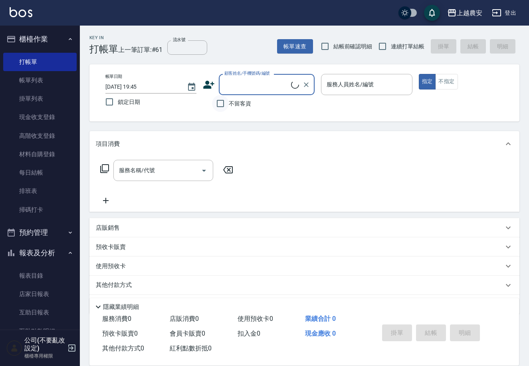
click at [218, 106] on input "不留客資" at bounding box center [220, 103] width 17 height 17
checkbox input "true"
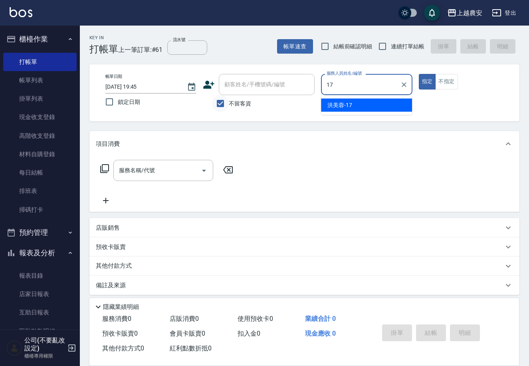
type input "[PERSON_NAME]-17"
type button "true"
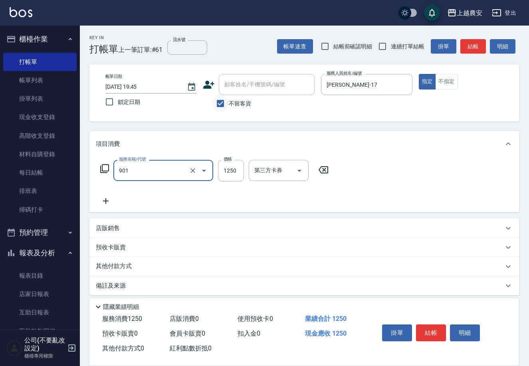
type input "修手指甲(901)"
type input "800"
click at [440, 325] on button "結帳" at bounding box center [431, 332] width 30 height 17
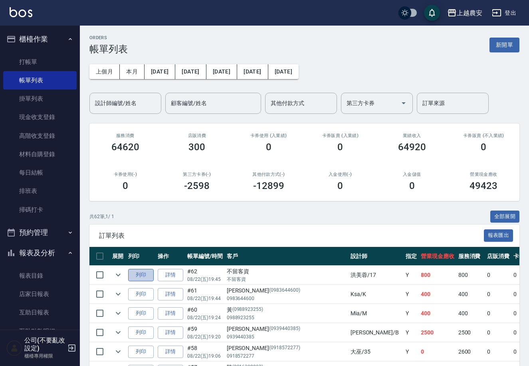
click at [138, 269] on button "列印" at bounding box center [141, 275] width 26 height 12
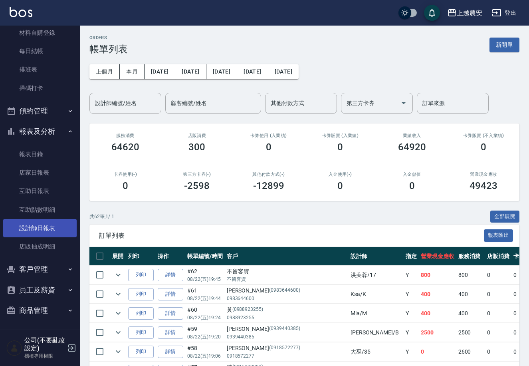
drag, startPoint x: 42, startPoint y: 230, endPoint x: 74, endPoint y: 217, distance: 35.4
click at [42, 231] on link "設計師日報表" at bounding box center [39, 228] width 73 height 18
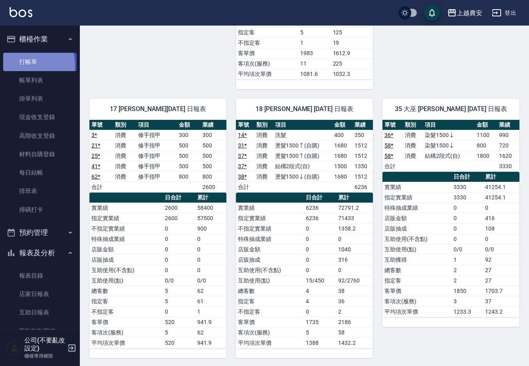
click at [28, 65] on link "打帳單" at bounding box center [39, 62] width 73 height 18
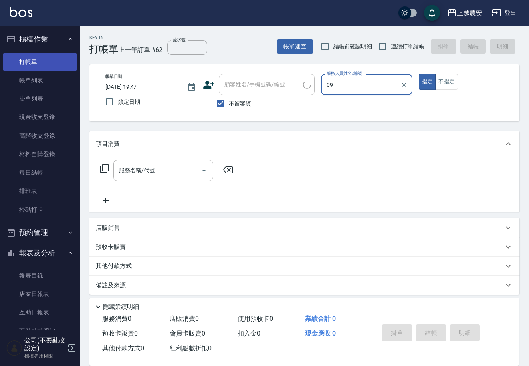
type input "0"
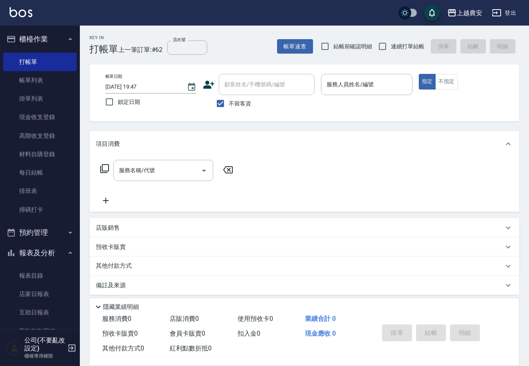
click at [239, 101] on span "不留客資" at bounding box center [240, 103] width 22 height 8
click at [229, 101] on input "不留客資" at bounding box center [220, 103] width 17 height 17
checkbox input "false"
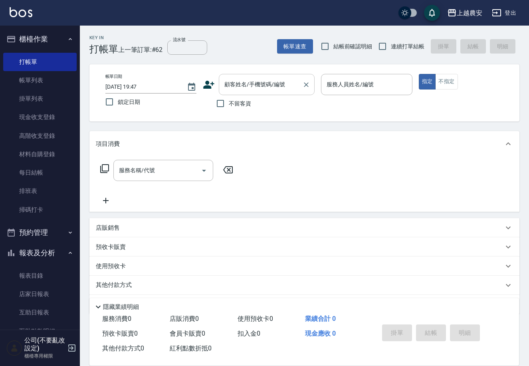
click at [240, 93] on div "顧客姓名/手機號碼/編號" at bounding box center [267, 84] width 96 height 21
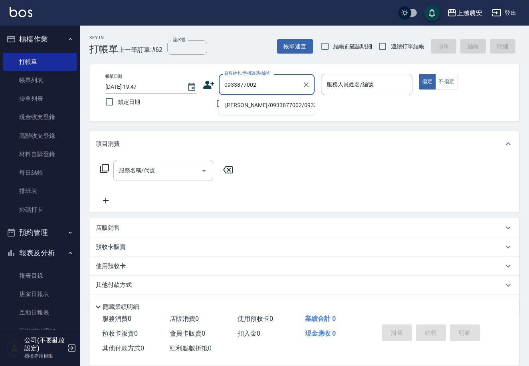
click at [261, 107] on li "紀燕茹/0933877002/0933877002" at bounding box center [267, 105] width 96 height 13
type input "紀燕茹/0933877002/0933877002"
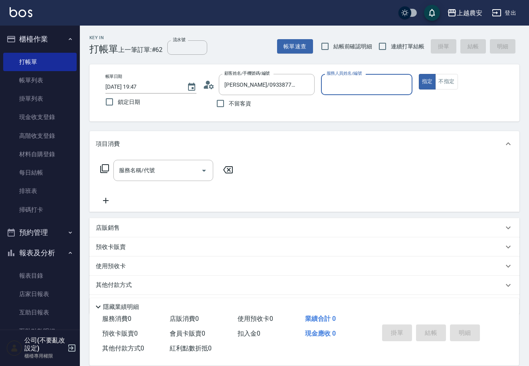
type input "美雅-B"
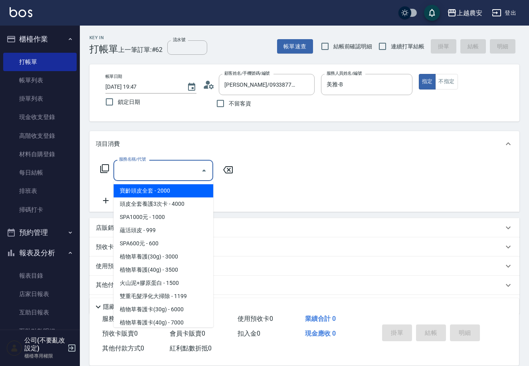
click at [186, 168] on input "服務名稱/代號" at bounding box center [157, 170] width 81 height 14
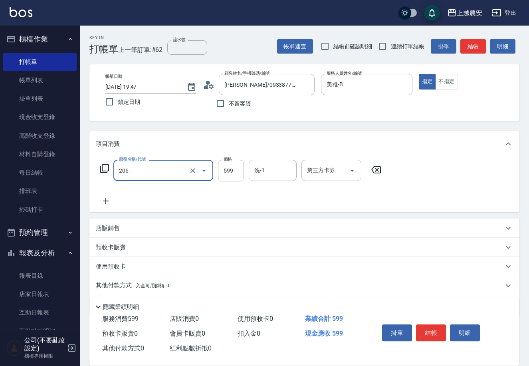
type input "洗+剪(206)"
type input "1100"
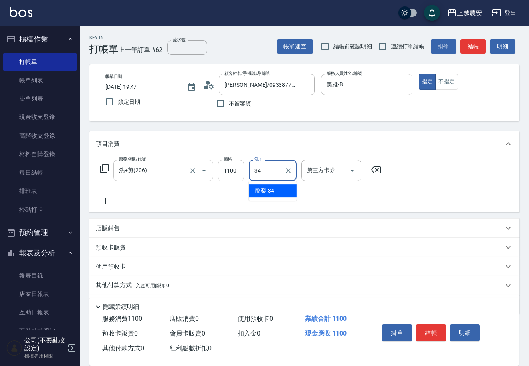
type input "酪梨-34"
click at [431, 327] on button "結帳" at bounding box center [431, 332] width 30 height 17
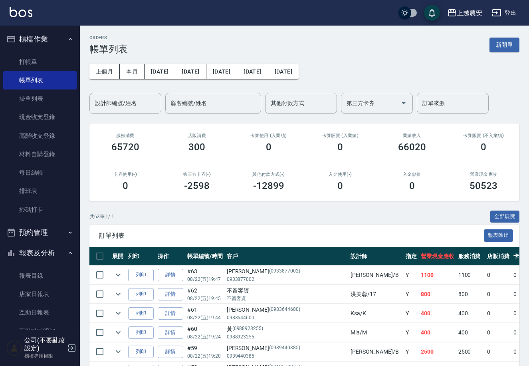
scroll to position [121, 0]
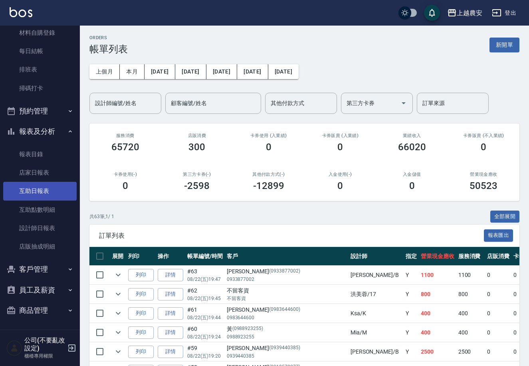
click at [41, 192] on link "互助日報表" at bounding box center [39, 191] width 73 height 18
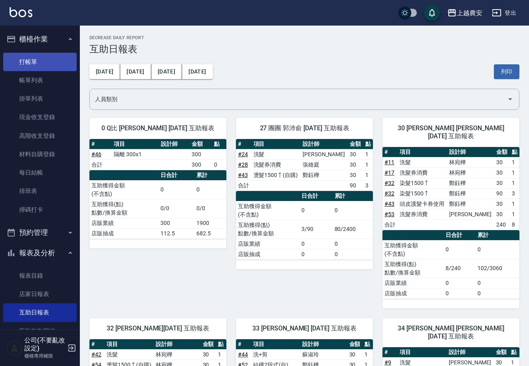
click at [32, 64] on link "打帳單" at bounding box center [39, 62] width 73 height 18
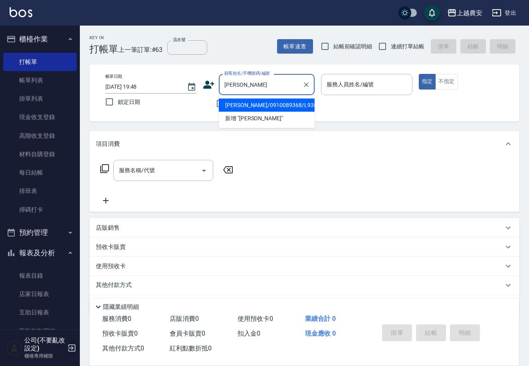
click at [280, 106] on li "張佳佳/0910089368/L9368" at bounding box center [267, 105] width 96 height 13
type input "張佳佳/0910089368/L9368"
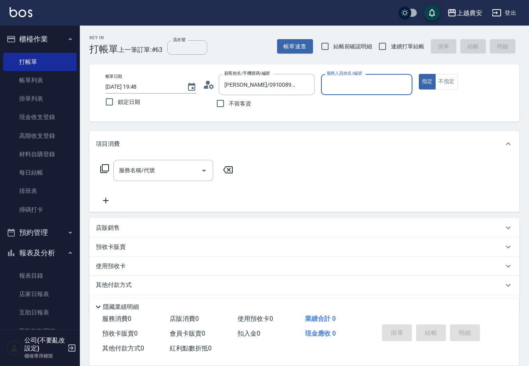
type input "[PERSON_NAME]"
click at [185, 168] on input "服務名稱/代號" at bounding box center [157, 170] width 81 height 14
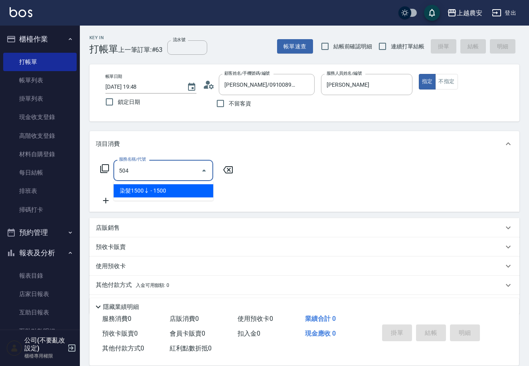
type input "染髮1500↓(504)"
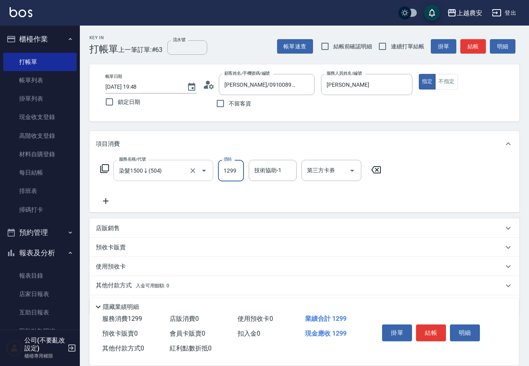
type input "1299"
type input "小欣-33"
click at [425, 333] on button "結帳" at bounding box center [431, 332] width 30 height 17
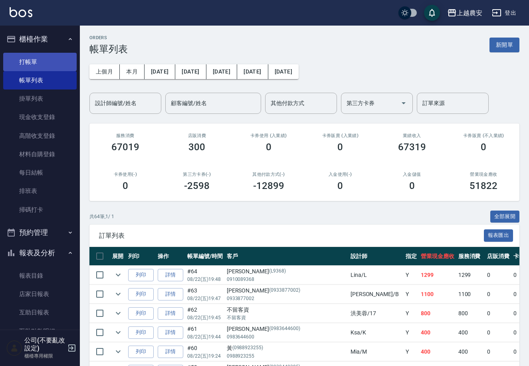
click at [27, 60] on link "打帳單" at bounding box center [39, 62] width 73 height 18
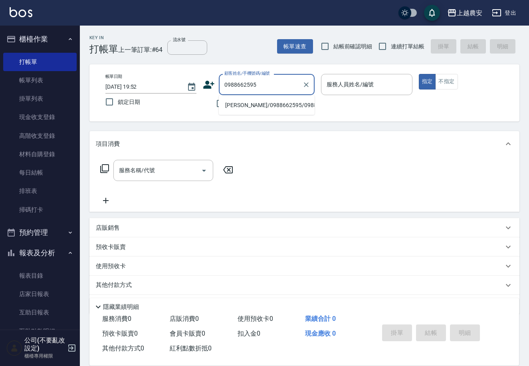
click at [235, 106] on li "張立儀/0988662595/0988662595" at bounding box center [267, 105] width 96 height 13
type input "張立儀/0988662595/0988662595"
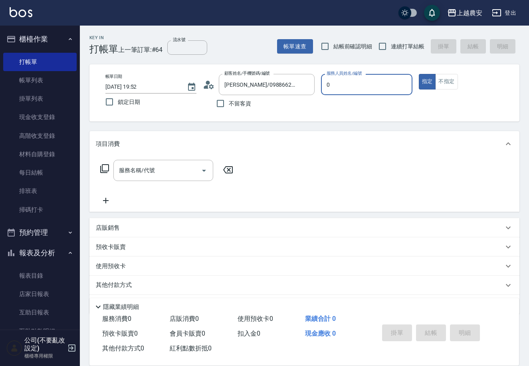
type input "Q比-0"
type button "true"
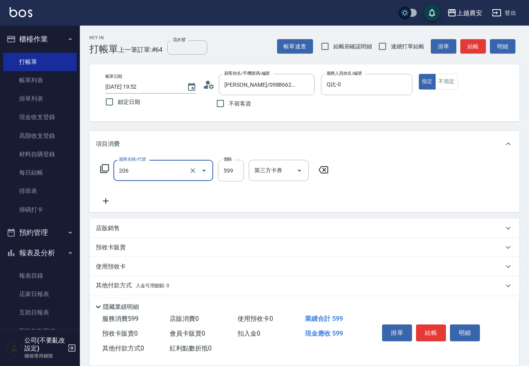
type input "洗+剪(206)"
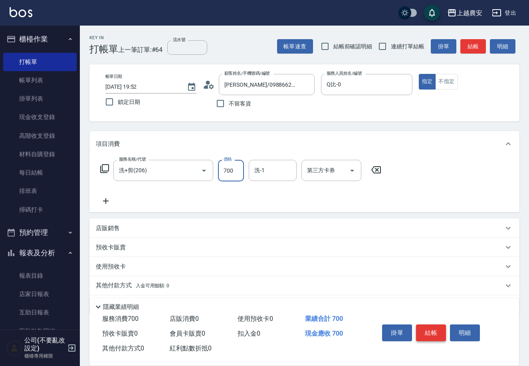
type input "700"
click at [437, 329] on button "結帳" at bounding box center [431, 332] width 30 height 17
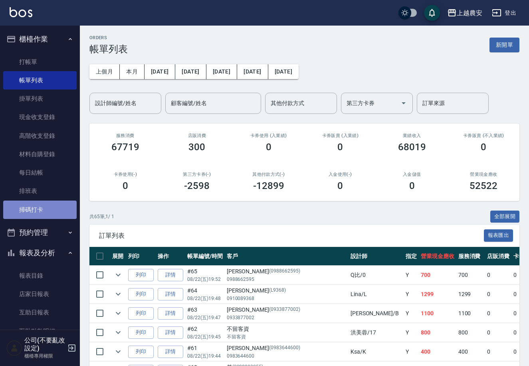
click at [48, 206] on link "掃碼打卡" at bounding box center [39, 209] width 73 height 18
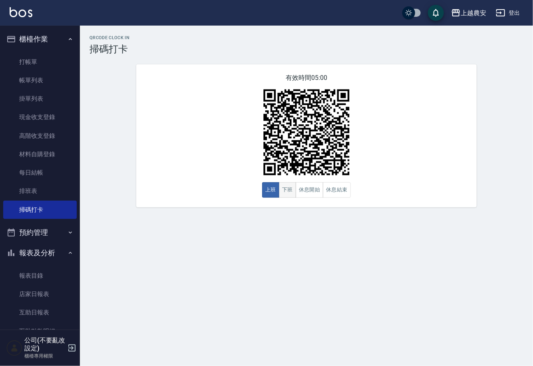
click at [284, 192] on button "下班" at bounding box center [287, 190] width 17 height 16
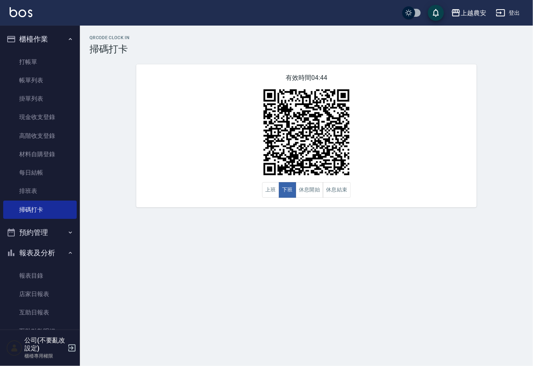
scroll to position [121, 0]
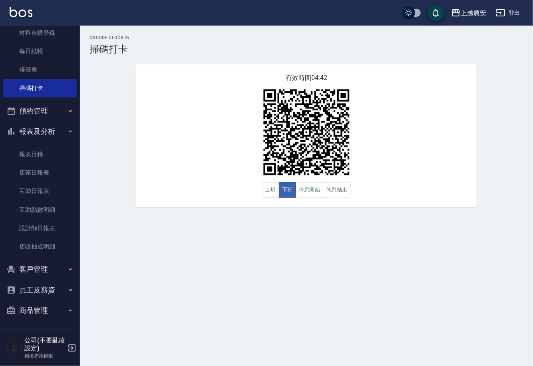
click at [47, 310] on button "商品管理" at bounding box center [39, 310] width 73 height 21
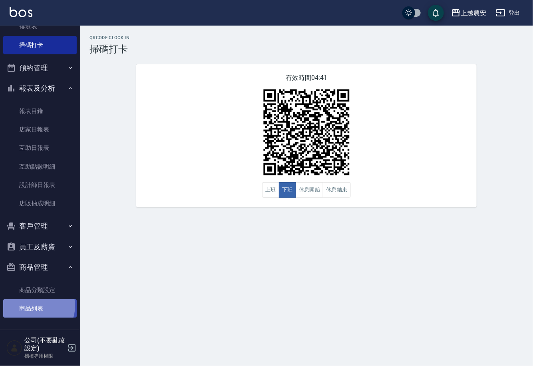
click at [34, 305] on link "商品列表" at bounding box center [39, 308] width 73 height 18
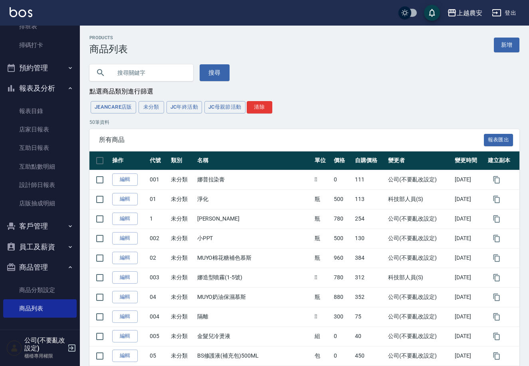
click at [139, 76] on input "text" at bounding box center [149, 73] width 75 height 22
type input "DNA"
click at [510, 39] on link "新增" at bounding box center [507, 45] width 26 height 15
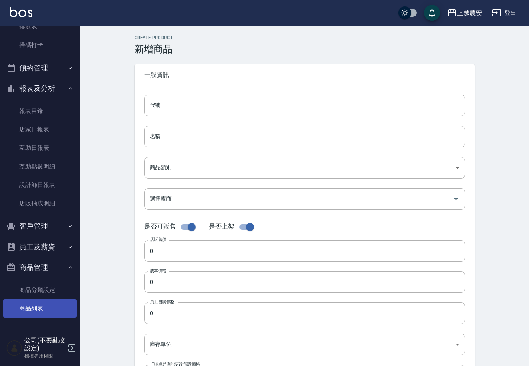
click at [43, 309] on link "商品列表" at bounding box center [39, 308] width 73 height 18
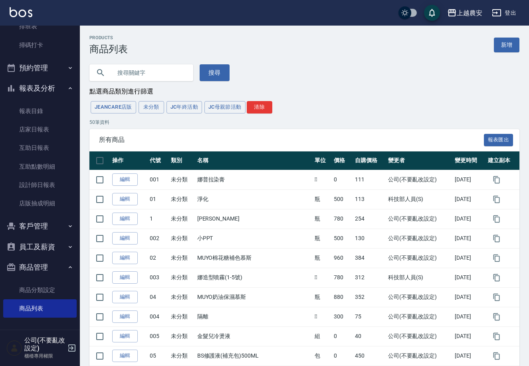
click at [157, 71] on input "text" at bounding box center [149, 73] width 75 height 22
type input "DNA"
click at [205, 75] on button "搜尋" at bounding box center [215, 72] width 30 height 17
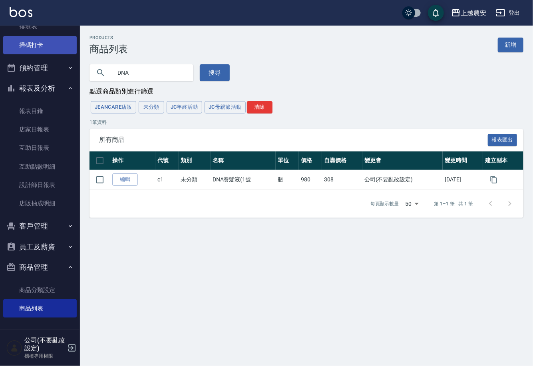
click at [38, 45] on link "掃碼打卡" at bounding box center [39, 45] width 73 height 18
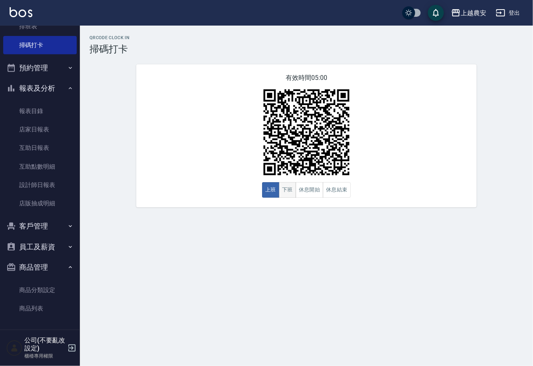
click at [291, 190] on button "下班" at bounding box center [287, 190] width 17 height 16
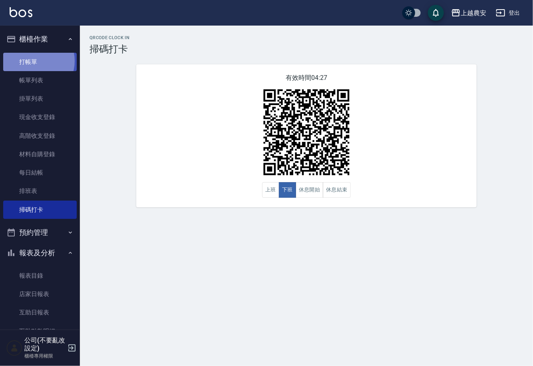
click at [34, 61] on link "打帳單" at bounding box center [39, 62] width 73 height 18
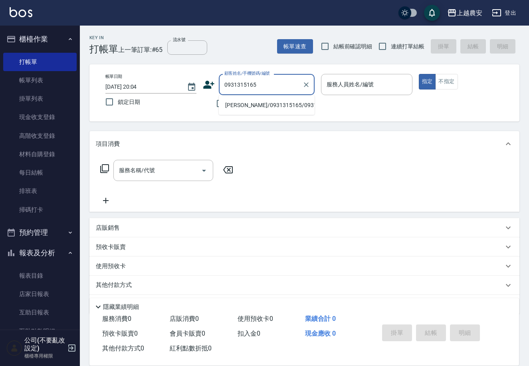
click at [270, 101] on li "陳麗容/0931315165/0931315165" at bounding box center [267, 105] width 96 height 13
type input "陳麗容/0931315165/0931315165"
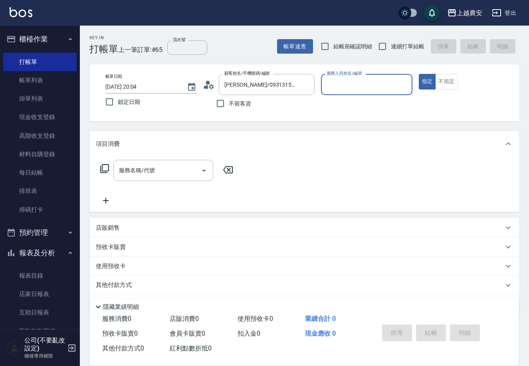
type input "Nana-13"
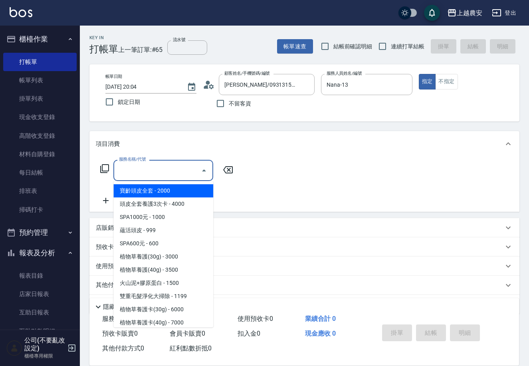
click at [186, 166] on input "服務名稱/代號" at bounding box center [157, 170] width 81 height 14
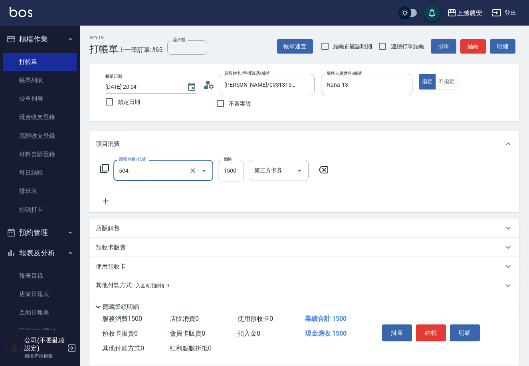
type input "染髮1500↓(504)"
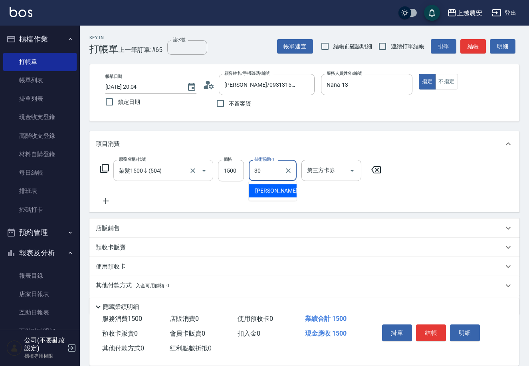
type input "珮珮-30"
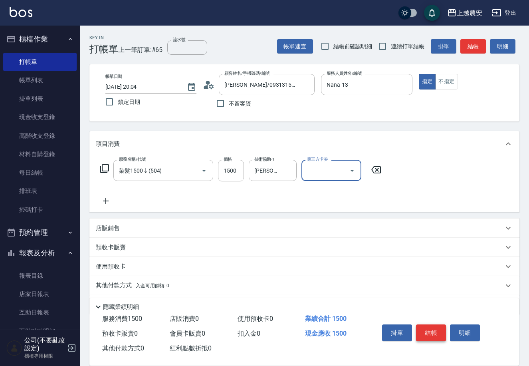
click at [435, 333] on button "結帳" at bounding box center [431, 332] width 30 height 17
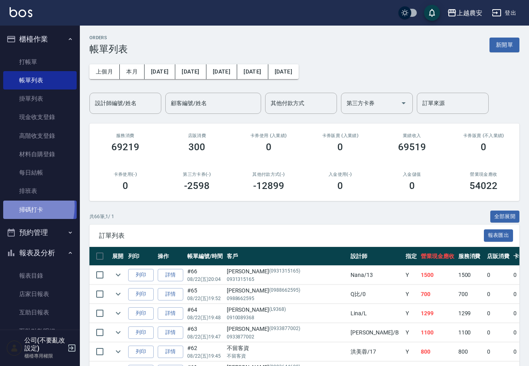
click at [16, 206] on link "掃碼打卡" at bounding box center [39, 209] width 73 height 18
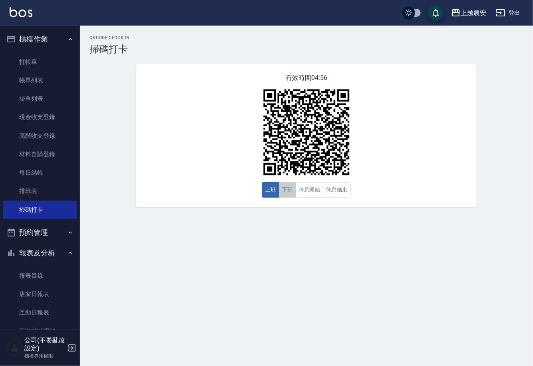
click at [285, 188] on button "下班" at bounding box center [287, 190] width 17 height 16
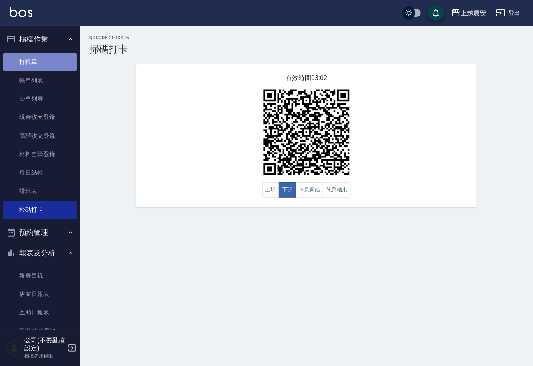
click at [45, 59] on link "打帳單" at bounding box center [39, 62] width 73 height 18
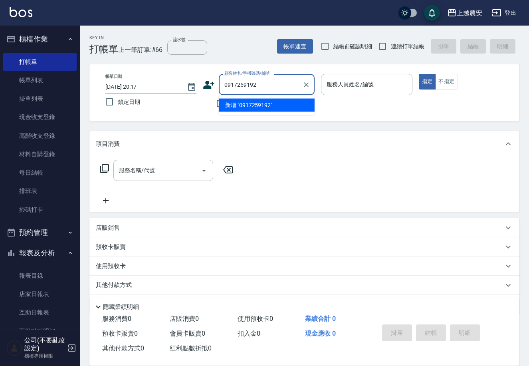
type input "0917259192"
click at [325, 154] on div "項目消費" at bounding box center [304, 144] width 430 height 26
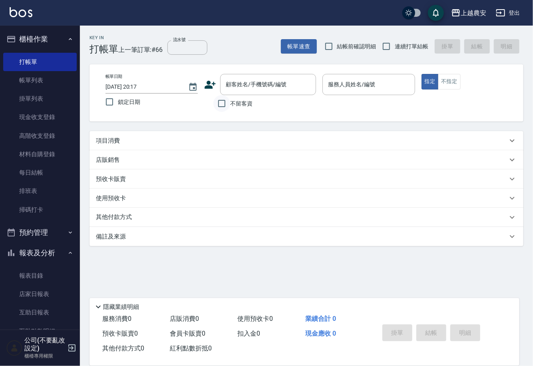
click at [223, 105] on input "不留客資" at bounding box center [221, 103] width 17 height 17
checkbox input "true"
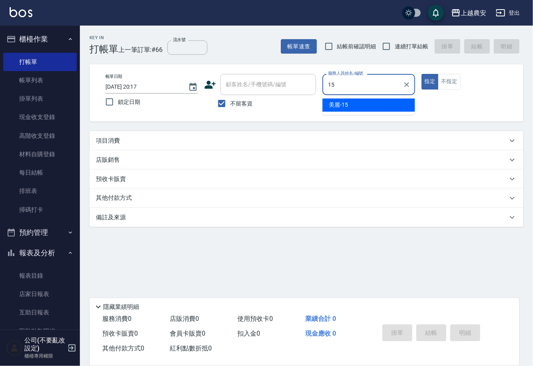
type input "美麗-15"
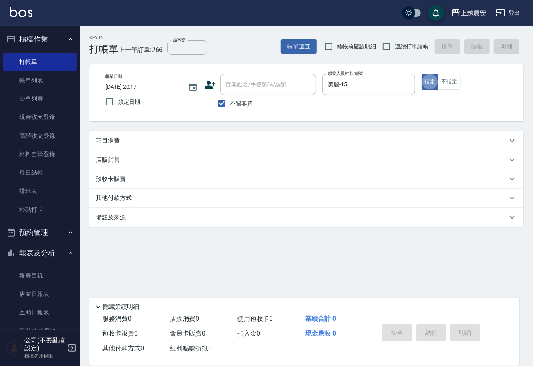
type button "true"
click at [421, 74] on button "指定" at bounding box center [429, 82] width 17 height 16
click at [100, 139] on p "項目消費" at bounding box center [108, 141] width 24 height 8
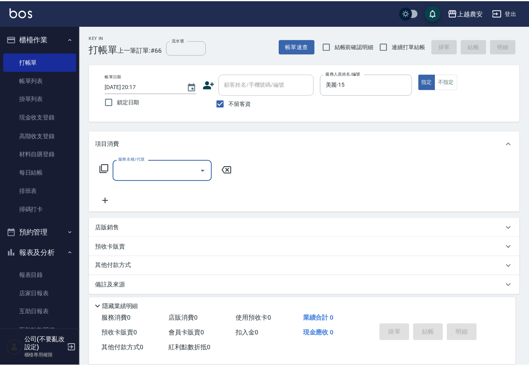
scroll to position [0, 0]
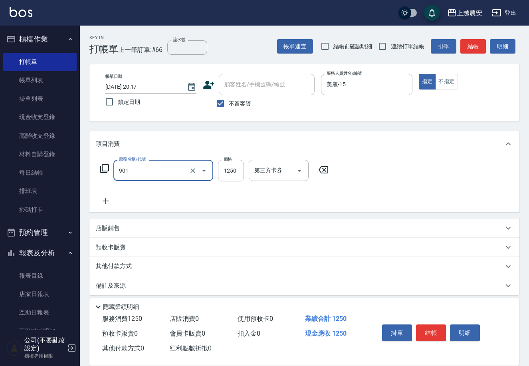
type input "修手指甲(901)"
type input "1700"
click at [428, 328] on button "結帳" at bounding box center [431, 332] width 30 height 17
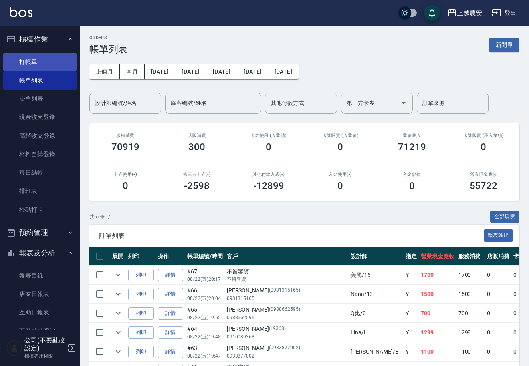
click at [33, 60] on link "打帳單" at bounding box center [39, 62] width 73 height 18
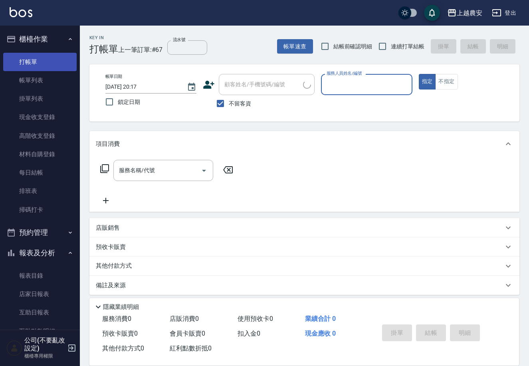
type input "0"
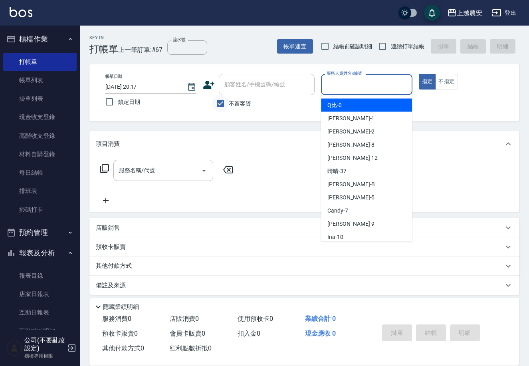
click at [224, 99] on input "不留客資" at bounding box center [220, 103] width 17 height 17
checkbox input "false"
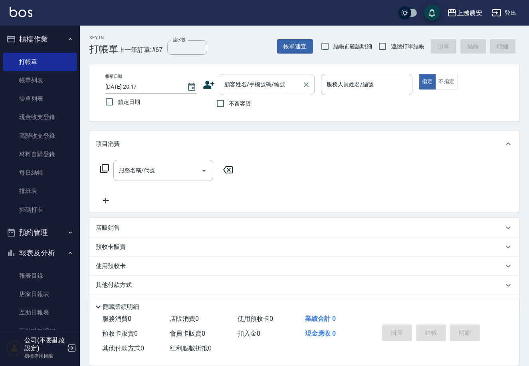
click at [228, 84] on div "顧客姓名/手機號碼/編號 顧客姓名/手機號碼/編號" at bounding box center [267, 84] width 96 height 21
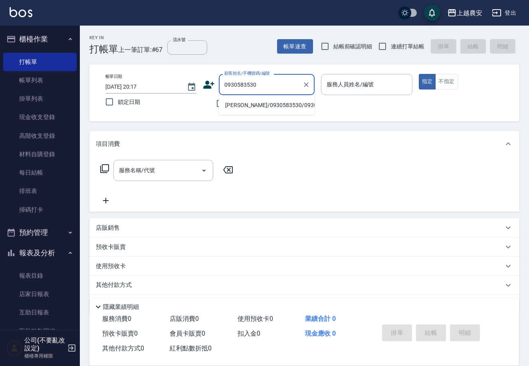
click at [246, 103] on li "郭如玲/0930583530/0930583530" at bounding box center [267, 105] width 96 height 13
type input "郭如玲/0930583530/0930583530"
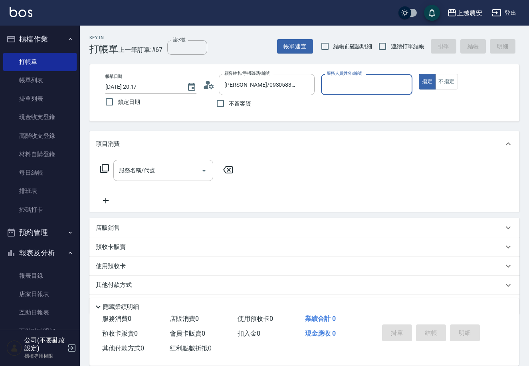
type input "Ksa-K"
click at [164, 180] on div "服務名稱/代號" at bounding box center [163, 170] width 100 height 21
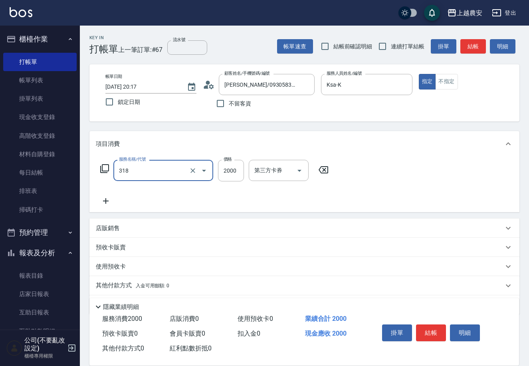
type input "燙髮1500↑(自購)(318)"
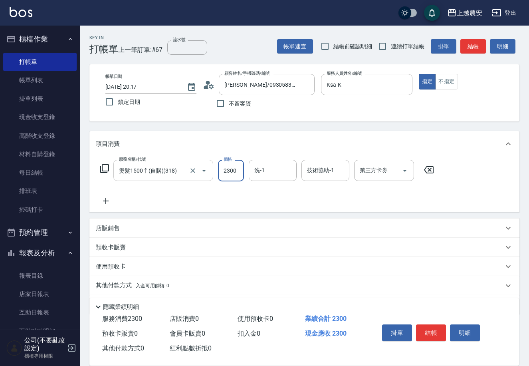
type input "2300"
type input "林品妤-32"
click at [437, 332] on button "結帳" at bounding box center [431, 332] width 30 height 17
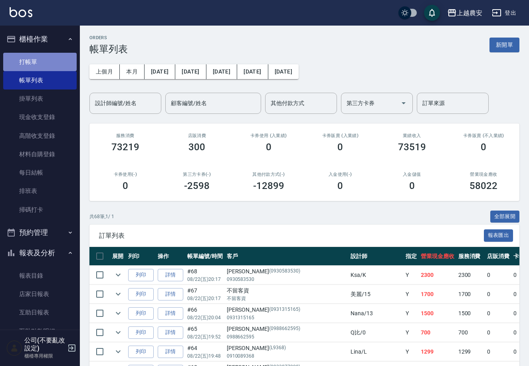
click at [41, 62] on link "打帳單" at bounding box center [39, 62] width 73 height 18
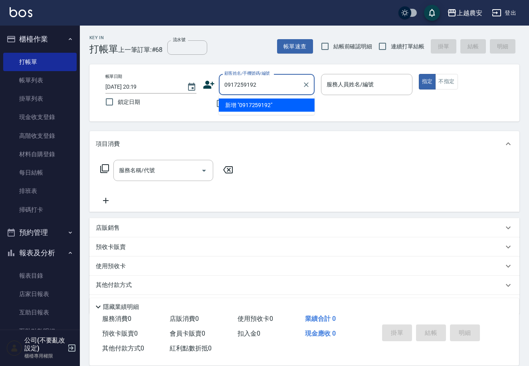
click at [254, 107] on li "新增 "0917259192"" at bounding box center [267, 105] width 96 height 13
type input "0917259192"
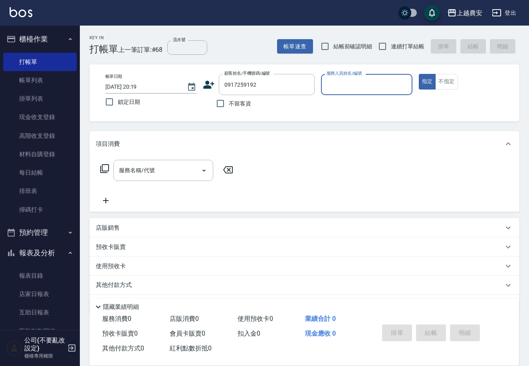
click at [208, 86] on icon at bounding box center [209, 85] width 11 height 8
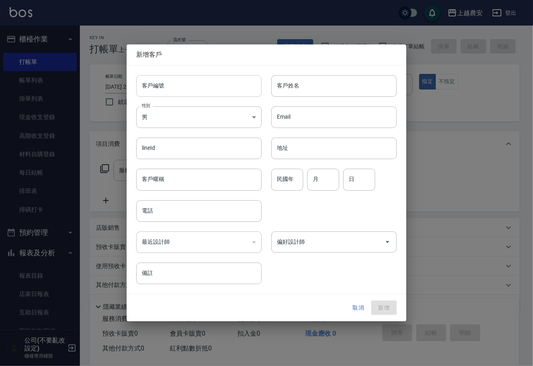
type input "0917259192"
click at [208, 87] on input "客戶編號" at bounding box center [198, 86] width 125 height 22
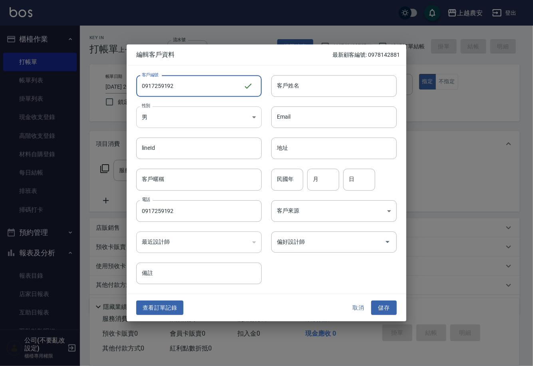
type input "0917259192"
click at [209, 124] on body "上越農安 登出 櫃檯作業 打帳單 帳單列表 掛單列表 現金收支登錄 高階收支登錄 材料自購登錄 每日結帳 排班表 掃碼打卡 預約管理 預約管理 單日預約紀錄 …" at bounding box center [266, 194] width 533 height 389
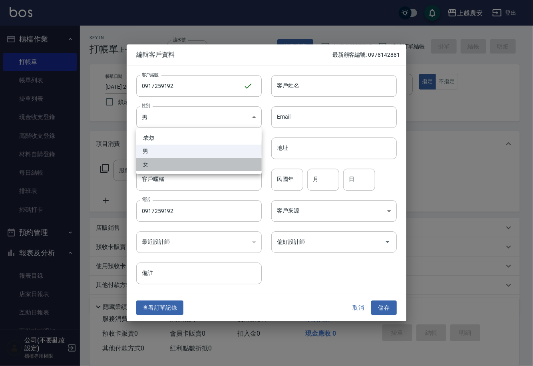
click at [189, 170] on li "女" at bounding box center [198, 164] width 125 height 13
type input "FEMALE"
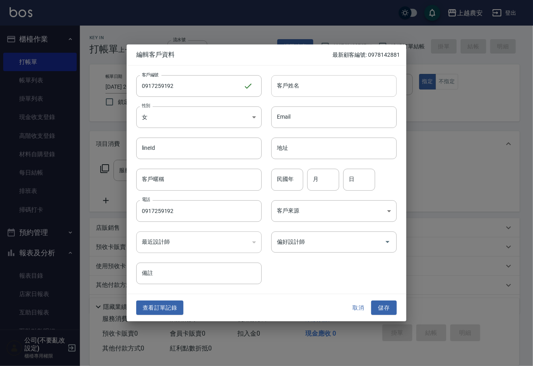
click at [305, 91] on input "客戶姓名" at bounding box center [333, 86] width 125 height 22
click at [321, 252] on div "偏好設計師" at bounding box center [333, 241] width 125 height 21
type input "[PERSON_NAME]"
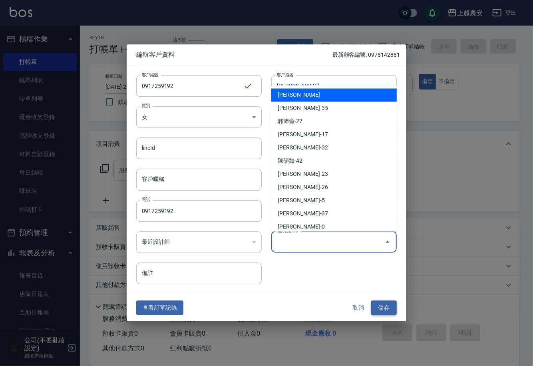
type input "鄭鈺樺"
click at [380, 306] on button "儲存" at bounding box center [384, 307] width 26 height 15
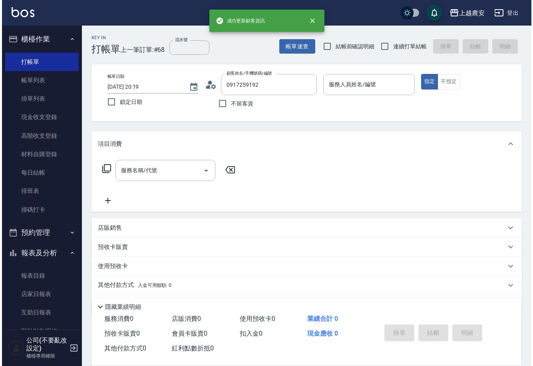
scroll to position [164, 0]
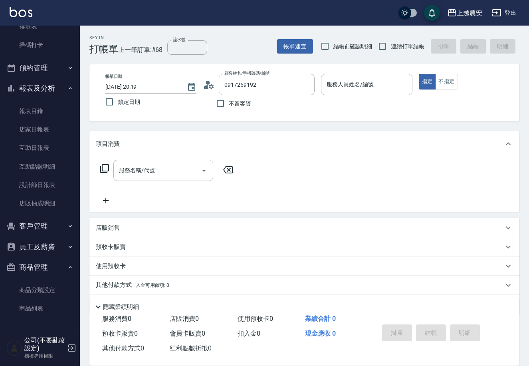
click at [37, 232] on button "客戶管理" at bounding box center [39, 226] width 73 height 21
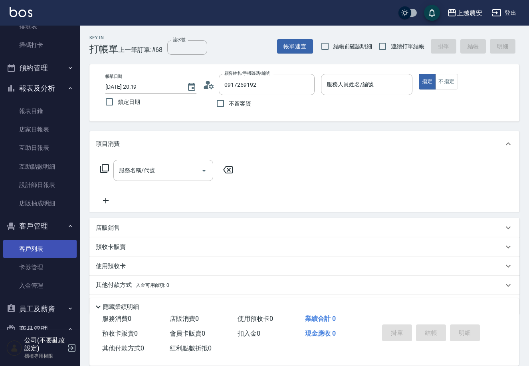
click at [38, 249] on link "客戶列表" at bounding box center [39, 249] width 73 height 18
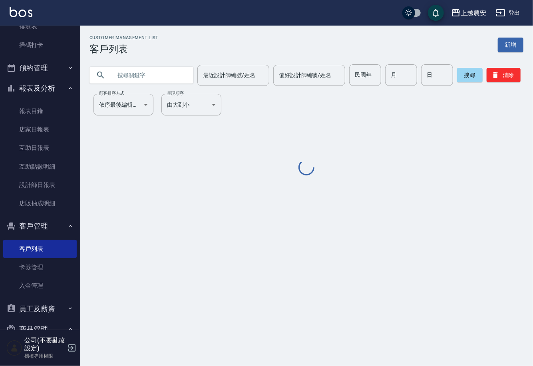
click at [127, 79] on input "text" at bounding box center [149, 75] width 75 height 22
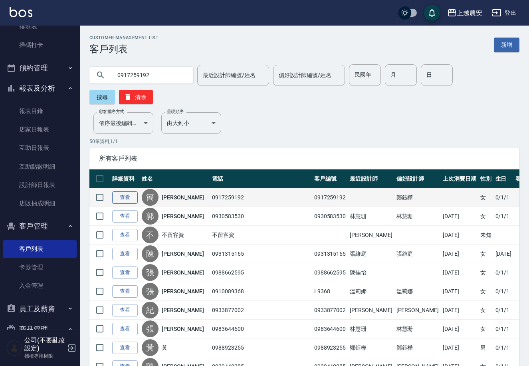
type input "0917259192"
click at [123, 191] on link "查看" at bounding box center [125, 197] width 26 height 12
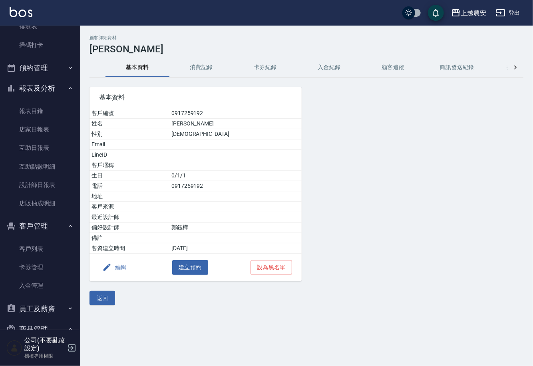
click at [110, 267] on icon "button" at bounding box center [107, 267] width 10 height 10
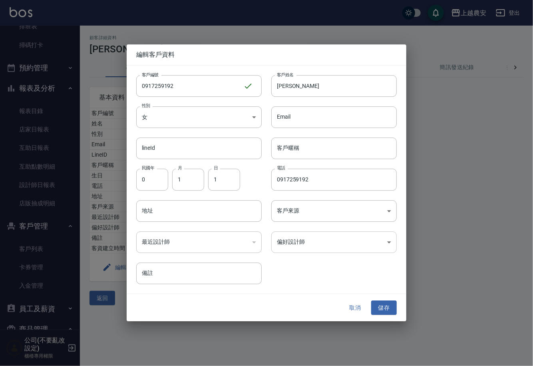
click at [292, 240] on body "上越農安 登出 櫃檯作業 打帳單 帳單列表 掛單列表 現金收支登錄 高階收支登錄 材料自購登錄 每日結帳 排班表 掃碼打卡 預約管理 預約管理 單日預約紀錄 …" at bounding box center [266, 183] width 533 height 366
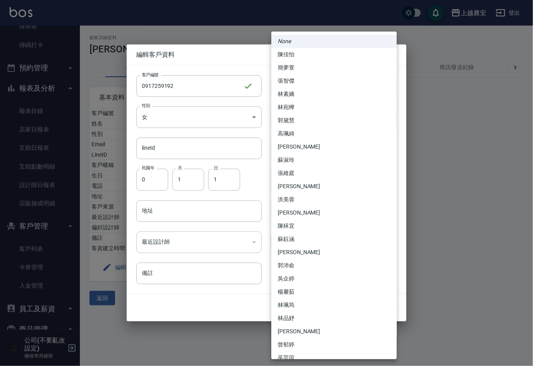
scroll to position [178, 0]
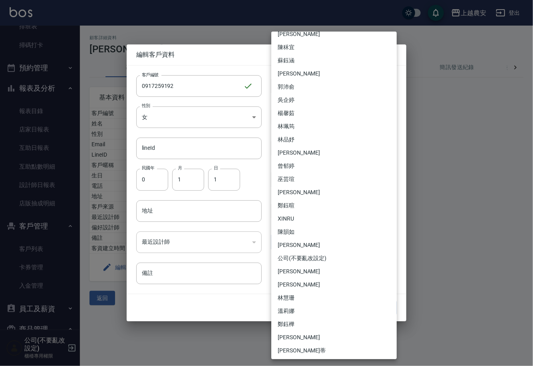
click at [309, 347] on li "Sandy珊蒂" at bounding box center [333, 350] width 125 height 13
type input "68e69632-dce5-4a91-8de9-24af1e529ff0"
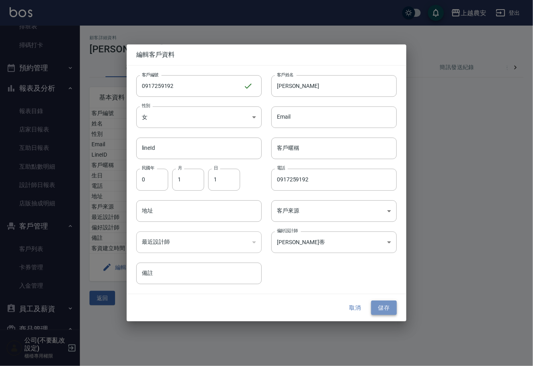
click at [387, 307] on button "儲存" at bounding box center [384, 307] width 26 height 15
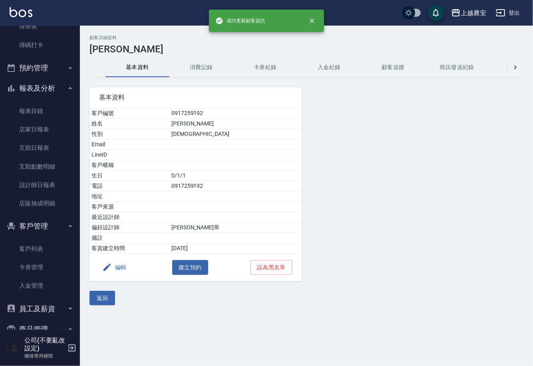
click at [197, 62] on button "消費記錄" at bounding box center [201, 67] width 64 height 19
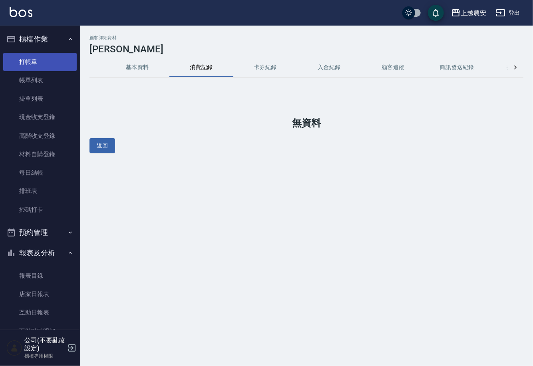
click at [41, 53] on link "打帳單" at bounding box center [39, 62] width 73 height 18
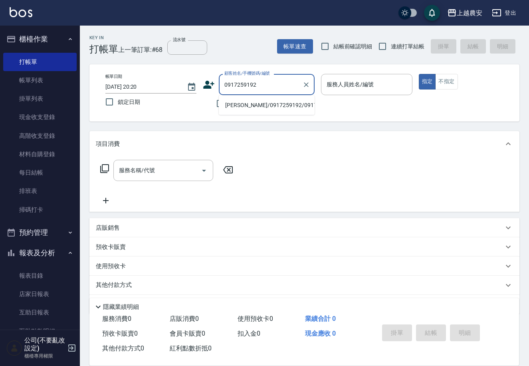
click at [270, 101] on li "簡立婷/0917259192/0917259192" at bounding box center [267, 105] width 96 height 13
type input "簡立婷/0917259192/0917259192"
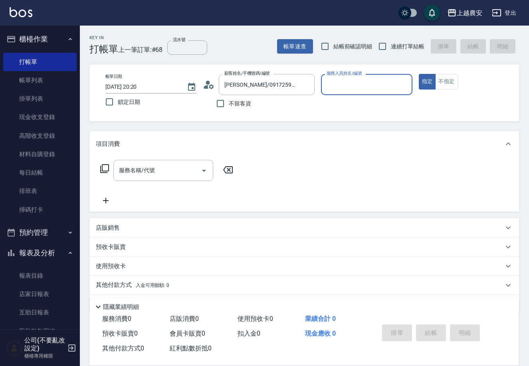
type input "Sandy-S"
click at [141, 170] on input "服務名稱/代號" at bounding box center [157, 170] width 81 height 14
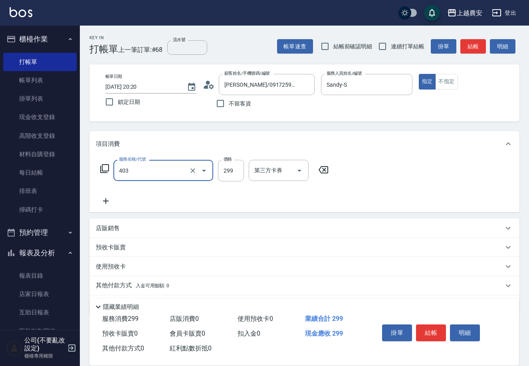
type input "剪髮(403)"
type input "100"
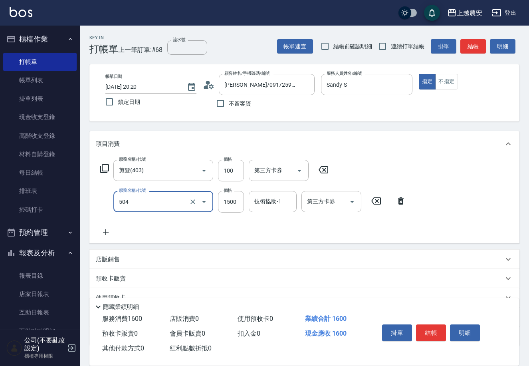
type input "染髮1500↓(504)"
type input "1300"
click at [141, 260] on div "店販銷售" at bounding box center [300, 259] width 408 height 8
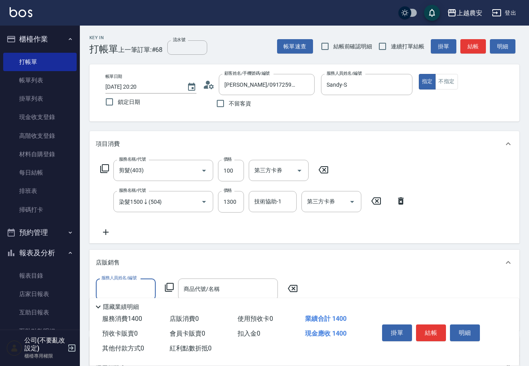
scroll to position [0, 0]
type input "Sandy-S"
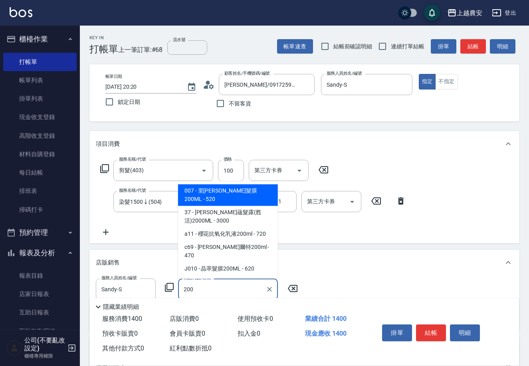
click at [214, 206] on span "007 - 里歐晶亮髮膜200ML - 520" at bounding box center [228, 195] width 100 height 22
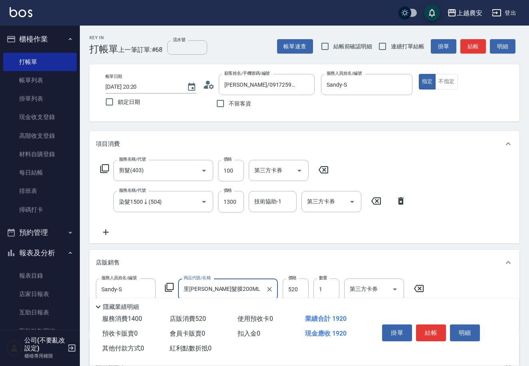
scroll to position [118, 0]
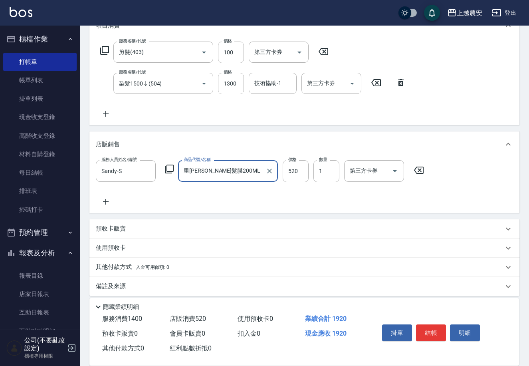
type input "里[PERSON_NAME]髮膜200ML"
drag, startPoint x: 526, startPoint y: 145, endPoint x: 531, endPoint y: 145, distance: 4.8
click at [527, 145] on div "Key In 打帳單 上一筆訂單:#68 流水號 流水號 帳單速查 結帳前確認明細 連續打單結帳 掛單 結帳 明細 帳單日期 2025/08/22 20:20…" at bounding box center [304, 139] width 449 height 464
click at [134, 267] on p "其他付款方式 入金可用餘額: 0" at bounding box center [132, 267] width 73 height 9
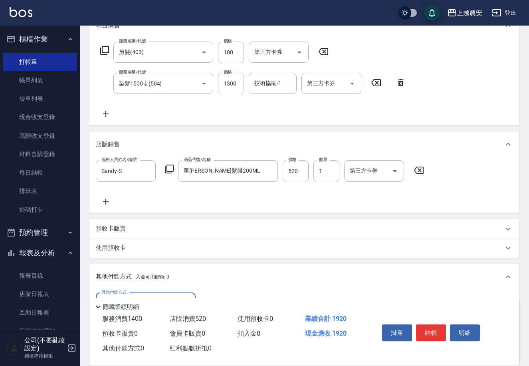
scroll to position [217, 0]
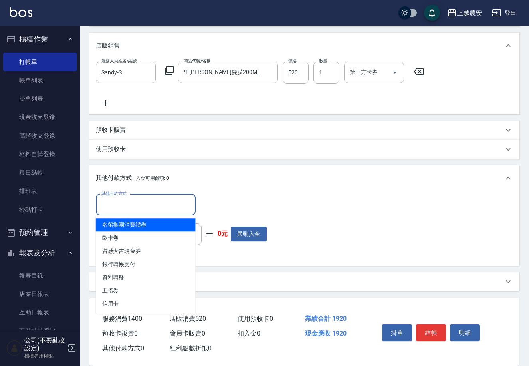
click at [127, 200] on input "其他付款方式" at bounding box center [145, 205] width 93 height 14
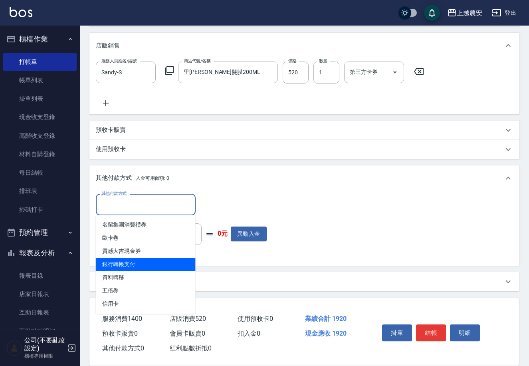
click at [135, 265] on span "銀行轉帳支付" at bounding box center [146, 263] width 100 height 13
type input "銀行轉帳支付"
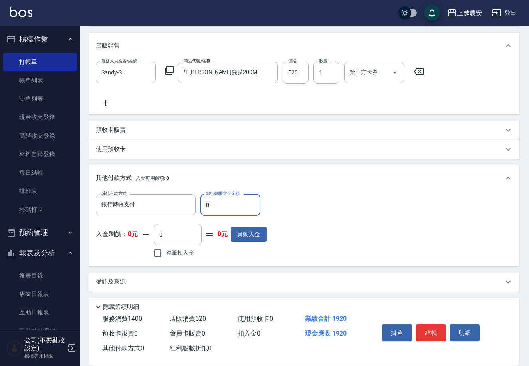
drag, startPoint x: 204, startPoint y: 206, endPoint x: 221, endPoint y: 203, distance: 17.5
click at [220, 202] on input "0" at bounding box center [230, 205] width 60 height 22
type input "1920"
click at [428, 331] on button "結帳" at bounding box center [431, 332] width 30 height 17
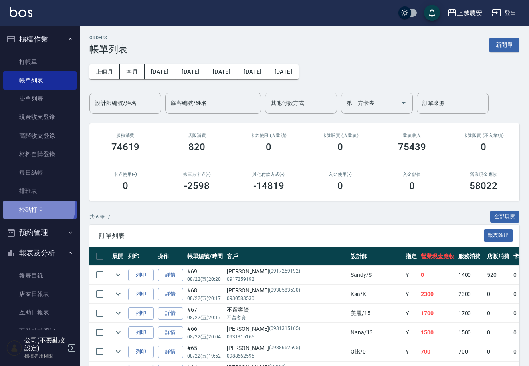
click at [37, 206] on link "掃碼打卡" at bounding box center [39, 209] width 73 height 18
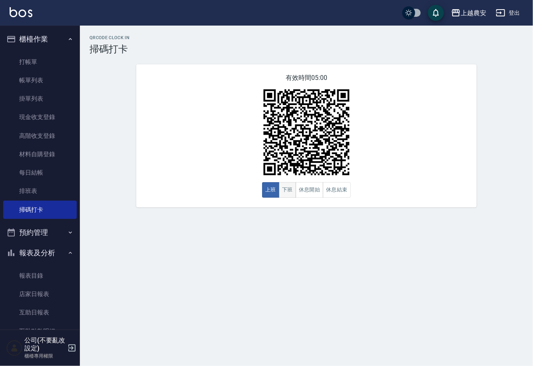
click at [282, 184] on button "下班" at bounding box center [287, 190] width 17 height 16
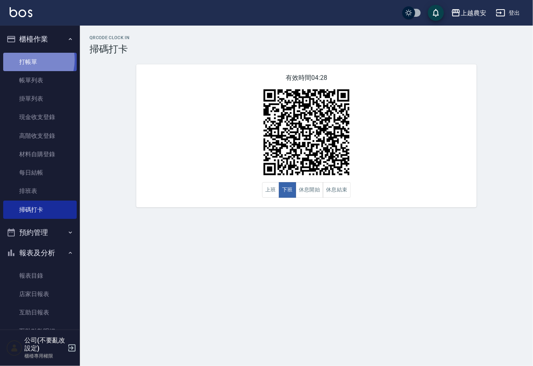
click at [26, 59] on link "打帳單" at bounding box center [39, 62] width 73 height 18
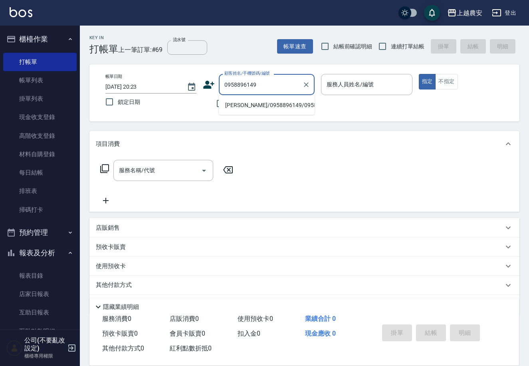
click at [248, 106] on li "Leo/0958896149/0958896149" at bounding box center [267, 105] width 96 height 13
type input "Leo/0958896149/0958896149"
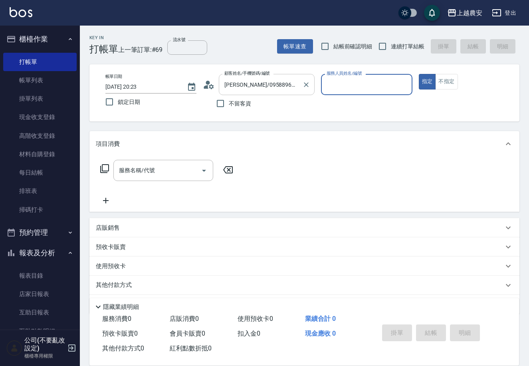
type input "Nana-13"
click at [176, 168] on input "服務名稱/代號" at bounding box center [157, 170] width 81 height 14
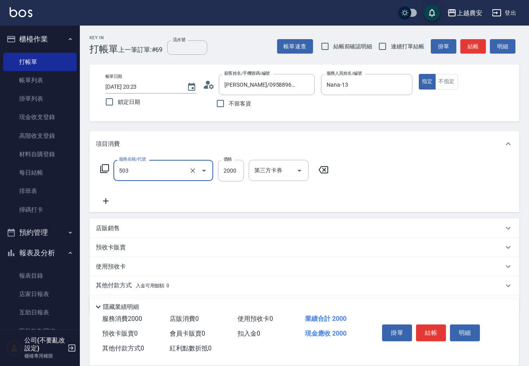
type input "染髮1500↑(503)"
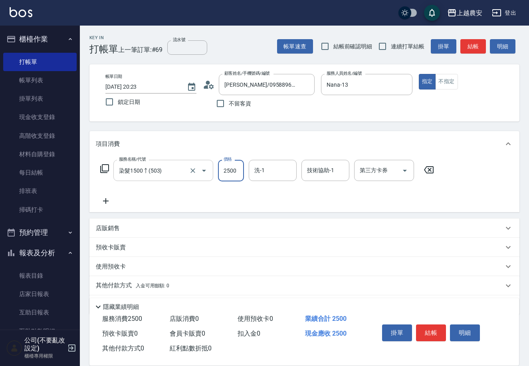
type input "2500"
type input "大巫-35"
click at [427, 332] on button "結帳" at bounding box center [431, 332] width 30 height 17
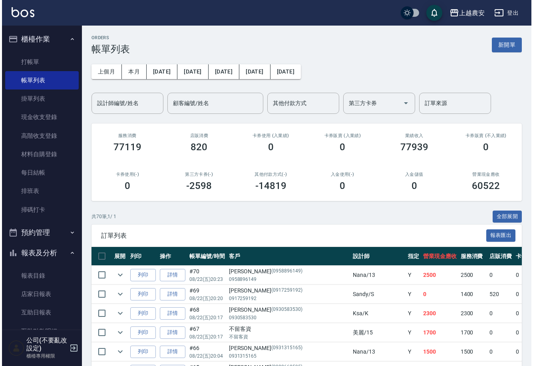
scroll to position [226, 0]
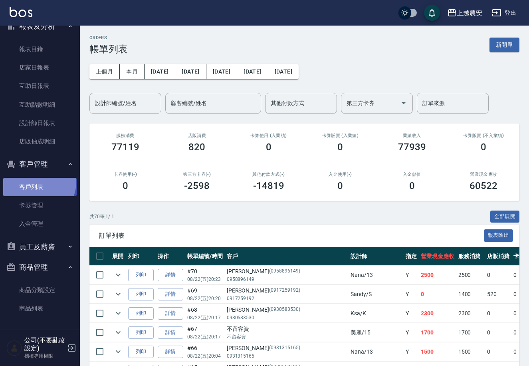
click at [38, 182] on link "客戶列表" at bounding box center [39, 187] width 73 height 18
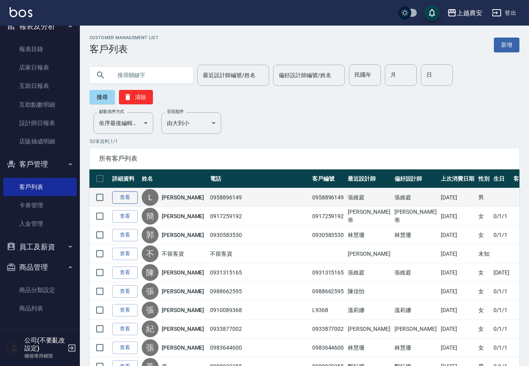
click at [125, 191] on link "查看" at bounding box center [125, 197] width 26 height 12
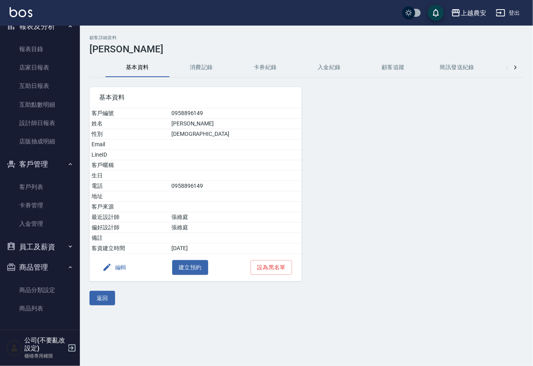
click at [114, 264] on button "編輯" at bounding box center [114, 267] width 31 height 15
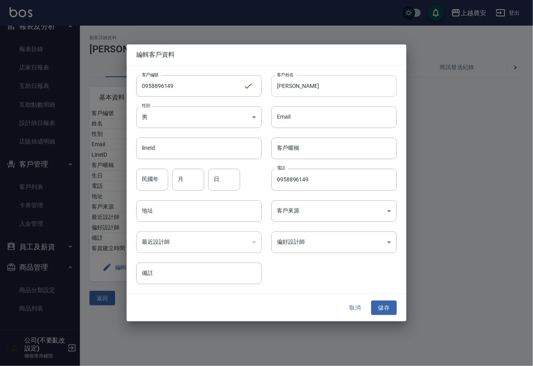
click at [297, 95] on input "Leo" at bounding box center [333, 86] width 125 height 22
type input "[PERSON_NAME]([PERSON_NAME])"
click at [307, 242] on body "上越農安 登出 櫃檯作業 打帳單 帳單列表 掛單列表 現金收支登錄 高階收支登錄 材料自購登錄 每日結帳 排班表 掃碼打卡 預約管理 預約管理 單日預約紀錄 …" at bounding box center [266, 183] width 533 height 366
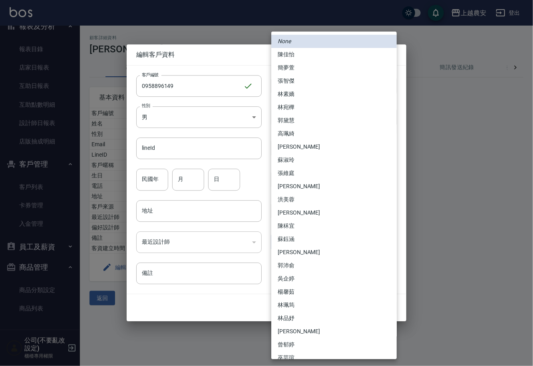
click at [295, 174] on li "張維庭" at bounding box center [333, 172] width 125 height 13
type input "d45c48e5-b1ad-434e-b731-5be4de5aed9b"
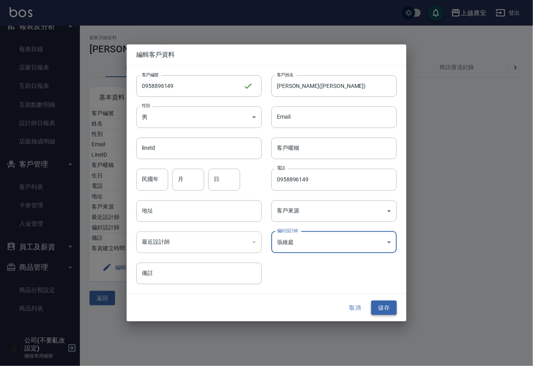
click at [388, 307] on button "儲存" at bounding box center [384, 307] width 26 height 15
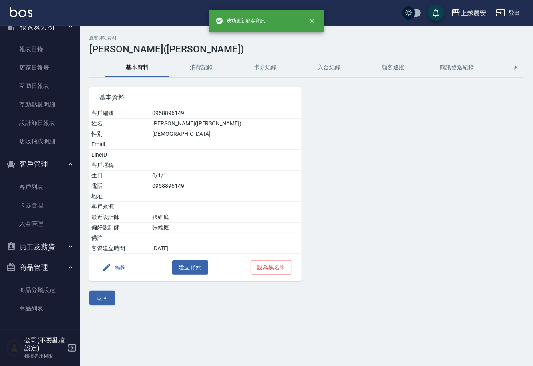
click at [202, 70] on button "消費記錄" at bounding box center [201, 67] width 64 height 19
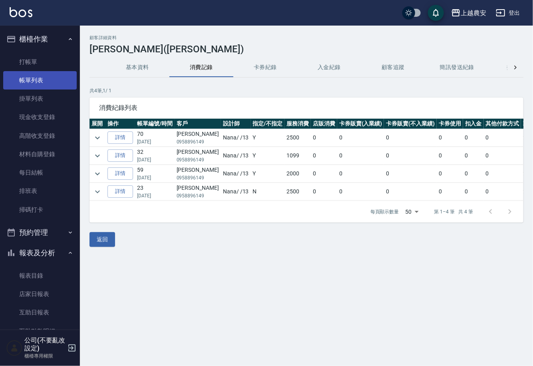
click at [41, 77] on link "帳單列表" at bounding box center [39, 80] width 73 height 18
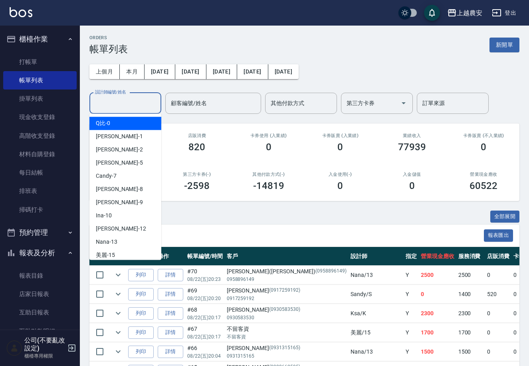
click at [113, 107] on input "設計師編號/姓名" at bounding box center [125, 103] width 65 height 14
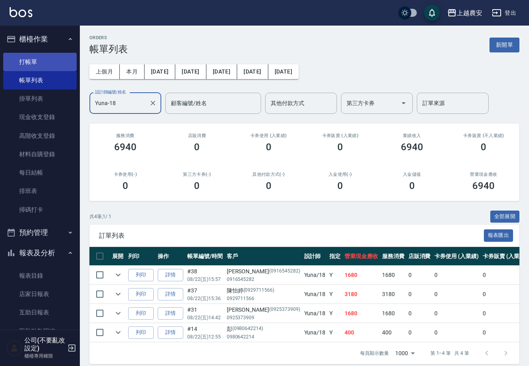
type input "Yuna-18"
click at [28, 66] on link "打帳單" at bounding box center [39, 62] width 73 height 18
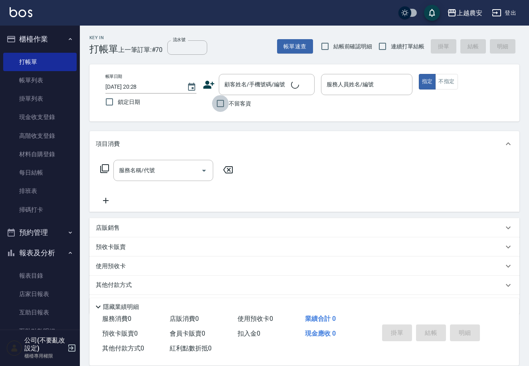
click at [228, 107] on input "不留客資" at bounding box center [220, 103] width 17 height 17
checkbox input "true"
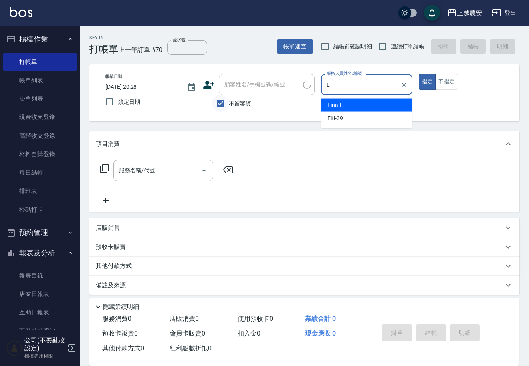
type input "[PERSON_NAME]"
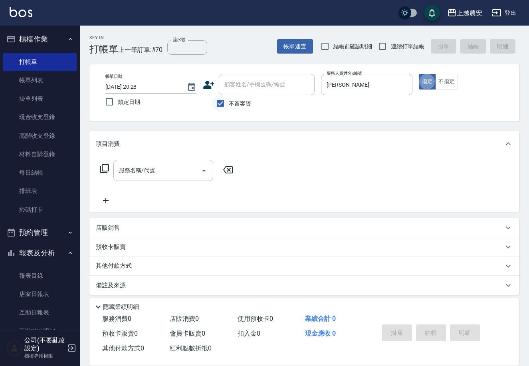
type button "true"
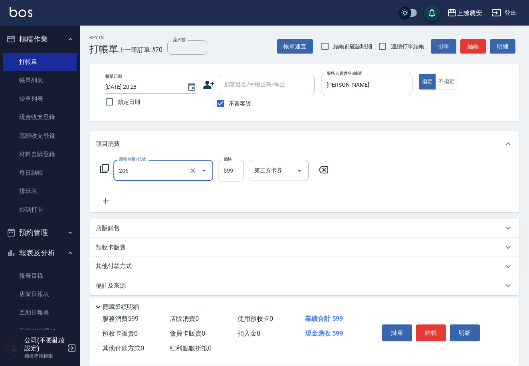
type input "洗+剪(206)"
type input "500"
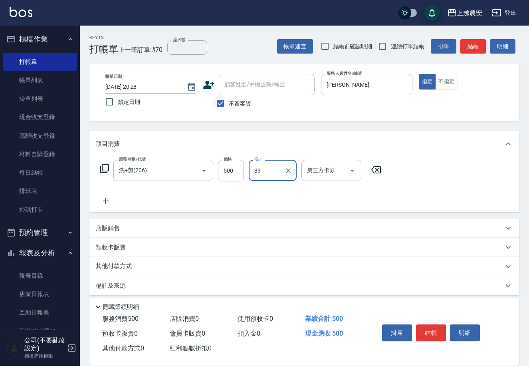
type input "小欣-33"
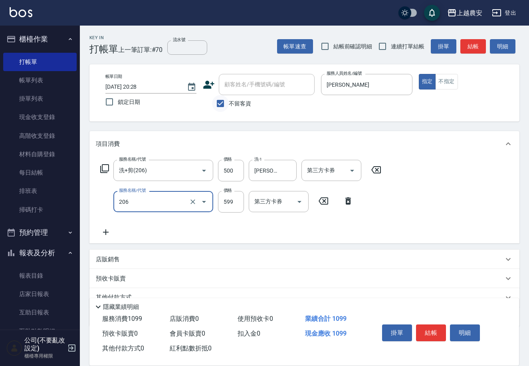
type input "洗+剪(206)"
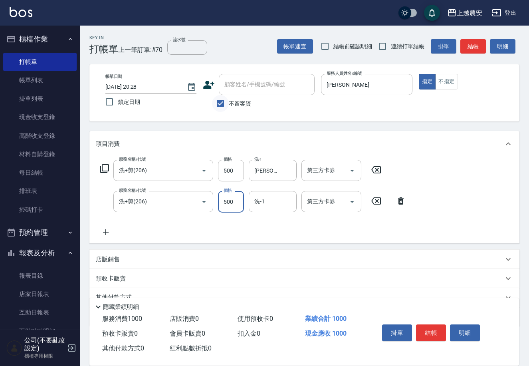
type input "500"
type input "小欣-33"
click at [437, 335] on button "結帳" at bounding box center [431, 332] width 30 height 17
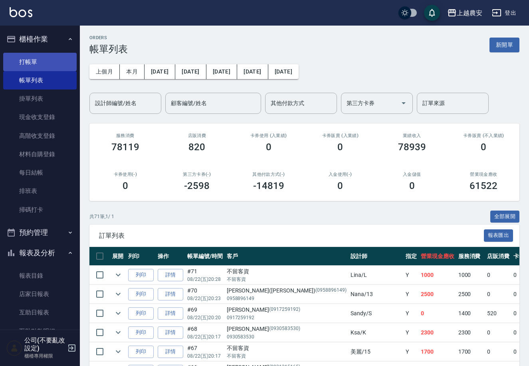
click at [24, 60] on link "打帳單" at bounding box center [39, 62] width 73 height 18
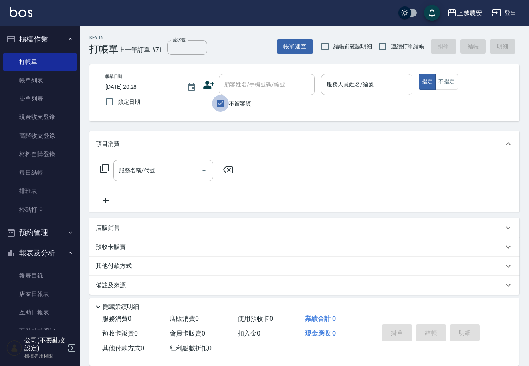
click at [228, 101] on input "不留客資" at bounding box center [220, 103] width 17 height 17
checkbox input "false"
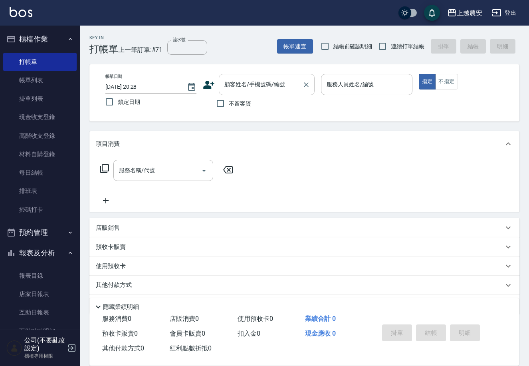
click at [233, 86] on div "顧客姓名/手機號碼/編號 顧客姓名/手機號碼/編號" at bounding box center [267, 84] width 96 height 21
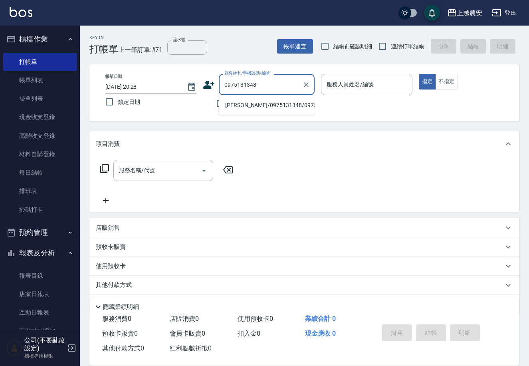
click at [270, 102] on li "楊羽絜/0975131348/0975131348" at bounding box center [267, 105] width 96 height 13
type input "楊羽絜/0975131348/0975131348"
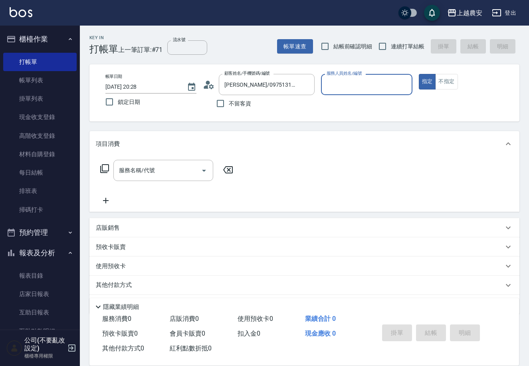
type input "Yuna-18"
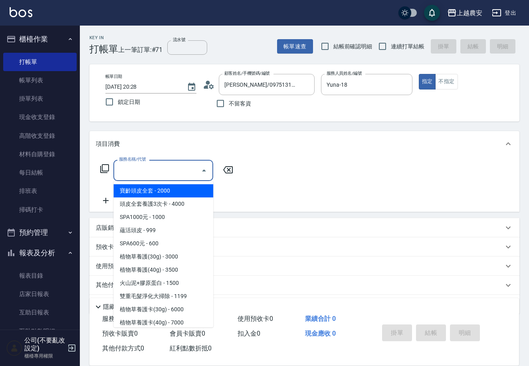
click at [174, 168] on input "服務名稱/代號" at bounding box center [157, 170] width 81 height 14
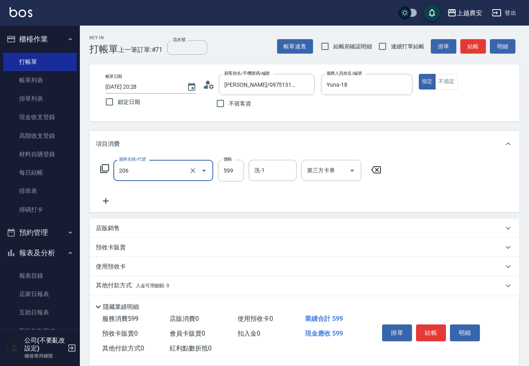
type input "洗+剪(206)"
type input "800"
type input "晴晴-37"
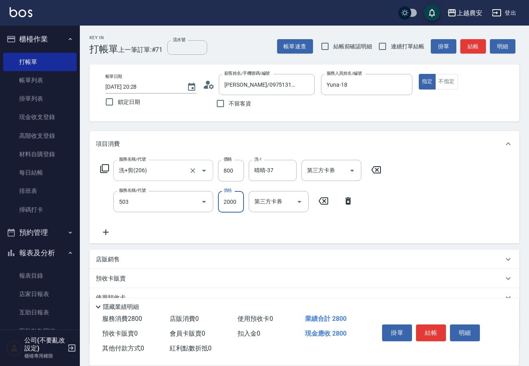
type input "染髮1500↑(503)"
type input "5000"
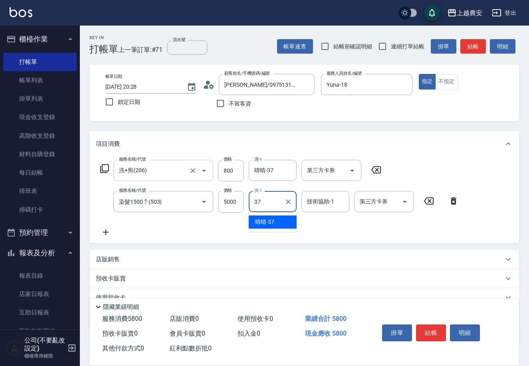
type input "晴晴-37"
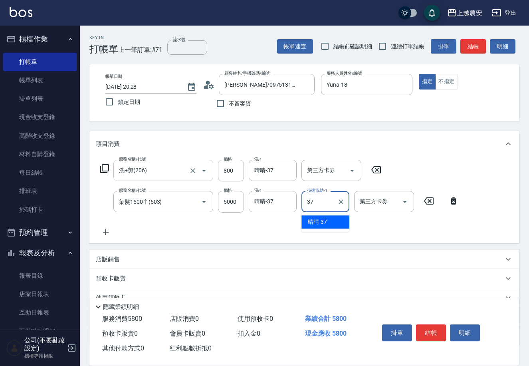
type input "晴晴-37"
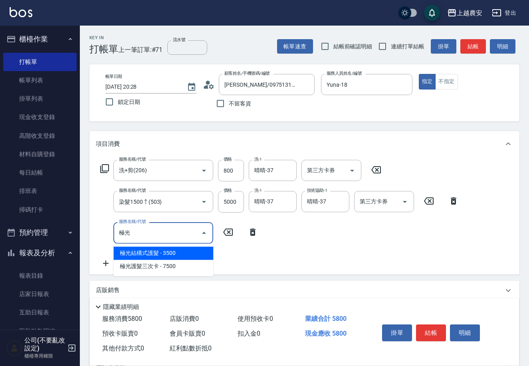
click at [150, 255] on span "極光結構式護髮 - 3500" at bounding box center [163, 252] width 100 height 13
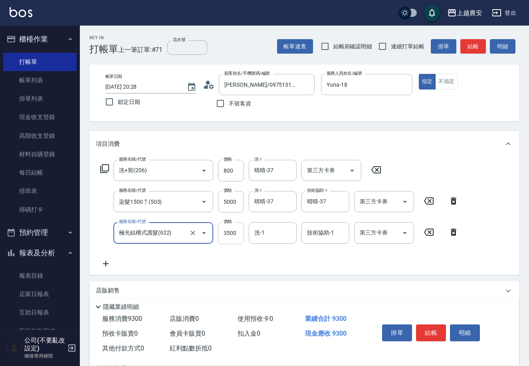
type input "極光結構式護髮(622)"
click at [228, 231] on input "3500" at bounding box center [231, 233] width 26 height 22
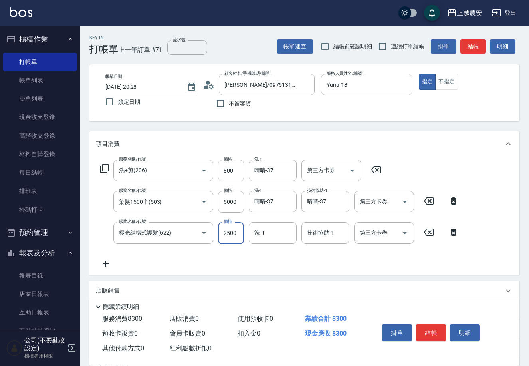
type input "2500"
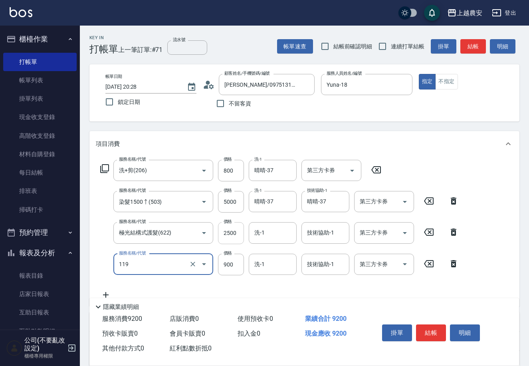
type input "洗+頭皮(沐宥半套)(119)"
type input "1000"
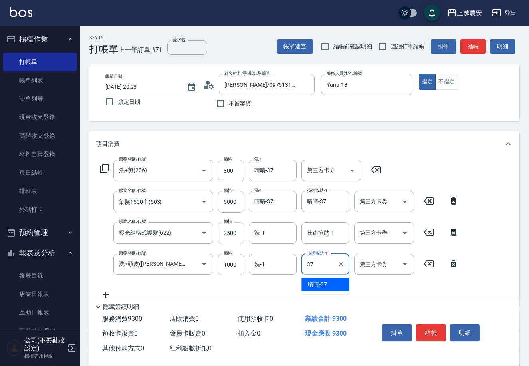
type input "晴晴-37"
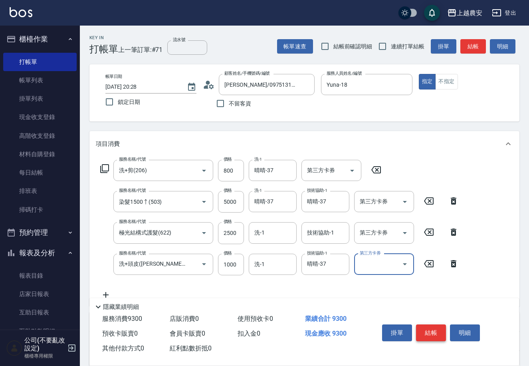
click at [434, 332] on button "結帳" at bounding box center [431, 332] width 30 height 17
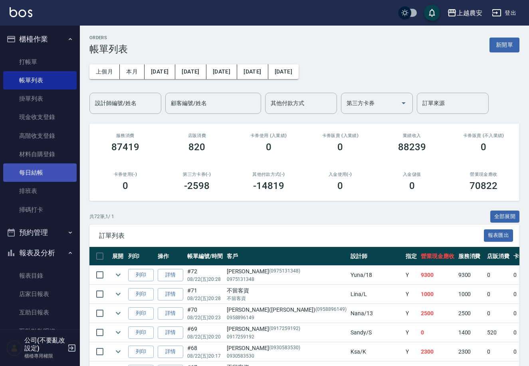
click at [41, 167] on link "每日結帳" at bounding box center [39, 172] width 73 height 18
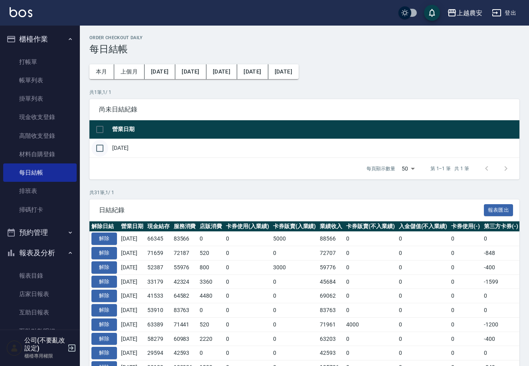
click at [101, 149] on input "checkbox" at bounding box center [99, 148] width 17 height 17
checkbox input "true"
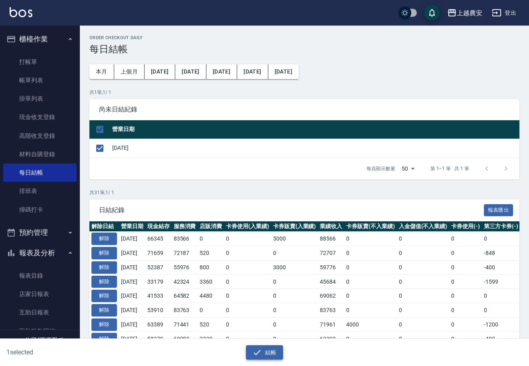
click at [267, 349] on button "結帳" at bounding box center [264, 352] width 37 height 15
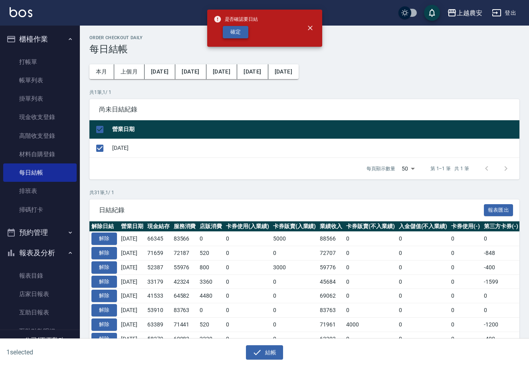
click at [240, 31] on button "確定" at bounding box center [236, 32] width 26 height 12
checkbox input "false"
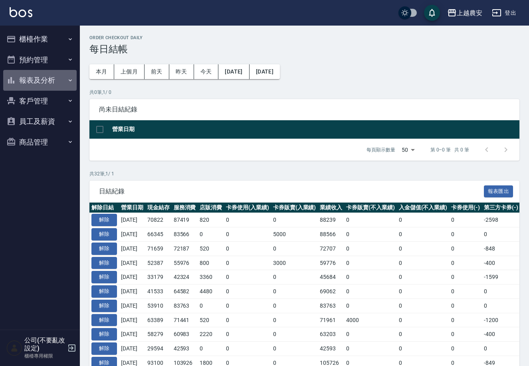
click at [29, 79] on button "報表及分析" at bounding box center [39, 80] width 73 height 21
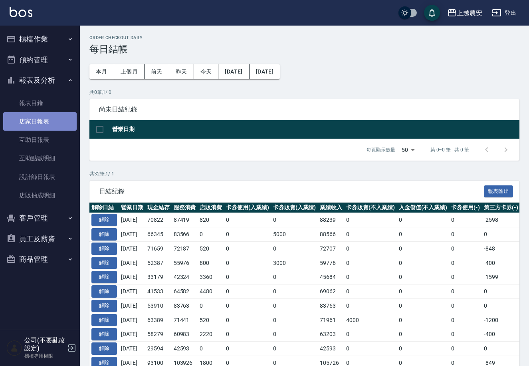
click at [30, 116] on link "店家日報表" at bounding box center [39, 121] width 73 height 18
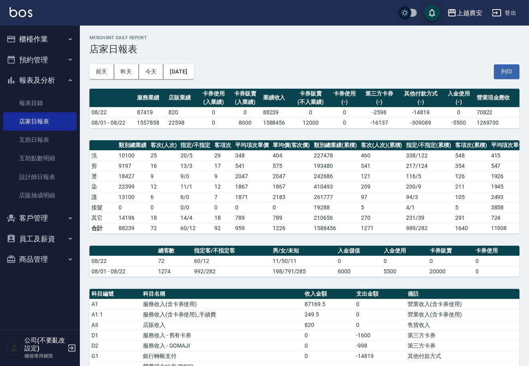
click at [32, 40] on button "櫃檯作業" at bounding box center [39, 39] width 73 height 21
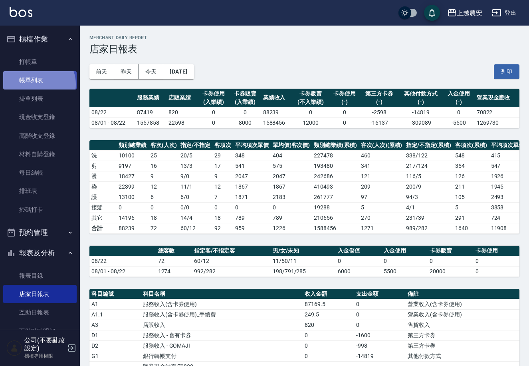
click at [37, 84] on link "帳單列表" at bounding box center [39, 80] width 73 height 18
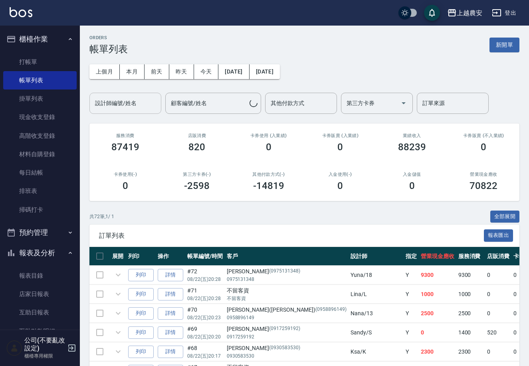
click at [118, 106] on div "設計師編號/姓名 設計師編號/姓名" at bounding box center [125, 103] width 72 height 21
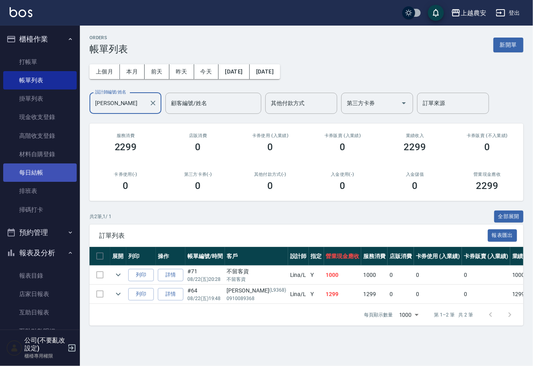
type input "[PERSON_NAME]"
click at [42, 175] on link "每日結帳" at bounding box center [39, 172] width 73 height 18
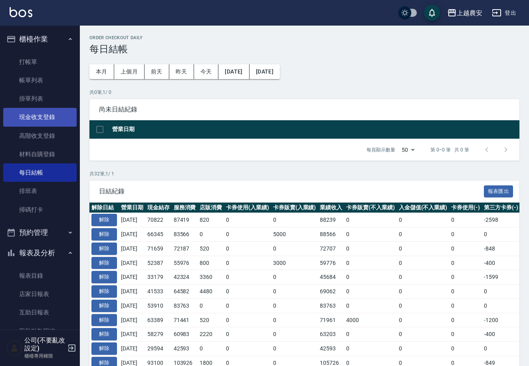
click at [47, 124] on link "現金收支登錄" at bounding box center [39, 117] width 73 height 18
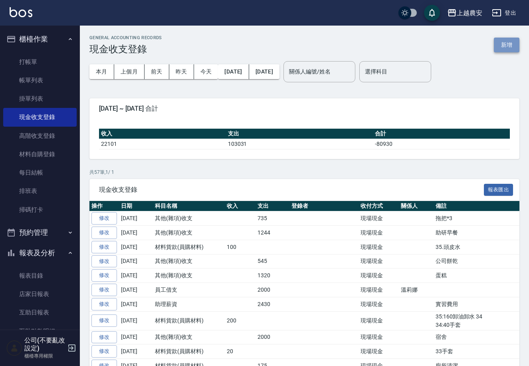
click at [506, 47] on button "新增" at bounding box center [507, 45] width 26 height 15
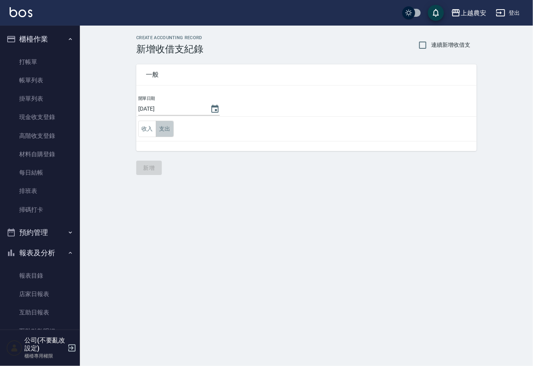
click at [164, 129] on button "支出" at bounding box center [165, 129] width 18 height 16
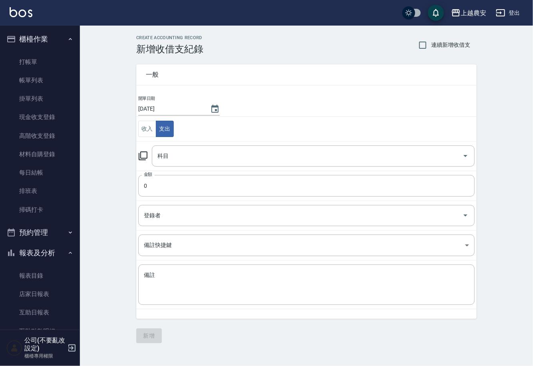
click at [142, 155] on icon at bounding box center [143, 156] width 10 height 10
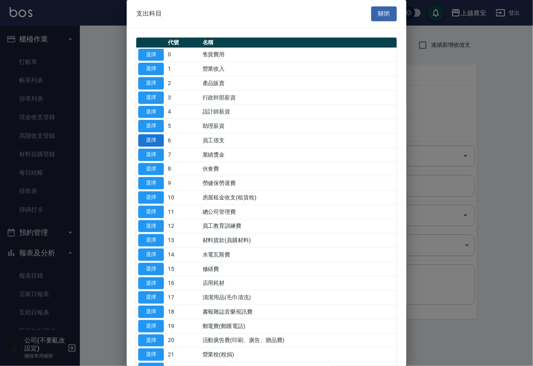
click at [152, 142] on button "選擇" at bounding box center [151, 140] width 26 height 12
type input "6 員工借支"
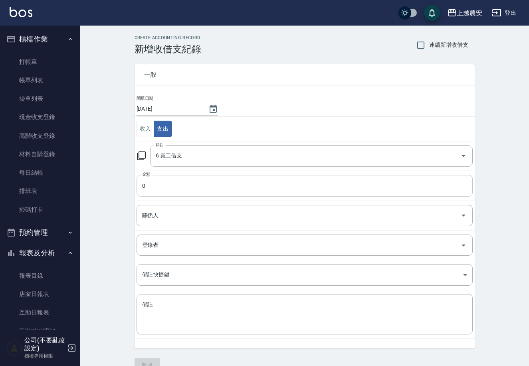
click at [161, 187] on input "0" at bounding box center [305, 186] width 336 height 22
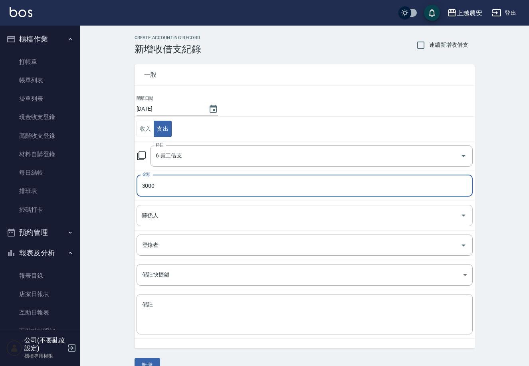
type input "3000"
click at [152, 220] on input "關係人" at bounding box center [298, 215] width 317 height 14
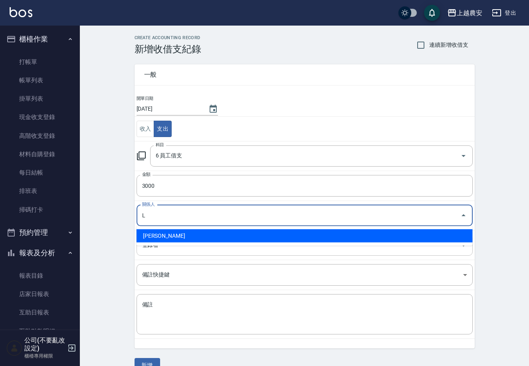
click at [152, 240] on li "[PERSON_NAME]" at bounding box center [305, 235] width 336 height 13
type input "[PERSON_NAME]"
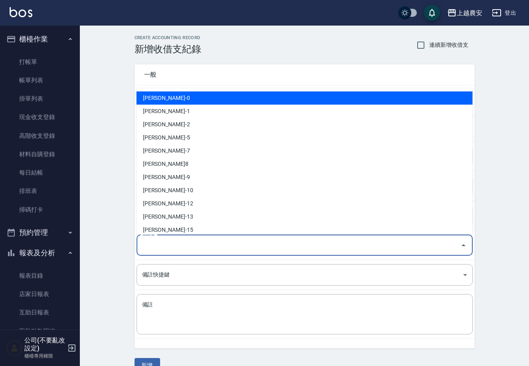
click at [152, 247] on input "登錄者" at bounding box center [298, 245] width 317 height 14
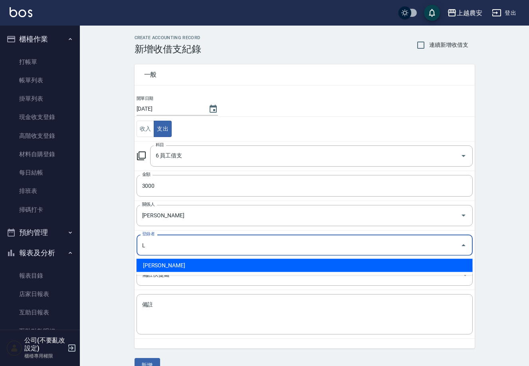
click at [145, 267] on li "[PERSON_NAME]" at bounding box center [305, 265] width 336 height 13
type input "[PERSON_NAME]"
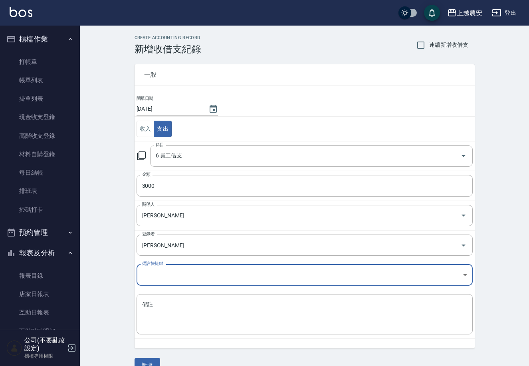
scroll to position [16, 0]
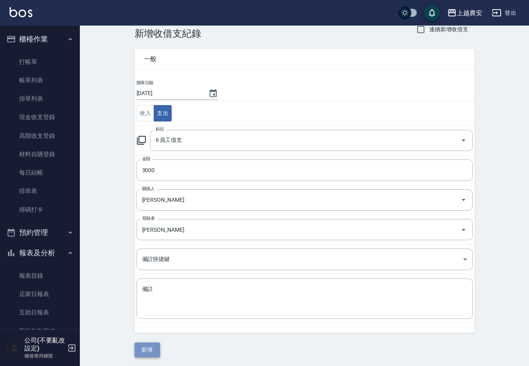
click at [141, 352] on button "新增" at bounding box center [148, 349] width 26 height 15
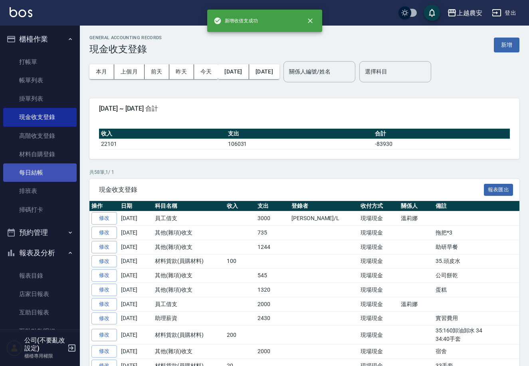
click at [45, 168] on link "每日結帳" at bounding box center [39, 172] width 73 height 18
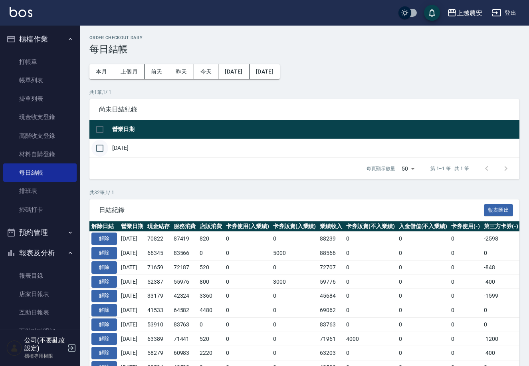
click at [98, 147] on input "checkbox" at bounding box center [99, 148] width 17 height 17
checkbox input "true"
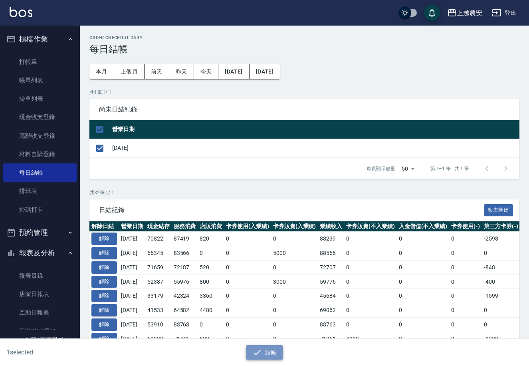
click at [260, 354] on icon "button" at bounding box center [257, 352] width 10 height 10
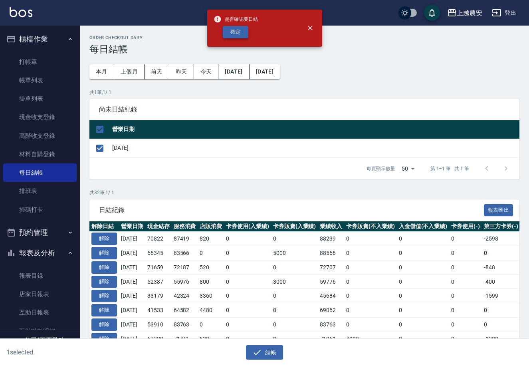
click at [244, 33] on button "確定" at bounding box center [236, 32] width 26 height 12
checkbox input "false"
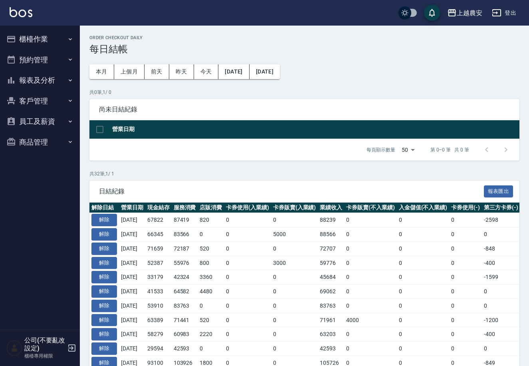
click at [42, 80] on button "報表及分析" at bounding box center [39, 80] width 73 height 21
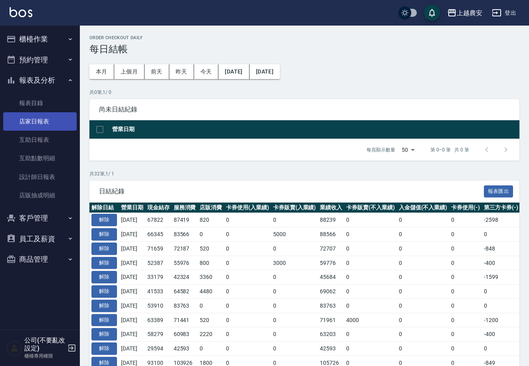
click at [37, 119] on link "店家日報表" at bounding box center [39, 121] width 73 height 18
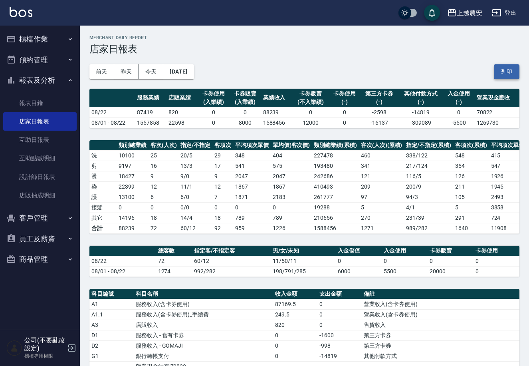
click at [500, 69] on button "列印" at bounding box center [507, 71] width 26 height 15
click at [45, 41] on button "櫃檯作業" at bounding box center [39, 39] width 73 height 21
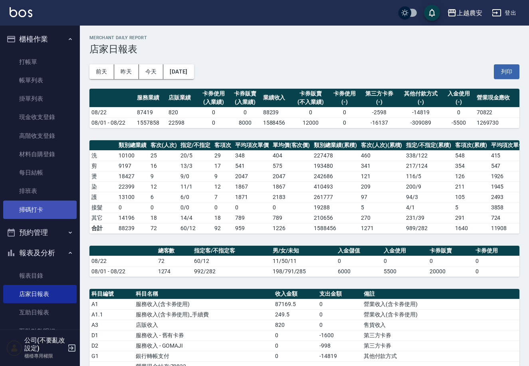
click at [41, 209] on link "掃碼打卡" at bounding box center [39, 209] width 73 height 18
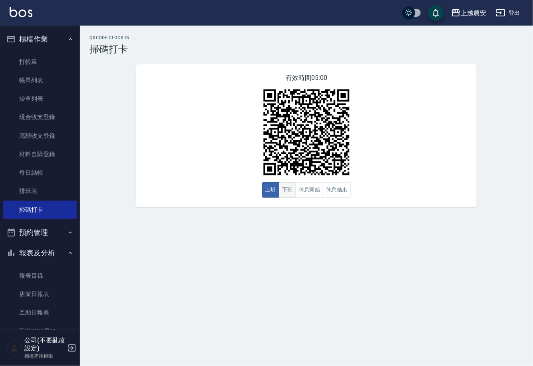
click at [291, 186] on button "下班" at bounding box center [287, 190] width 17 height 16
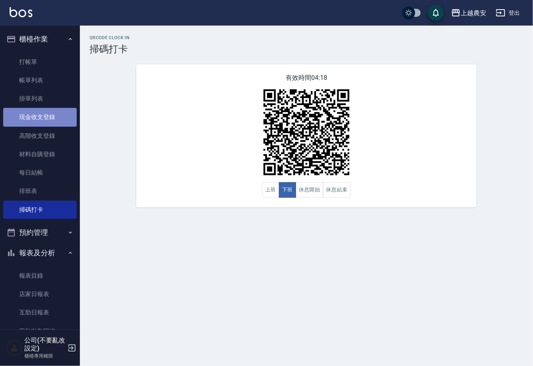
click at [43, 112] on link "現金收支登錄" at bounding box center [39, 117] width 73 height 18
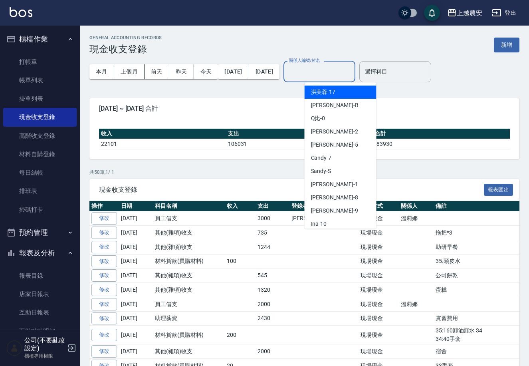
click at [315, 77] on input "關係人編號/姓名" at bounding box center [319, 72] width 65 height 14
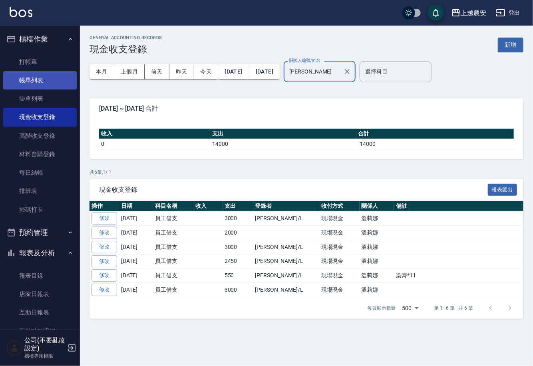
type input "[PERSON_NAME]"
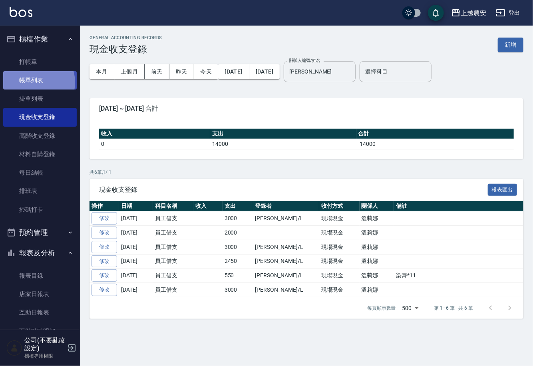
click at [34, 82] on link "帳單列表" at bounding box center [39, 80] width 73 height 18
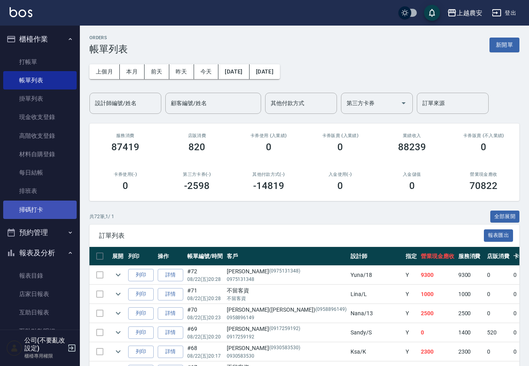
click at [41, 206] on link "掃碼打卡" at bounding box center [39, 209] width 73 height 18
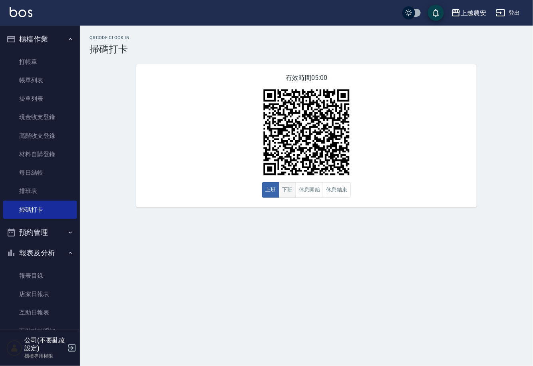
click at [287, 190] on button "下班" at bounding box center [287, 190] width 17 height 16
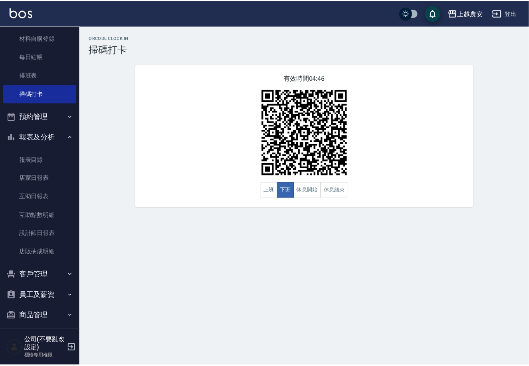
scroll to position [121, 0]
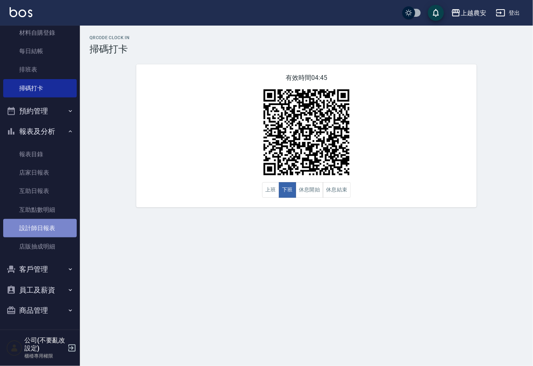
click at [46, 229] on link "設計師日報表" at bounding box center [39, 228] width 73 height 18
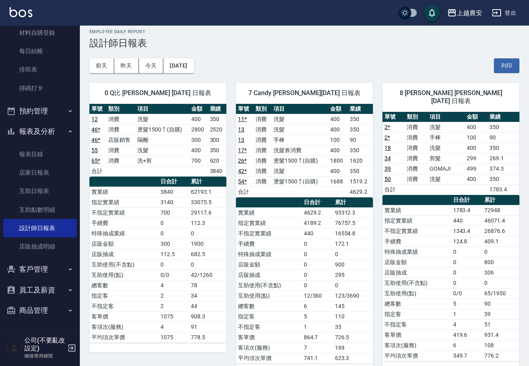
scroll to position [188, 0]
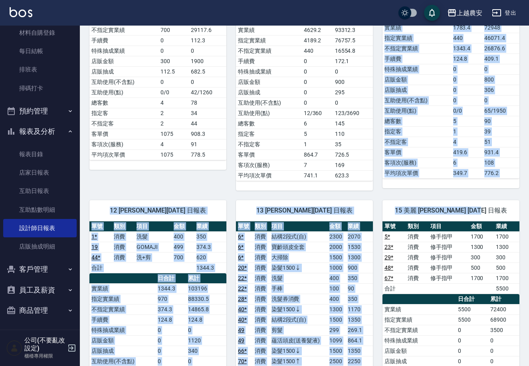
drag, startPoint x: 516, startPoint y: 184, endPoint x: 515, endPoint y: 217, distance: 32.7
click at [511, 212] on div "15 美麗 [PERSON_NAME] [DATE] 日報表" at bounding box center [450, 210] width 137 height 21
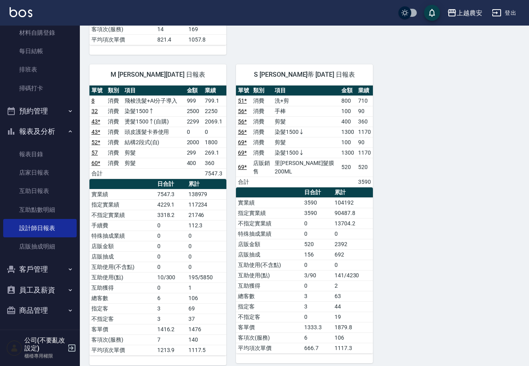
scroll to position [1273, 0]
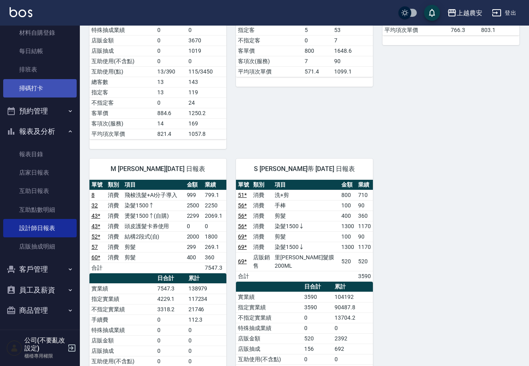
click at [57, 82] on link "掃碼打卡" at bounding box center [39, 88] width 73 height 18
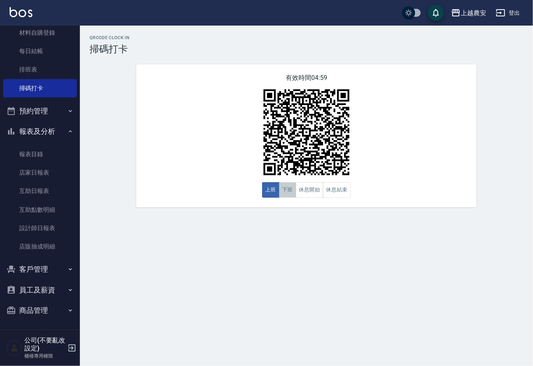
click at [291, 190] on button "下班" at bounding box center [287, 190] width 17 height 16
